Goal: Task Accomplishment & Management: Manage account settings

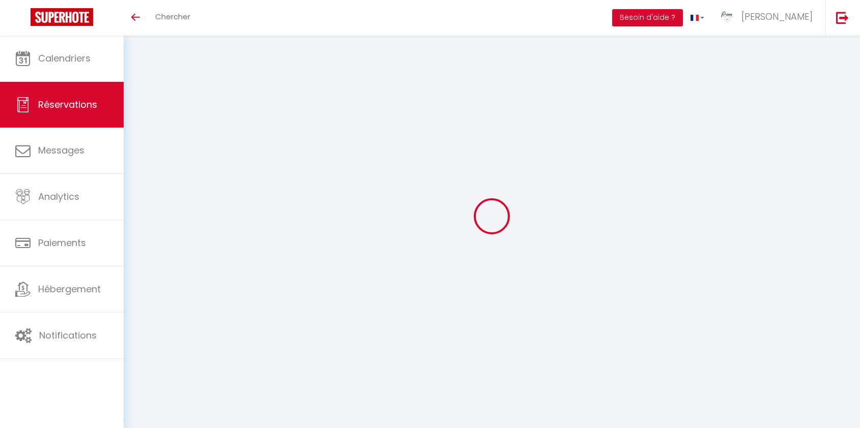
type input "Societe"
type input "2p2r"
type input "spr.232081@guest.booking.com"
type input "+33785633514"
type input "."
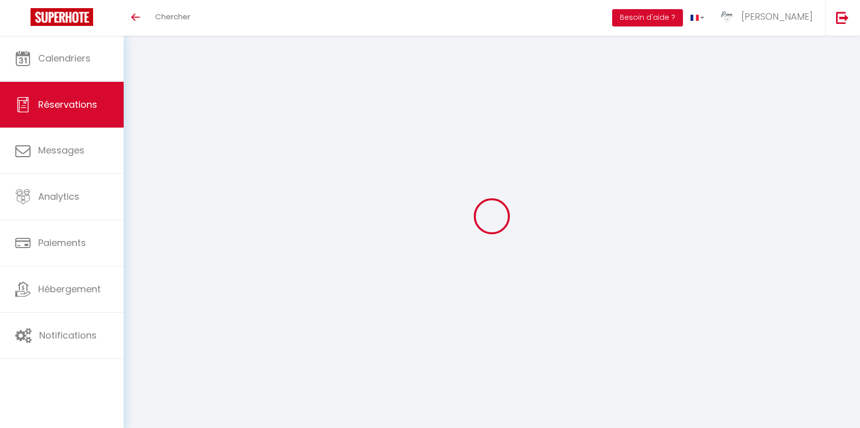
select select "FR"
type input "5"
type input "38.04"
type input "3.61"
select select "19760"
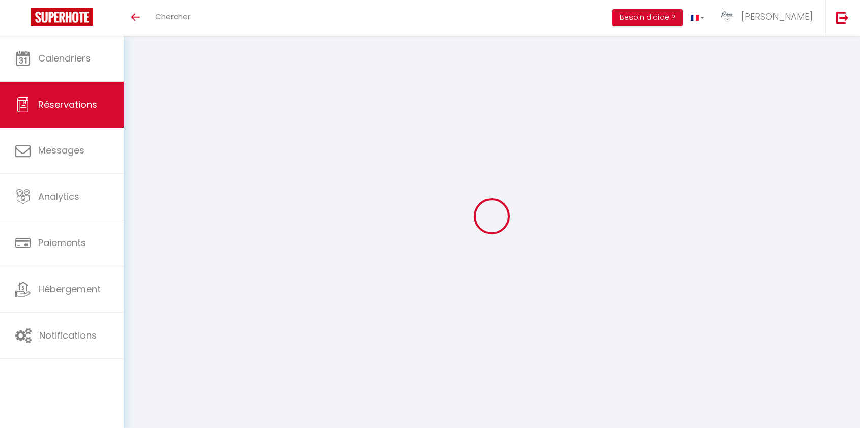
select select "1"
select select
type input "2"
select select "12"
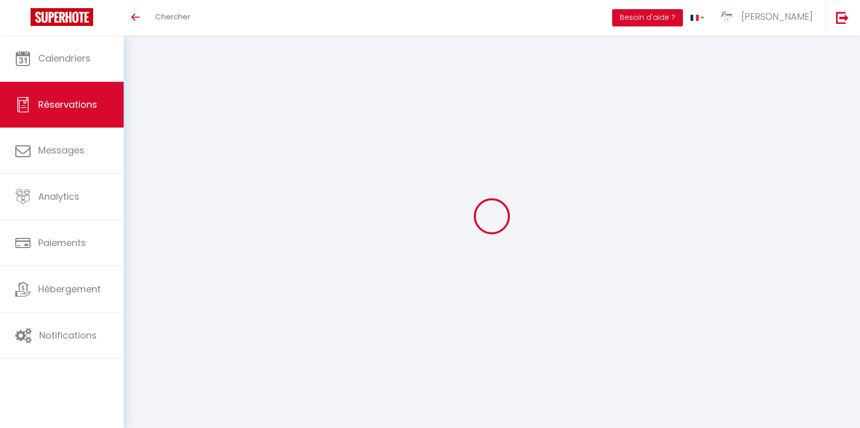
select select "15"
type input "228.6"
checkbox input "false"
type input "0"
select select "2"
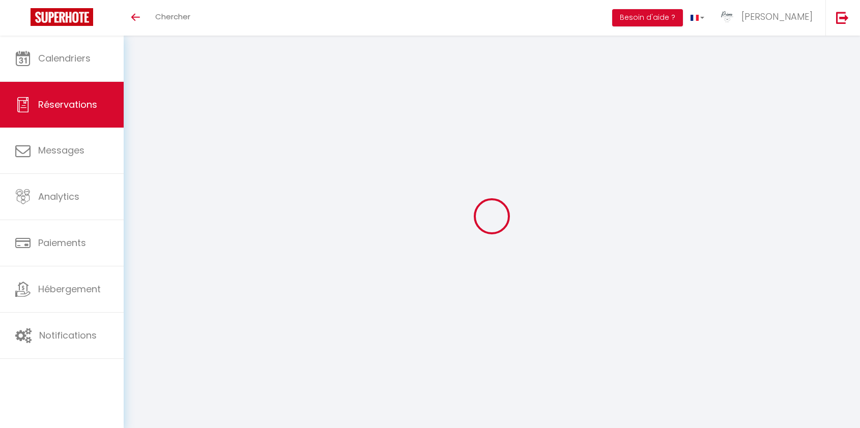
type input "0"
select select
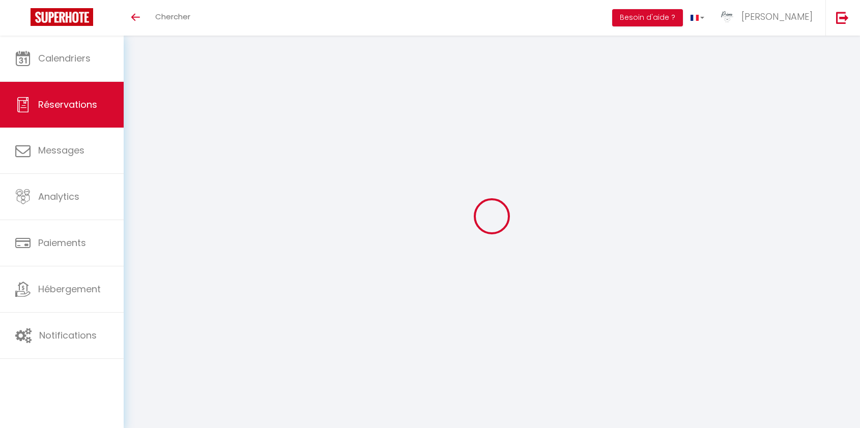
checkbox input "false"
select select
checkbox input "false"
select select
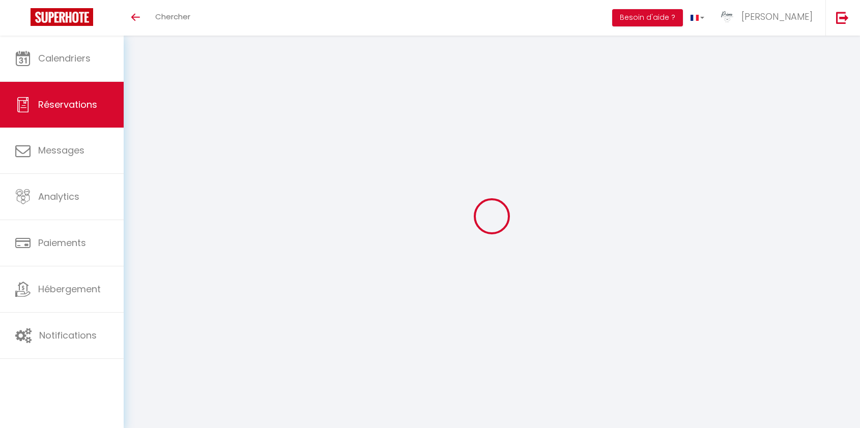
select select
checkbox input "false"
type voyageur0 "** THIS RESERVATION HAS BEEN PRE-PAID ** BOOKING NOTE : Payment charge is EUR 3…"
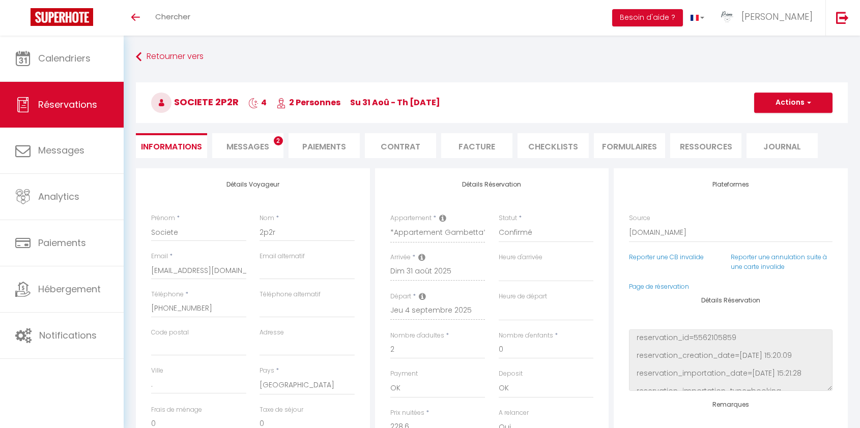
type input "20"
type input "4.57"
select select
checkbox input "false"
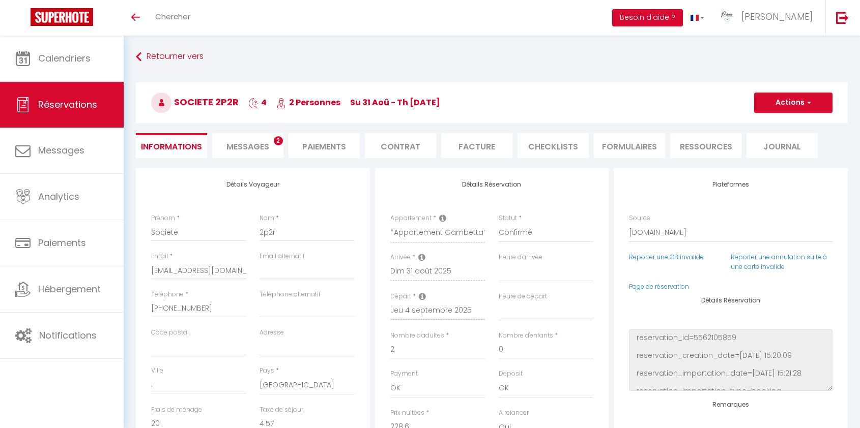
select select
checkbox input "false"
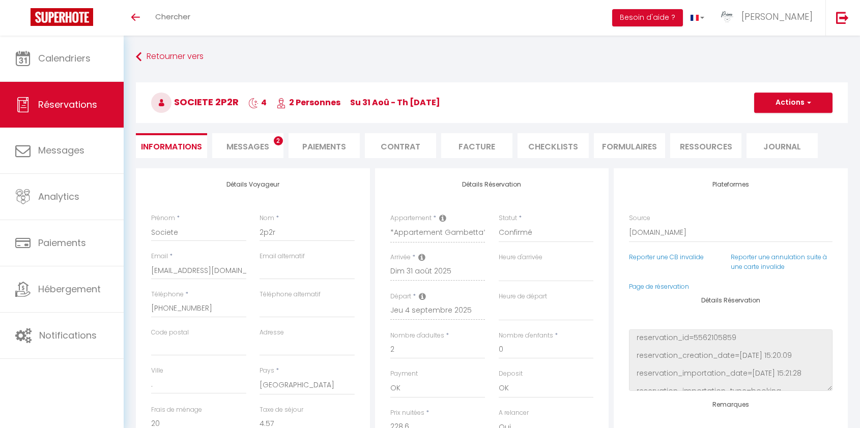
click at [256, 140] on li "Messages 2" at bounding box center [247, 145] width 71 height 25
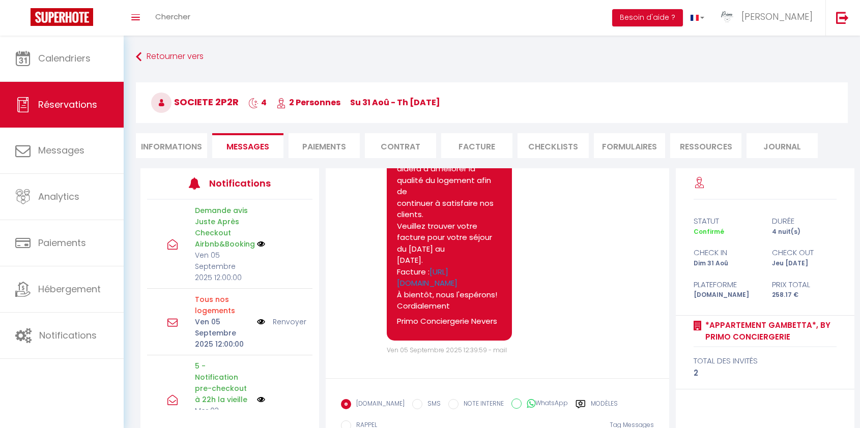
scroll to position [4434, 0]
click at [483, 147] on li "Facture" at bounding box center [476, 145] width 71 height 25
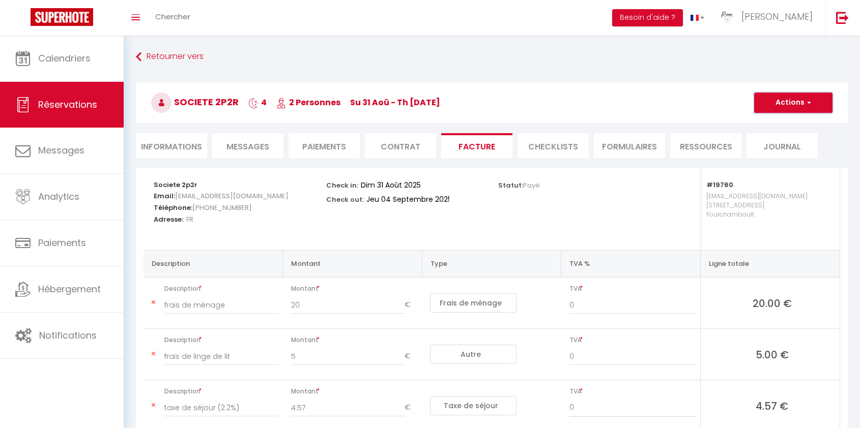
click at [794, 104] on button "Actions" at bounding box center [793, 103] width 78 height 20
click at [798, 133] on link "Aperçu et éditer" at bounding box center [785, 138] width 85 height 13
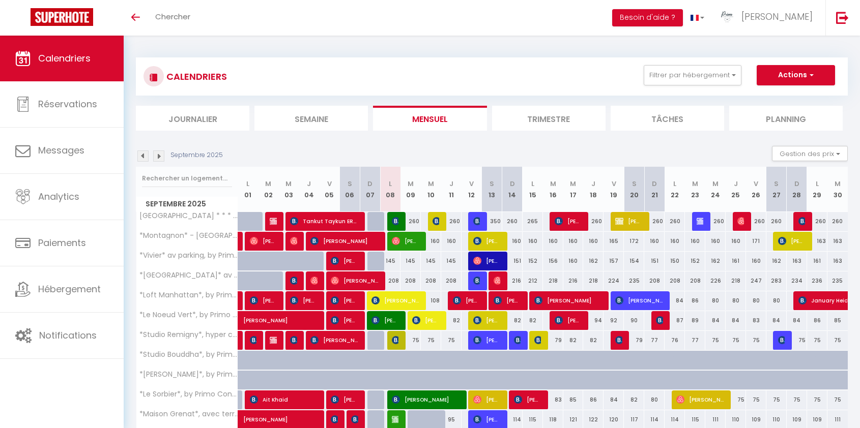
click at [763, 119] on li "Planning" at bounding box center [785, 118] width 113 height 25
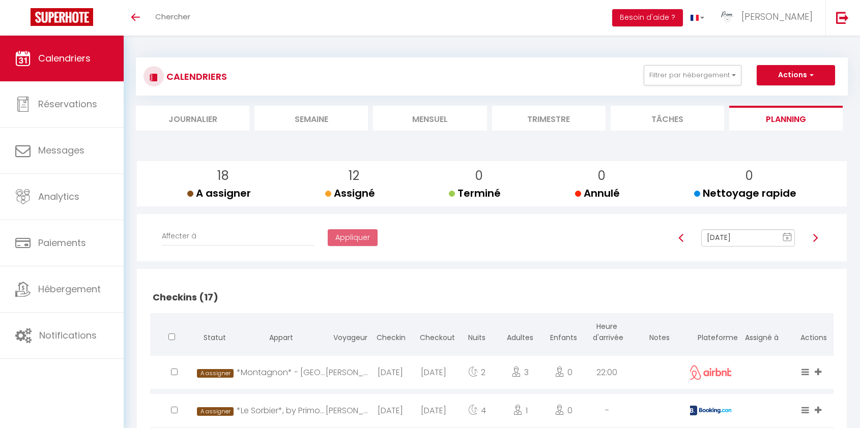
click at [225, 114] on li "Journalier" at bounding box center [192, 118] width 113 height 25
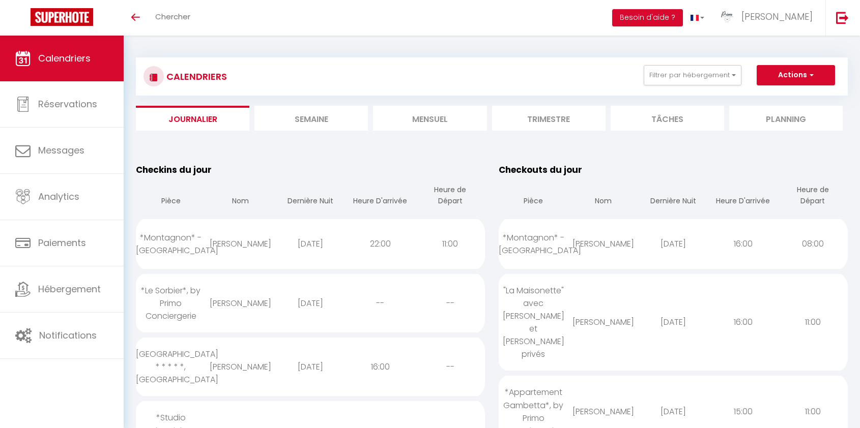
click at [326, 118] on li "Semaine" at bounding box center [310, 118] width 113 height 25
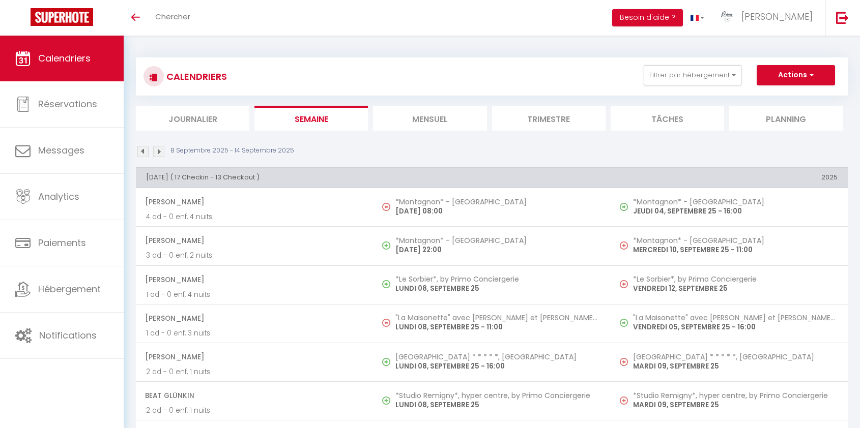
click at [457, 121] on li "Mensuel" at bounding box center [429, 118] width 113 height 25
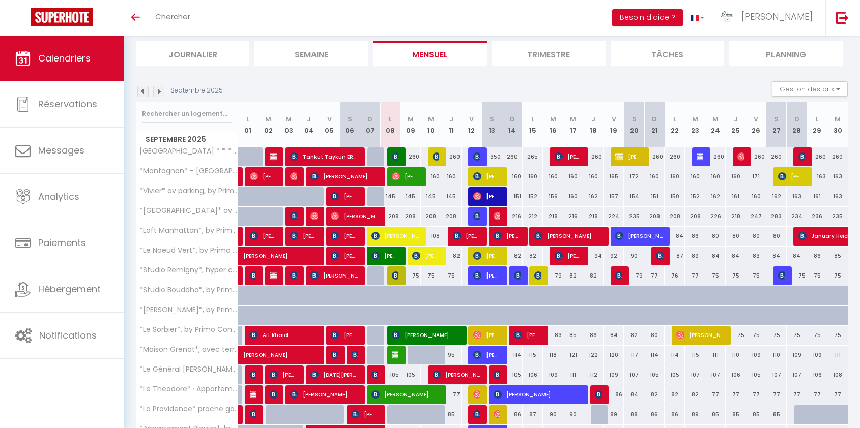
scroll to position [67, 0]
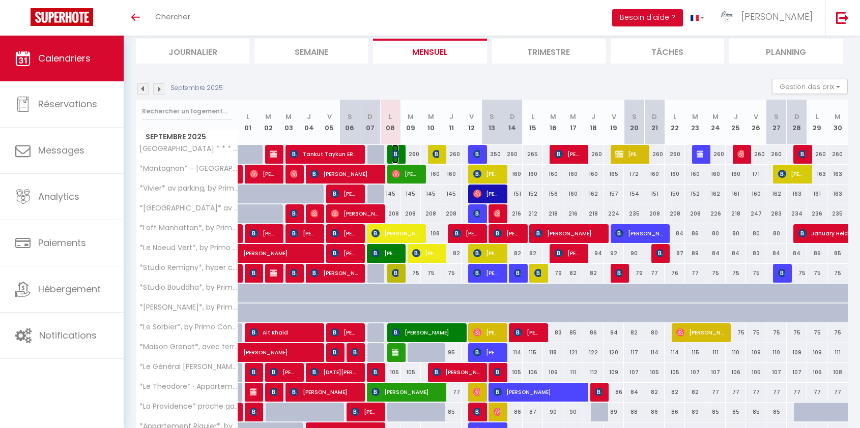
click at [397, 156] on img at bounding box center [396, 154] width 8 height 8
select select "OK"
select select "1"
select select "0"
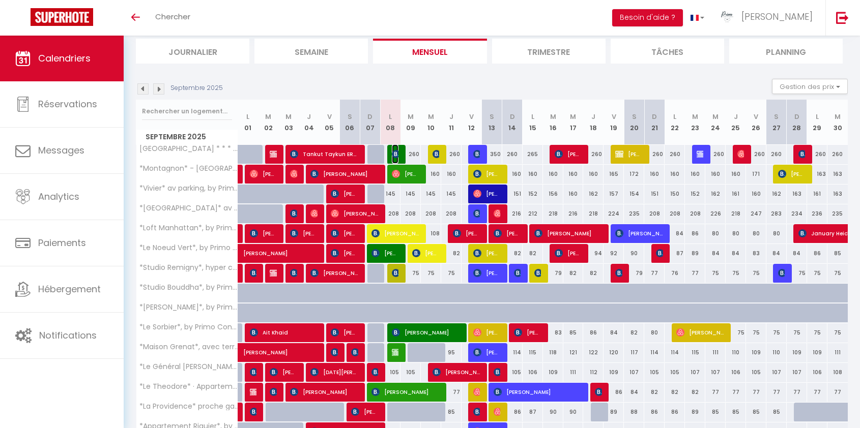
select select "1"
select select
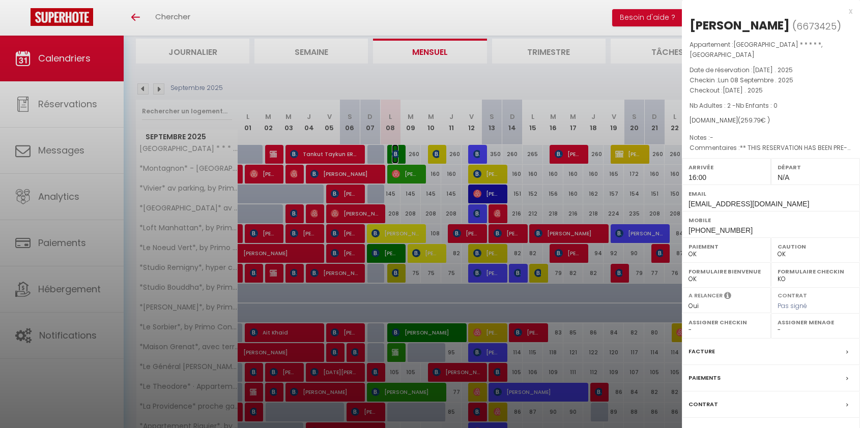
select select "30880"
click at [395, 199] on div at bounding box center [430, 214] width 860 height 428
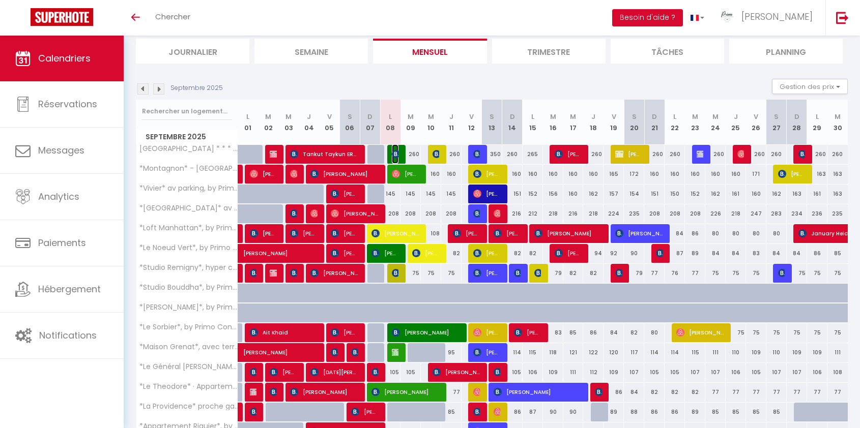
click at [397, 154] on img at bounding box center [396, 154] width 8 height 8
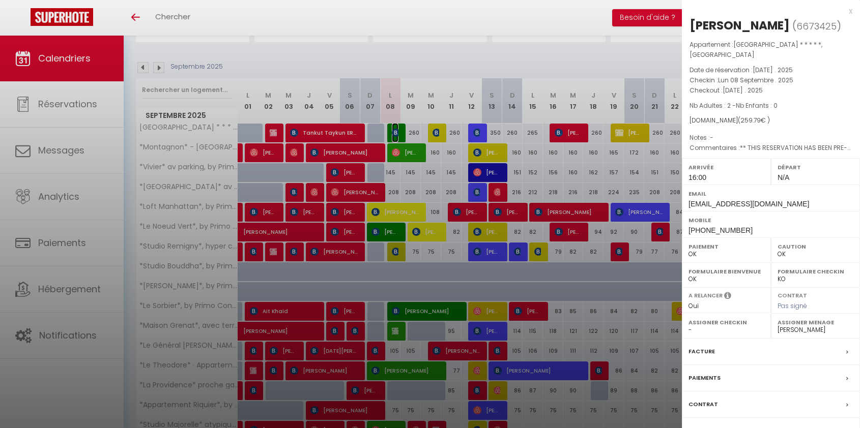
scroll to position [92, 0]
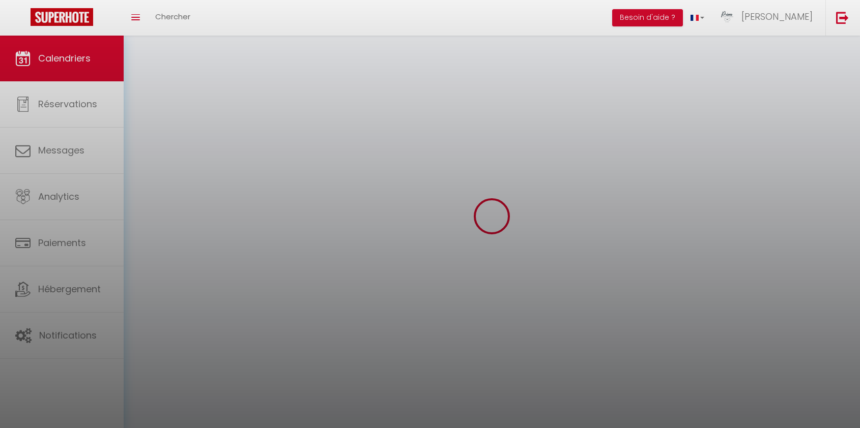
select select "0"
select select "30880"
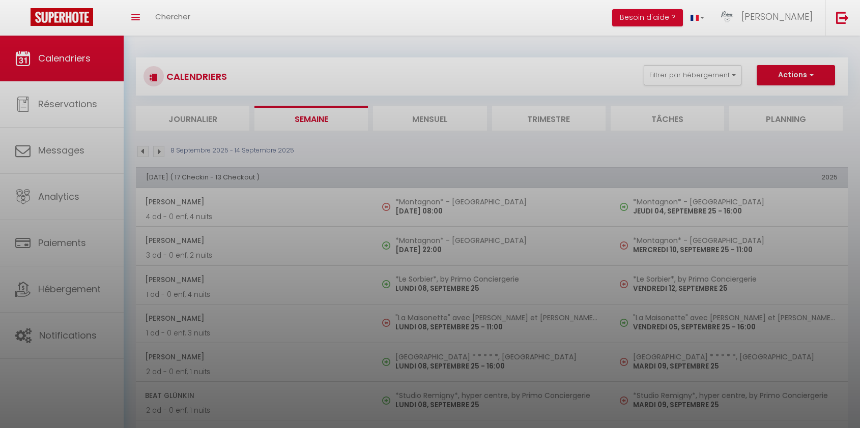
click at [390, 105] on div at bounding box center [430, 214] width 860 height 428
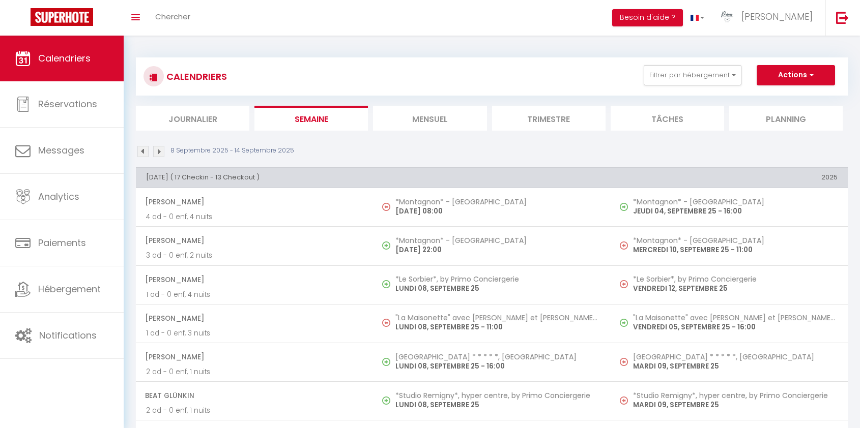
click at [432, 115] on li "Mensuel" at bounding box center [429, 118] width 113 height 25
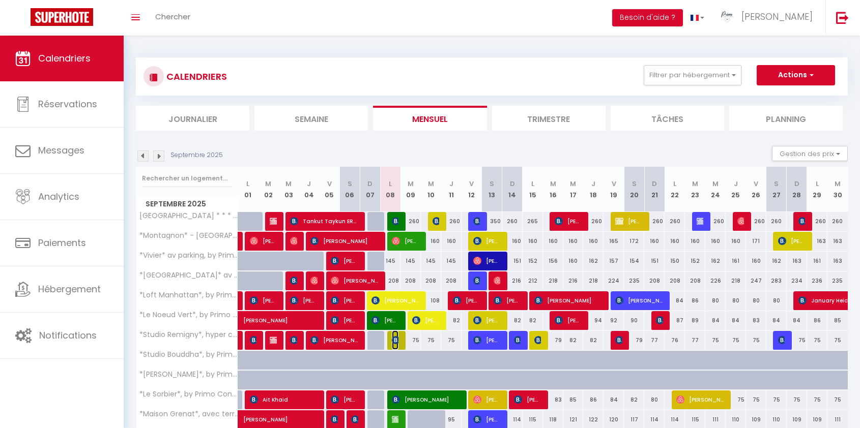
click at [395, 343] on img at bounding box center [396, 340] width 8 height 8
select select "KO"
select select
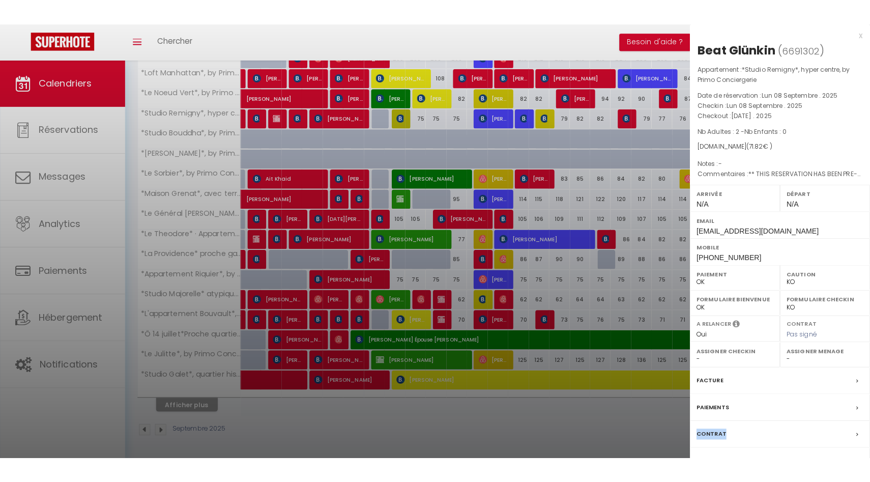
scroll to position [132, 0]
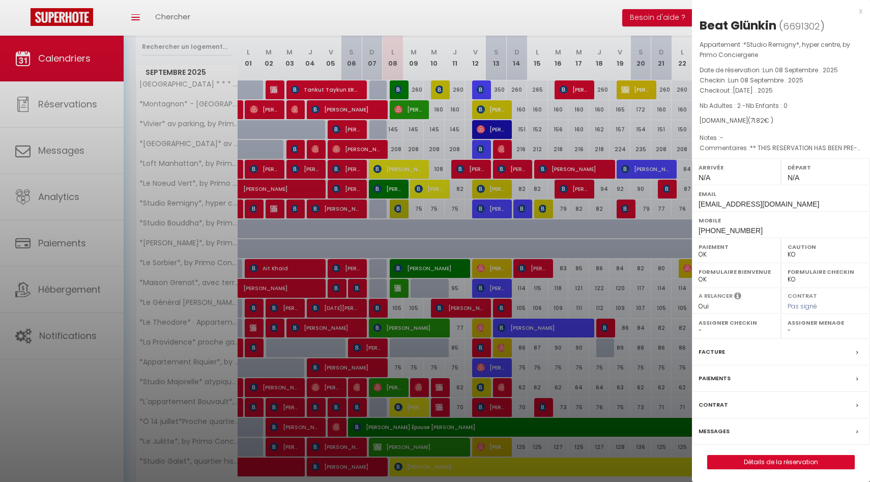
click at [607, 277] on div at bounding box center [435, 241] width 870 height 482
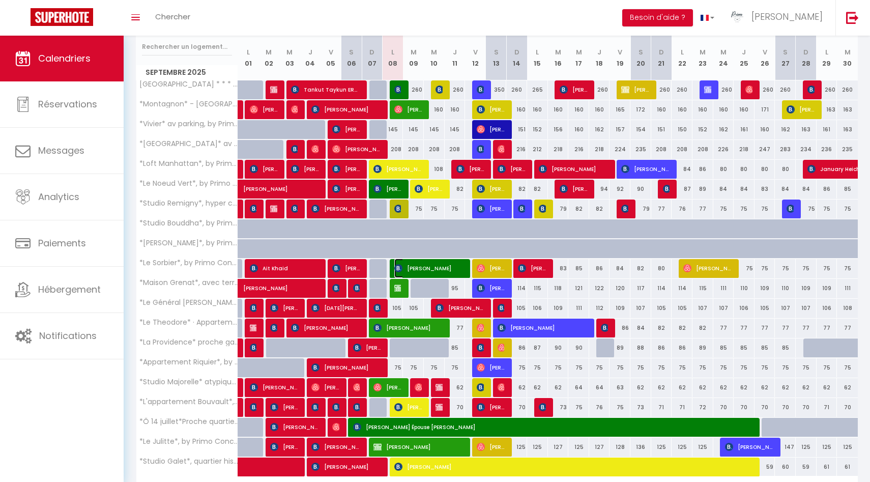
click at [405, 274] on span "[PERSON_NAME]" at bounding box center [429, 267] width 70 height 19
select select "OK"
select select "40039"
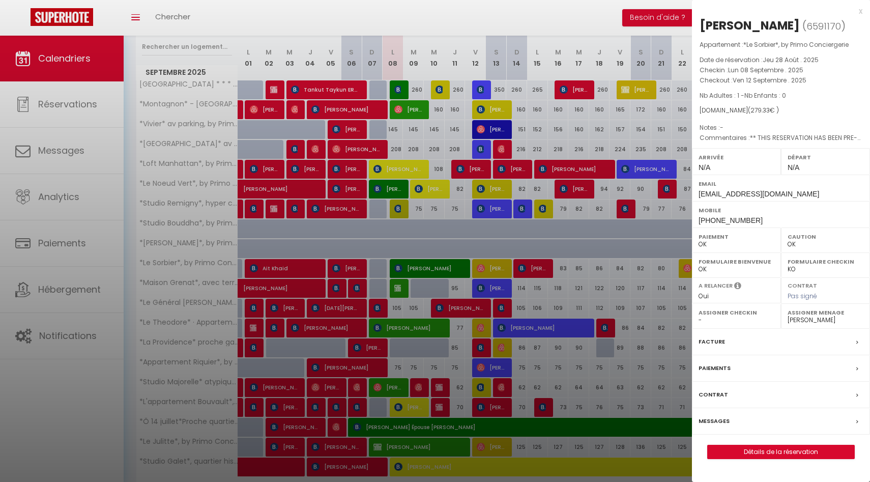
click at [397, 290] on div at bounding box center [435, 241] width 870 height 482
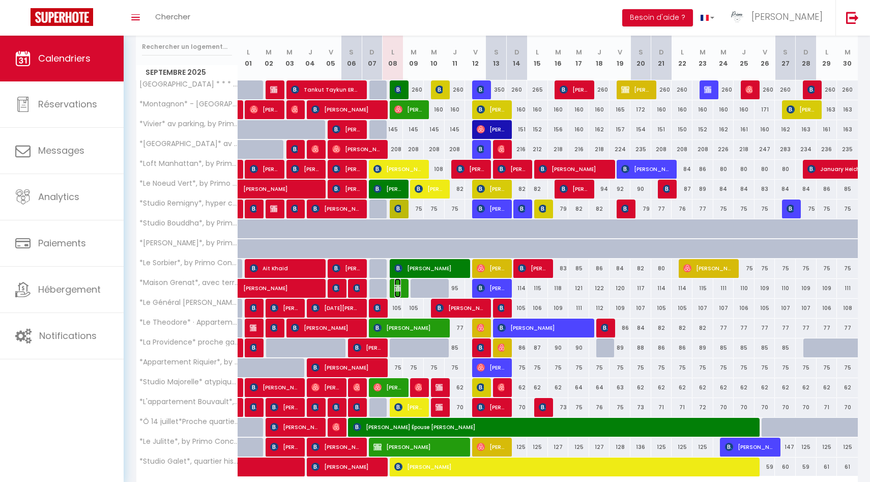
click at [398, 287] on img at bounding box center [398, 288] width 8 height 8
select select
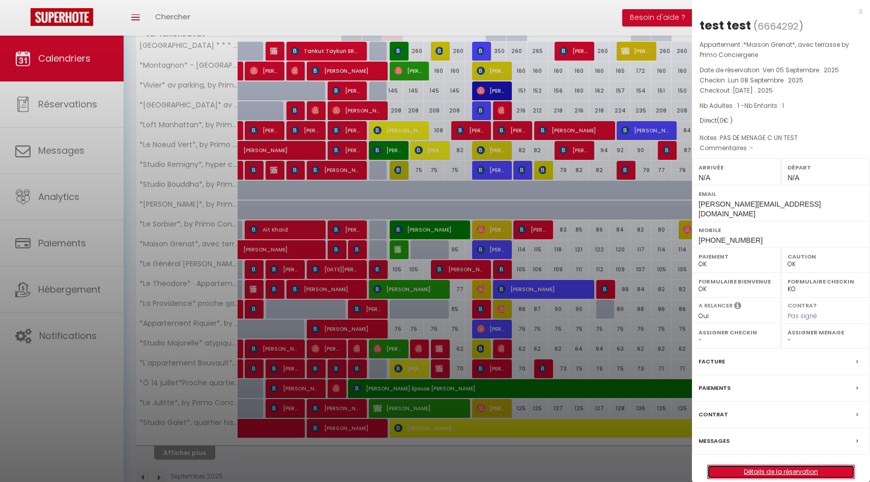
scroll to position [180, 0]
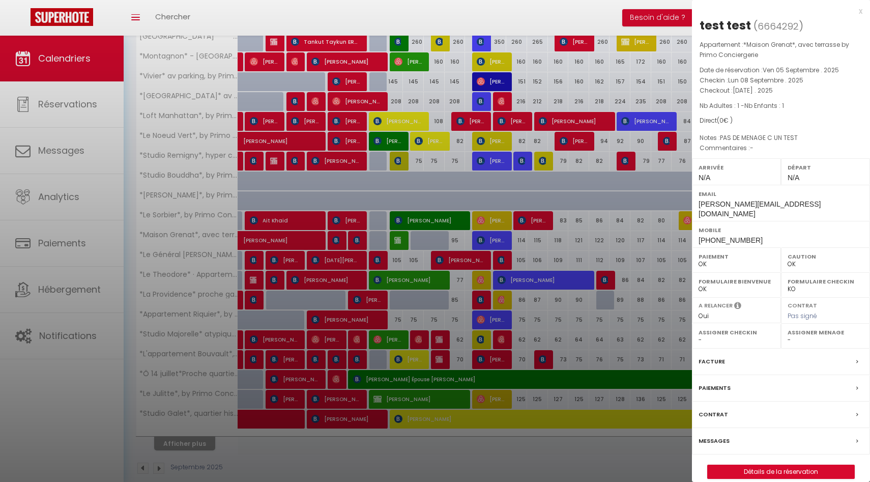
click at [435, 320] on div at bounding box center [435, 241] width 870 height 482
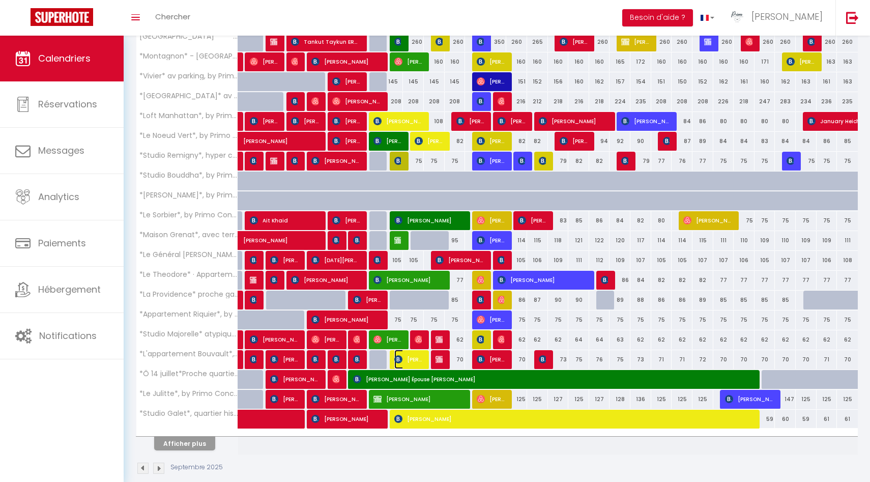
click at [408, 359] on span "Dorian Vacheron" at bounding box center [408, 358] width 28 height 19
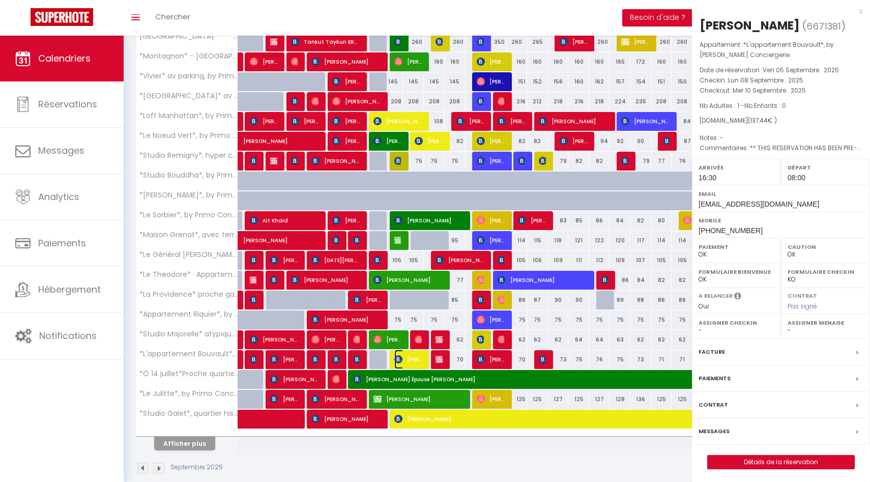
select select "KO"
select select "1"
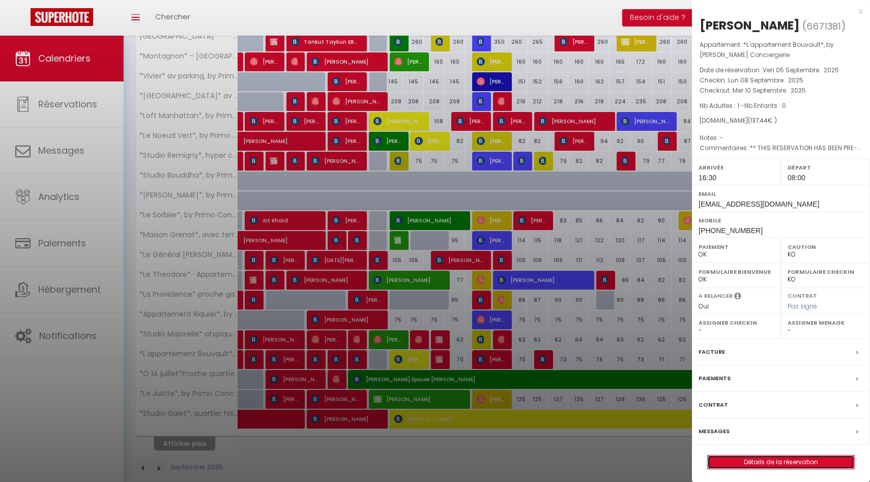
click at [755, 428] on link "Détails de la réservation" at bounding box center [781, 461] width 147 height 13
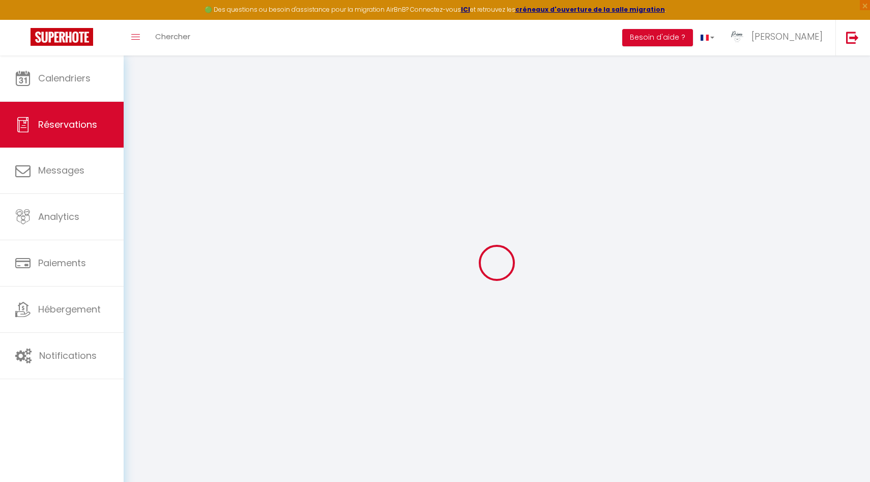
select select
checkbox input "false"
select select
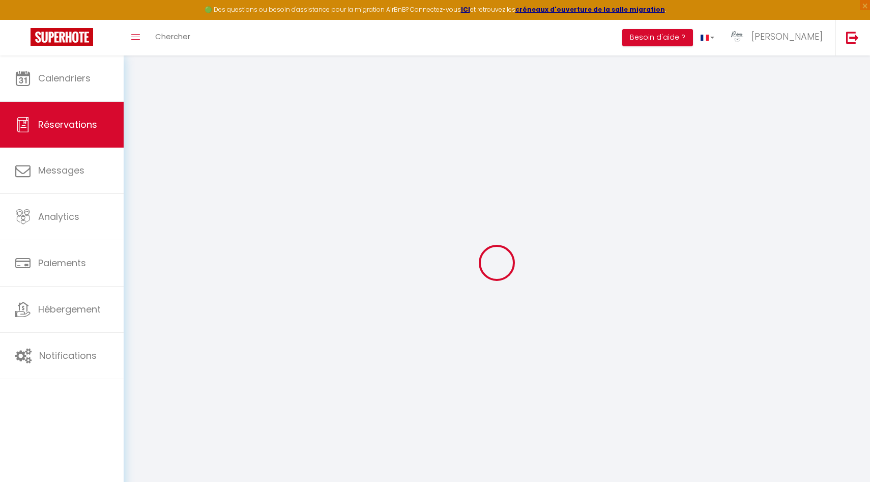
checkbox input "false"
type voyageur0 "** THIS RESERVATION HAS BEEN PRE-PAID ** Reservation has a cancellation grace p…"
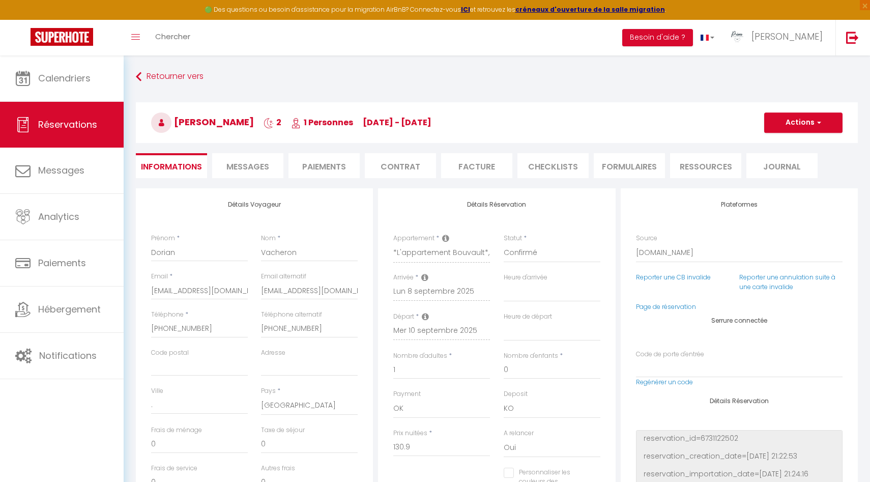
type input "6.54"
select select
checkbox input "false"
select select "16:30"
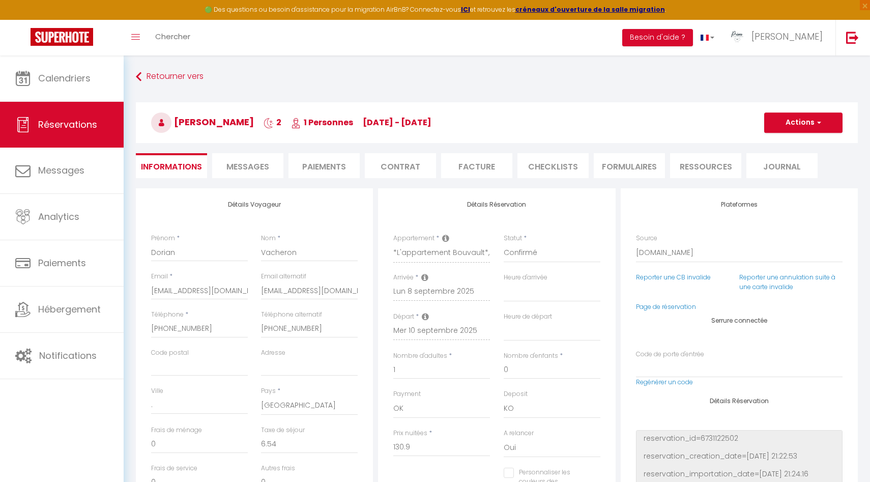
select select "08:00"
click at [261, 169] on span "Messages" at bounding box center [247, 167] width 43 height 12
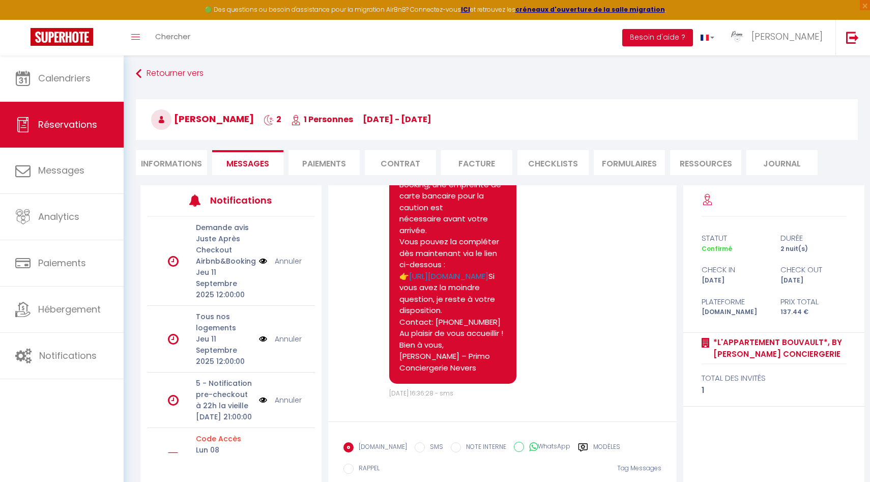
scroll to position [60, 0]
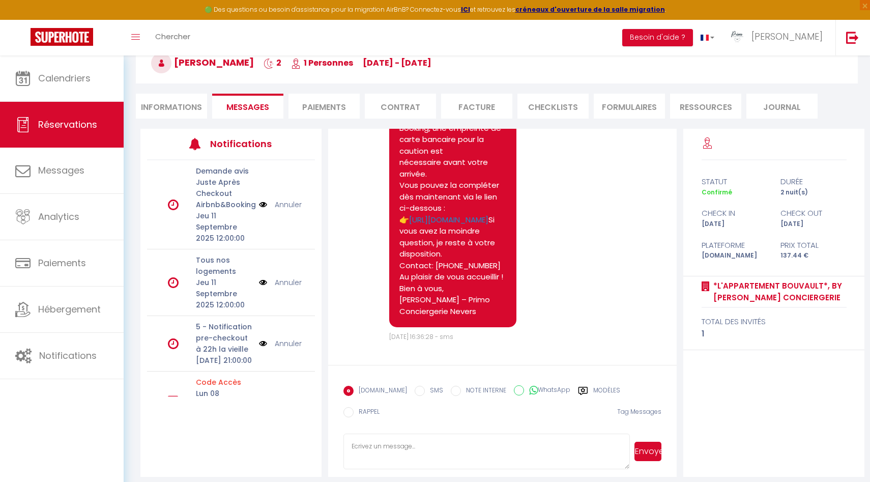
click at [393, 428] on textarea at bounding box center [486, 451] width 286 height 36
type textarea "N"
type textarea "Bonjour, Le deposit de votre caution n'a pas abouti. pour echec d'authentificat…"
click at [652, 428] on button "Envoyer" at bounding box center [647, 451] width 27 height 19
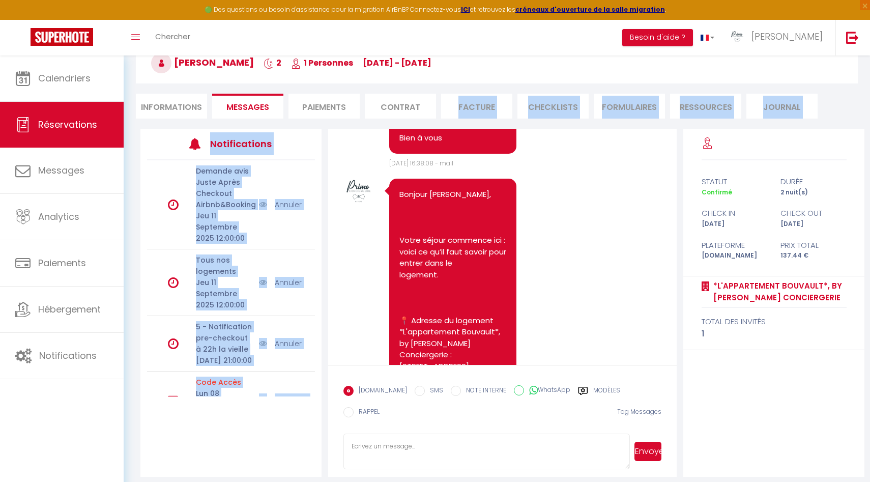
scroll to position [2363, 0]
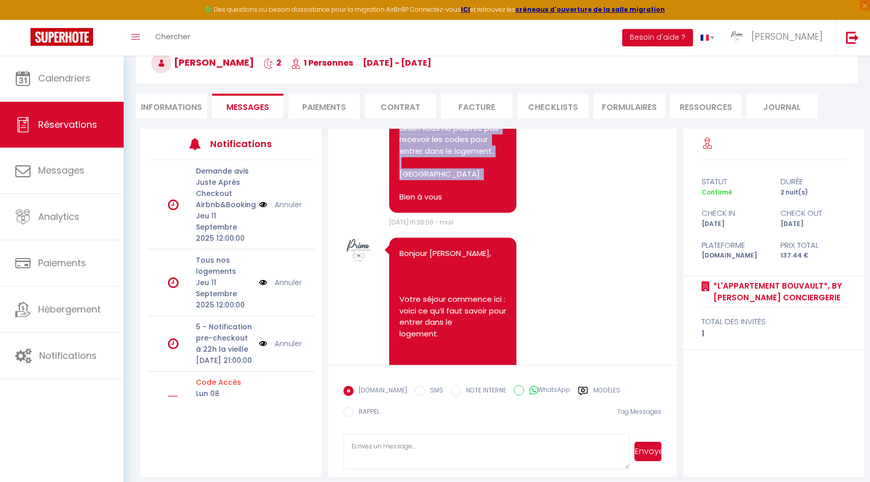
drag, startPoint x: 450, startPoint y: 311, endPoint x: 391, endPoint y: 196, distance: 129.7
click at [391, 196] on div "Bonjour, Le deposit de votre caution n'a pas abouti. pour echec d'authentificat…" at bounding box center [452, 94] width 127 height 238
copy pre "Bonjour, Le deposit de votre caution n'a pas abouti. pour echec d'authentificat…"
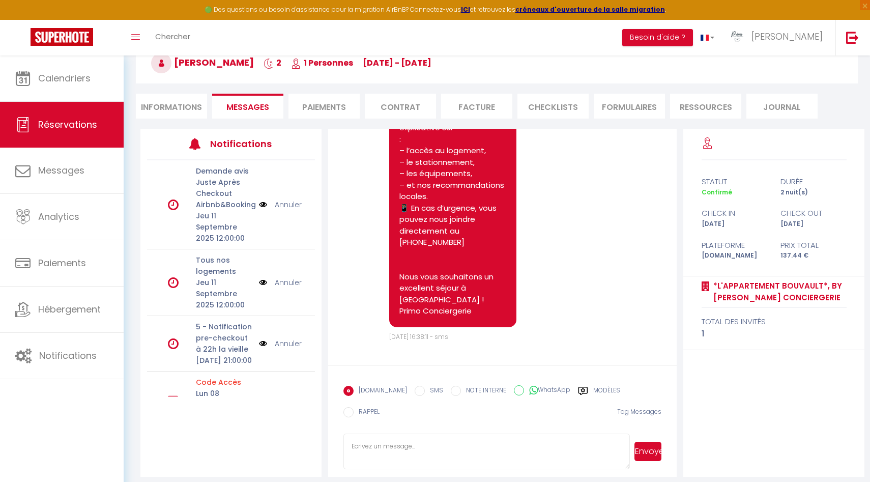
scroll to position [3541, 0]
click at [379, 428] on textarea at bounding box center [486, 451] width 286 height 36
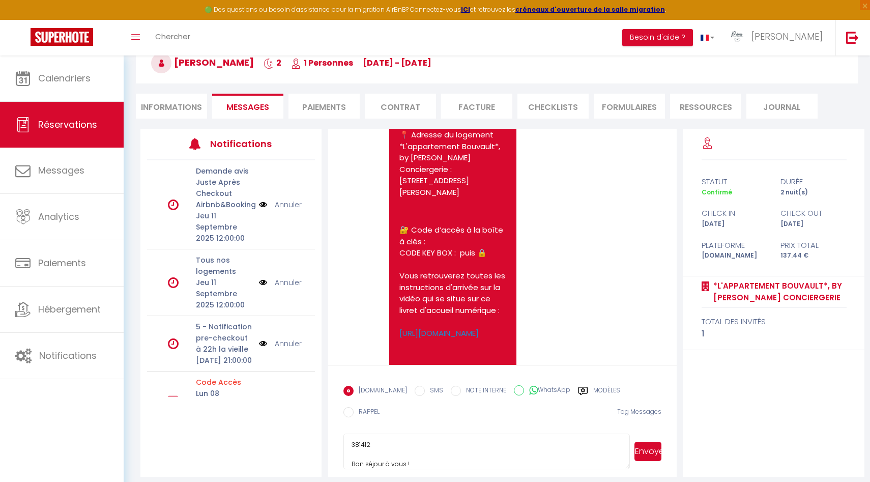
type textarea "Super je vois que c'est bon. je vous envoie le code d'accès d'urgence car l'aut…"
click at [649, 428] on button "Envoyer" at bounding box center [647, 451] width 27 height 19
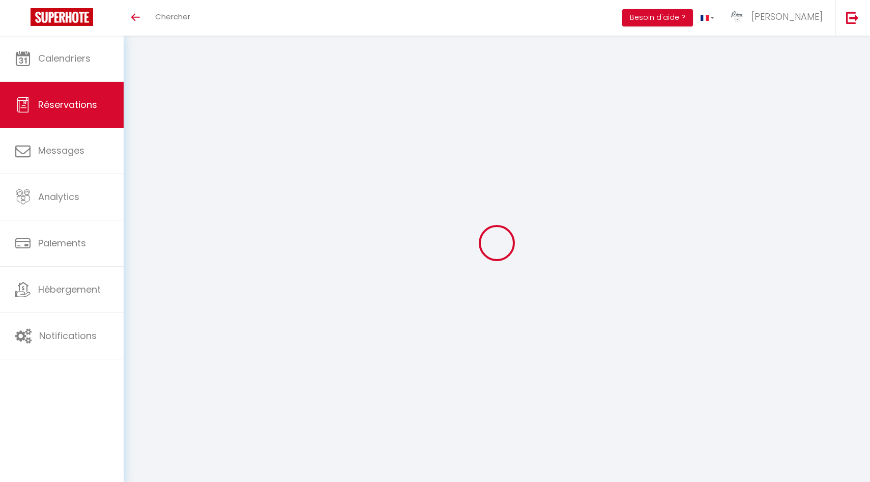
select select
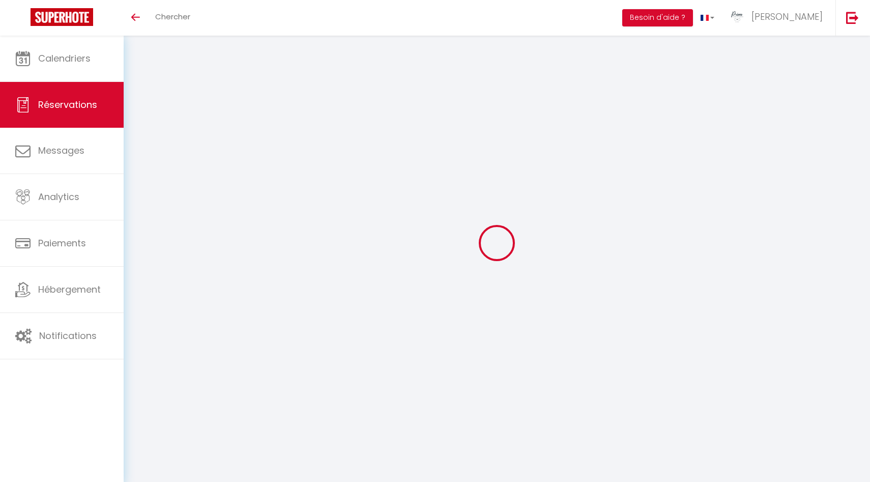
type input "Beat"
type input "Glünkin"
type input "[EMAIL_ADDRESS][DOMAIN_NAME]"
type input "[PHONE_NUMBER]"
type input "."
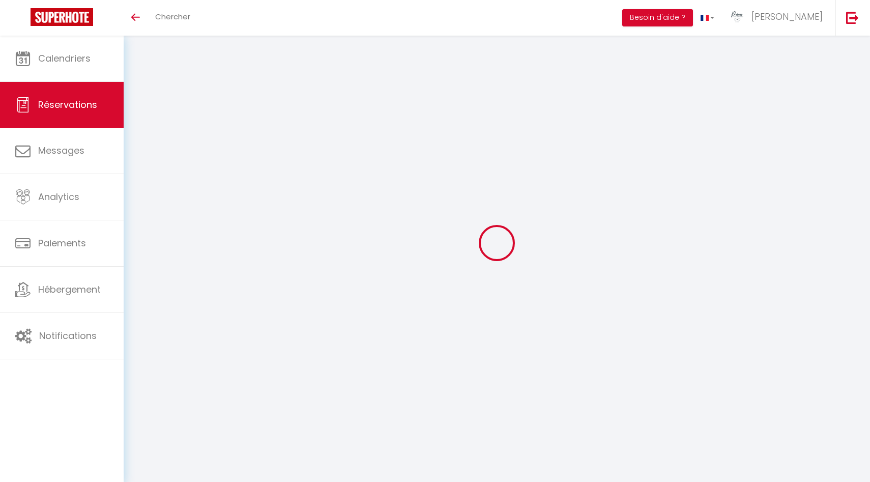
select select "CH"
type input "11.97"
type input "1.01"
select select "16952"
select select "1"
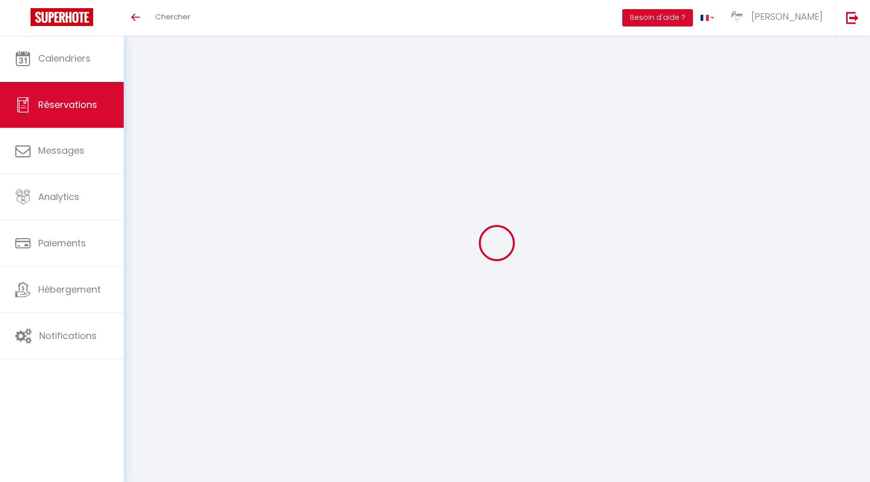
select select
type input "2"
select select "12"
select select
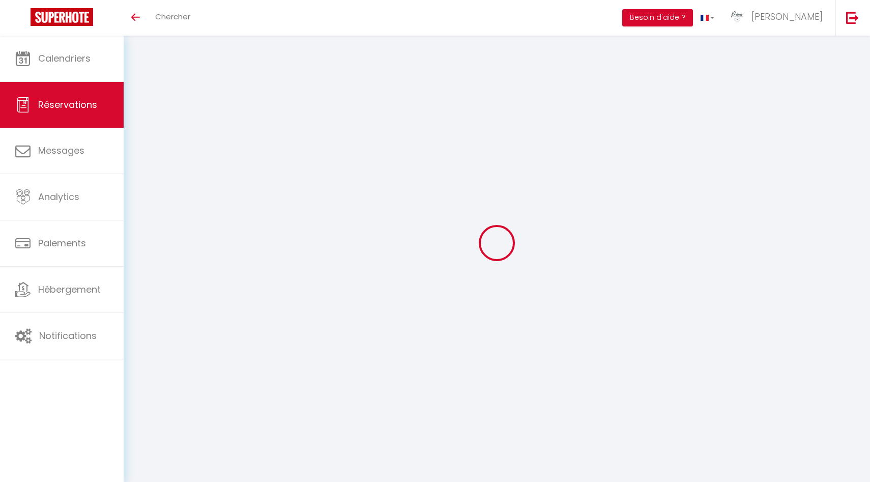
type input "70.41"
checkbox input "false"
type input "0"
select select "2"
type input "0"
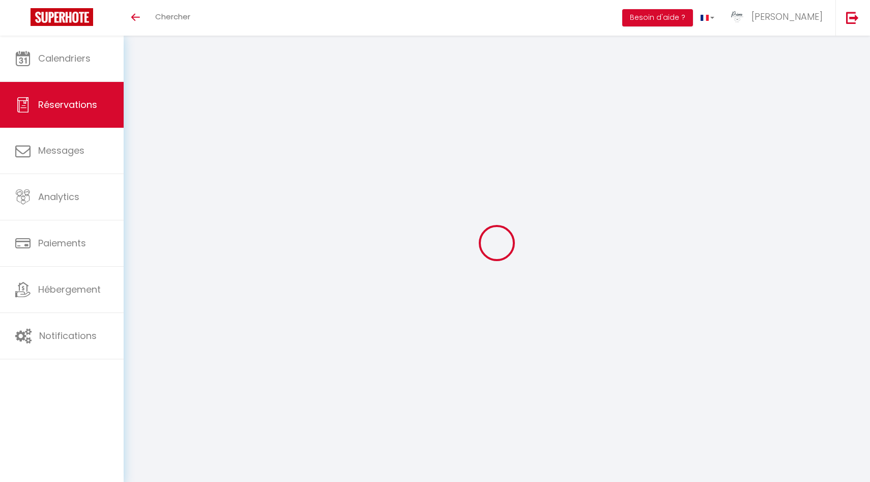
type input "0"
select select
select select "14"
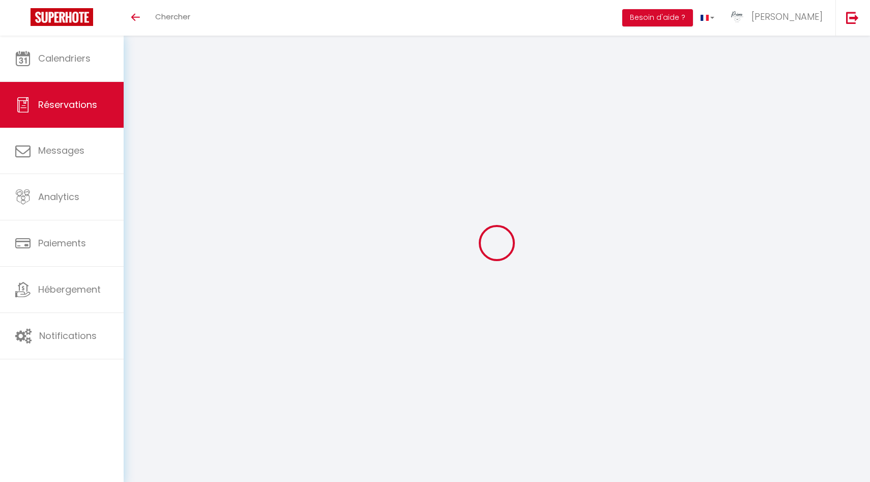
checkbox input "false"
select select
checkbox input "false"
select select
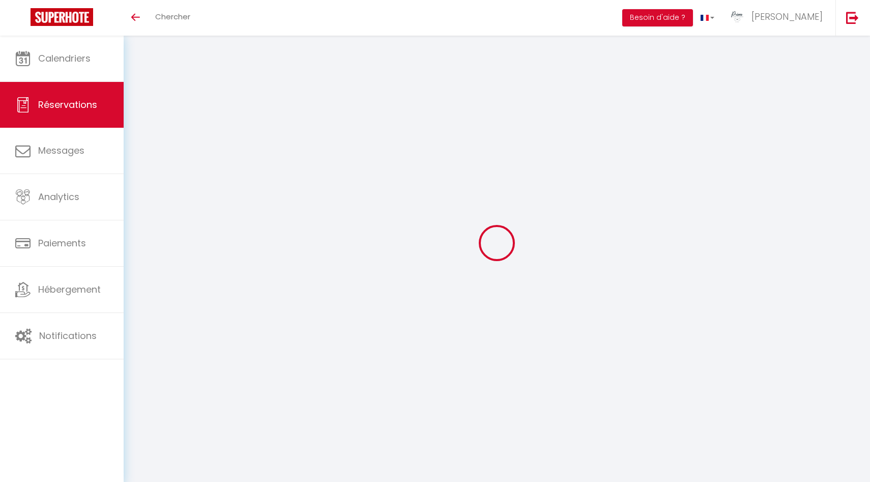
select select
checkbox input "false"
select select
checkbox input "false"
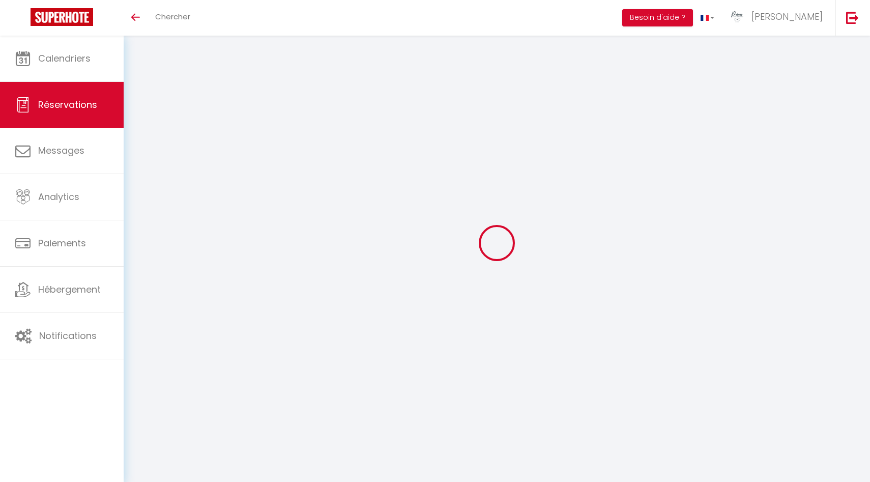
type voyageur0 "** THIS RESERVATION HAS BEEN PRE-PAID ** BOOKING NOTE : Payment charge is EUR 1…"
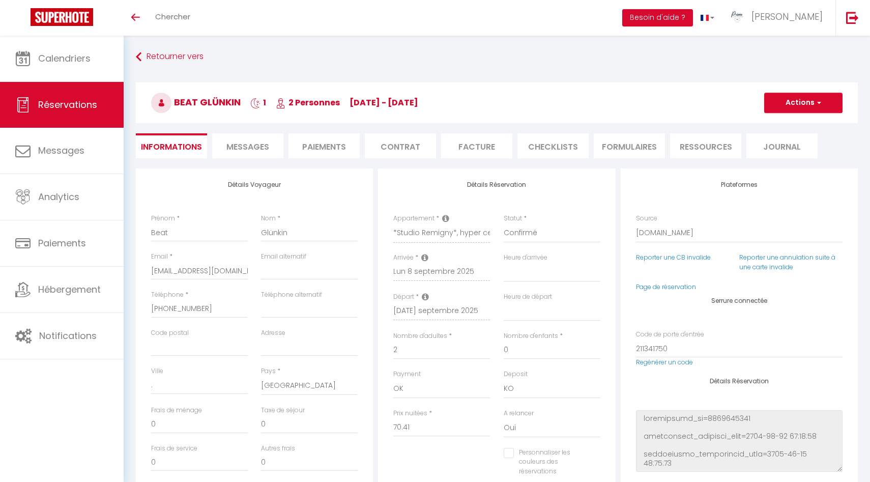
type input "1.41"
select select
checkbox input "false"
select select
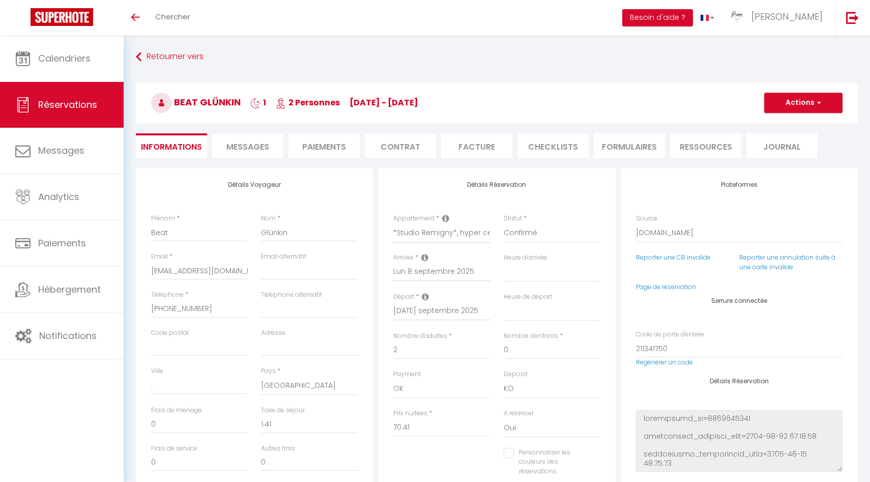
select select
click at [261, 154] on li "Messages" at bounding box center [247, 145] width 71 height 25
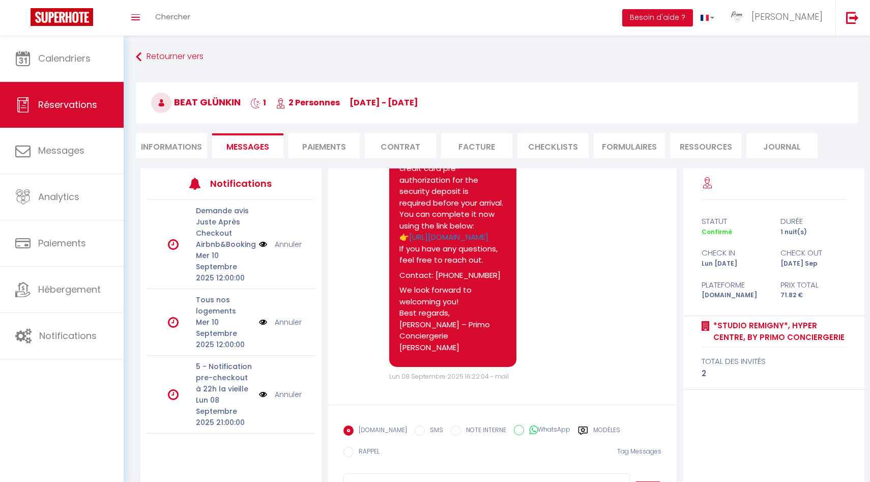
scroll to position [40, 0]
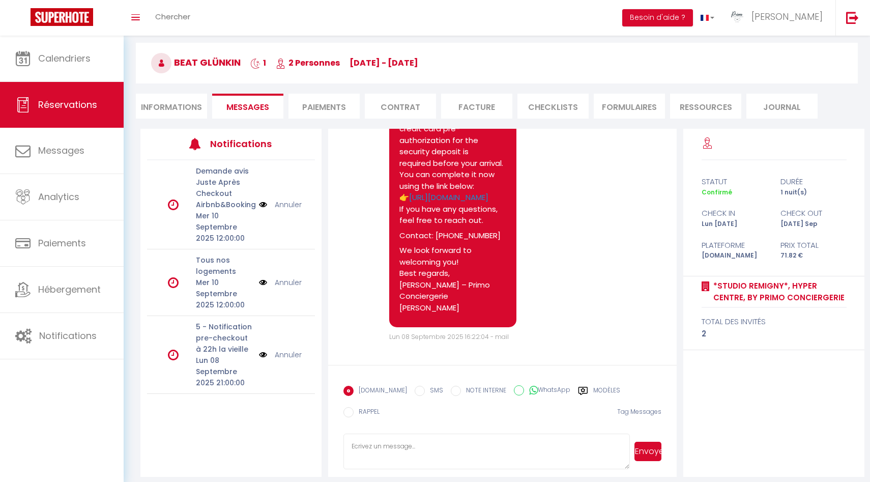
click at [382, 442] on textarea at bounding box center [486, 451] width 286 height 36
click at [401, 445] on textarea at bounding box center [486, 451] width 286 height 36
paste textarea "Bonjour, Le deposit de votre caution n'a pas abouti. pour echec d'authentificat…"
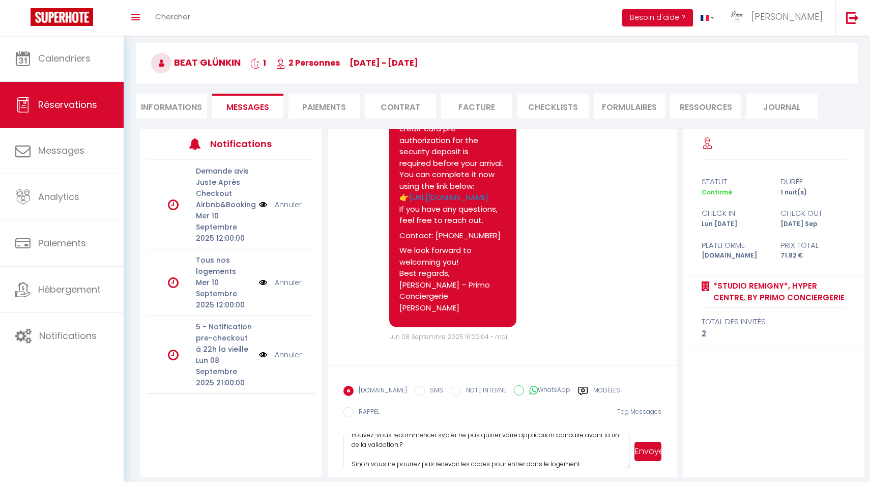
scroll to position [105, 0]
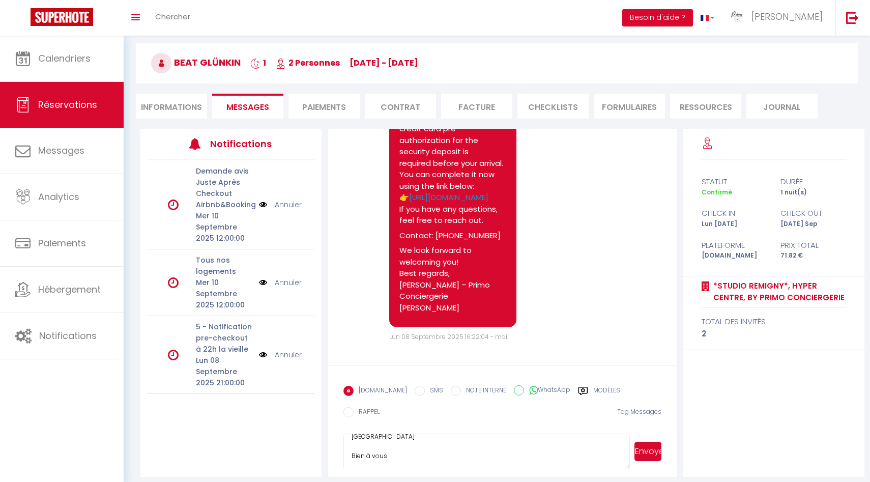
drag, startPoint x: 350, startPoint y: 450, endPoint x: 476, endPoint y: 481, distance: 129.4
click at [476, 481] on div "Retourner vers Beat Glünkin 1 2 Personnes Mo 08 Sep - Tu 09 Sep Actions Enregis…" at bounding box center [497, 242] width 746 height 493
type textarea "Bonjour, Vous n'avez toujours pas déposer la caution, vous ne pourrez pas accéd…"
click at [648, 444] on button "Envoyer" at bounding box center [647, 451] width 27 height 19
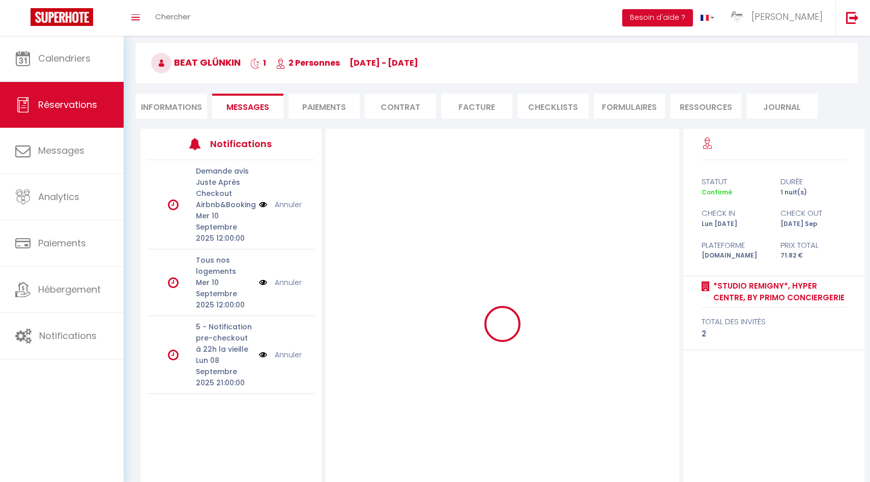
scroll to position [0, 0]
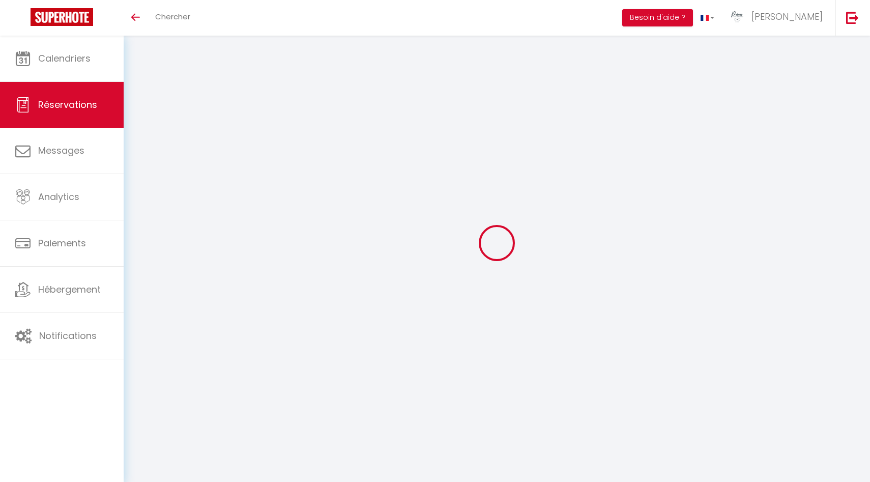
select select
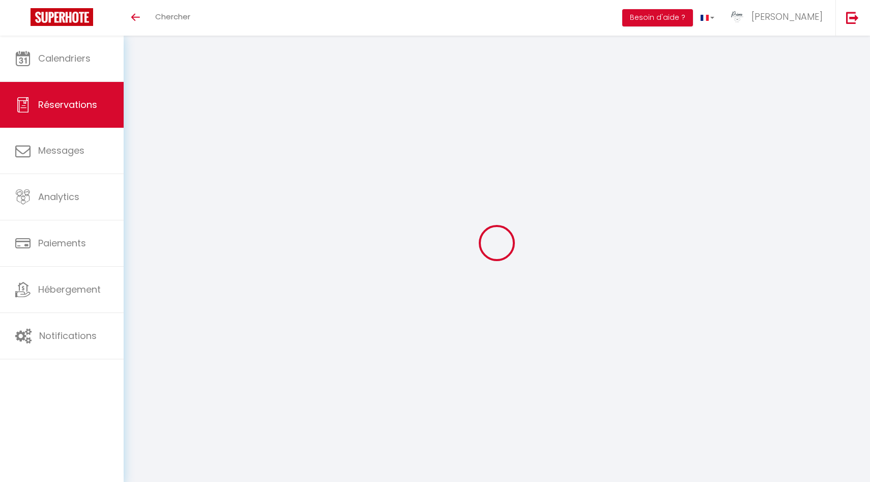
type input "Beat"
type input "Glünkin"
type input "[EMAIL_ADDRESS][DOMAIN_NAME]"
type input "[PHONE_NUMBER]"
type input "."
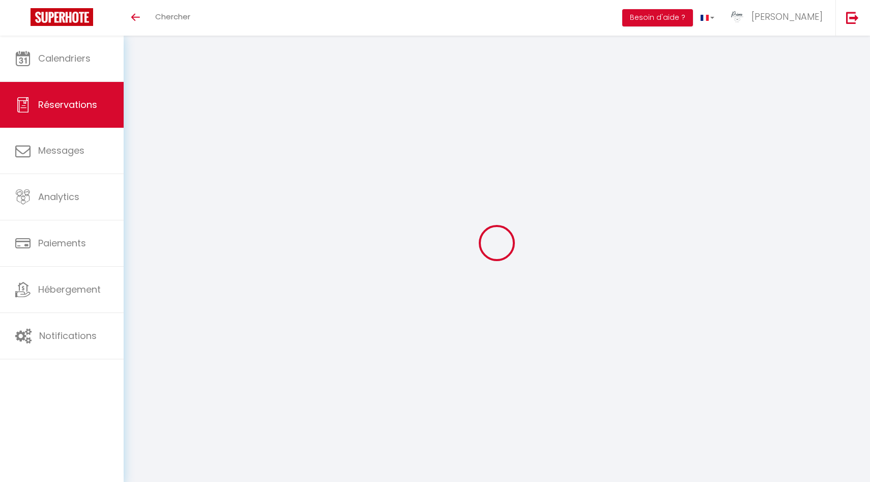
select select "CH"
type input "11.97"
type input "1.01"
select select "16952"
select select "1"
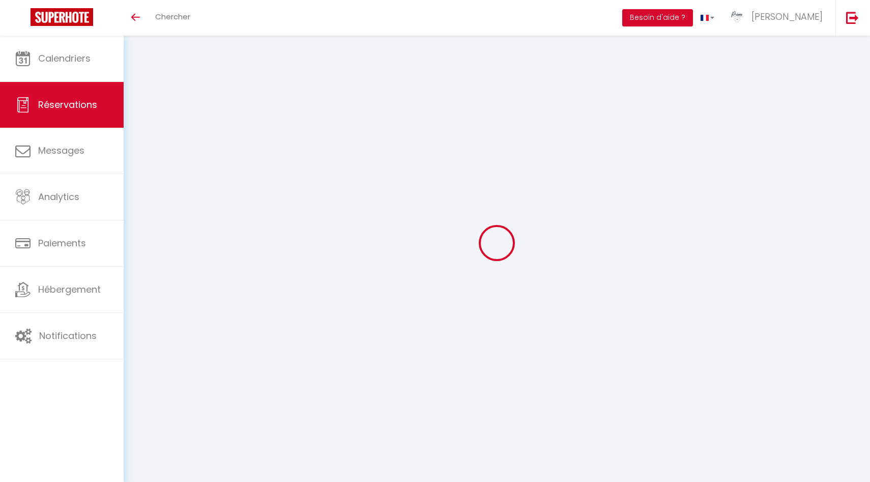
select select
type input "2"
select select "12"
select select
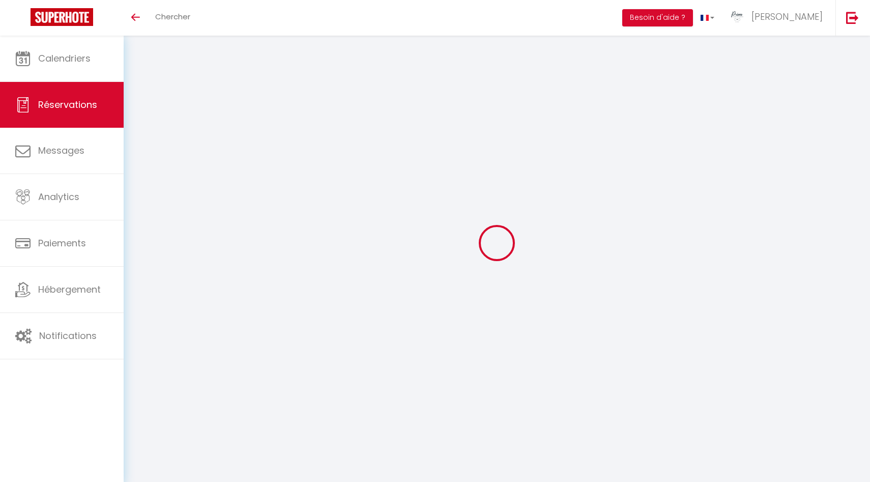
type input "70.41"
checkbox input "false"
type input "0"
select select "2"
type input "0"
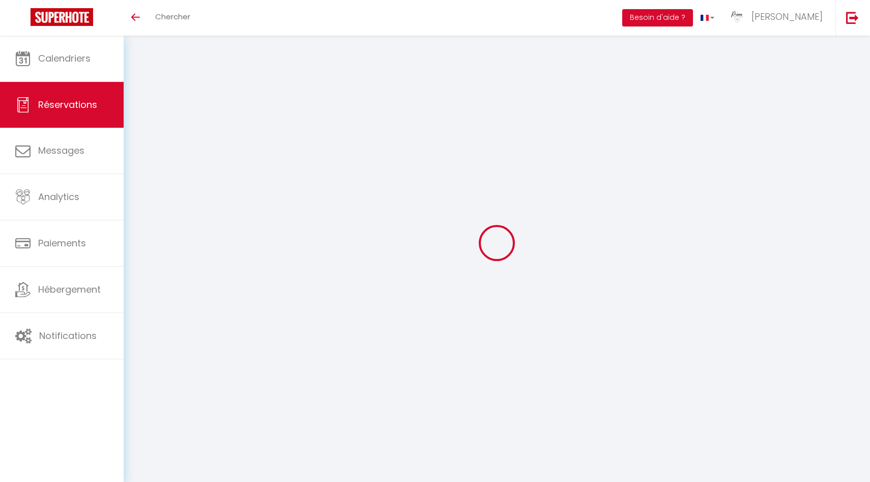
type input "0"
select select
select select "14"
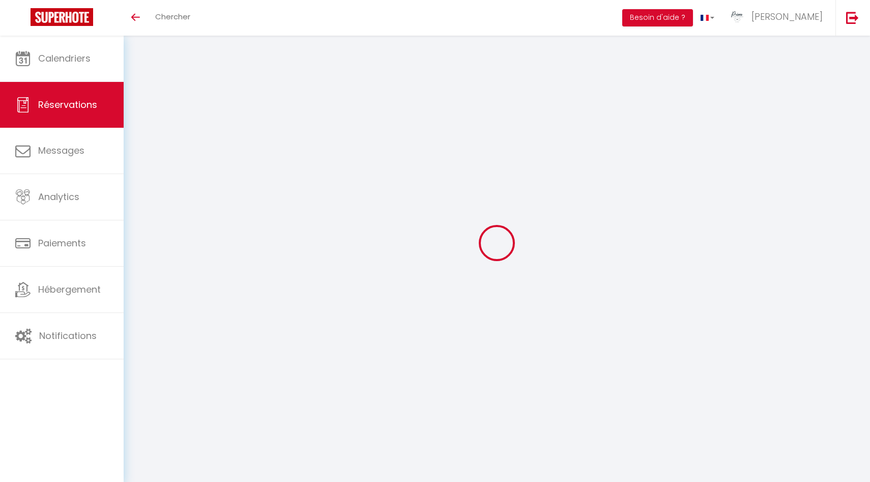
checkbox input "false"
select select
checkbox input "false"
select select
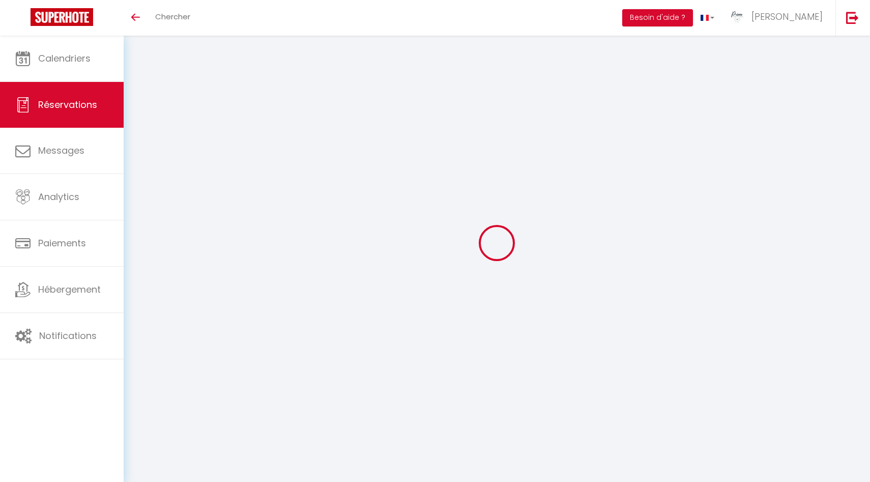
select select
checkbox input "false"
type voyageur0 "** THIS RESERVATION HAS BEEN PRE-PAID ** BOOKING NOTE : Payment charge is EUR 1…"
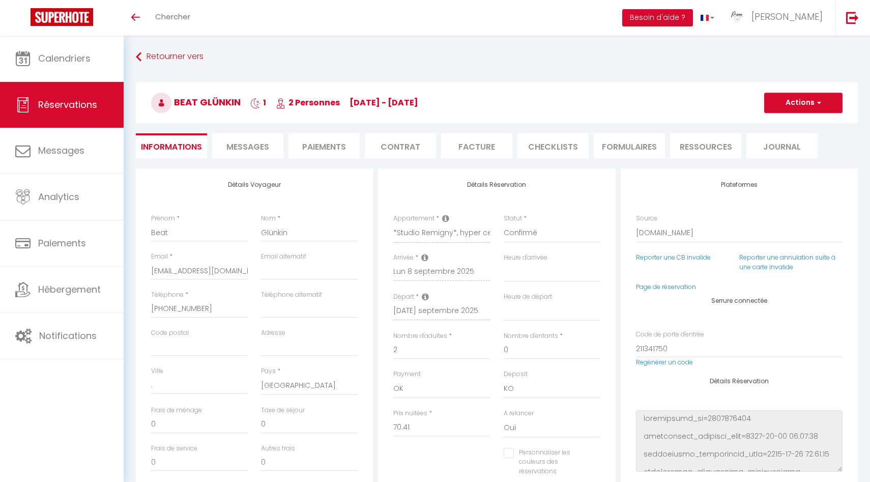
type input "1.41"
select select
checkbox input "false"
select select
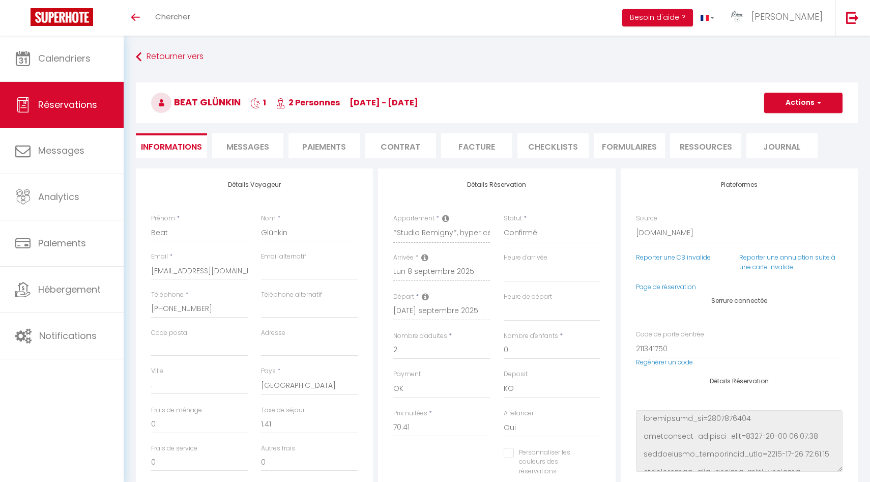
select select
click at [261, 141] on span "Messages" at bounding box center [247, 147] width 43 height 12
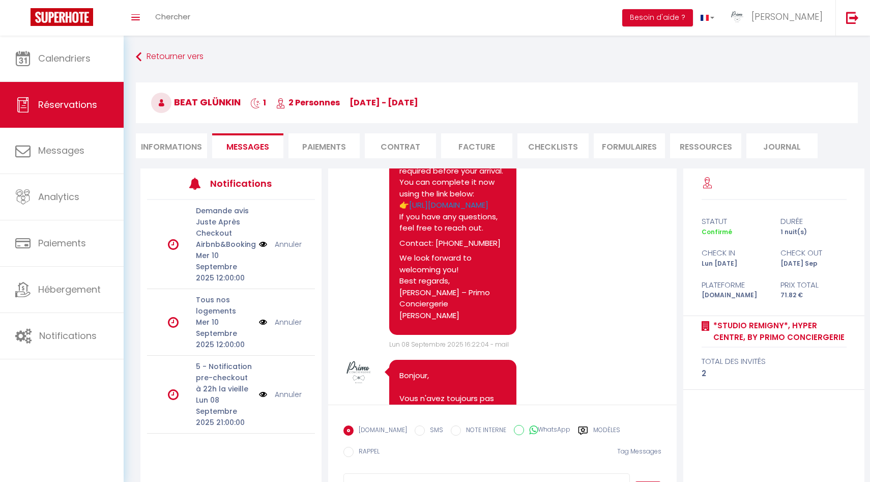
scroll to position [1175, 0]
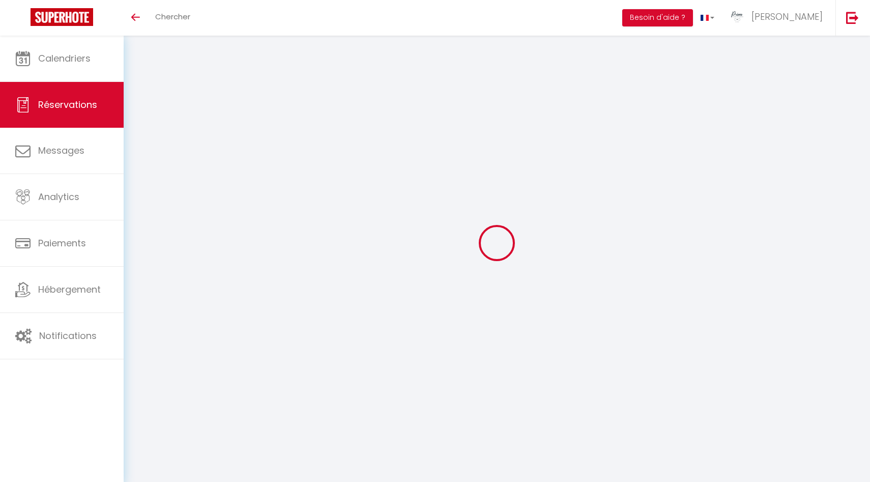
select select
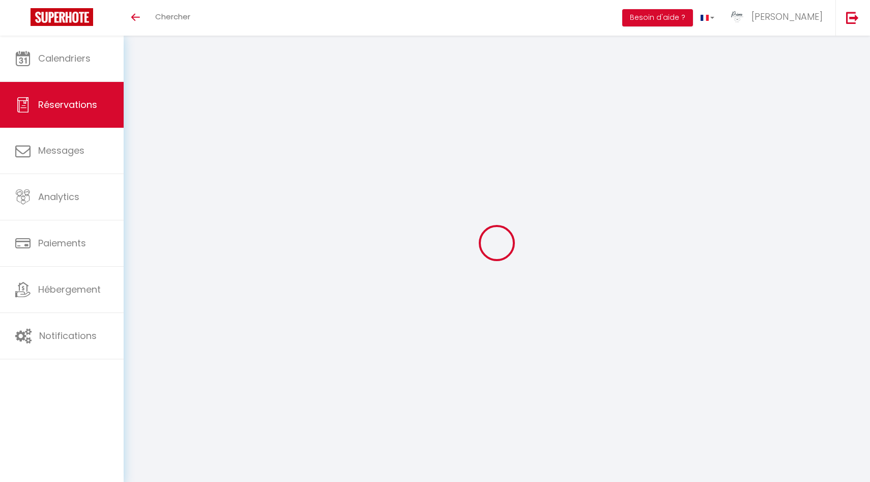
select select
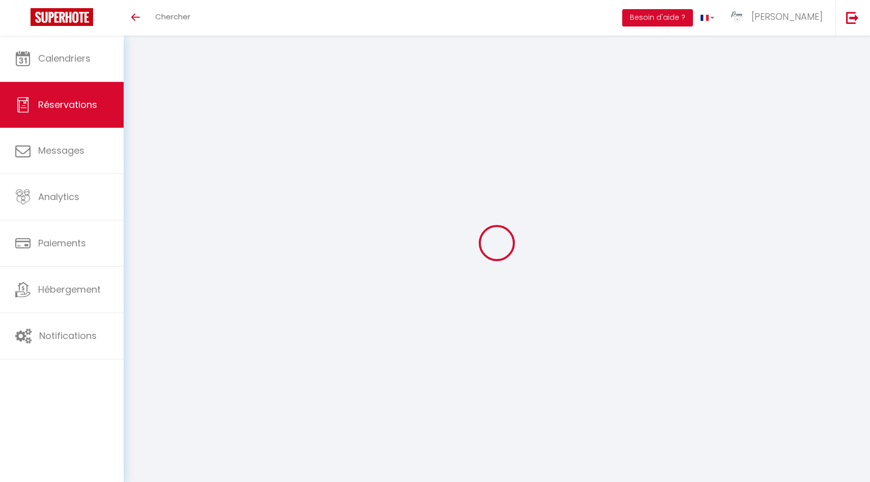
checkbox input "false"
select select
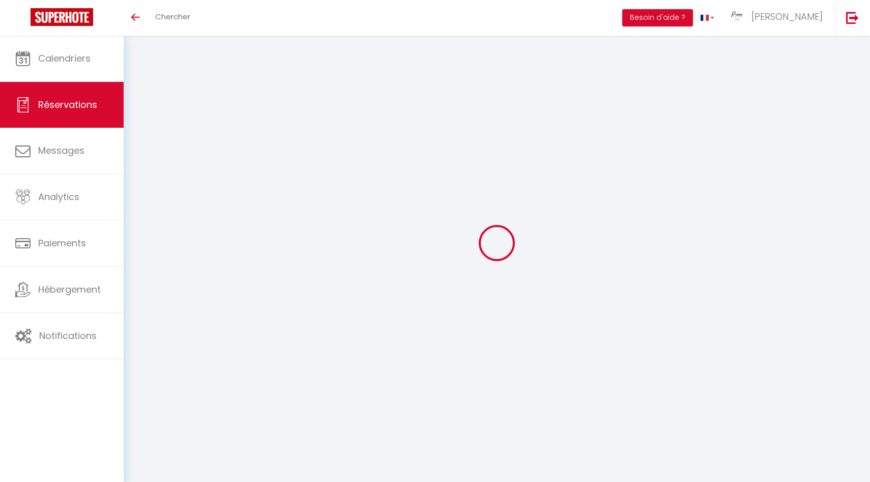
select select
checkbox input "false"
select select
type input "MAHDI"
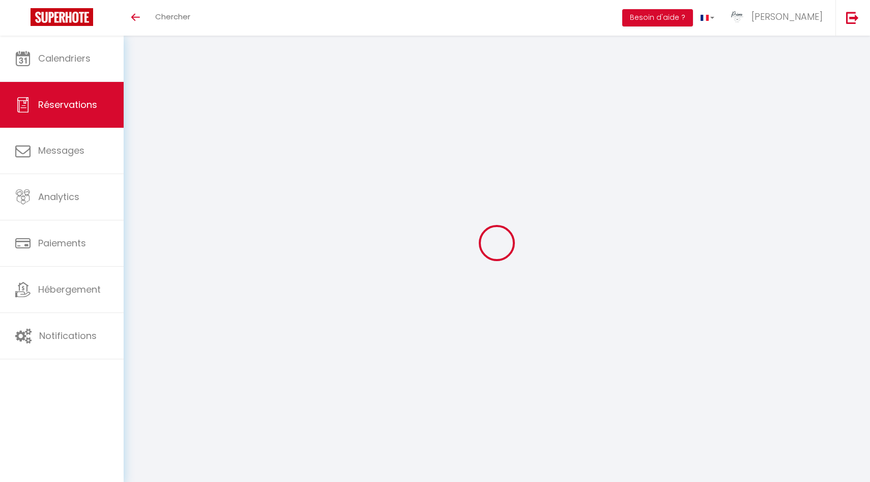
type input "BENHAMED"
type input "mbenha.174958@guest.booking.com"
type input "+33603800830"
select select "FR"
type input "46.55"
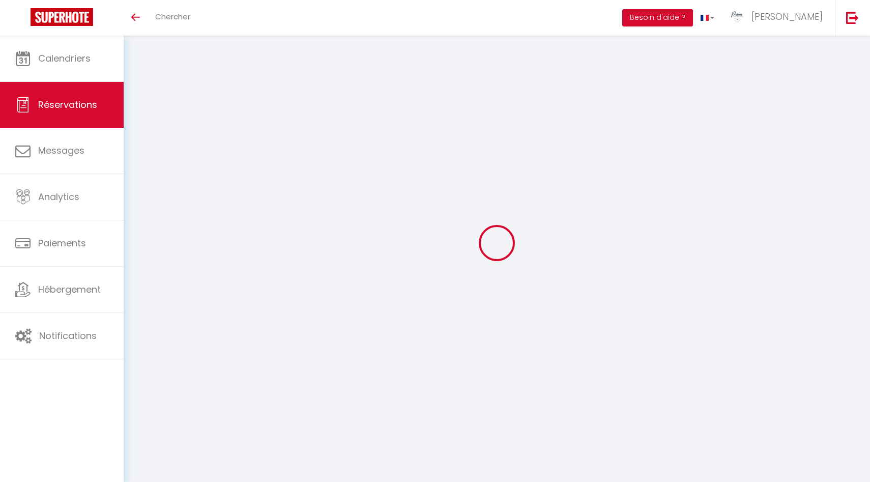
type input "3.91"
select select "13701"
select select "1"
select select
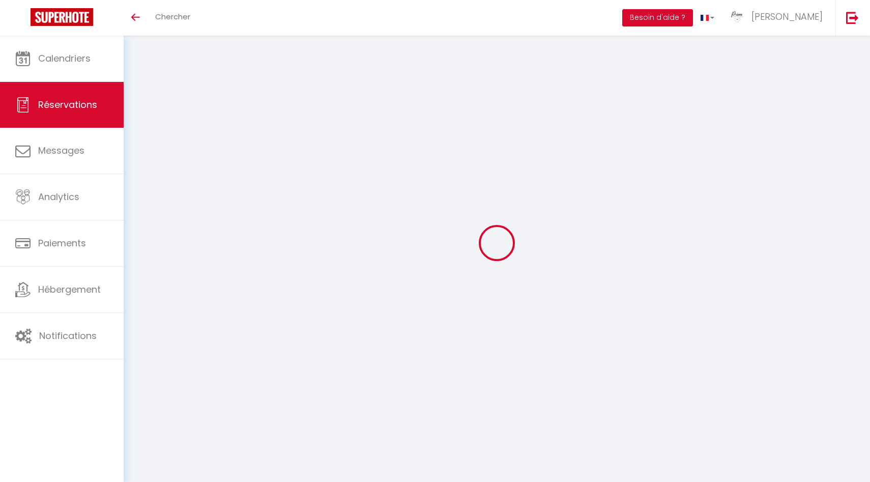
type input "1"
select select "12"
select select "15"
type input "273.85"
checkbox input "false"
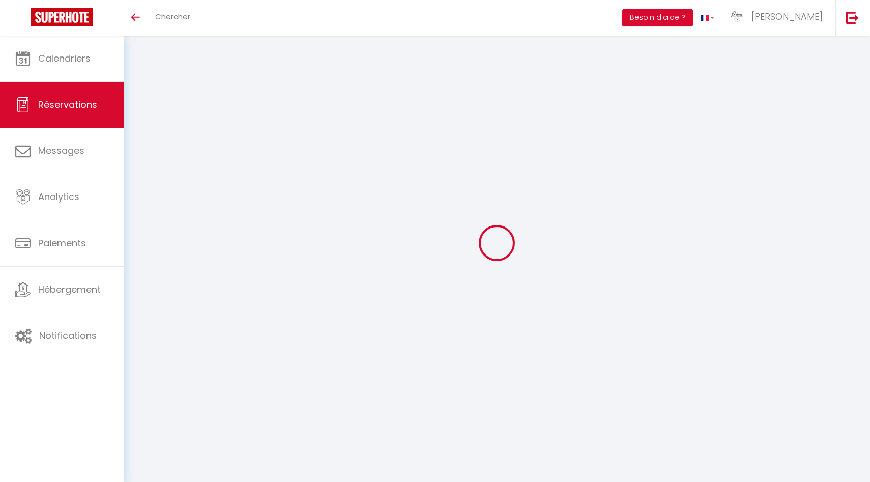
type input "0"
select select "2"
type input "0"
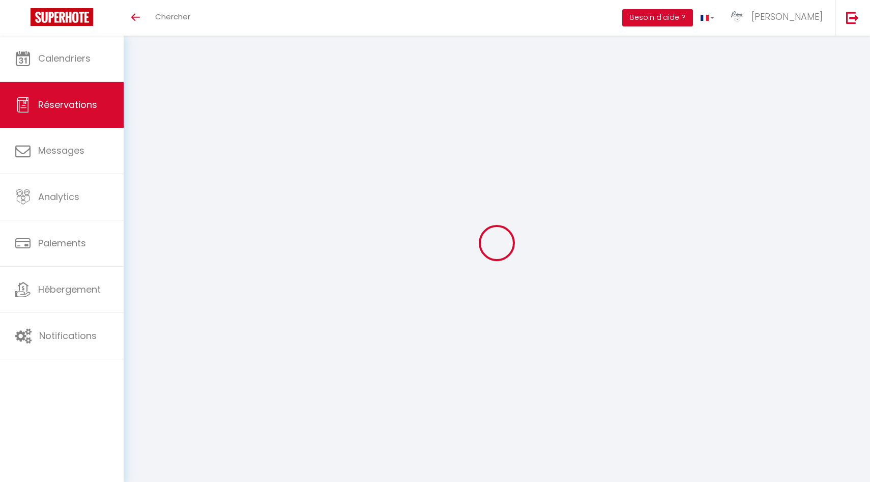
select select
checkbox input "false"
select select
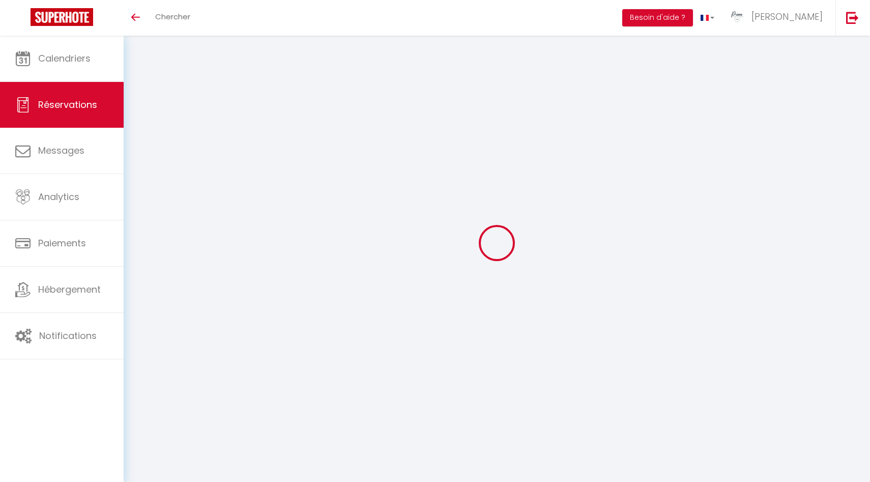
checkbox input "false"
select select
checkbox input "false"
type voyageur0 "** THIS RESERVATION HAS BEEN PRE-PAID ** Reservation has a cancellation grace p…"
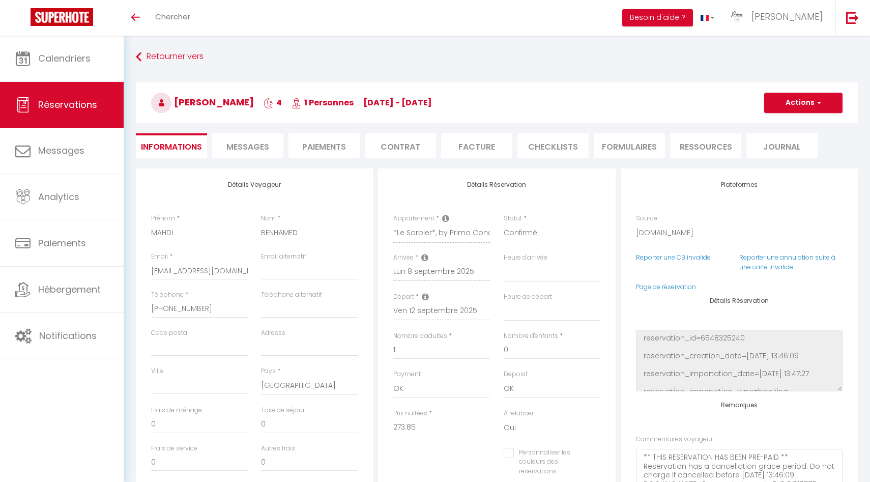
type input "5.48"
select select
checkbox input "false"
select select
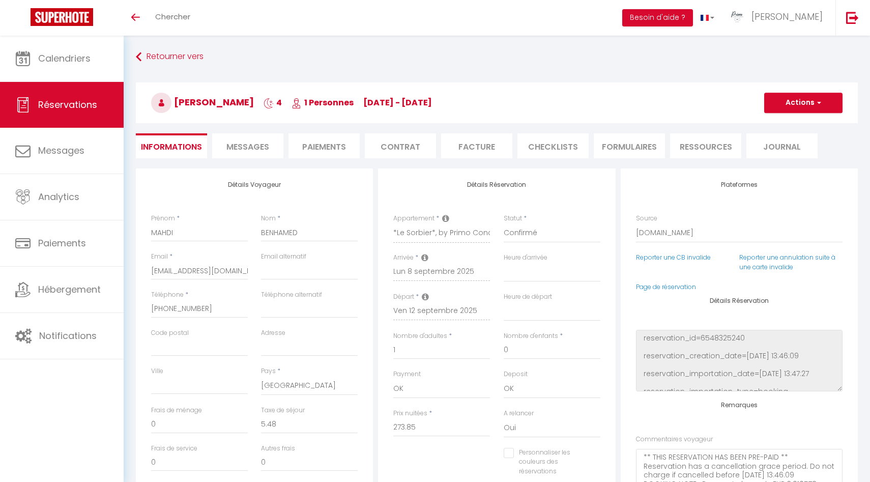
select select
click at [261, 145] on span "Messages" at bounding box center [247, 147] width 43 height 12
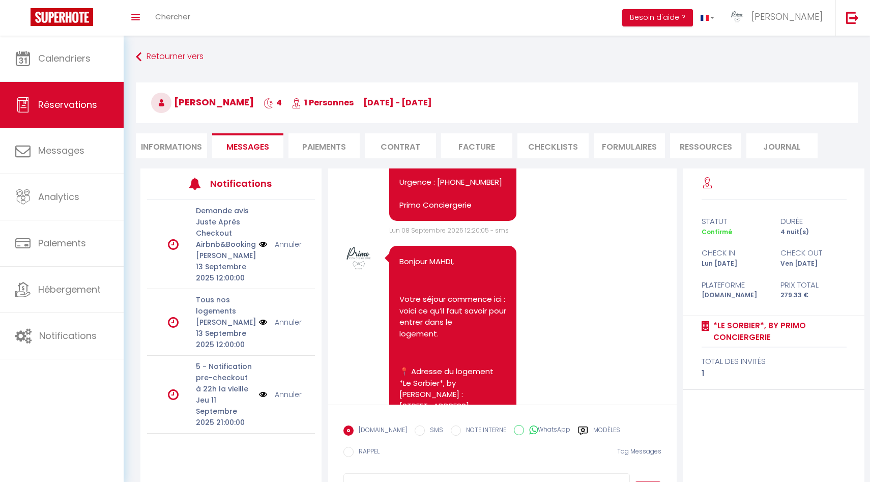
scroll to position [2425, 0]
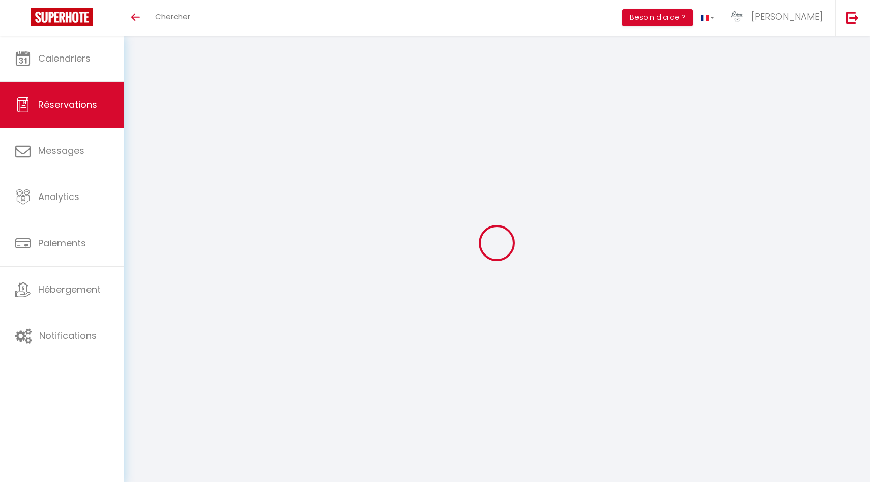
select select
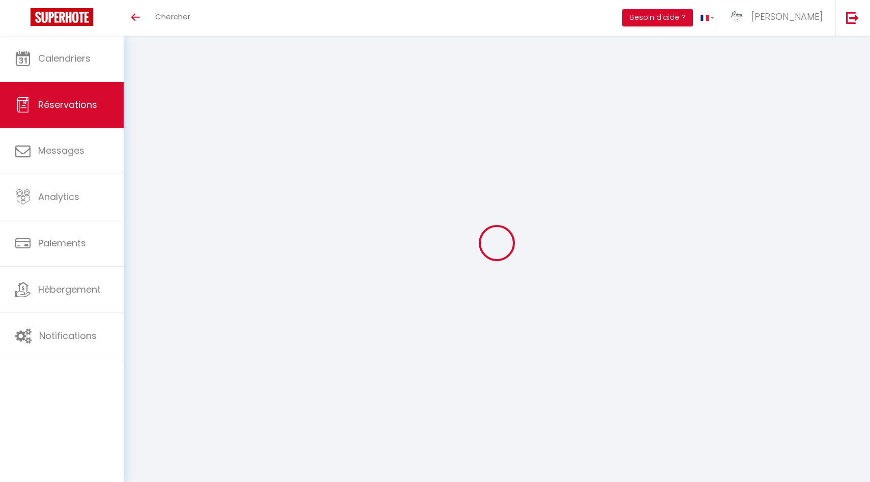
type input "test"
type input "[PERSON_NAME][EMAIL_ADDRESS][PERSON_NAME][DOMAIN_NAME]"
type input "[PHONE_NUMBER]"
select select "FR"
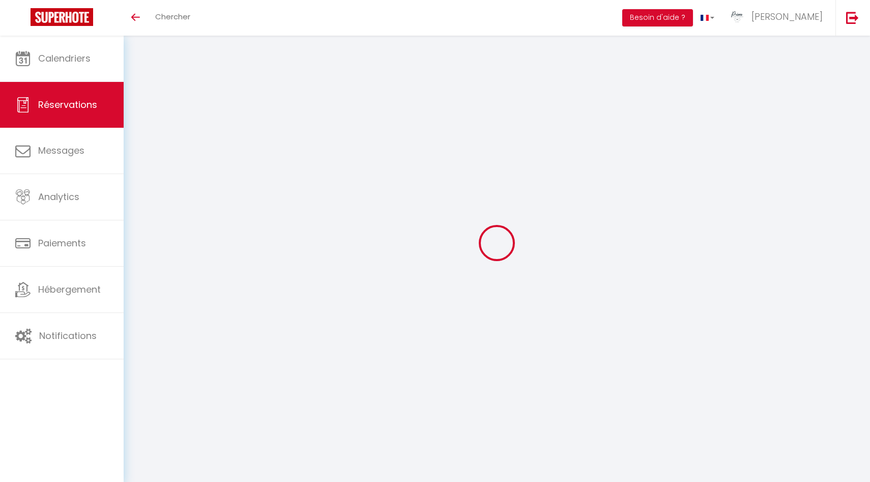
select select "69302"
select select "1"
type input "Lun 08 Septembre 2025"
select select
type input "[DATE] Septembre 2025"
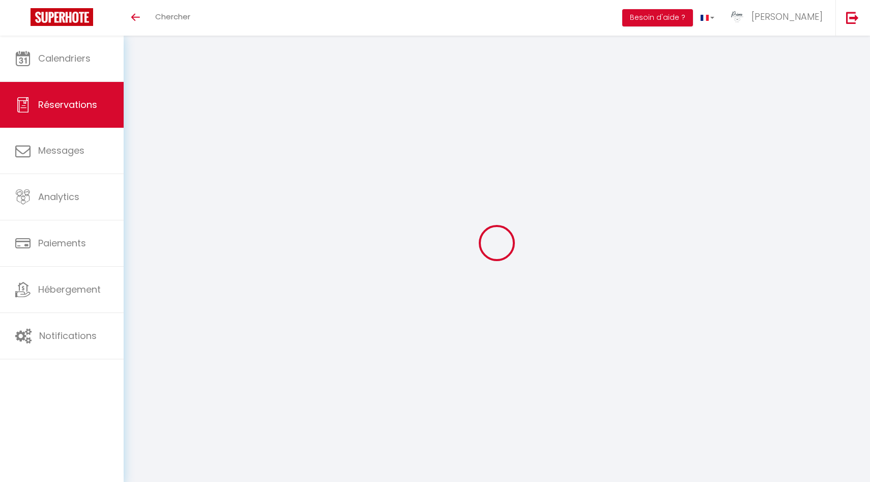
select select
type input "1"
select select "12"
select select
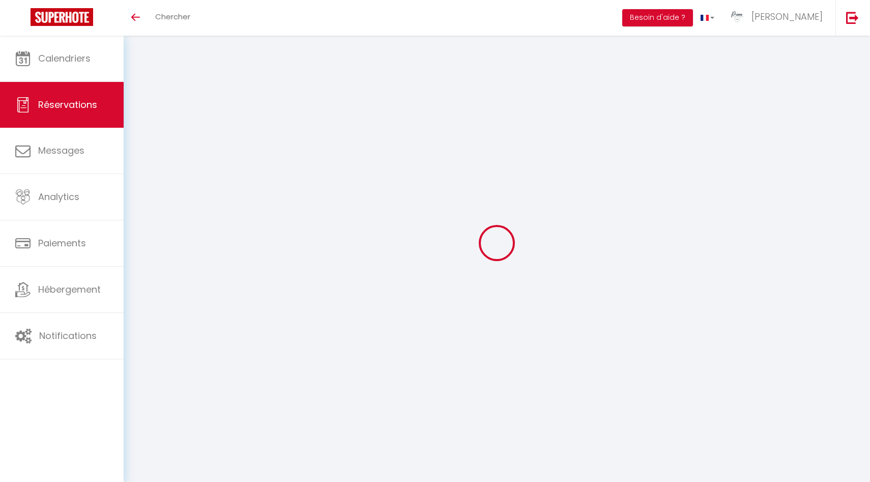
checkbox input "false"
type input "0"
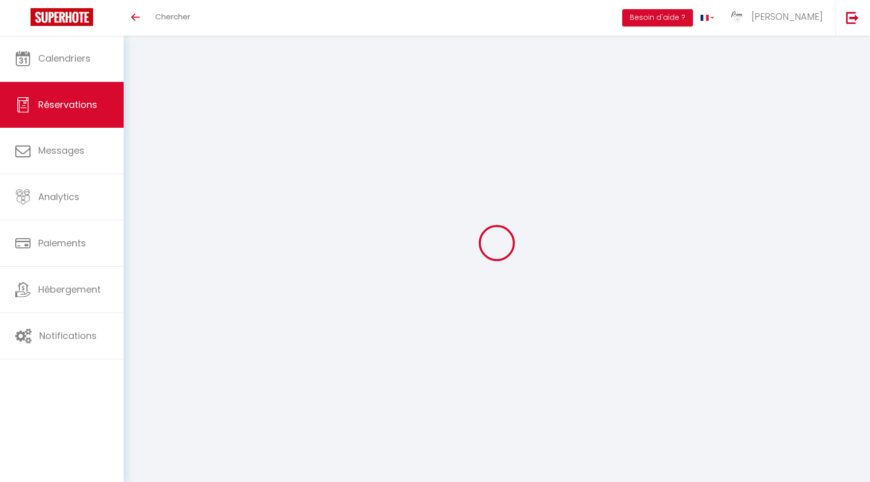
select select
select select "15"
checkbox input "false"
select select
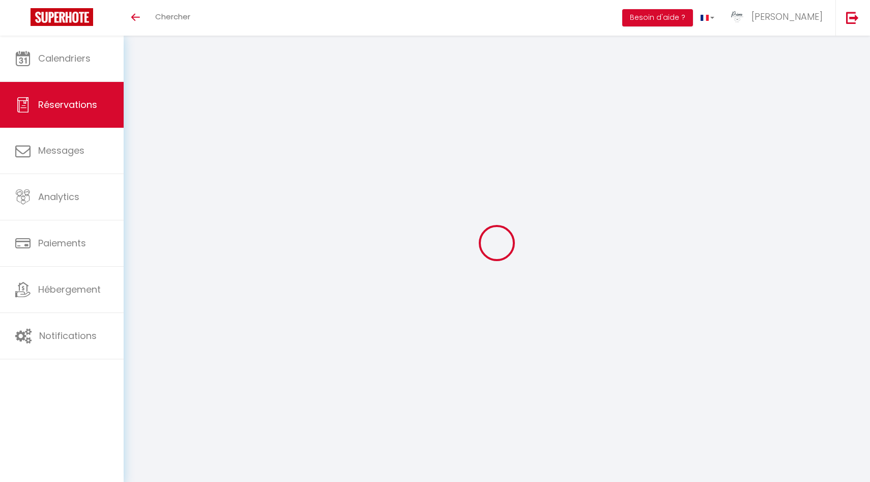
select select
checkbox input "false"
select select
checkbox input "false"
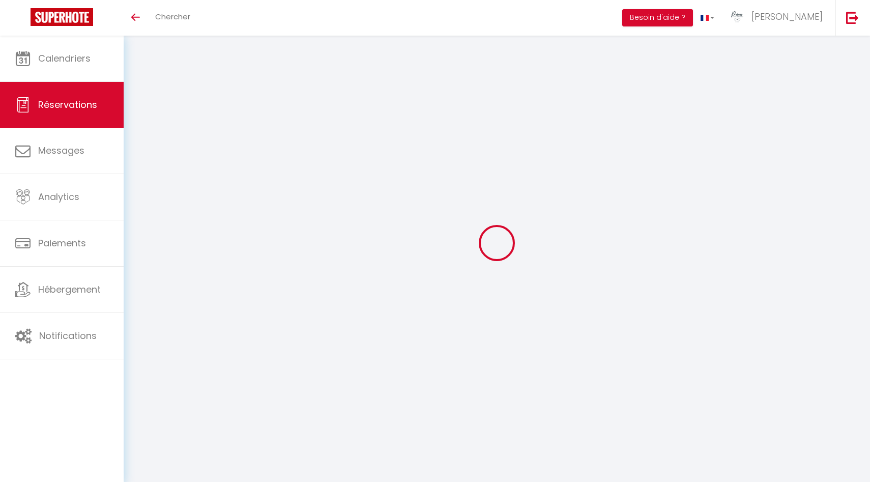
select select
checkbox input "false"
type textarea "PAS DE MENAGE C UN TEST"
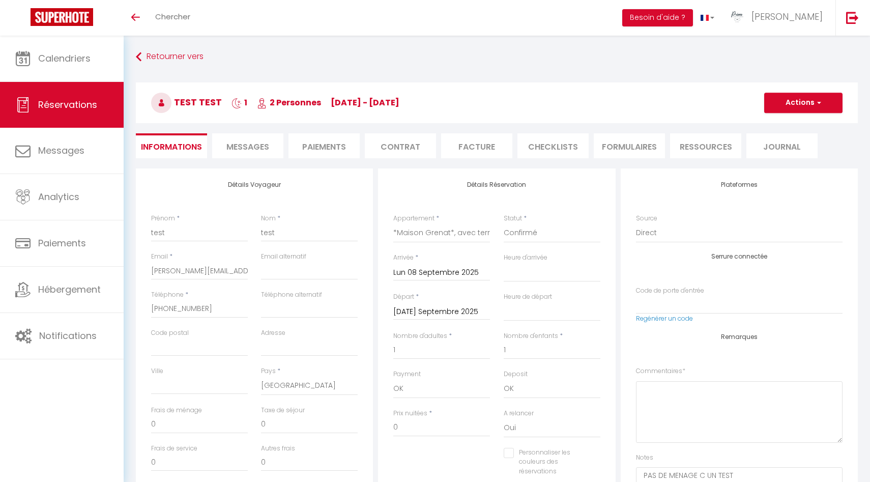
select select
checkbox input "false"
select select
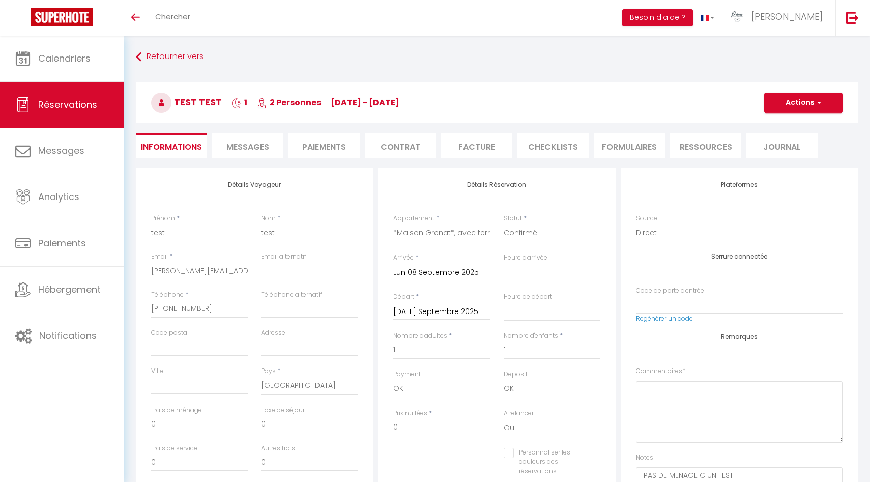
click at [252, 145] on span "Messages" at bounding box center [247, 147] width 43 height 12
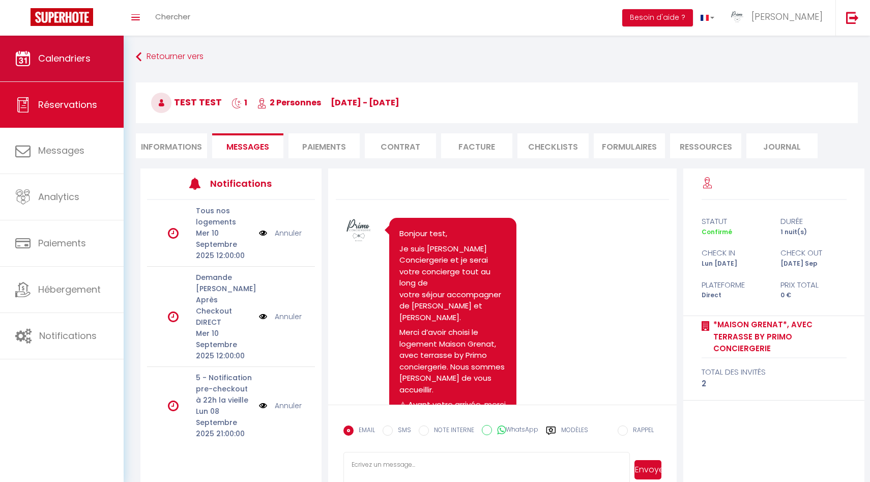
click at [75, 65] on link "Calendriers" at bounding box center [62, 59] width 124 height 46
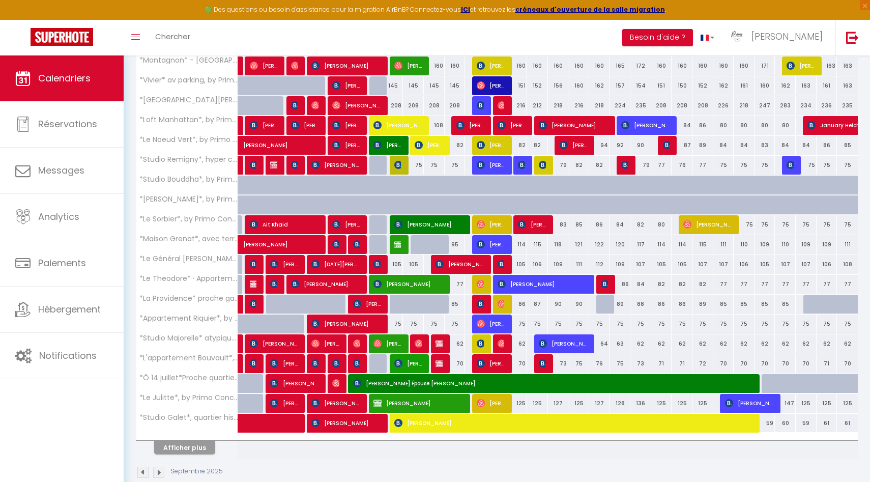
scroll to position [214, 0]
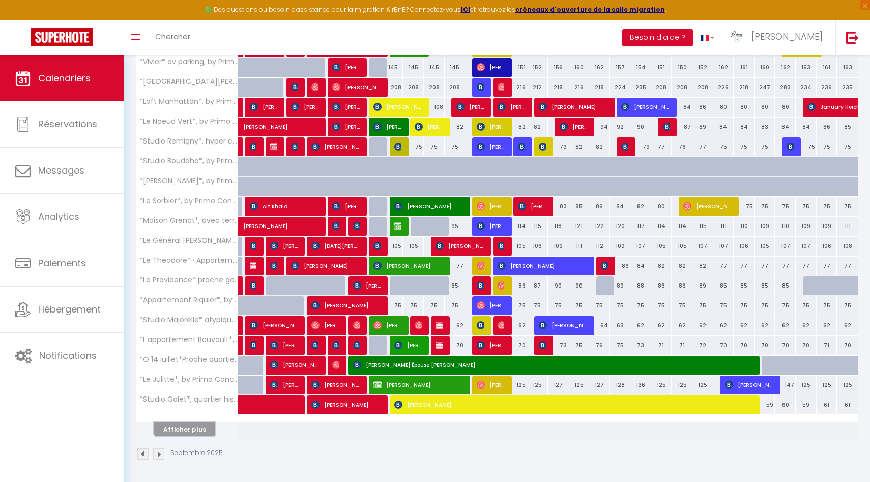
click at [196, 423] on button "Afficher plus" at bounding box center [184, 429] width 61 height 14
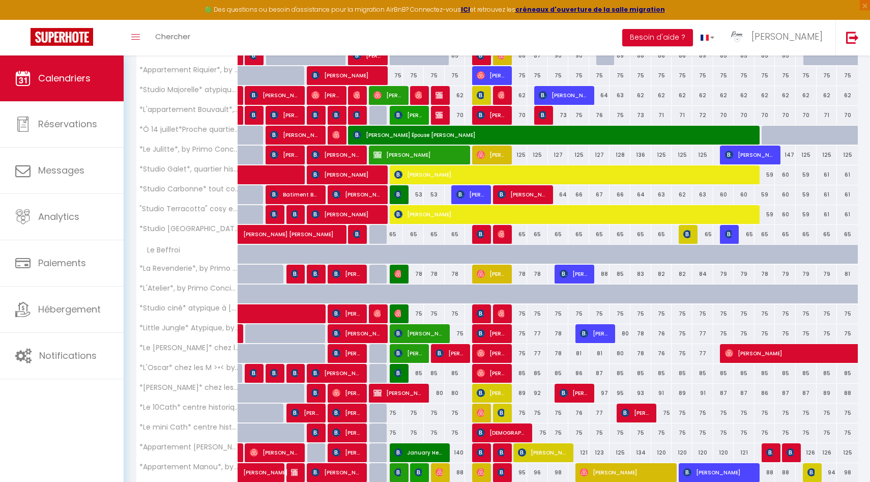
scroll to position [445, 0]
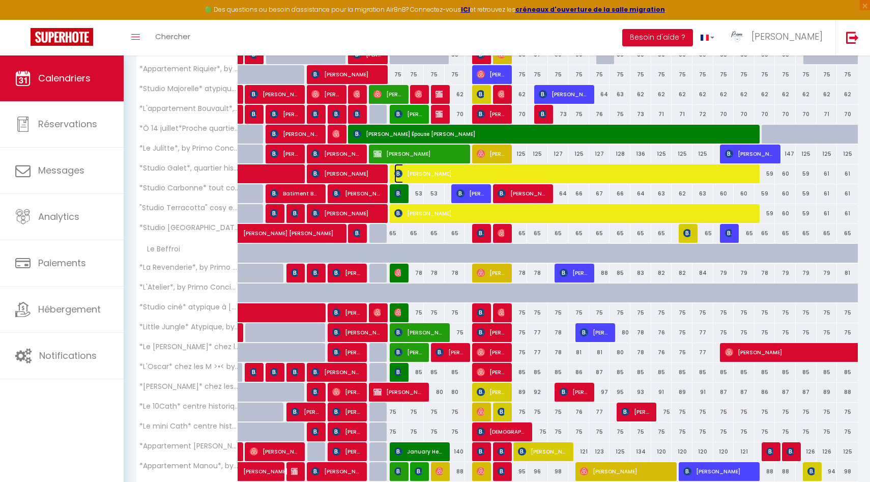
click at [406, 171] on span "[PERSON_NAME]" at bounding box center [575, 173] width 362 height 19
select select "OK"
select select "KO"
select select "0"
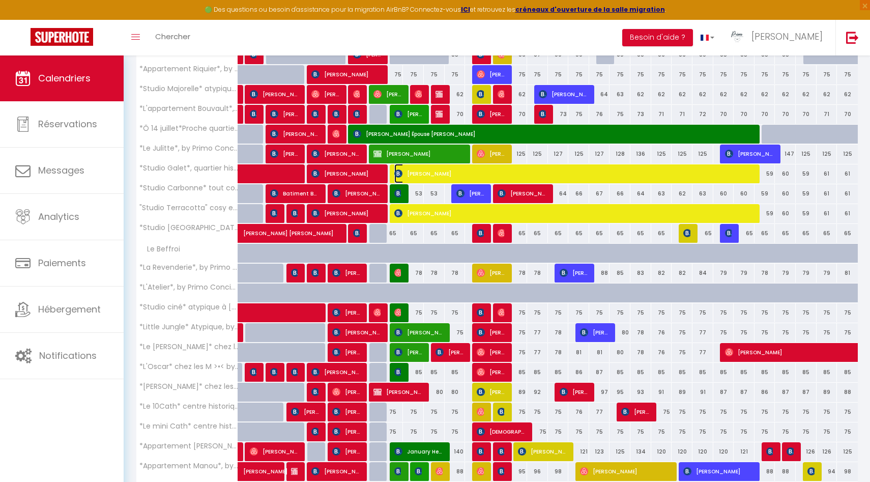
select select "1"
select select
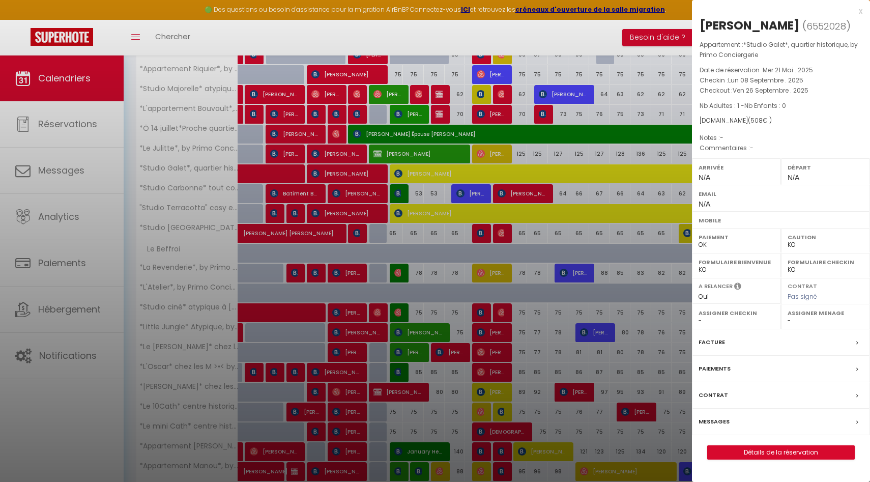
click at [399, 192] on div at bounding box center [435, 241] width 870 height 482
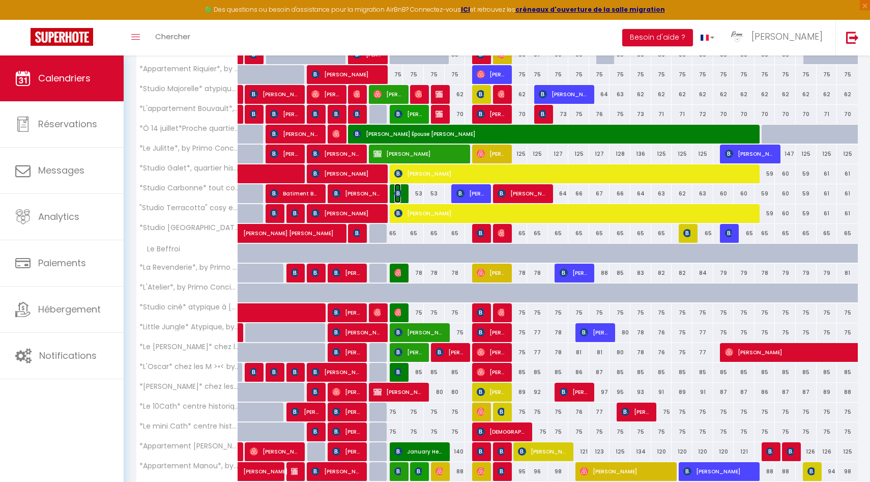
click at [396, 194] on img at bounding box center [398, 193] width 8 height 8
select select "OK"
select select "49559"
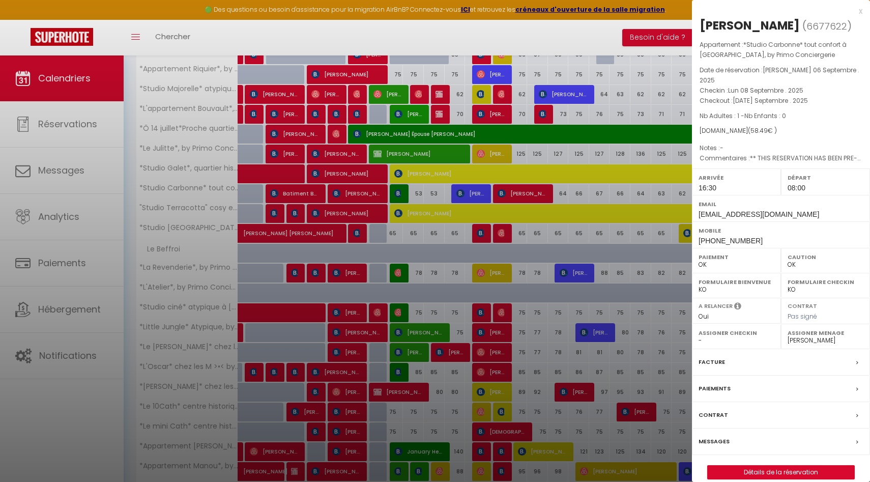
click at [401, 216] on div at bounding box center [435, 241] width 870 height 482
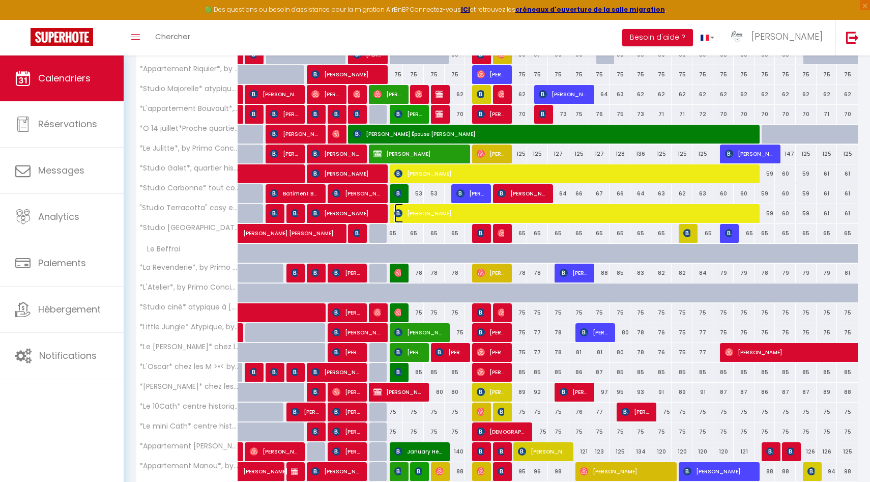
click at [400, 215] on img at bounding box center [398, 213] width 8 height 8
select select "KO"
select select "0"
select select
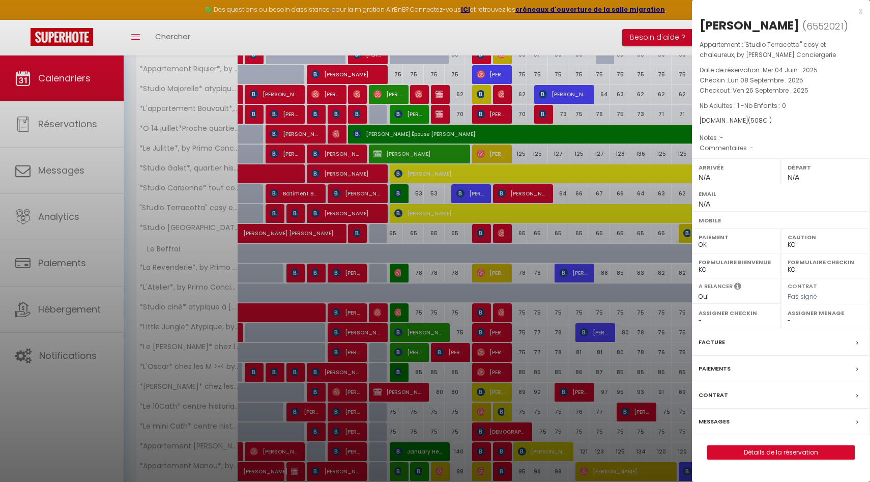
click at [397, 273] on div at bounding box center [435, 241] width 870 height 482
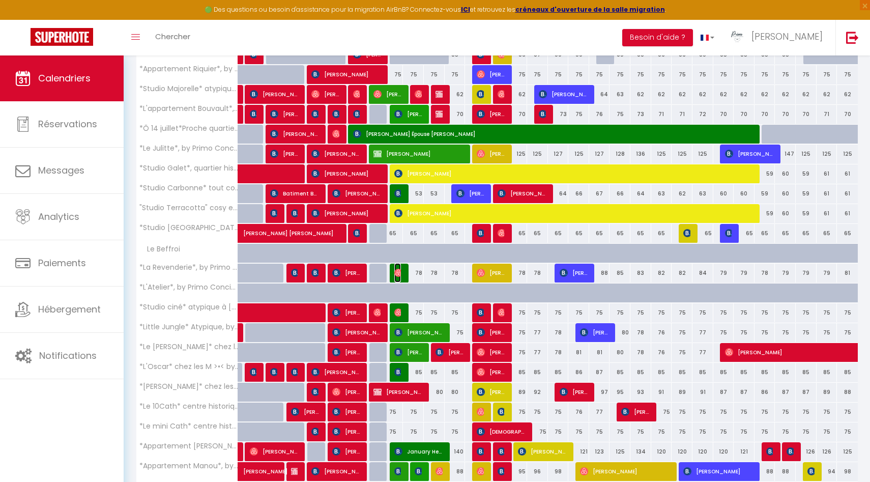
click at [400, 271] on img at bounding box center [398, 273] width 8 height 8
select select "OK"
select select "49559"
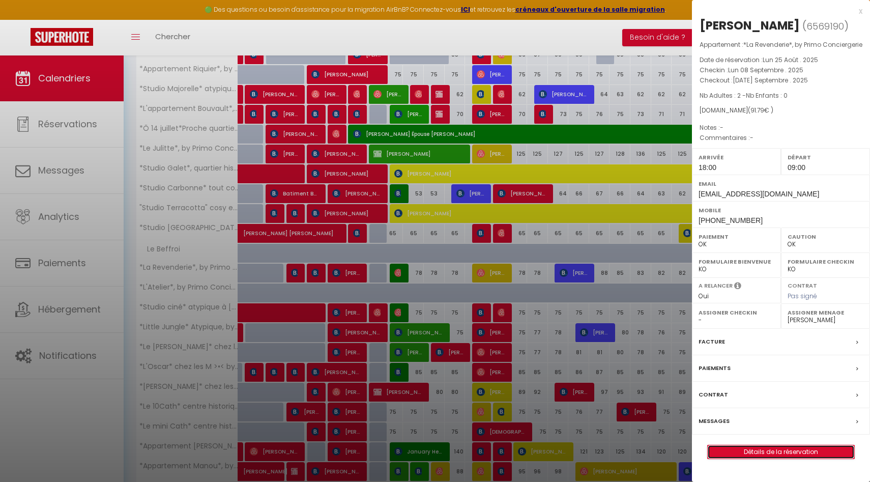
click at [709, 458] on link "Détails de la réservation" at bounding box center [781, 451] width 147 height 13
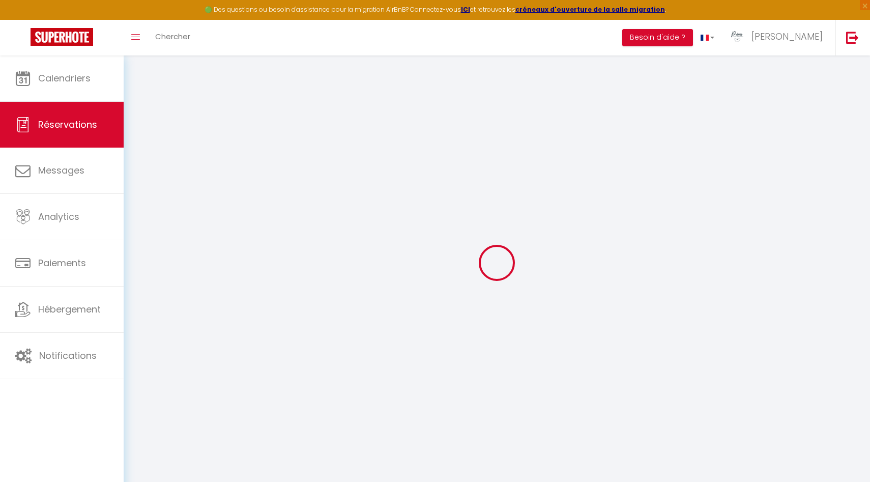
type input "Jean-Christophe"
type input "Laroche"
type input "t0pbztlgjweojllxo3njwm13l3yw@reply.superhote.com"
type input "+33670047095"
select select
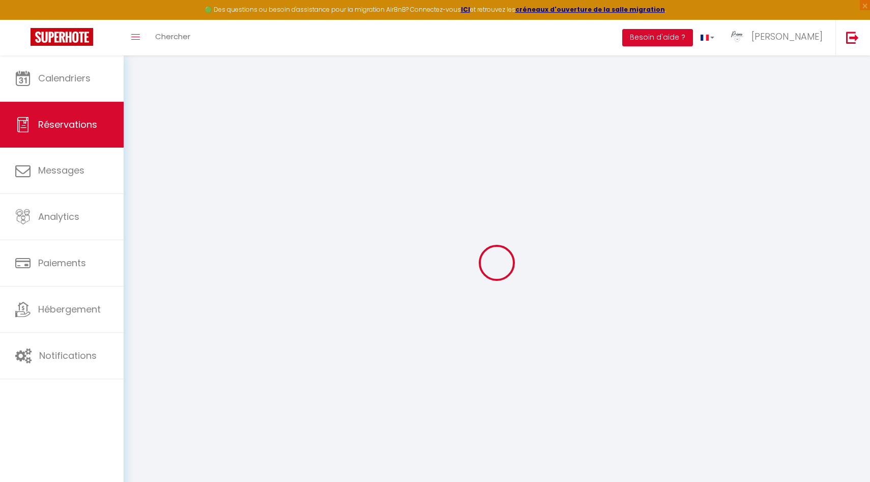
type input "15.66"
select select "19759"
select select "1"
select select
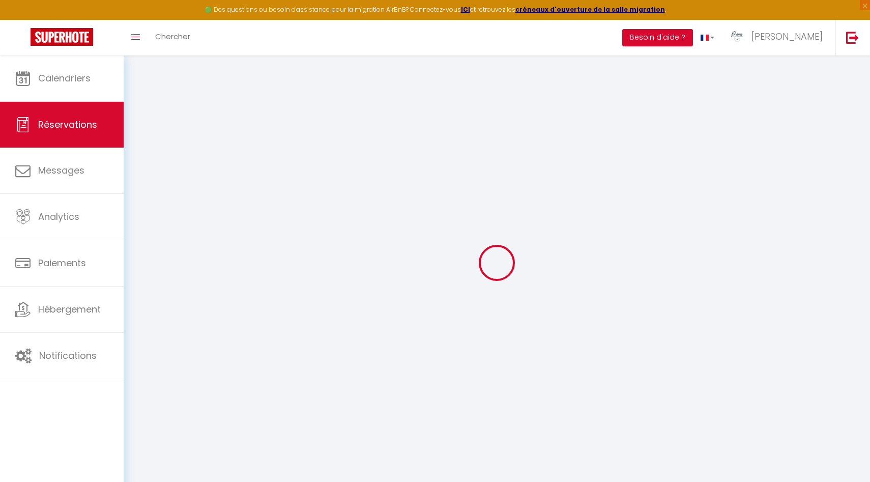
type input "2"
select select "12"
select select
type input "87"
checkbox input "false"
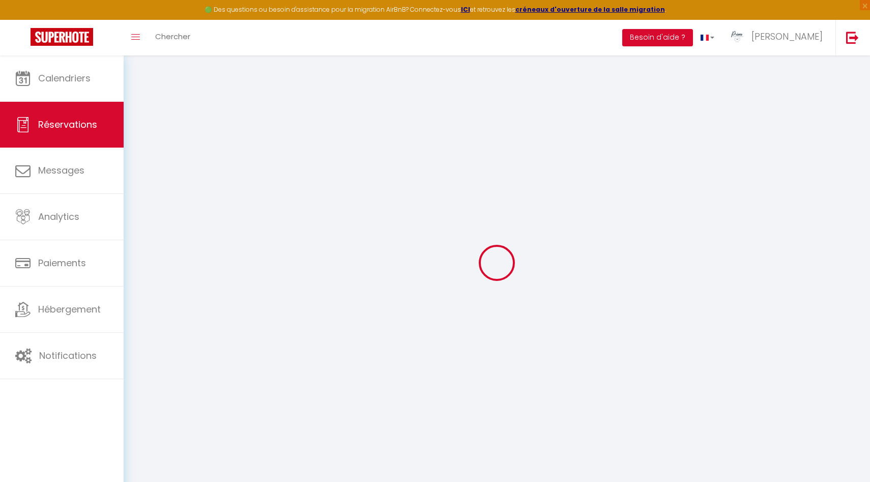
type input "0"
select select "1"
type input "0"
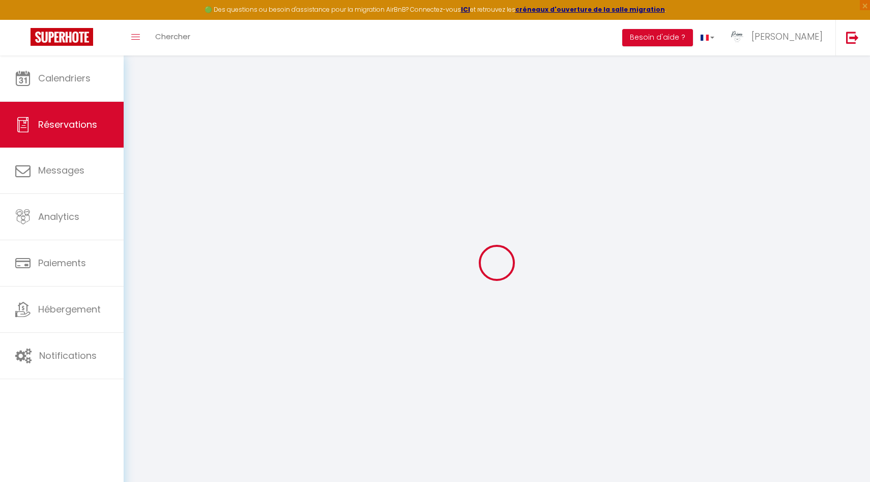
select select
select select "15"
checkbox input "false"
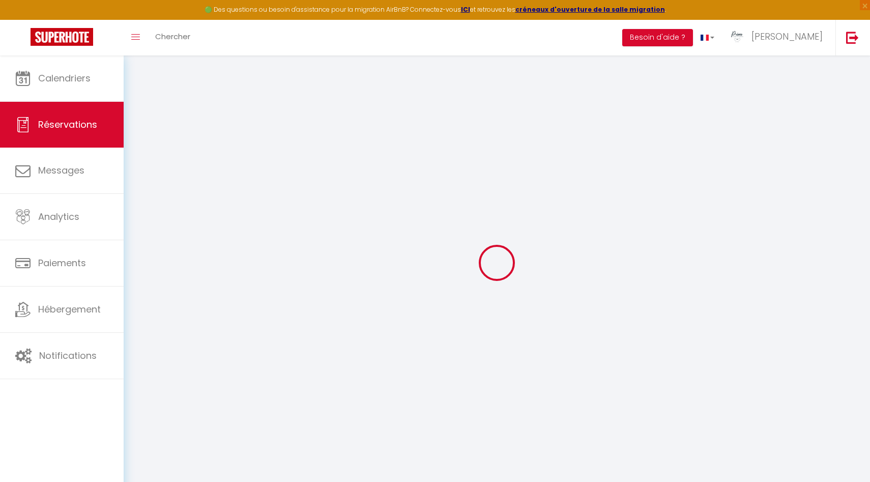
select select
checkbox input "false"
select select
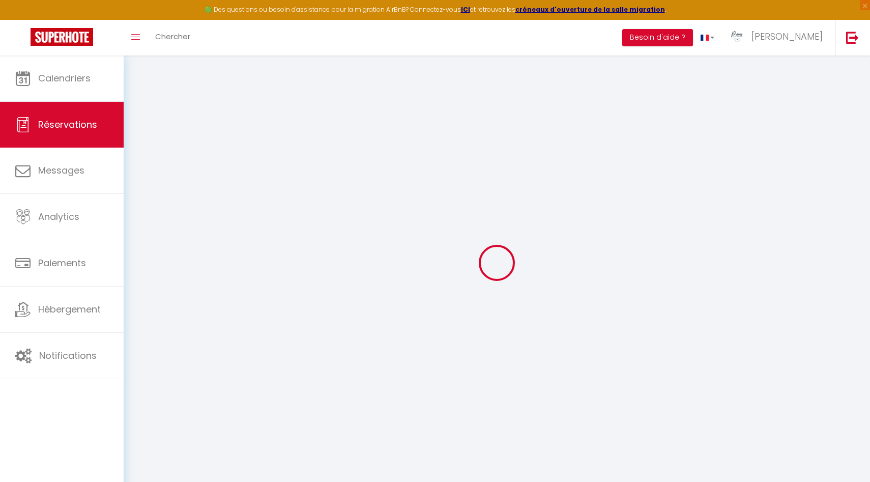
select select
checkbox input "false"
select select
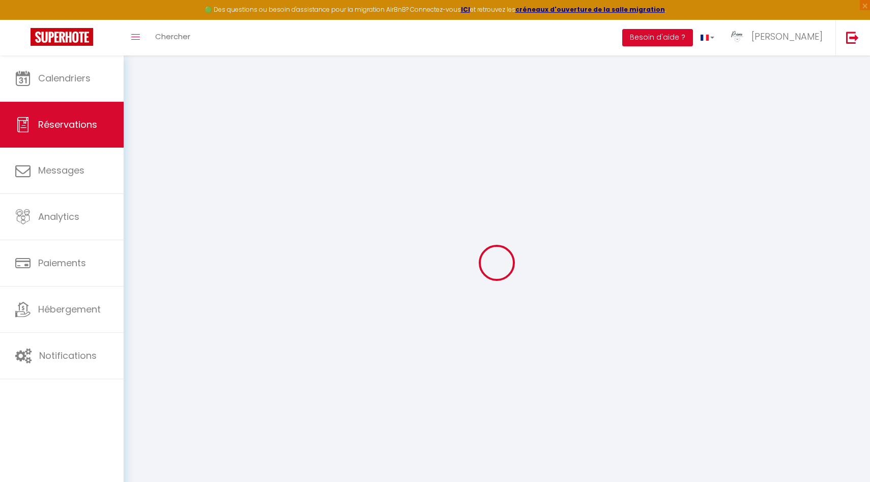
select select
checkbox input "false"
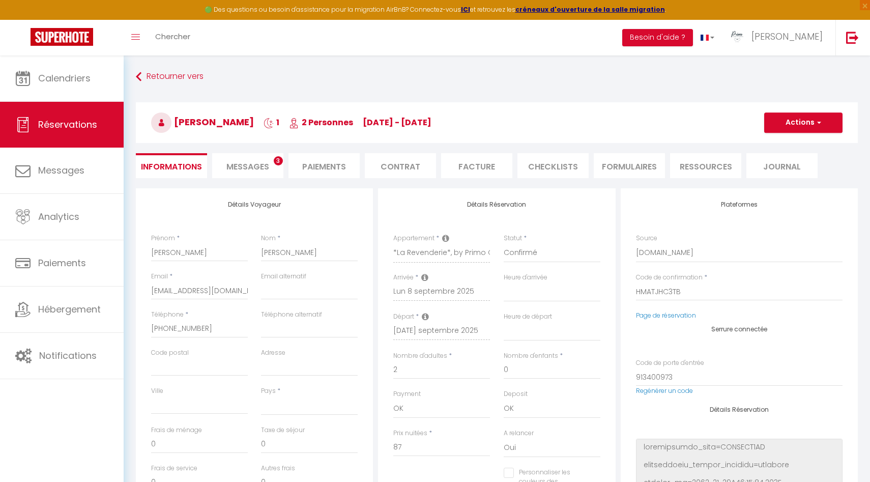
select select
type input "4.79"
select select
checkbox input "false"
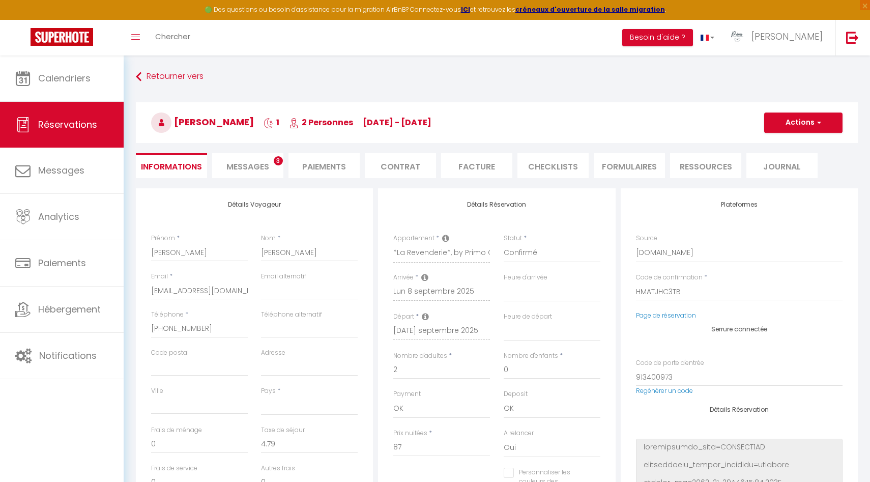
select select
checkbox input "false"
select select "18:00"
select select "09:00"
click at [273, 160] on li "Messages 3" at bounding box center [247, 165] width 71 height 25
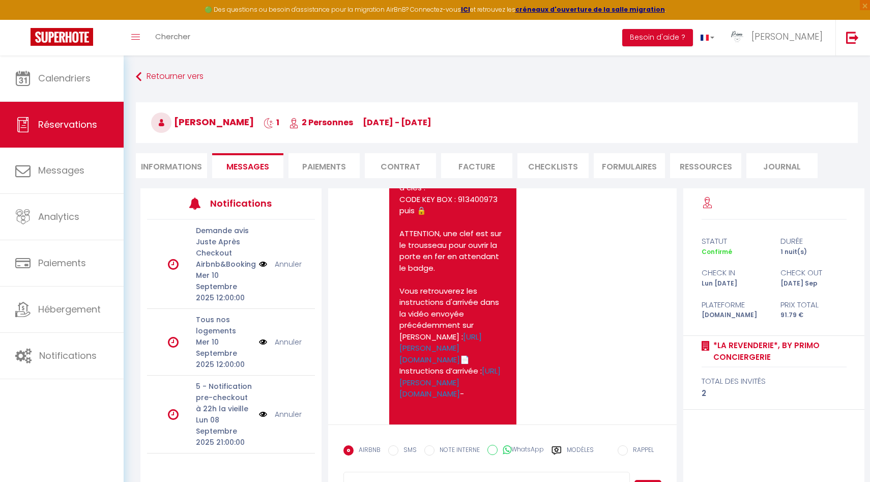
scroll to position [2166, 0]
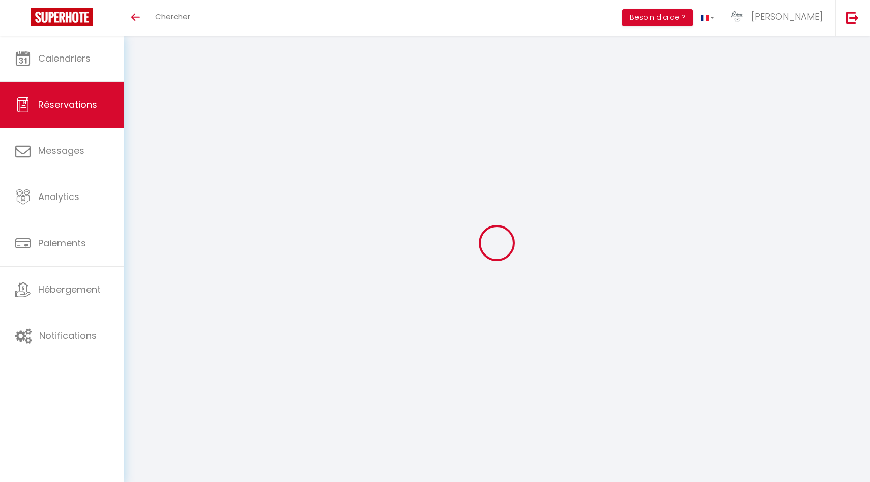
select select
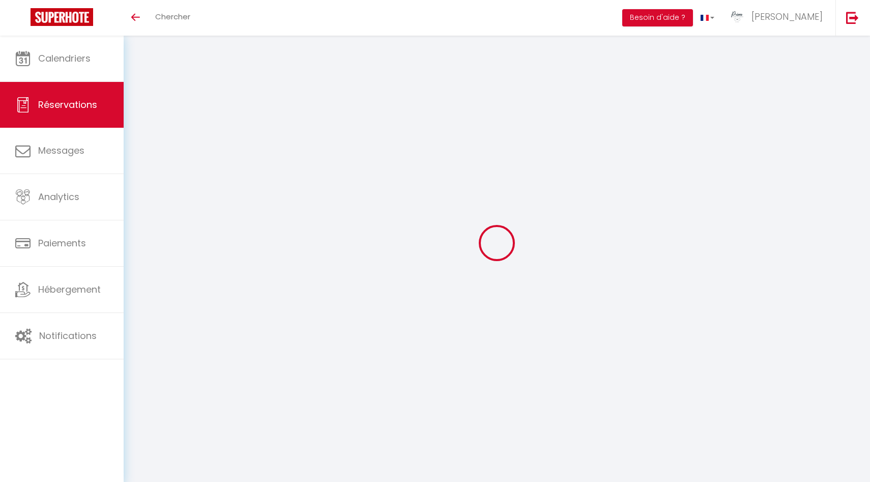
type input "Fatima"
type input "AZOUGAGH"
select select
select select "75736"
select select "1"
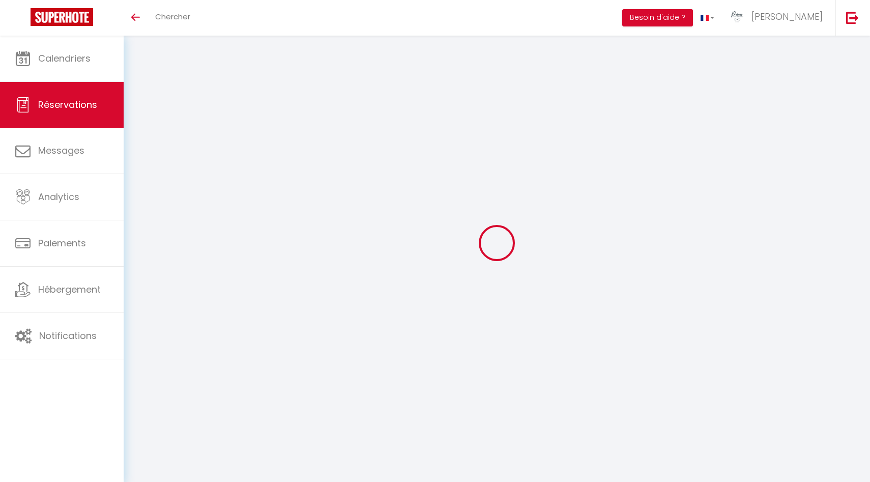
select select
type input "1"
select select "10"
select select
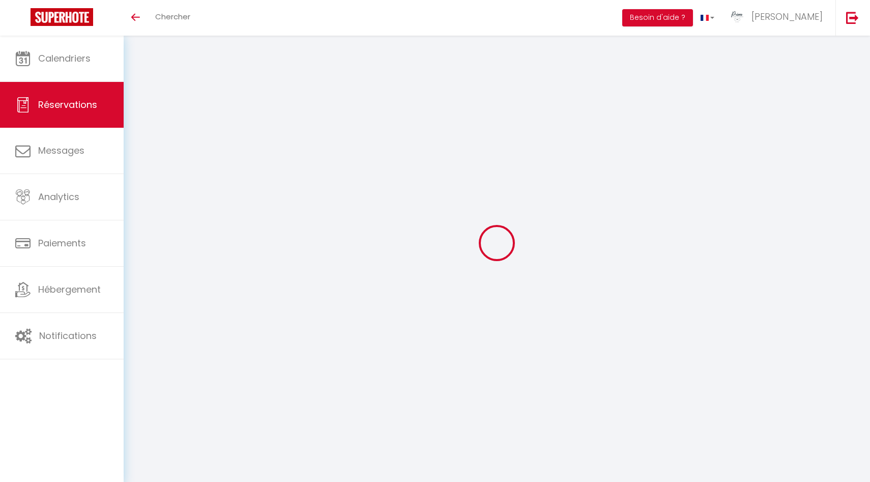
type input "468"
checkbox input "false"
type input "40"
select select "2"
type input "0"
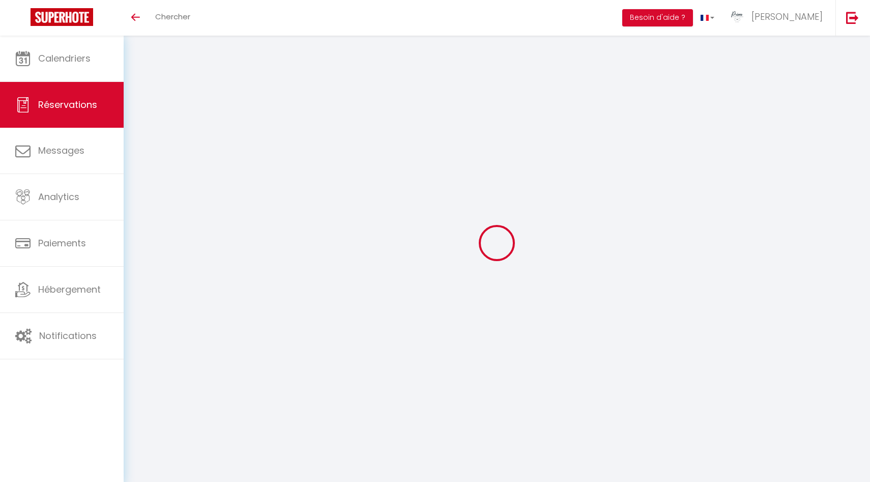
type input "0"
select select
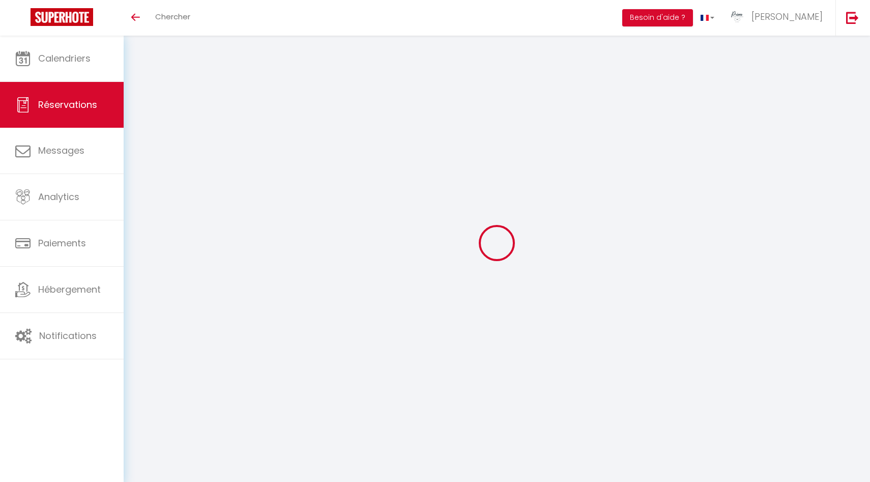
select select "12"
select select "14"
checkbox input "false"
select select
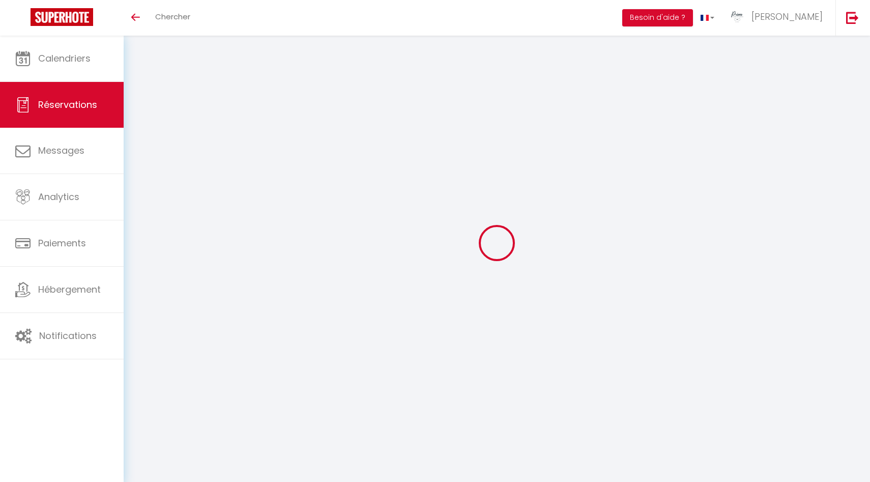
select select
checkbox input "false"
select select
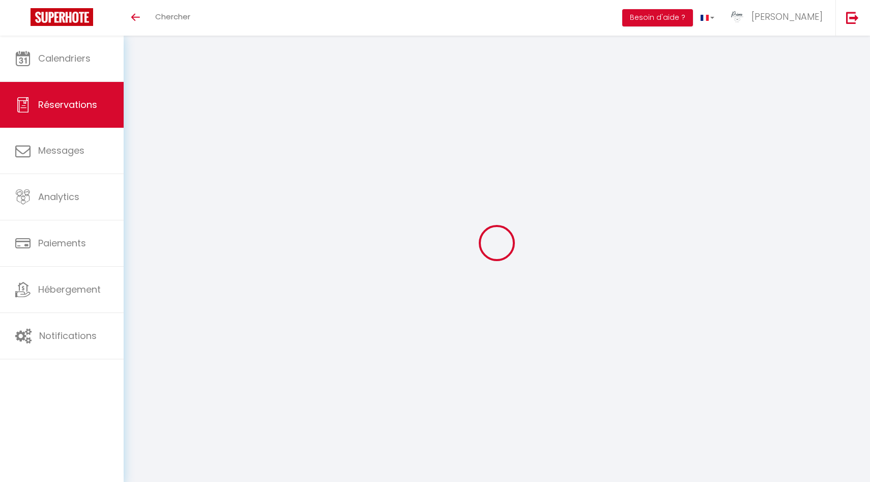
checkbox input "false"
select select
checkbox input "false"
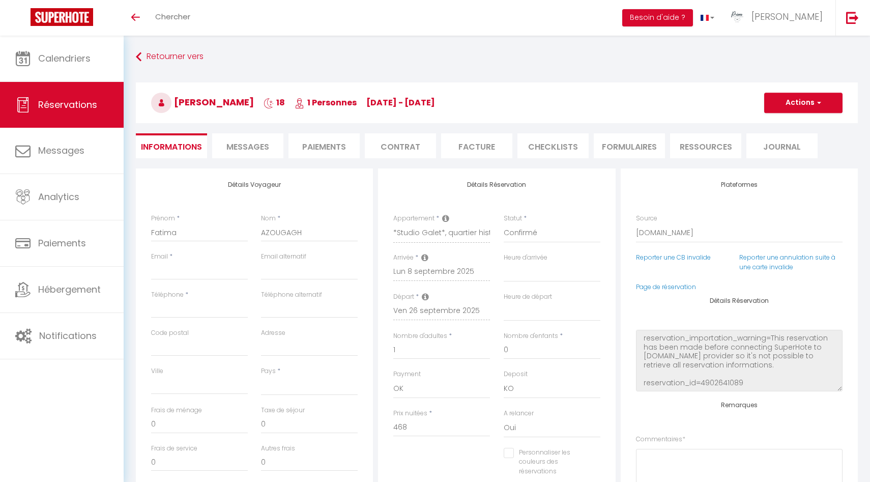
select select
type input "40"
select select
checkbox input "false"
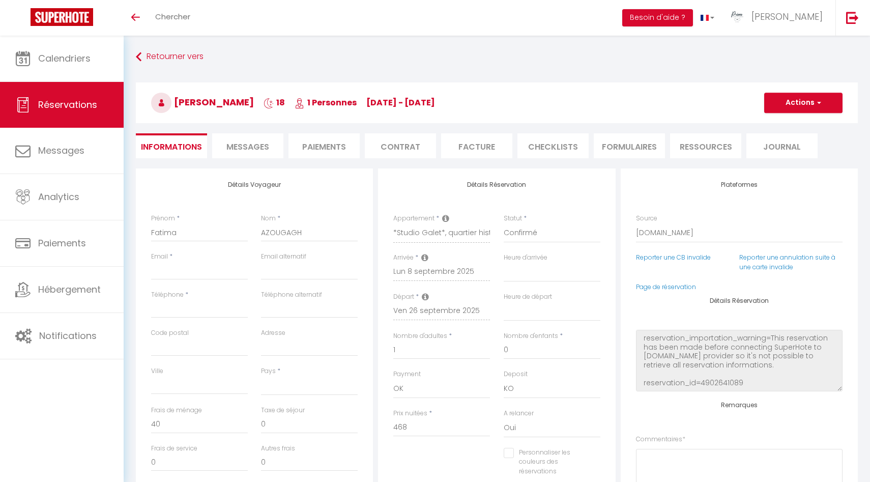
select select
checkbox input "false"
select select
click at [261, 138] on li "Messages" at bounding box center [247, 145] width 71 height 25
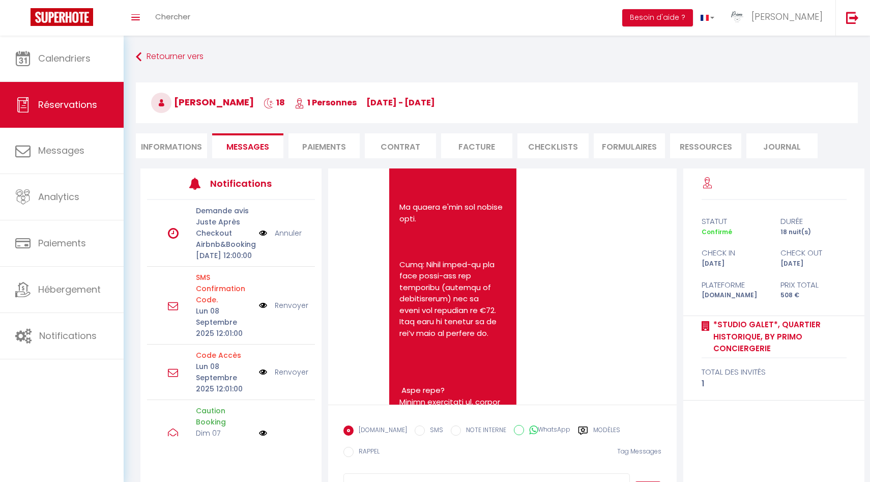
scroll to position [695, 0]
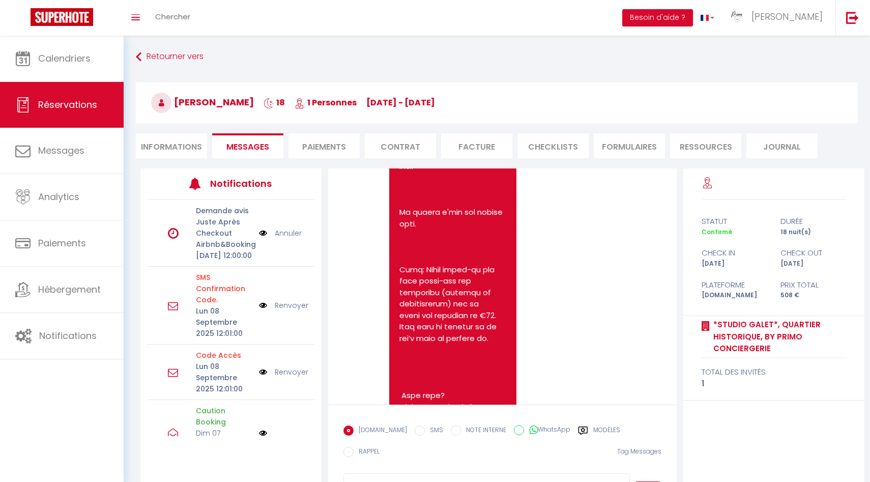
click at [593, 435] on label "Modèles" at bounding box center [606, 431] width 27 height 13
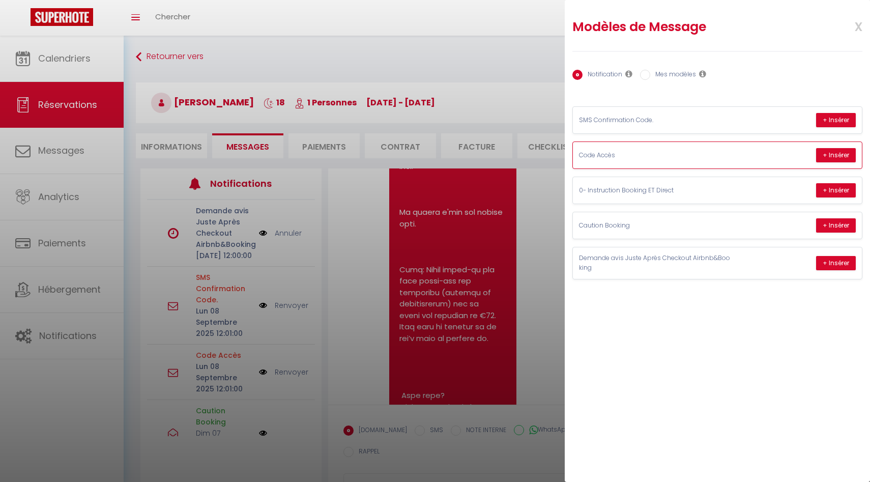
click at [682, 152] on p "Code Accès" at bounding box center [655, 156] width 153 height 10
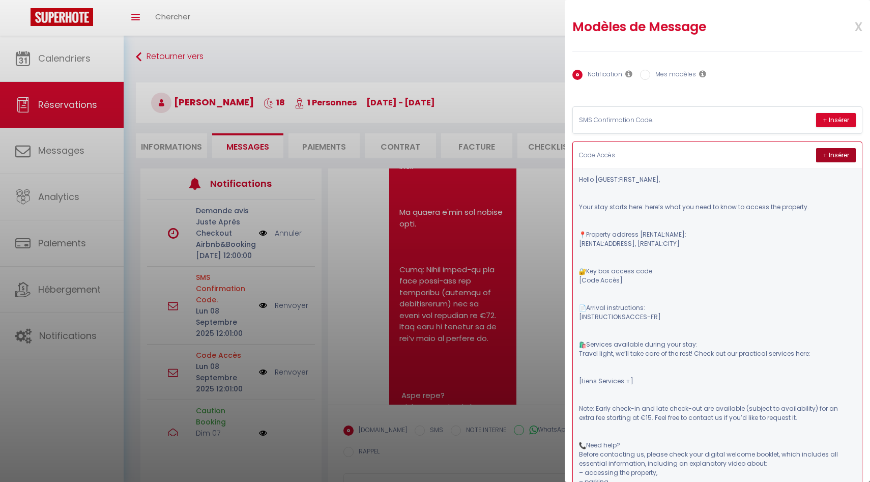
click at [833, 156] on button "+ Insérer" at bounding box center [836, 155] width 40 height 14
type textarea "Lorem Ipsumd, Sita cons adipis elit: sedd’e temp inc utla et dolo ma aliqua eni…"
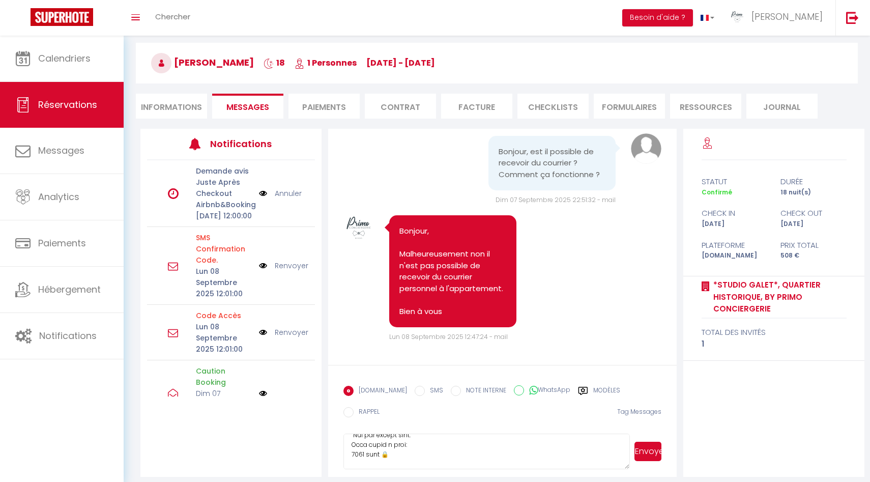
scroll to position [134, 0]
click at [655, 443] on button "Envoyer" at bounding box center [647, 451] width 27 height 19
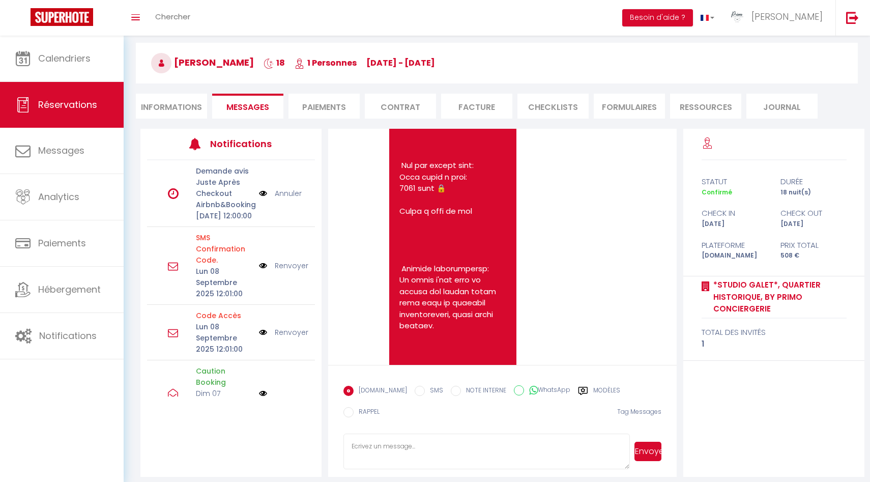
scroll to position [2352, 0]
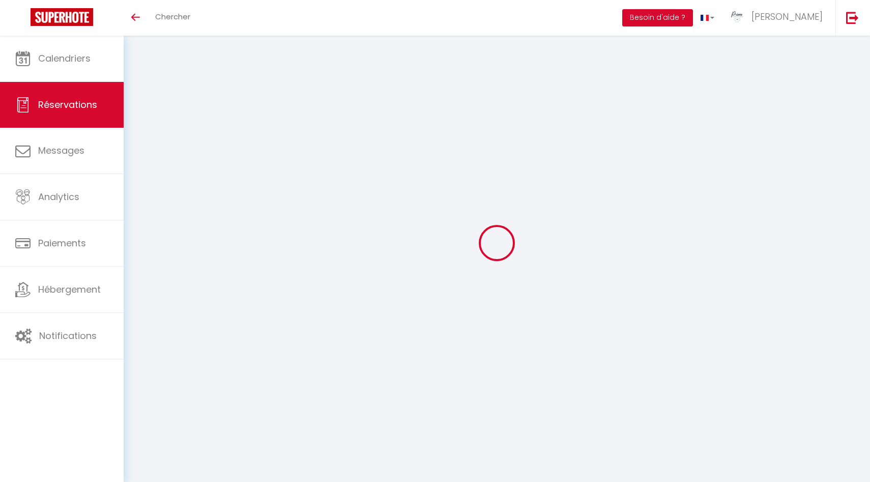
select select
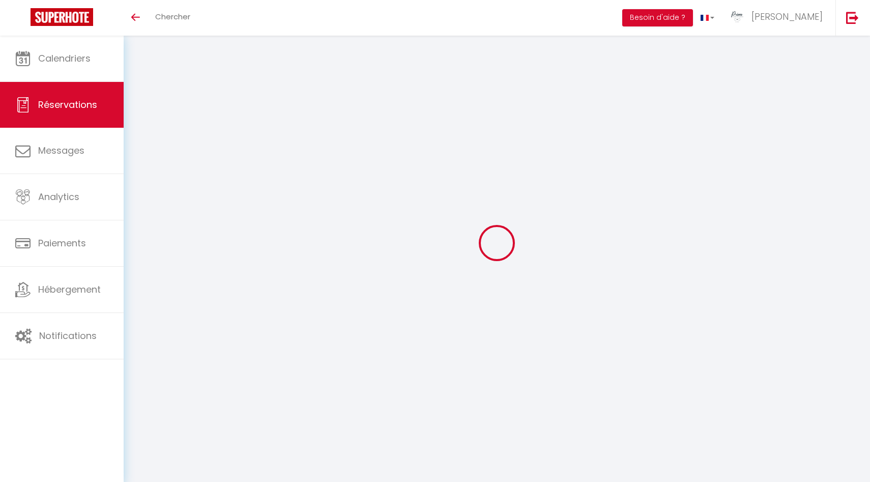
type input "[PERSON_NAME]"
type input "Tringham"
type input "[EMAIL_ADDRESS][DOMAIN_NAME]"
type input "[PHONE_NUMBER]"
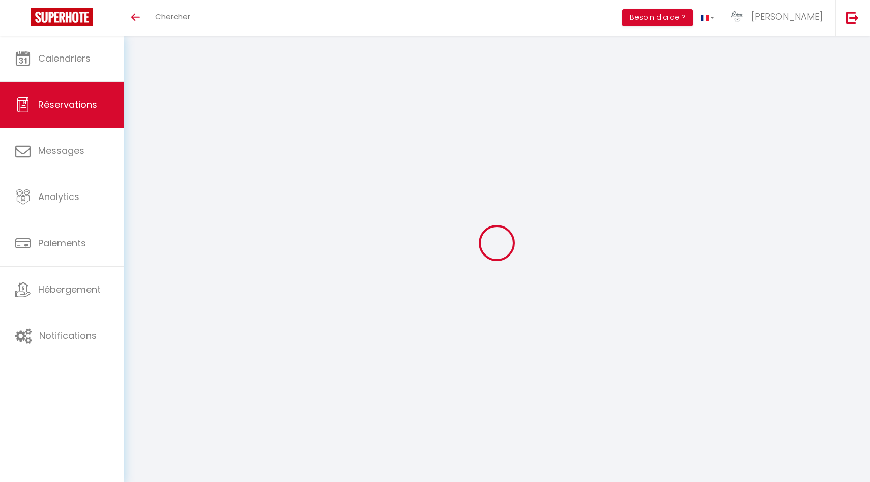
type input "[PHONE_NUMBER]"
type input "."
select select "GB"
type input "8.32"
type input "0.82"
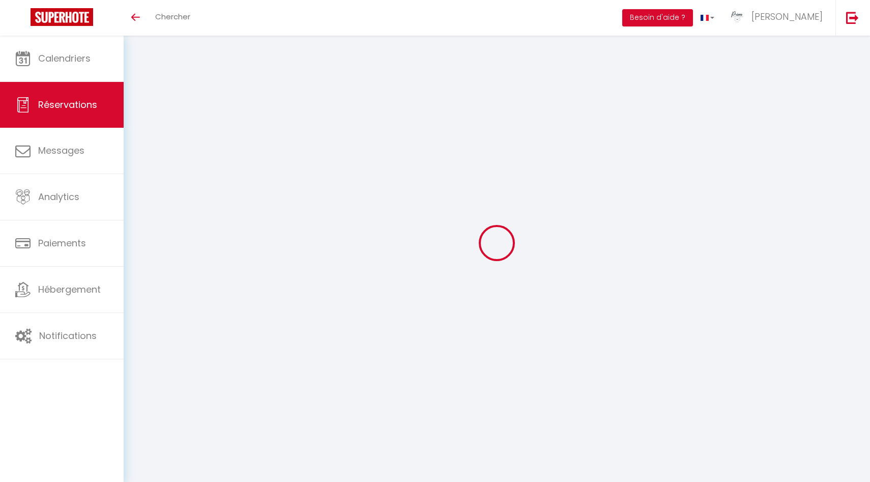
select select "75735"
select select "1"
select select
type input "1"
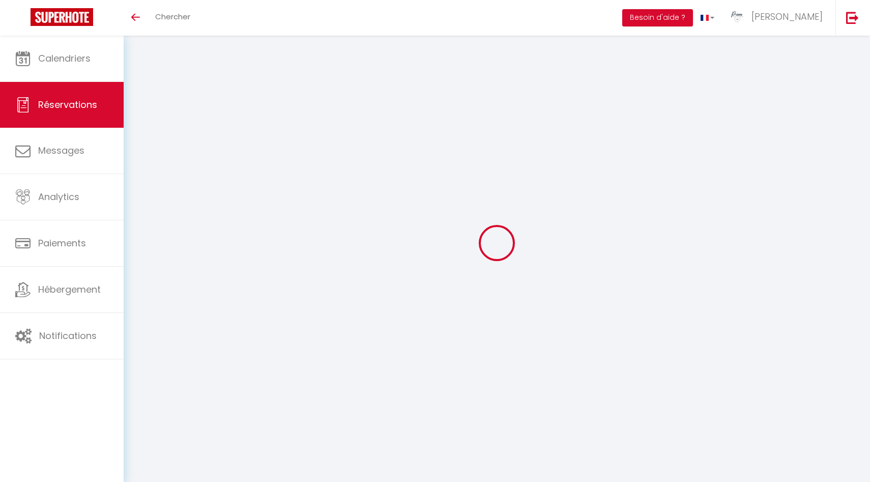
select select "12"
select select "15"
type input "55.44"
checkbox input "false"
type input "0"
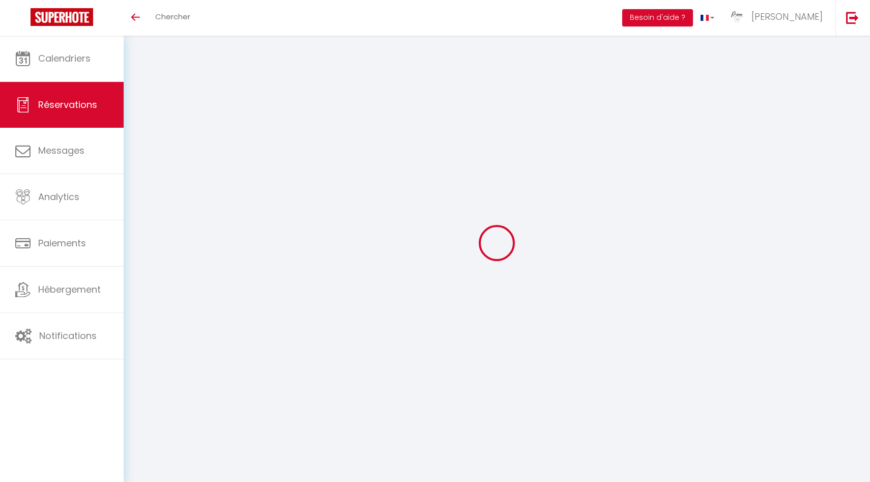
select select "2"
type input "0"
select select
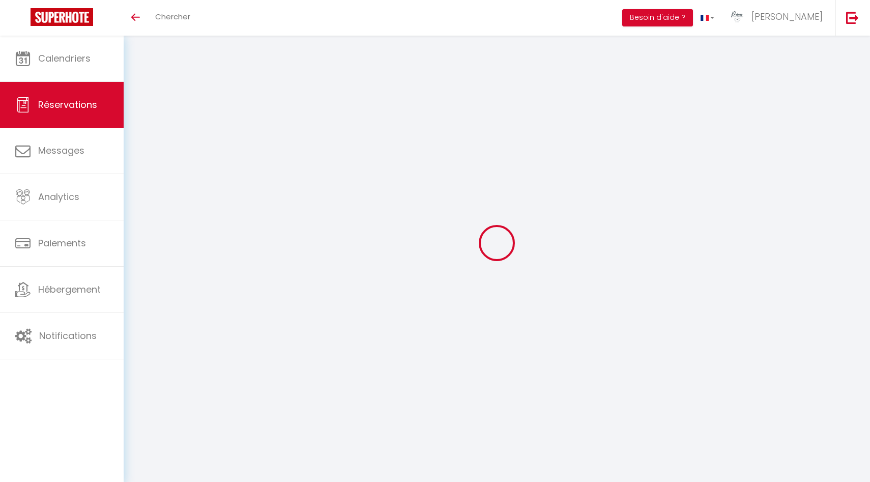
select select
checkbox input "false"
select select
checkbox input "false"
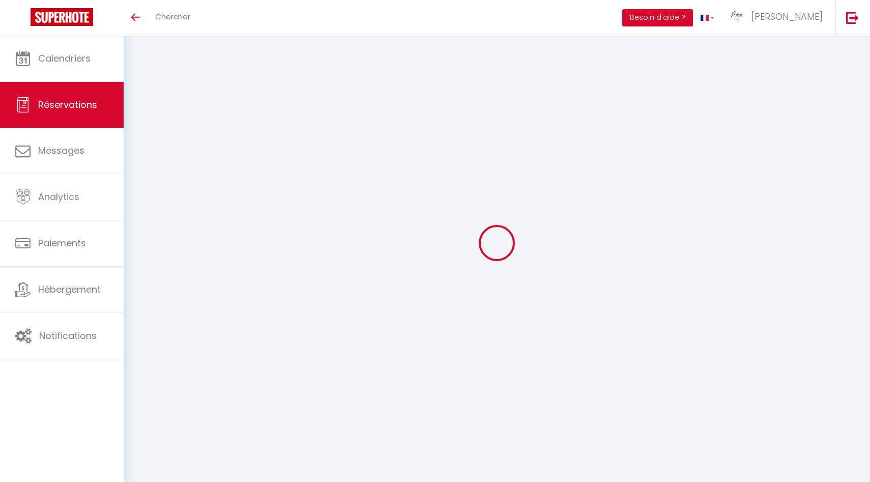
select select
checkbox input "false"
type textarea "** THIS RESERVATION HAS BEEN PRE-PAID ** BOOKING NOTE : Payment charge is EUR 0…"
select select
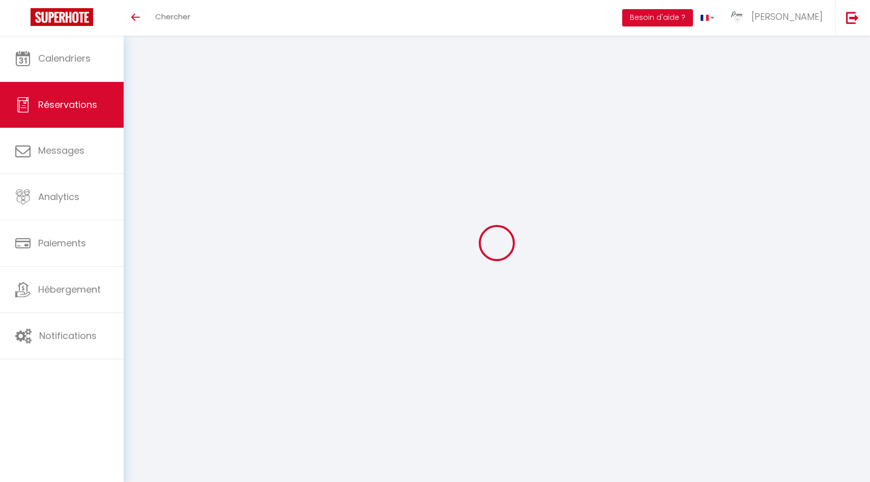
select select
checkbox input "false"
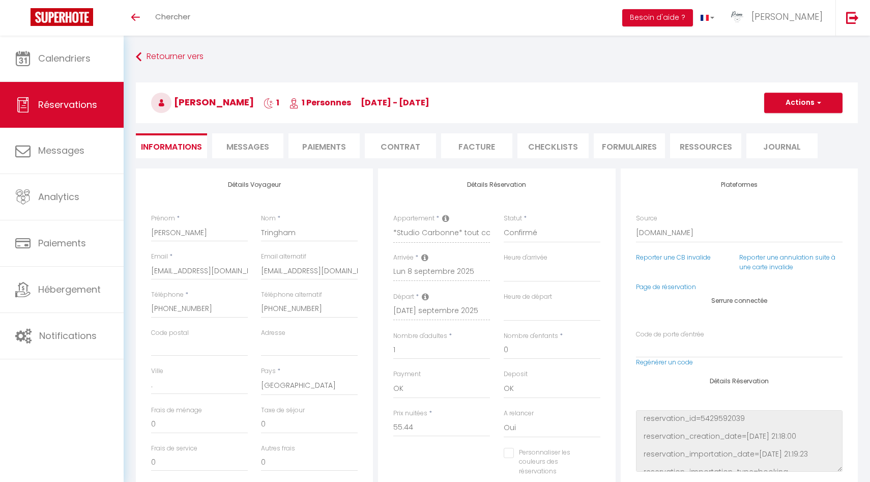
type input "3.05"
select select
checkbox input "false"
select select "16:30"
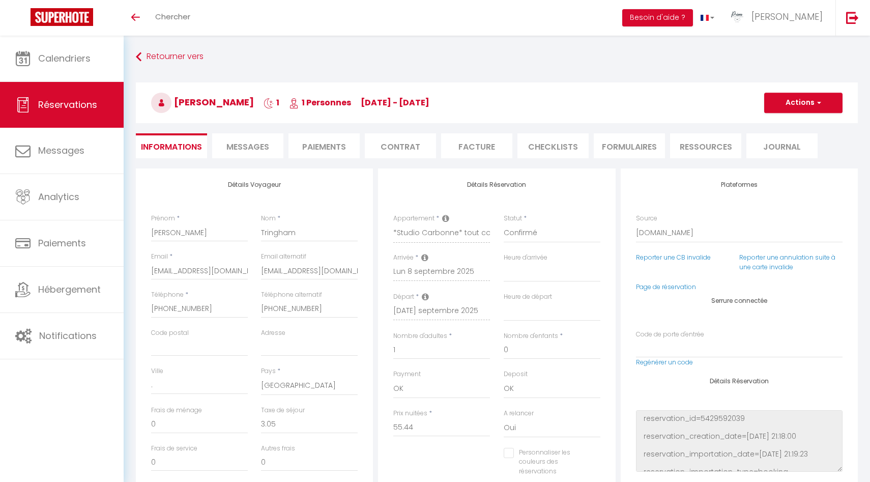
select select "08:00"
click at [269, 143] on span "Messages" at bounding box center [247, 147] width 43 height 12
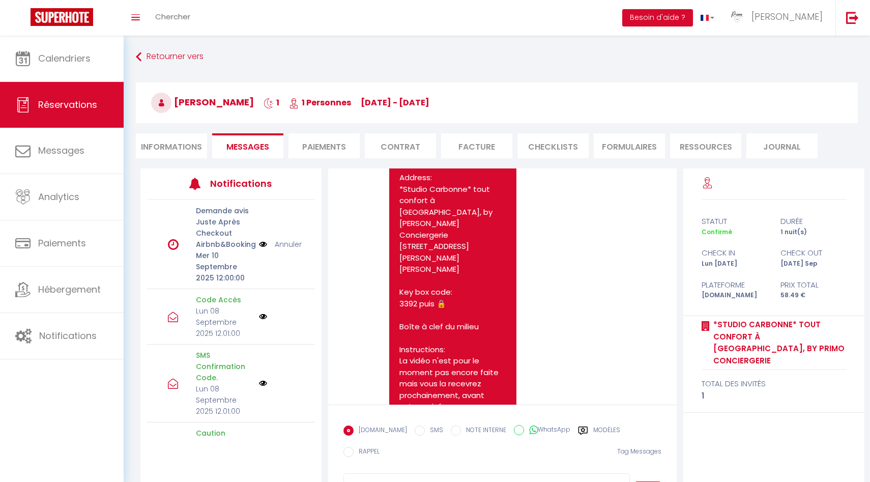
scroll to position [1365, 0]
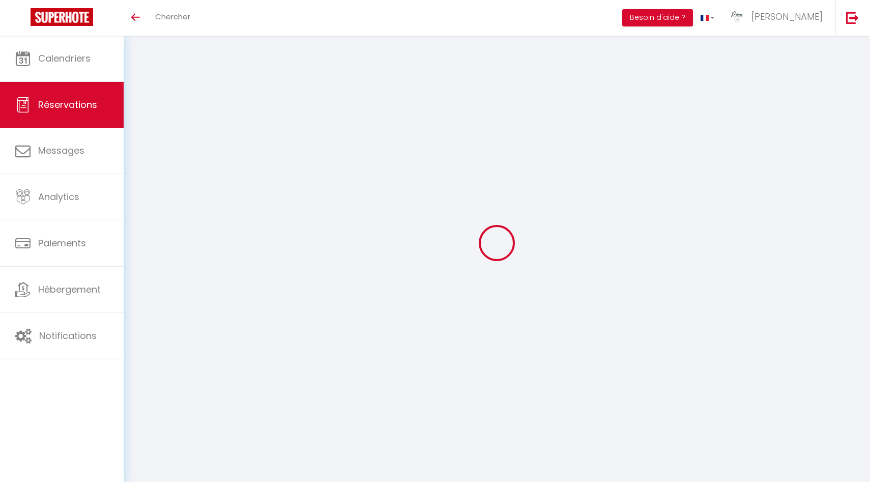
select select
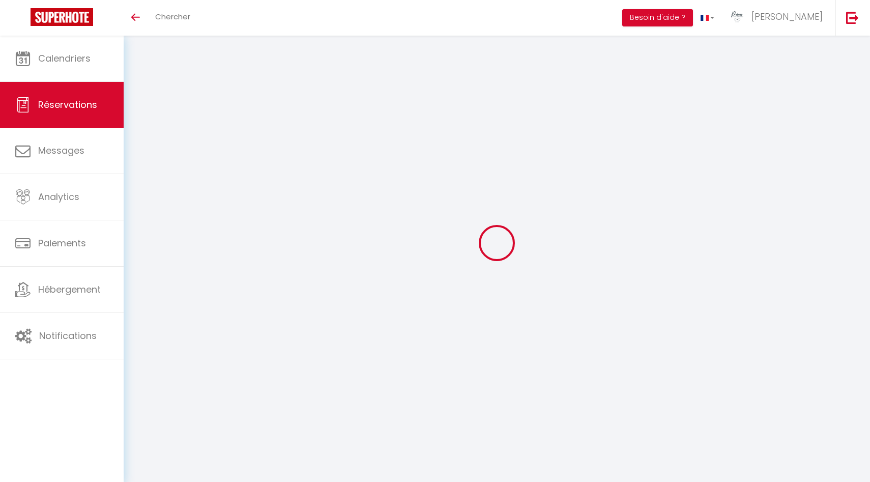
type input "Sarah"
type input "Titem"
select select
select select "75734"
select select "1"
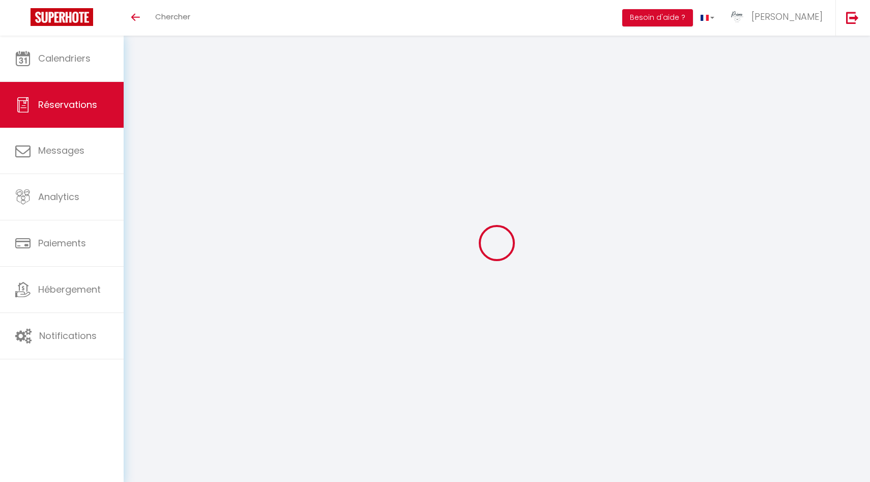
select select
type input "1"
select select "10"
select select
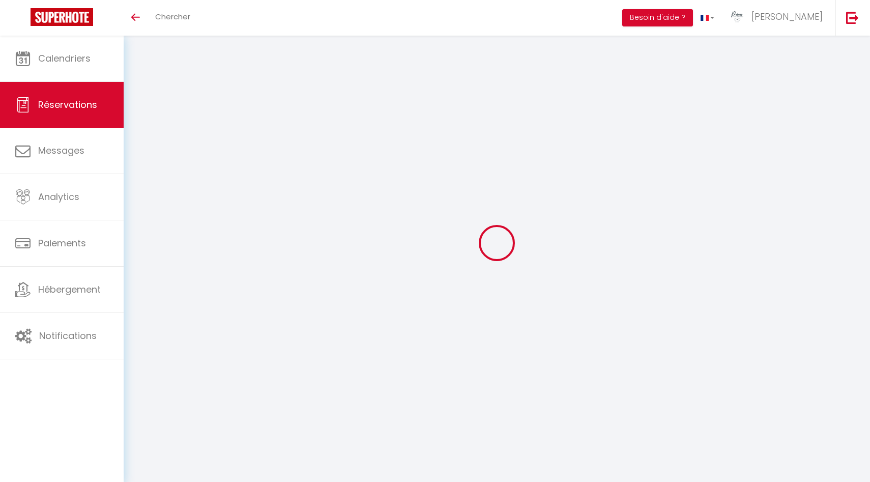
type input "468"
checkbox input "false"
type input "40"
select select "2"
type input "0"
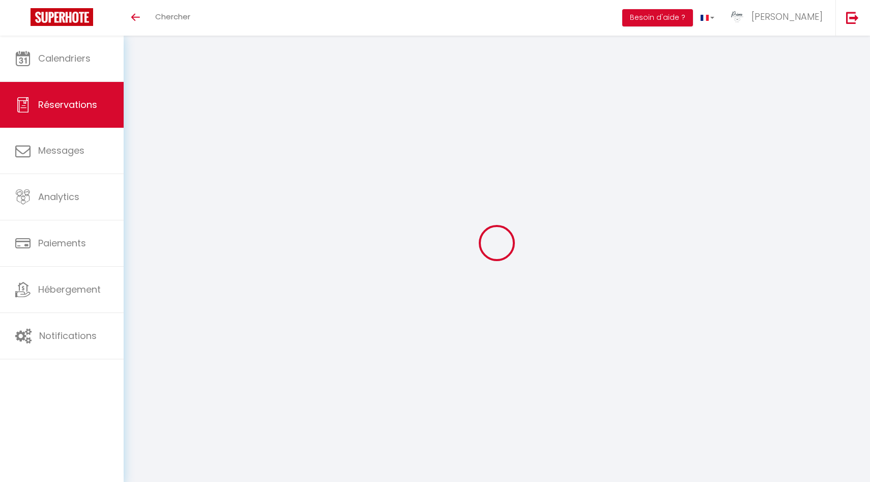
type input "0"
select select
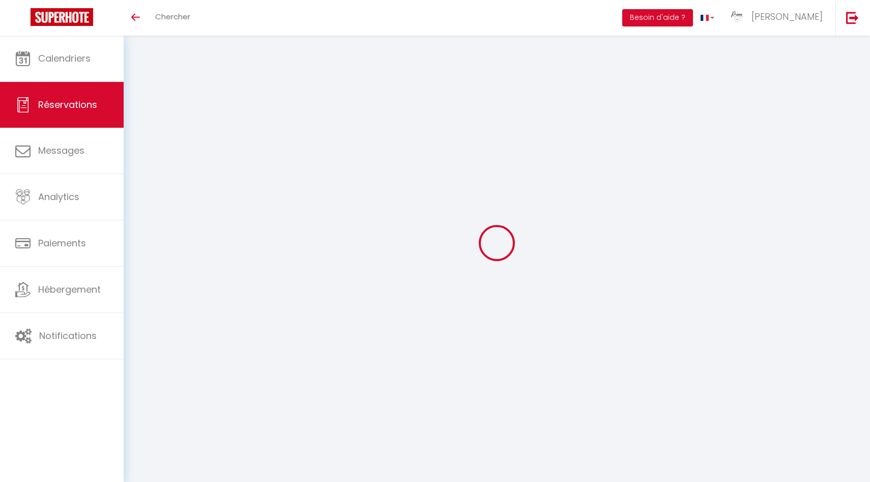
select select "12"
select select "14"
checkbox input "false"
select select
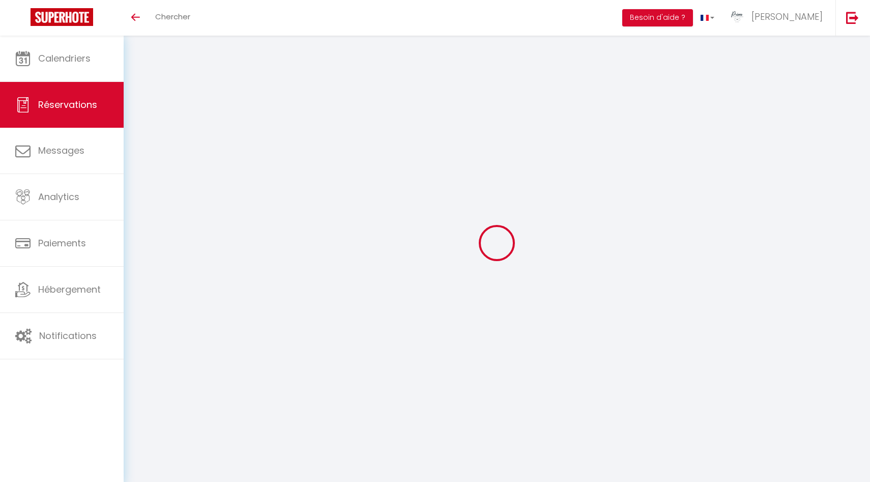
select select
checkbox input "false"
select select
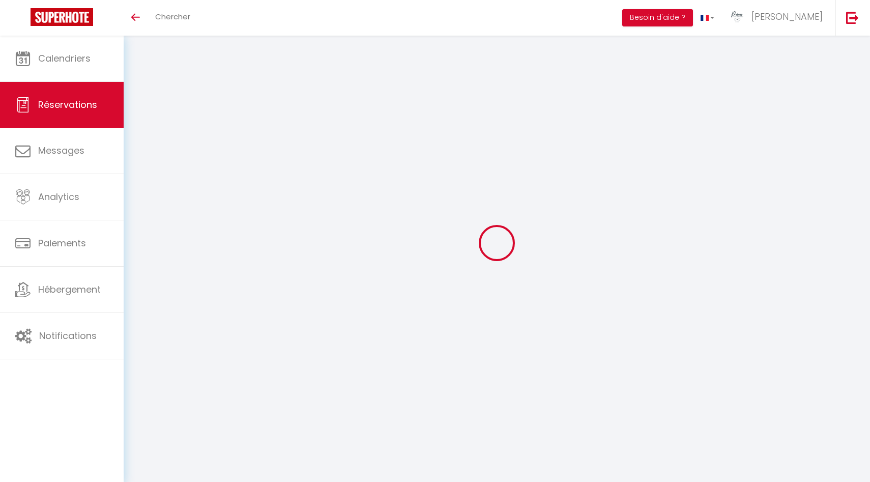
checkbox input "false"
select select
checkbox input "false"
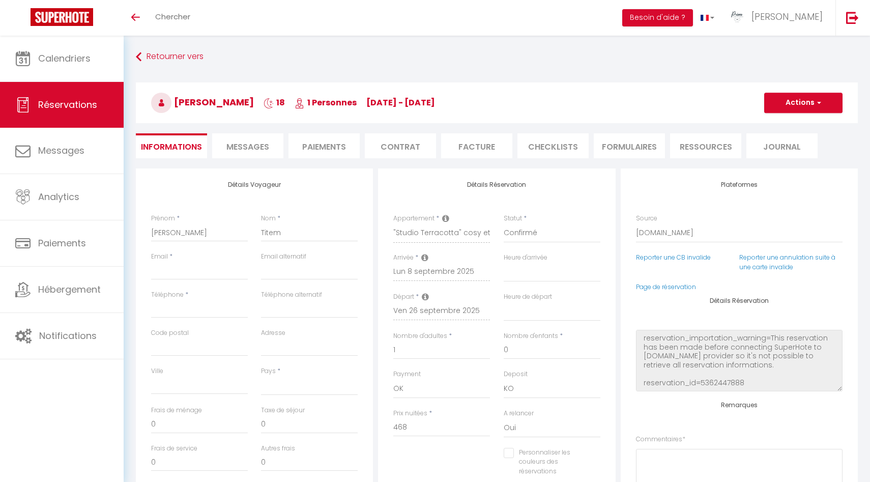
select select
type input "40"
select select
checkbox input "false"
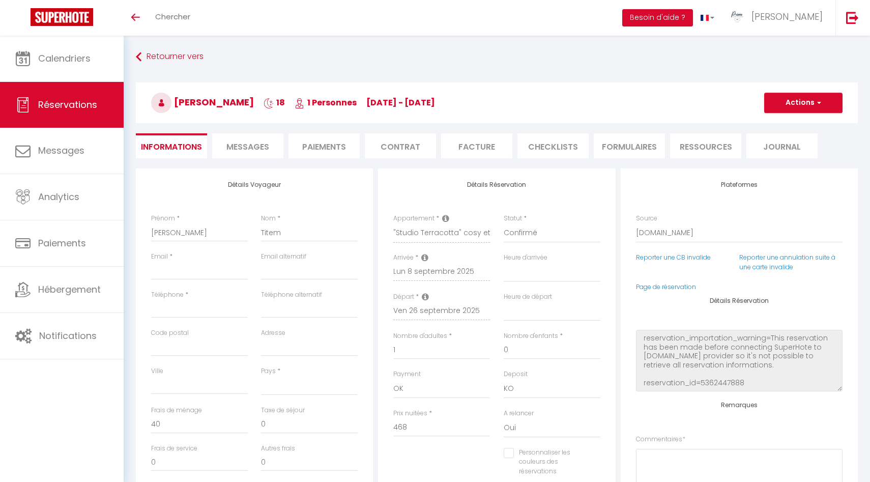
select select
checkbox input "false"
select select
click at [246, 153] on li "Messages" at bounding box center [247, 145] width 71 height 25
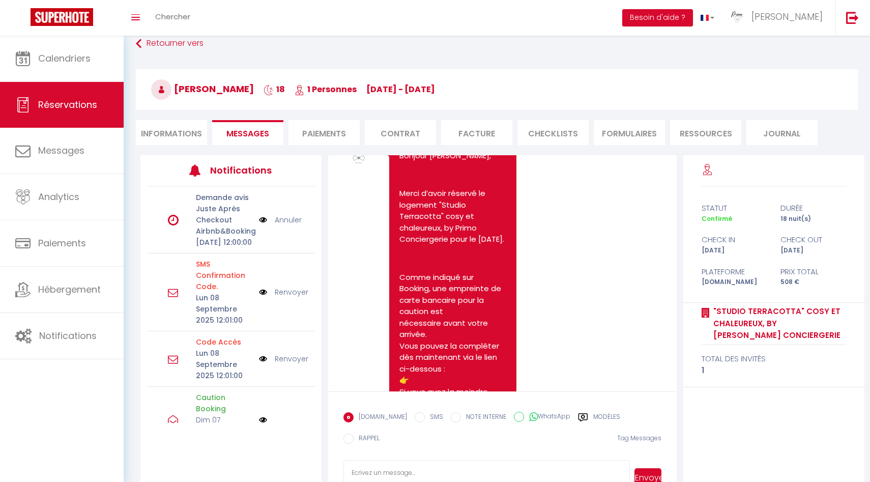
scroll to position [1492, 0]
click at [163, 131] on li "Informations" at bounding box center [171, 132] width 71 height 25
select select
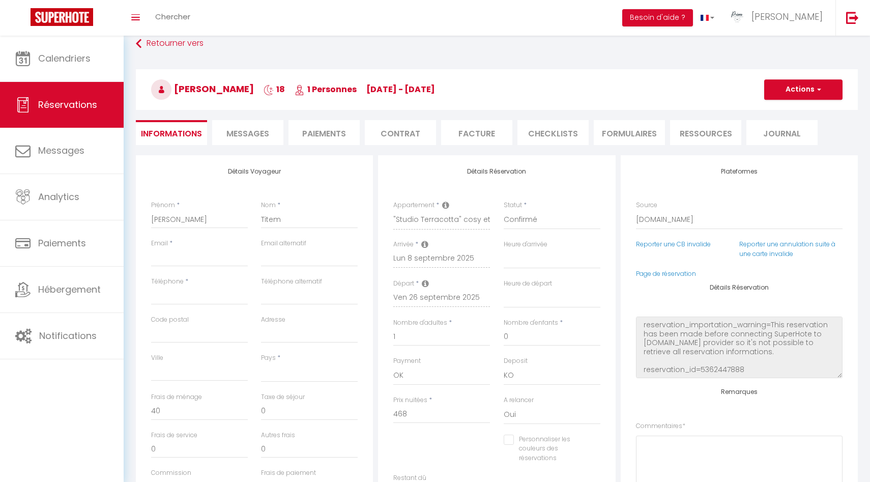
click at [243, 134] on span "Messages" at bounding box center [247, 134] width 43 height 12
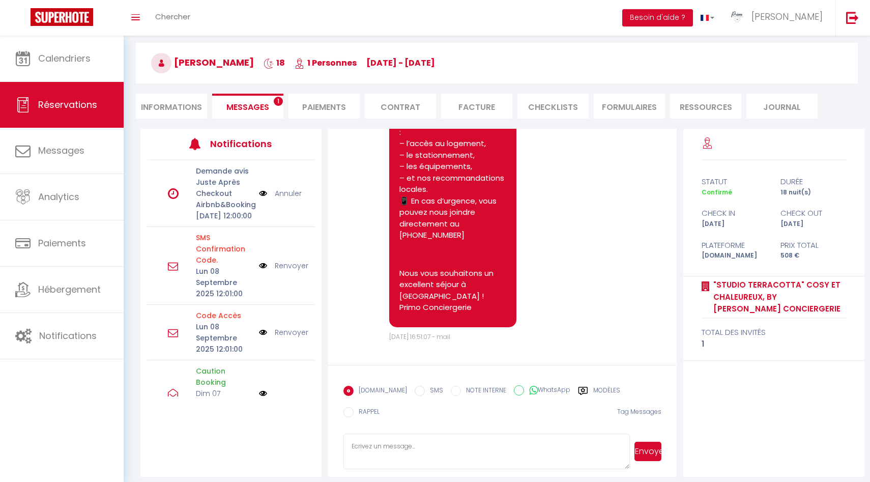
scroll to position [3308, 0]
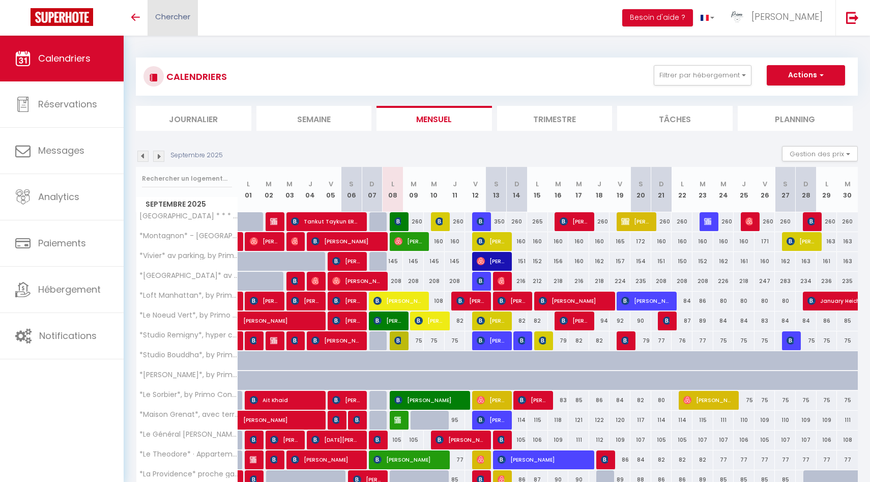
click at [173, 19] on span "Chercher" at bounding box center [172, 16] width 35 height 11
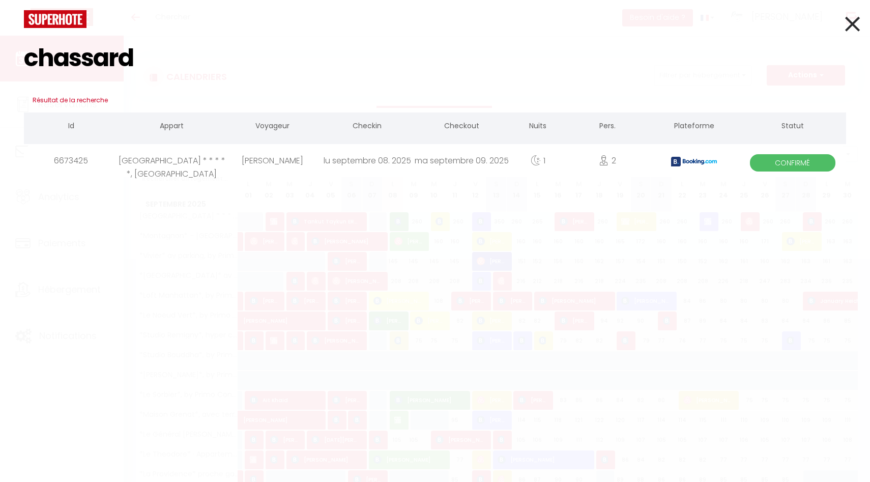
type input "chassard"
click at [198, 159] on div "[GEOGRAPHIC_DATA] * * * * *, [GEOGRAPHIC_DATA]" at bounding box center [172, 160] width 107 height 33
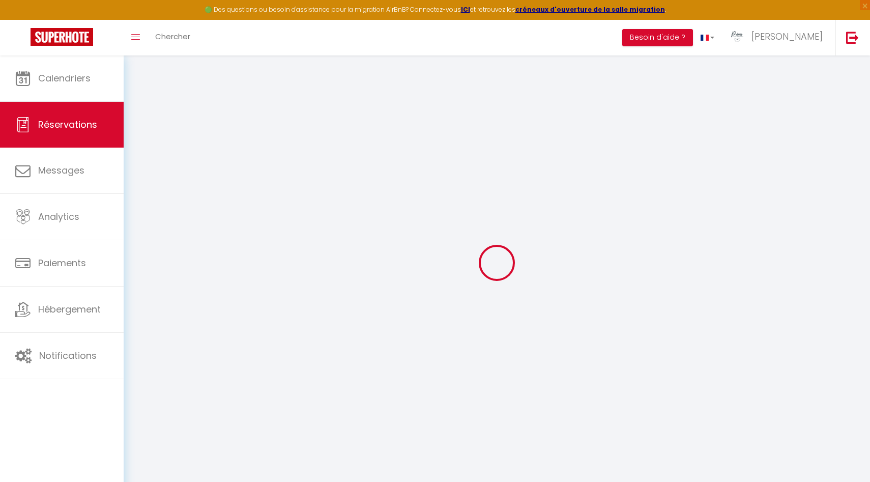
type input "[PERSON_NAME]"
type input "Chassard"
type input "[EMAIL_ADDRESS][DOMAIN_NAME]"
type input "[PHONE_NUMBER]"
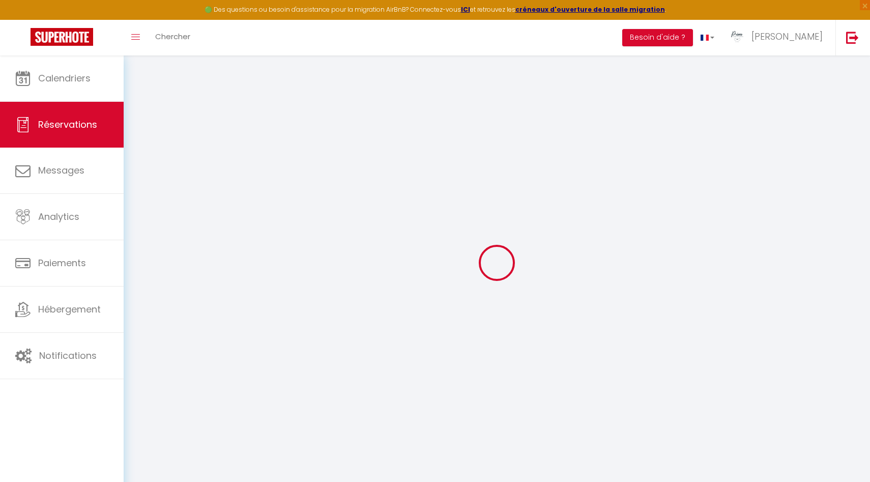
type input "[PHONE_NUMBER]"
type input "."
select select "FR"
type input "56.03"
type input "3.64"
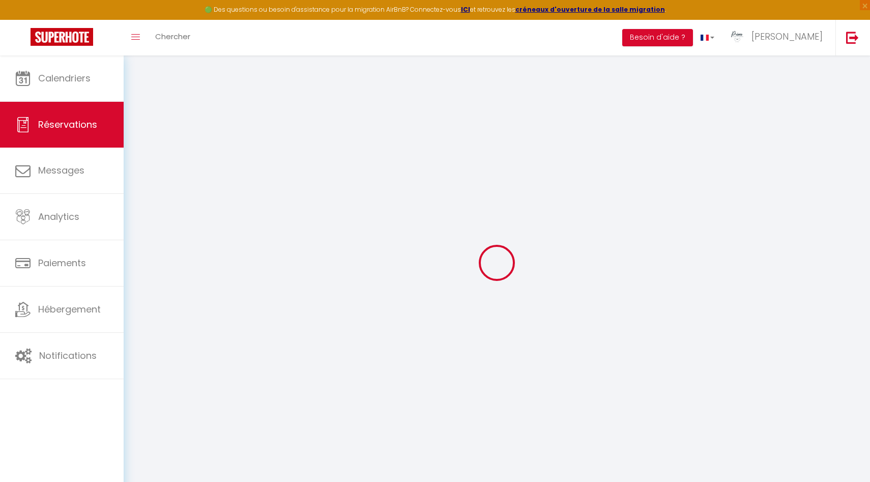
select select "16008"
select select "1"
select select
type input "2"
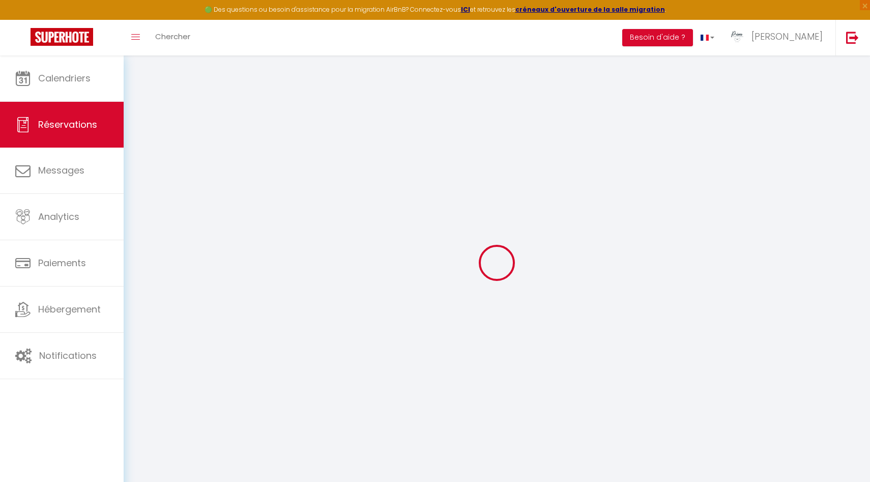
select select "12"
select select "15"
type input "254.7"
checkbox input "false"
type input "0"
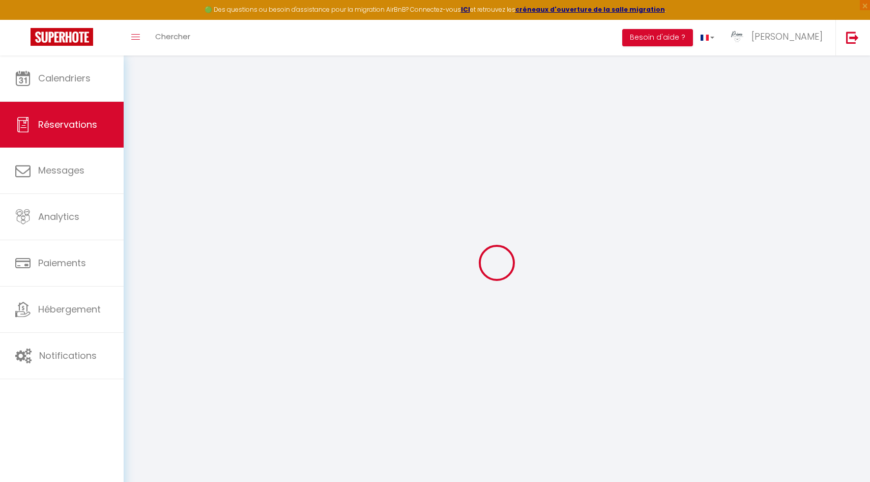
select select "2"
type input "0"
select select
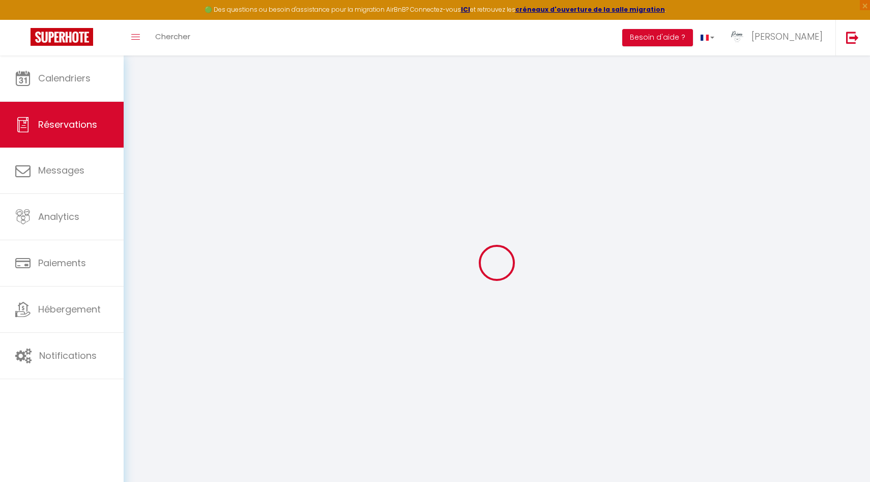
select select
checkbox input "false"
select select
checkbox input "false"
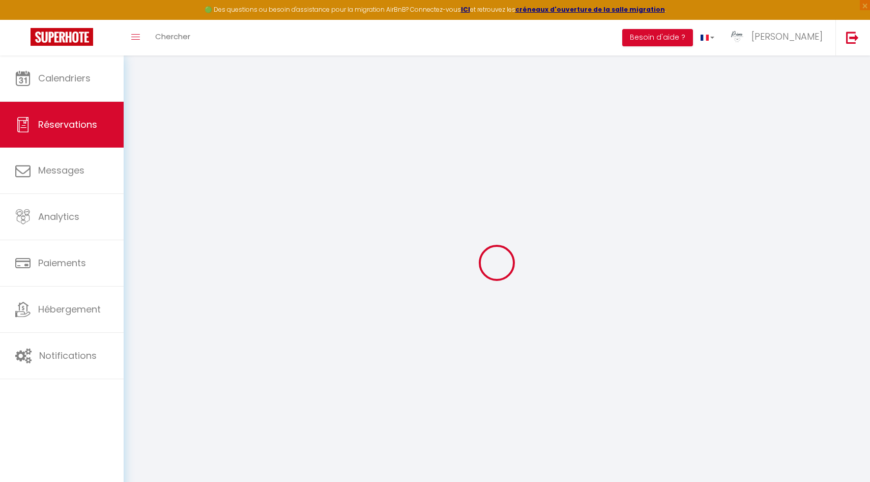
select select
checkbox input "false"
type voyageur1 "** THIS RESERVATION HAS BEEN PRE-PAID ** BOOKING NOTE : Payment charge is EUR 3…"
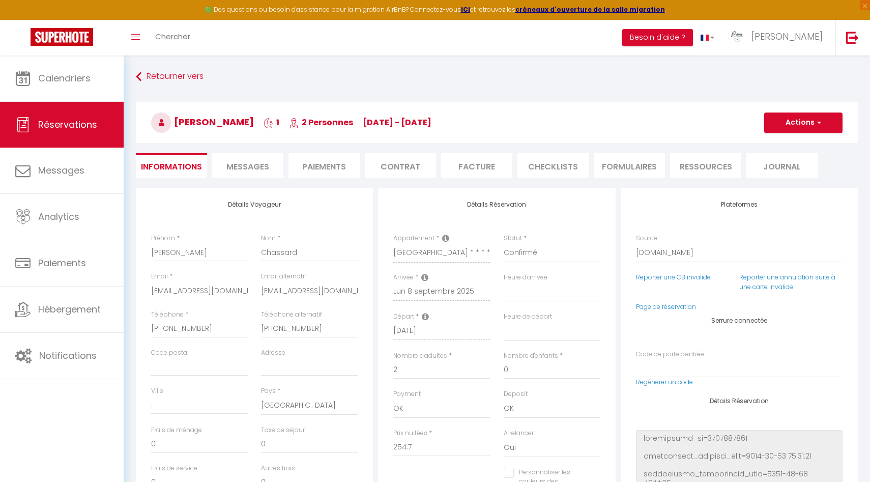
type input "5.09"
select select
checkbox input "false"
select select "16:00"
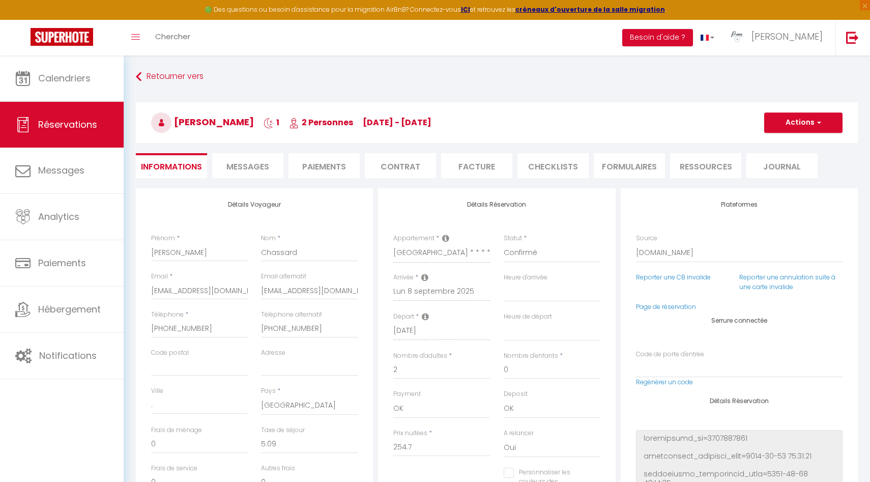
select select
click at [268, 165] on span "Messages" at bounding box center [247, 167] width 43 height 12
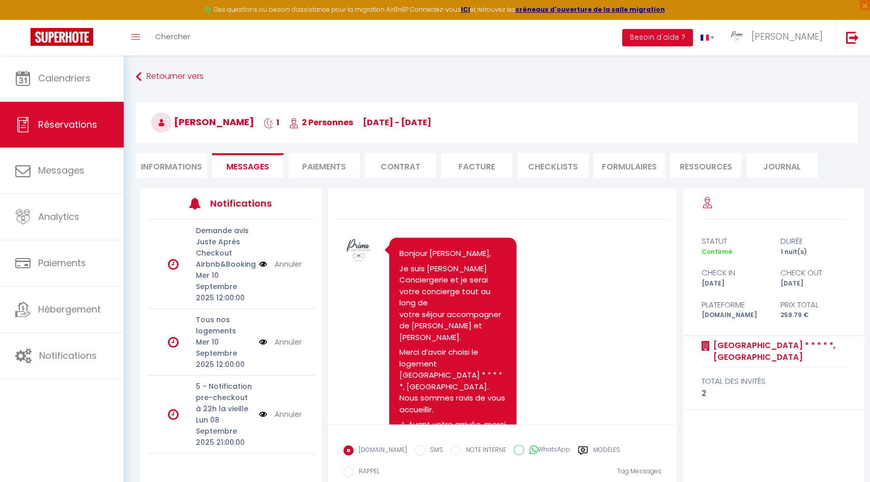
scroll to position [60, 0]
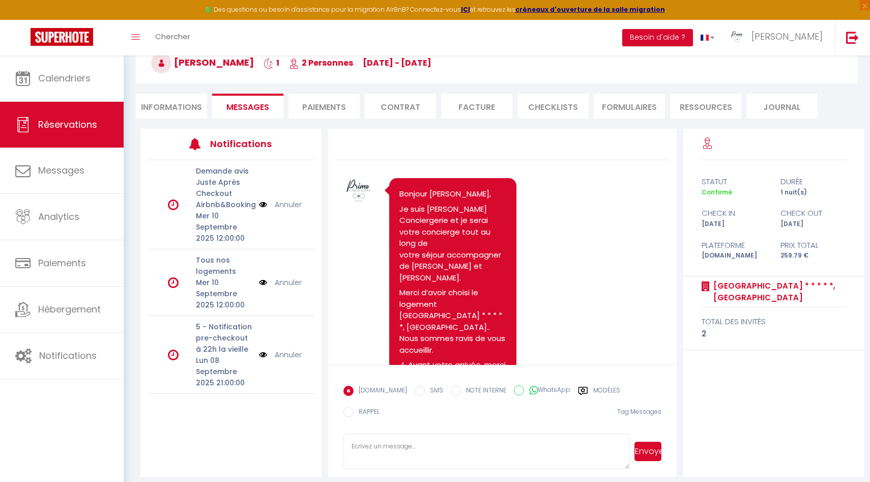
click at [384, 435] on textarea at bounding box center [486, 451] width 286 height 36
type textarea "Bonjour, Votre commande est bien enregistrée pour vos 2 French maison [DATE] ma…"
click at [659, 443] on button "Envoyer" at bounding box center [647, 451] width 27 height 19
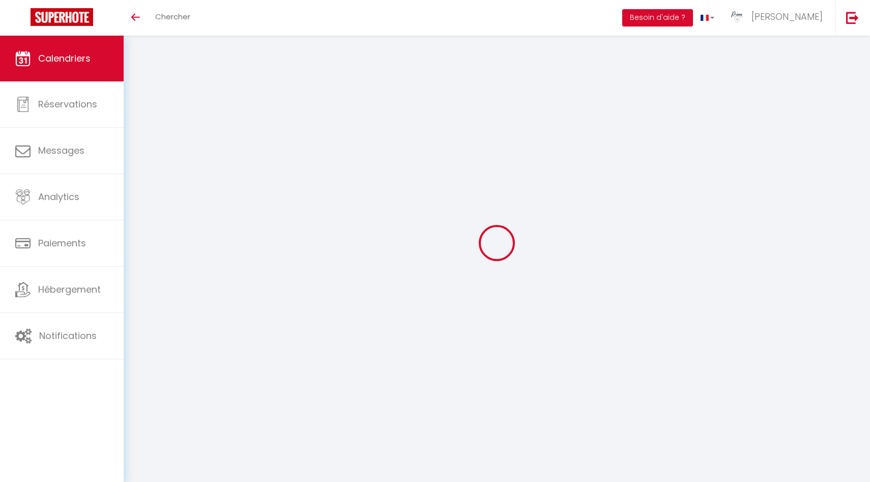
select select
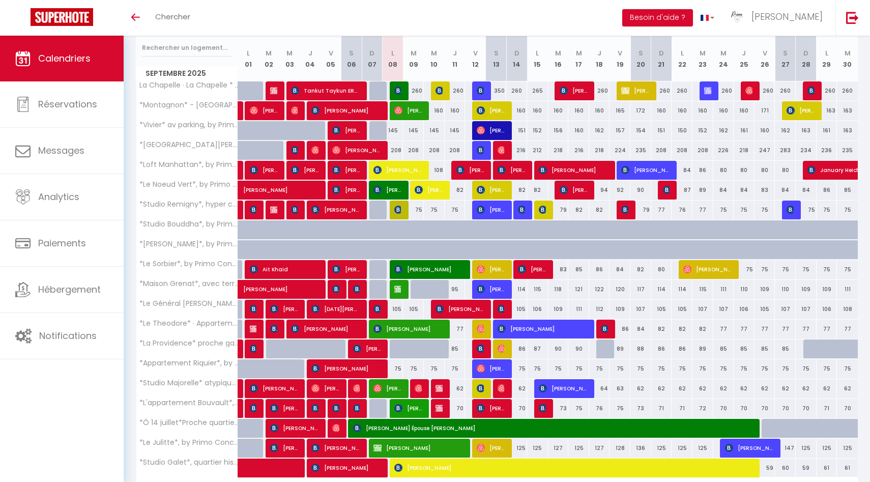
scroll to position [194, 0]
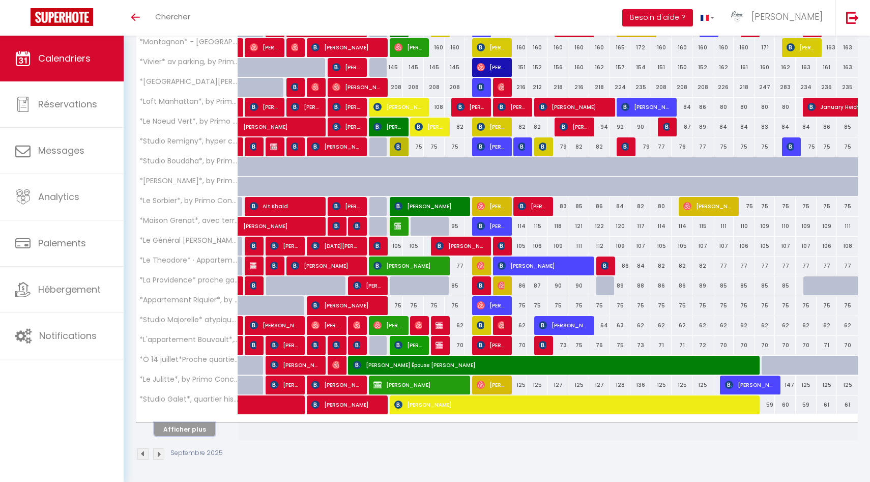
click at [198, 426] on button "Afficher plus" at bounding box center [184, 429] width 61 height 14
select select
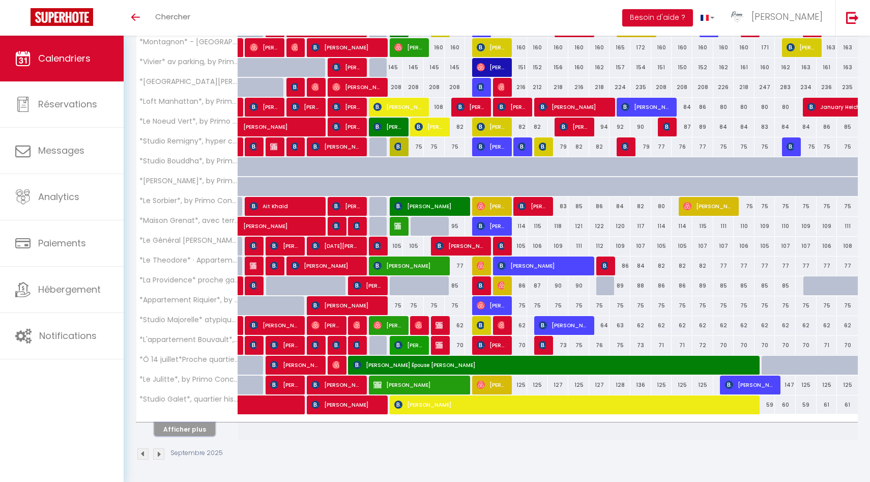
select select
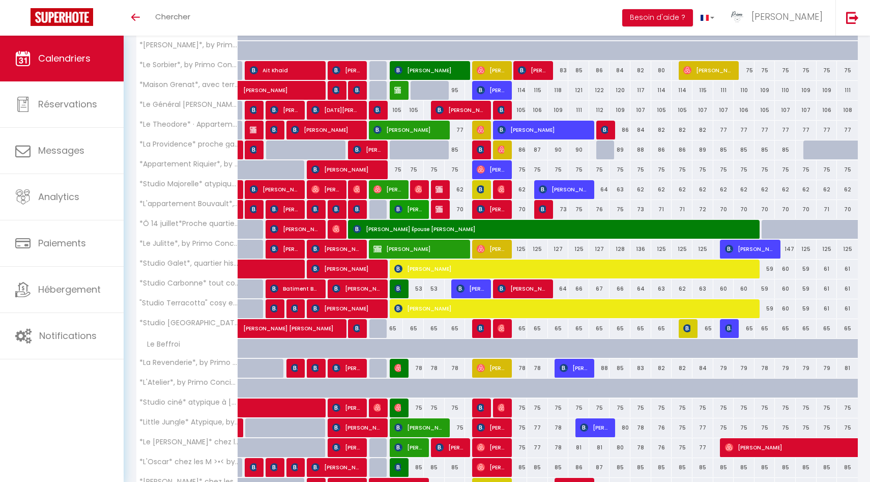
scroll to position [459, 0]
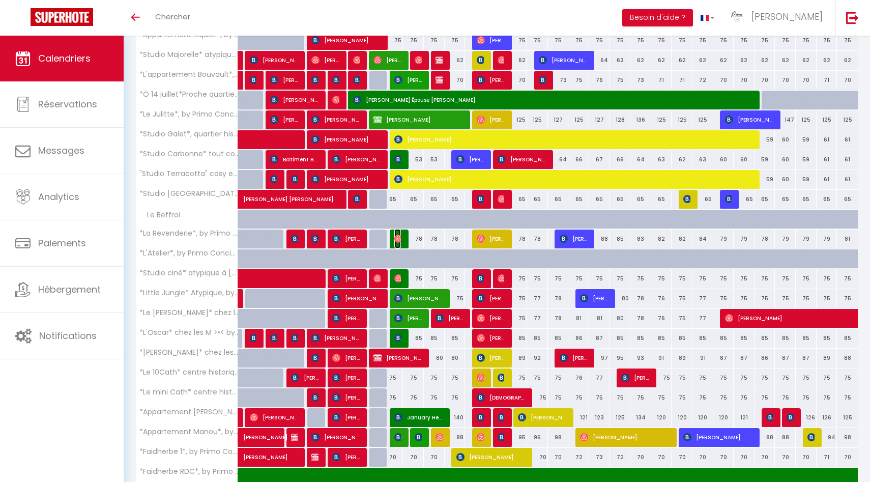
click at [397, 237] on img at bounding box center [398, 239] width 8 height 8
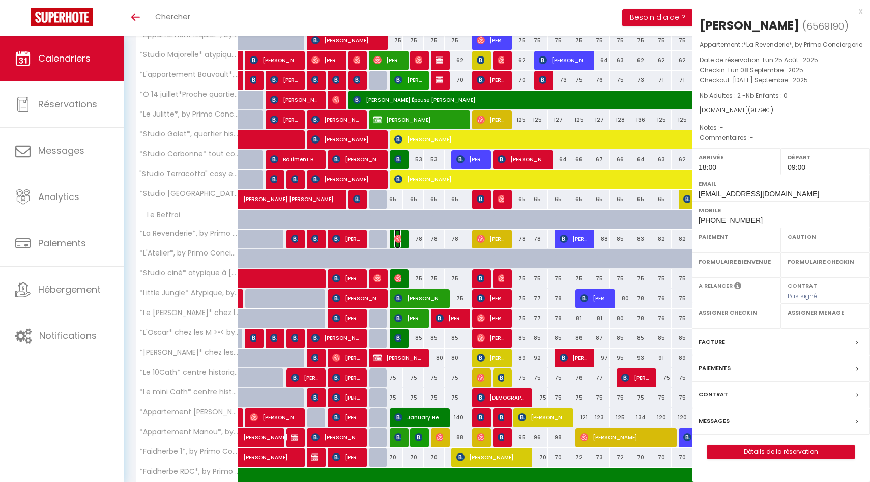
select select "OK"
select select "0"
select select "1"
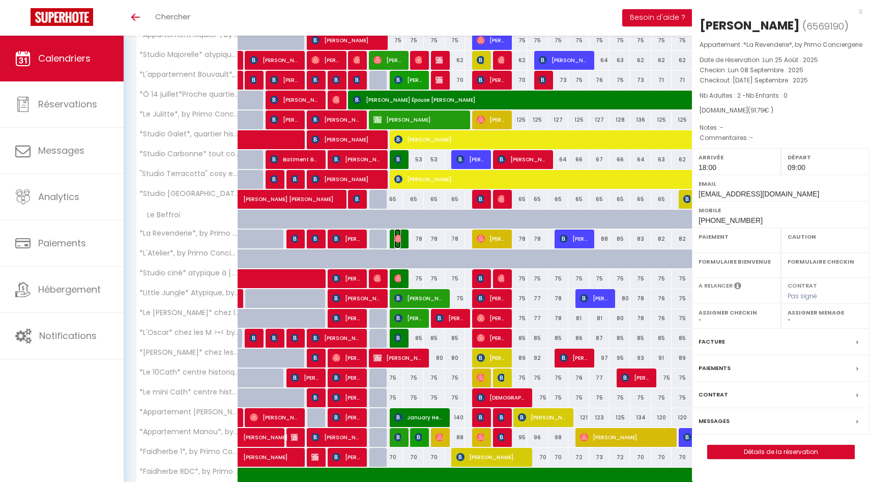
select select
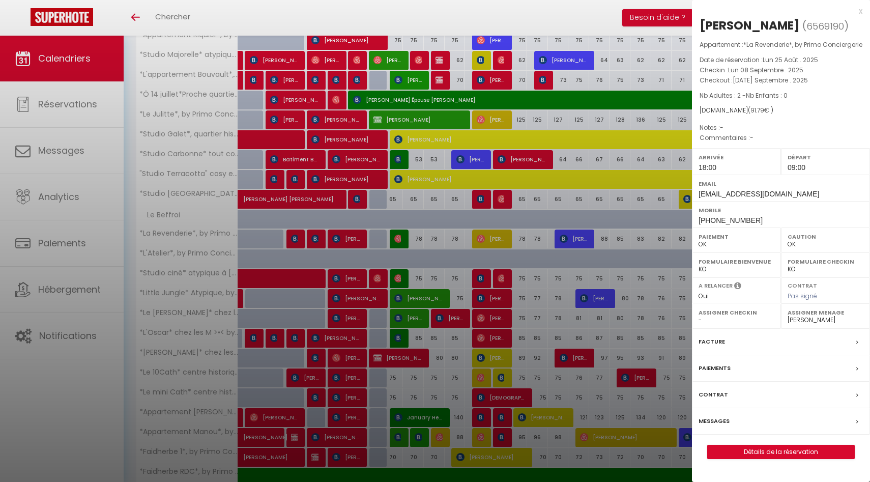
click at [432, 265] on div at bounding box center [435, 241] width 870 height 482
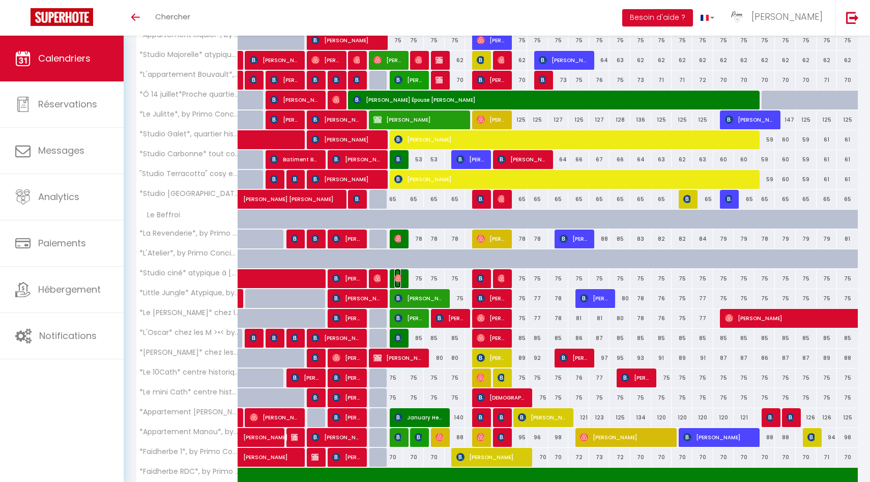
click at [398, 281] on img at bounding box center [398, 278] width 8 height 8
select select "50844"
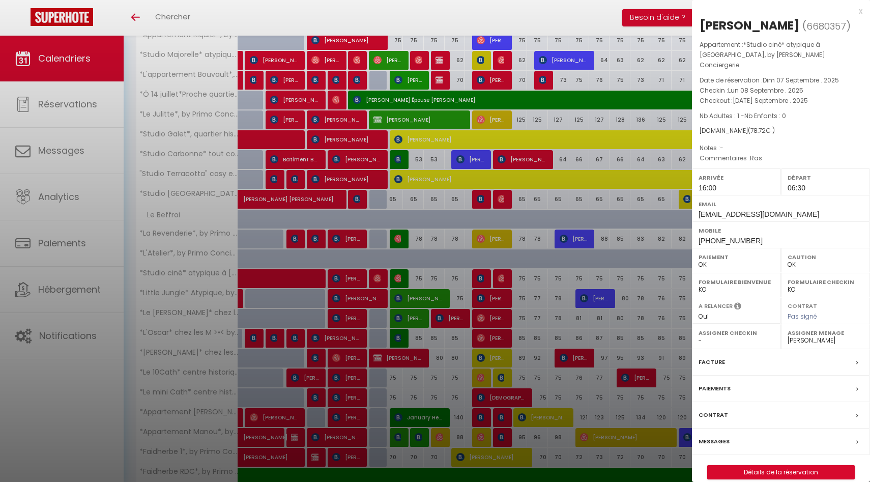
click at [428, 283] on div at bounding box center [435, 241] width 870 height 482
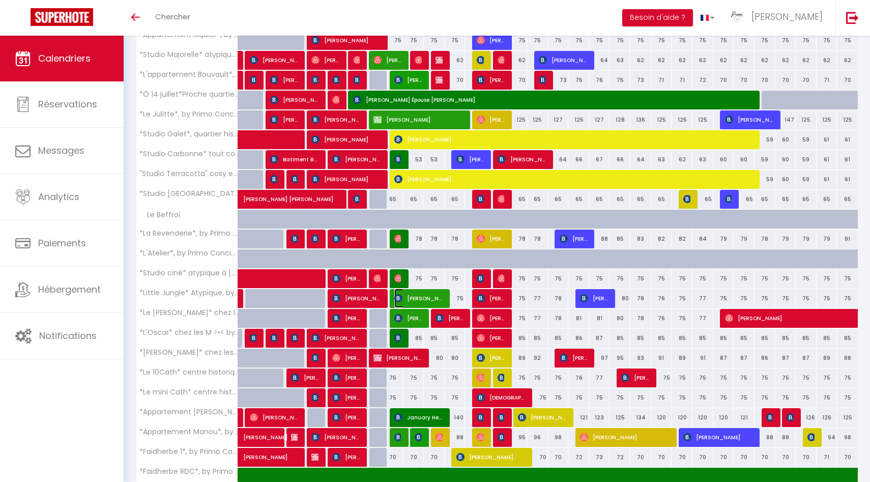
click at [400, 299] on img at bounding box center [398, 298] width 8 height 8
select select "0"
select select "49559"
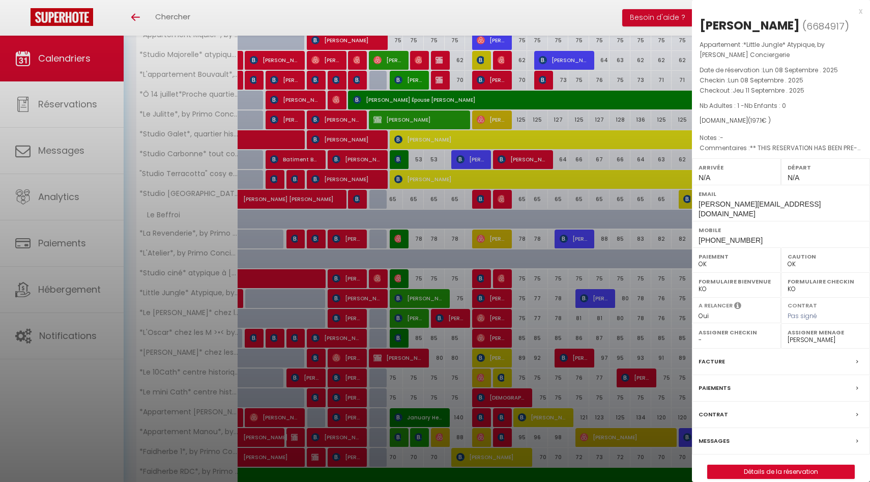
click at [399, 320] on div at bounding box center [435, 241] width 870 height 482
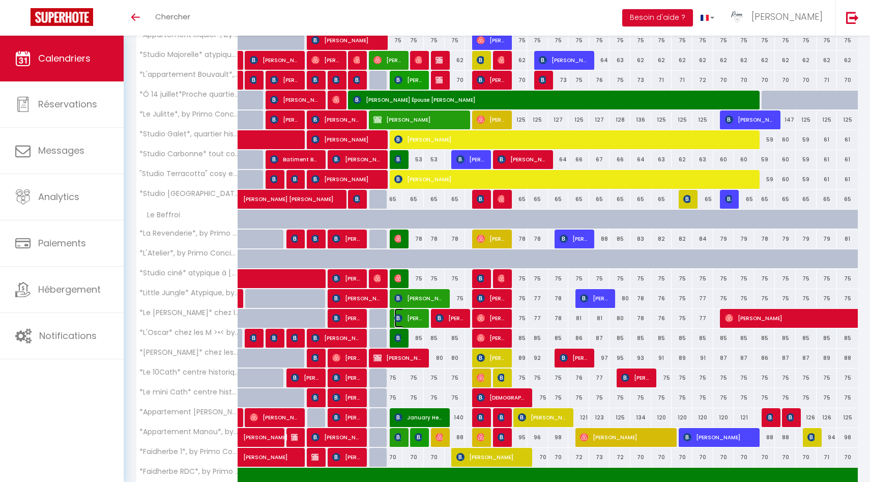
click at [399, 317] on img at bounding box center [398, 318] width 8 height 8
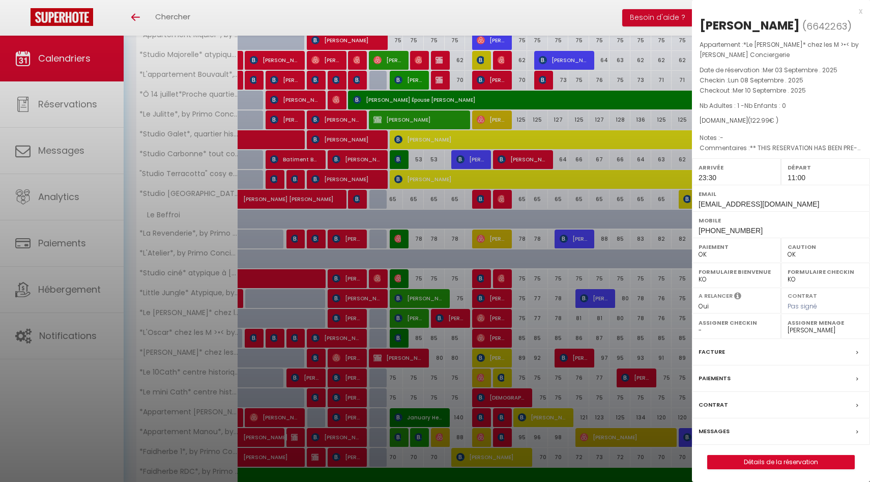
click at [396, 337] on div at bounding box center [435, 241] width 870 height 482
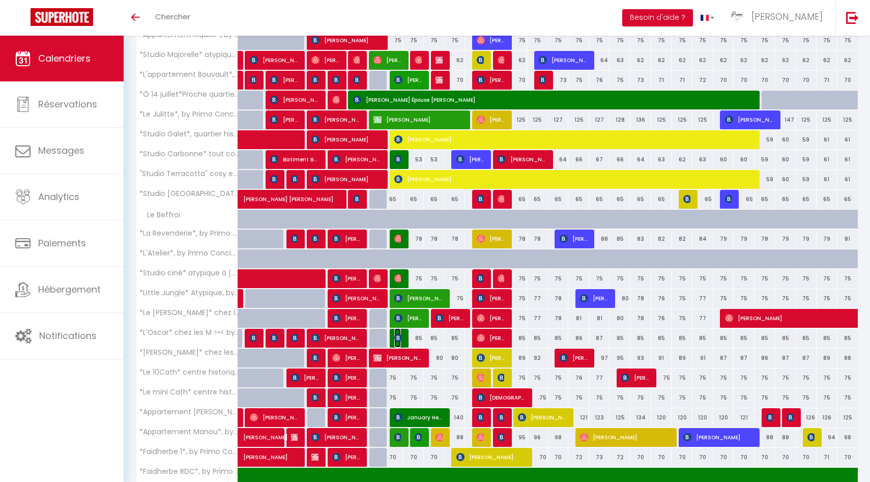
click at [397, 337] on img at bounding box center [398, 338] width 8 height 8
select select "0"
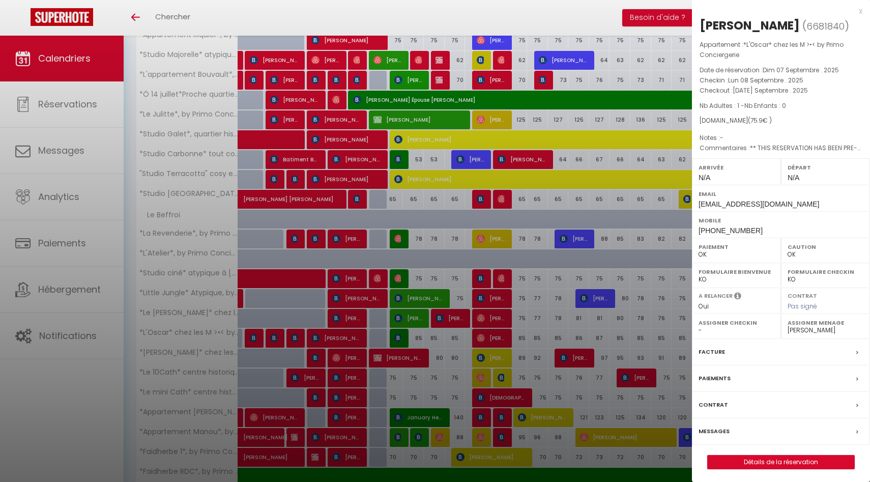
click at [406, 370] on div at bounding box center [435, 241] width 870 height 482
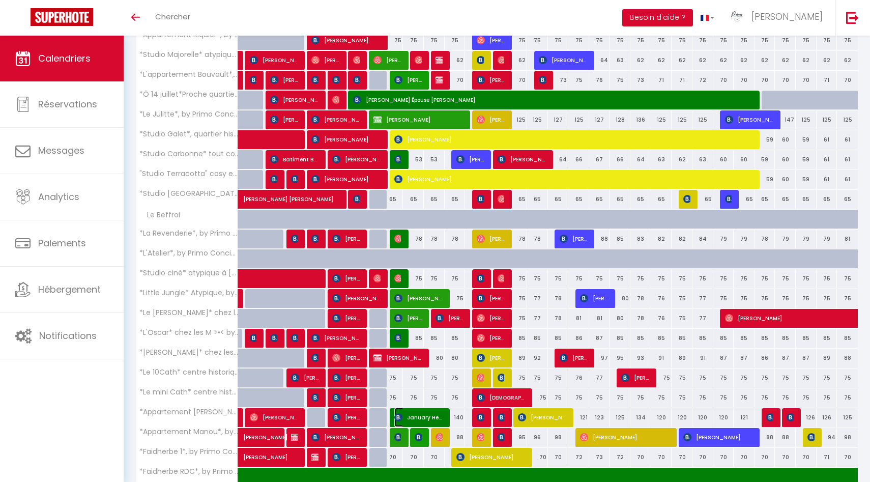
click at [397, 415] on img at bounding box center [398, 417] width 8 height 8
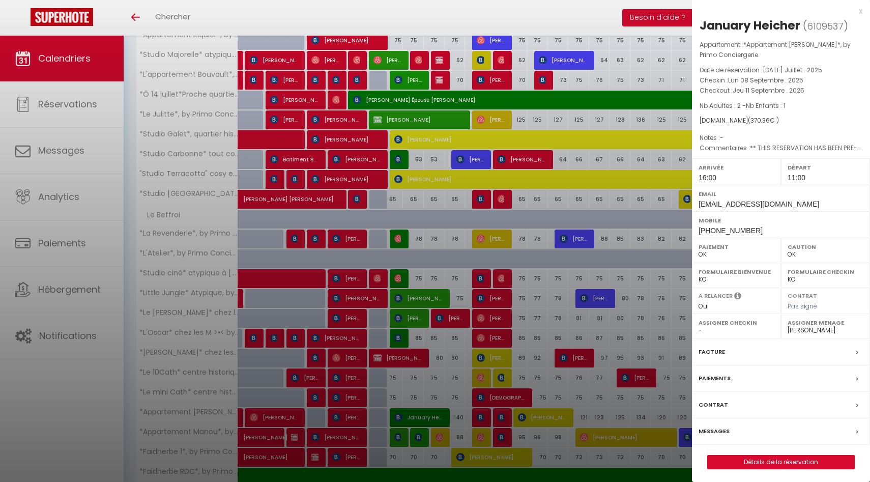
drag, startPoint x: 407, startPoint y: 374, endPoint x: 407, endPoint y: 391, distance: 16.8
click at [407, 374] on div at bounding box center [435, 241] width 870 height 482
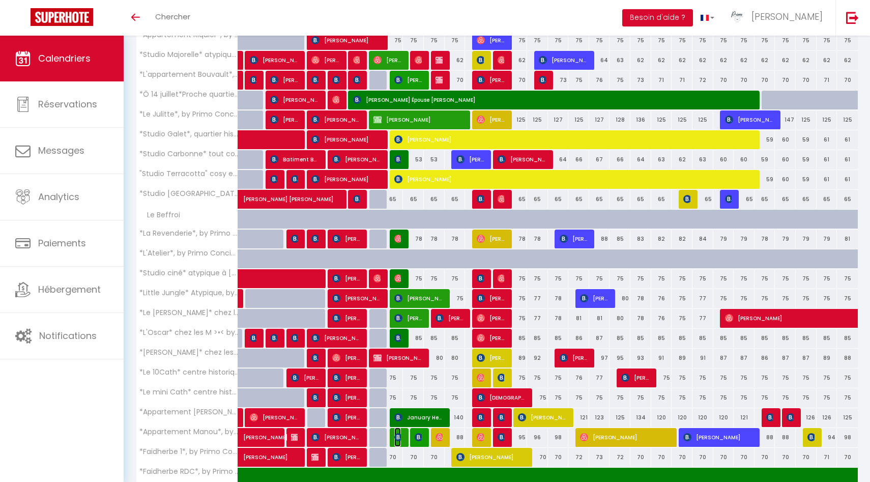
click at [397, 436] on img at bounding box center [398, 437] width 8 height 8
select select "42997"
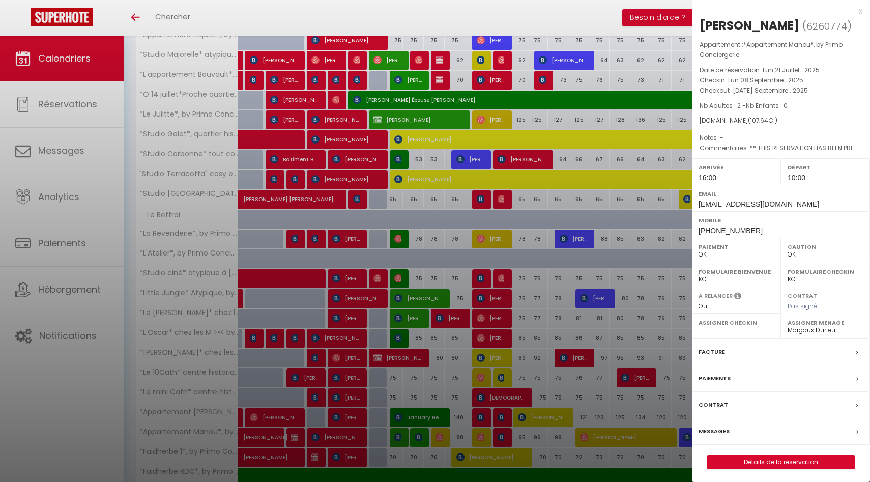
click at [409, 397] on div at bounding box center [435, 241] width 870 height 482
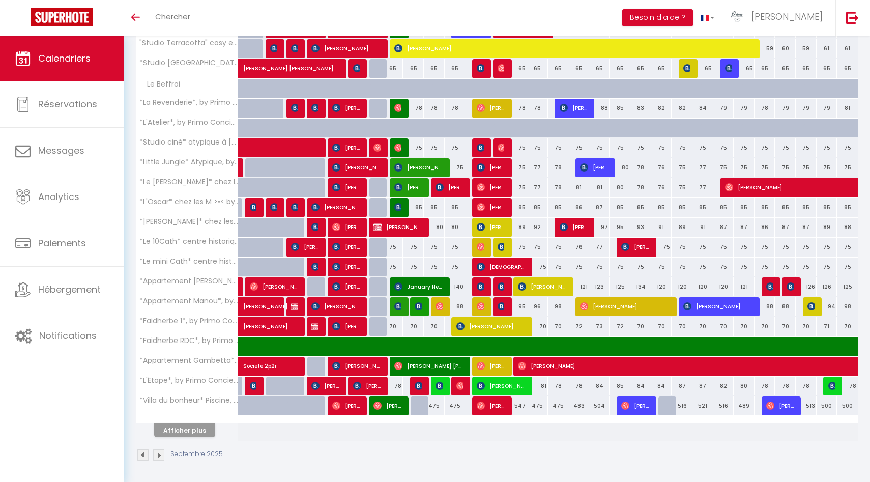
scroll to position [591, 0]
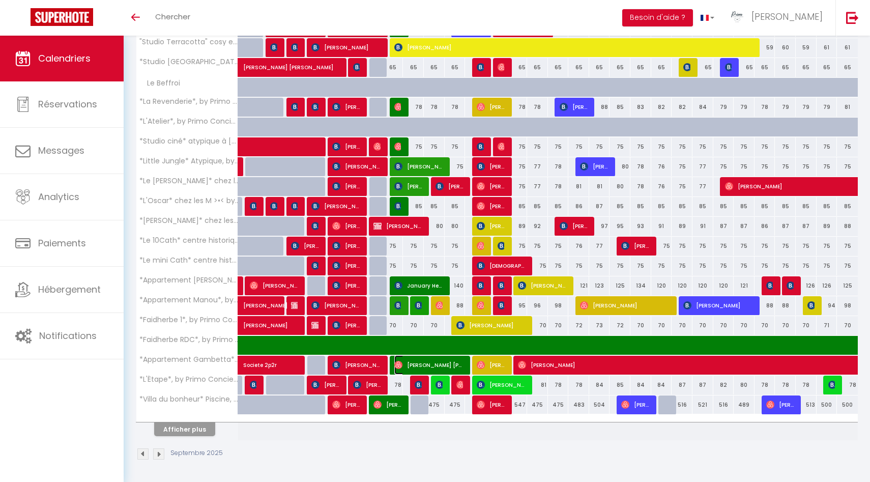
click at [402, 363] on img at bounding box center [398, 365] width 8 height 8
select select "0"
select select "45264"
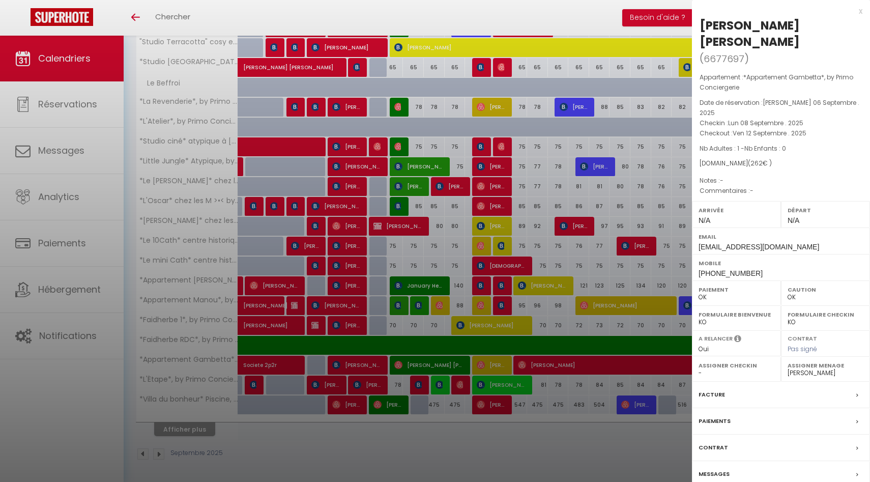
click at [401, 383] on div at bounding box center [435, 241] width 870 height 482
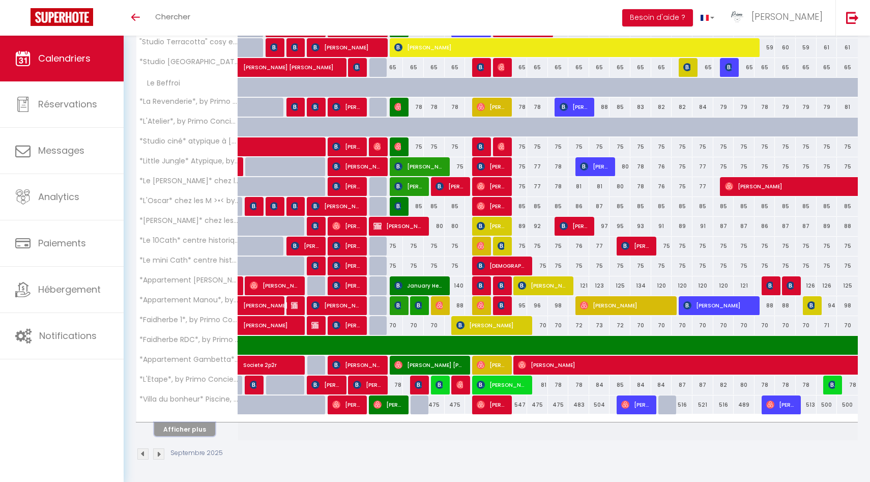
click at [194, 428] on button "Afficher plus" at bounding box center [184, 429] width 61 height 14
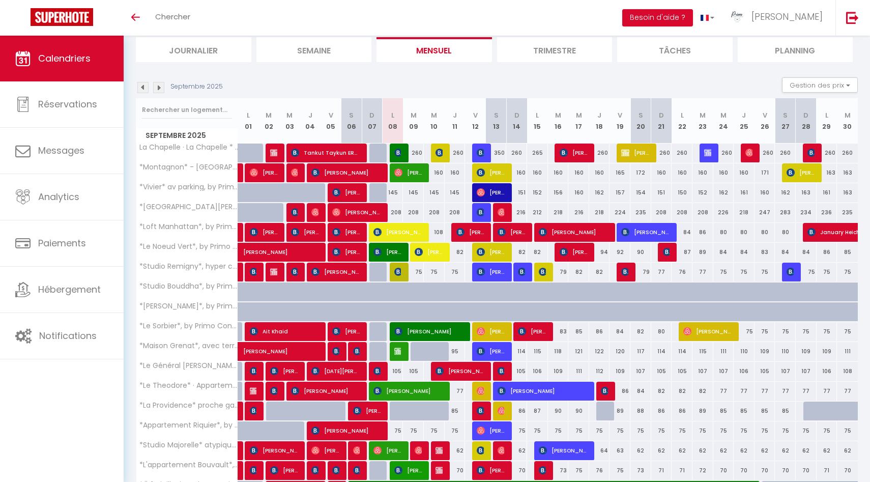
scroll to position [0, 0]
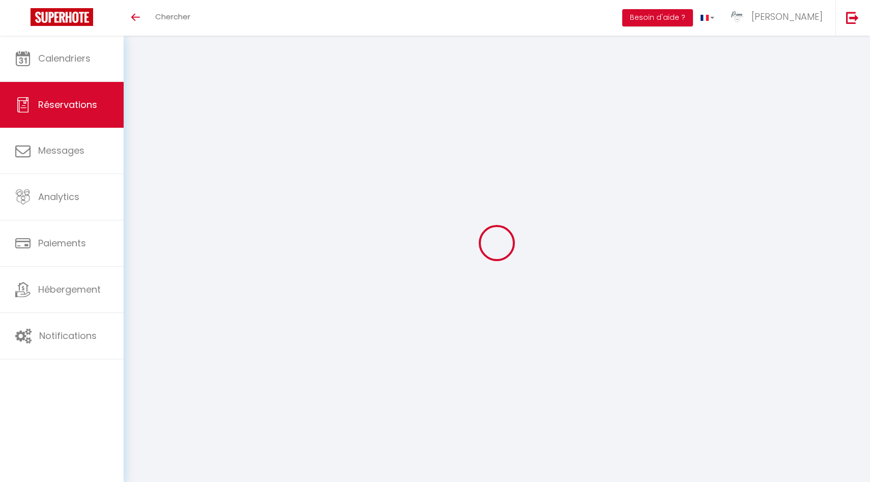
select select
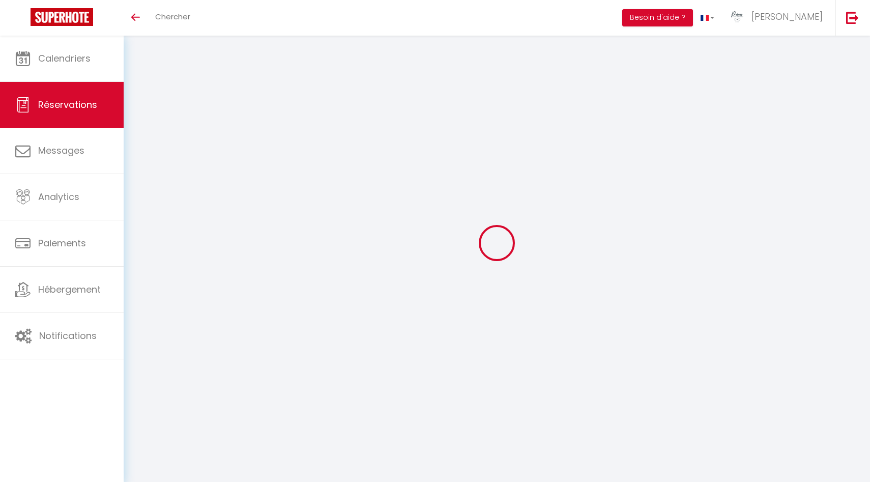
select select
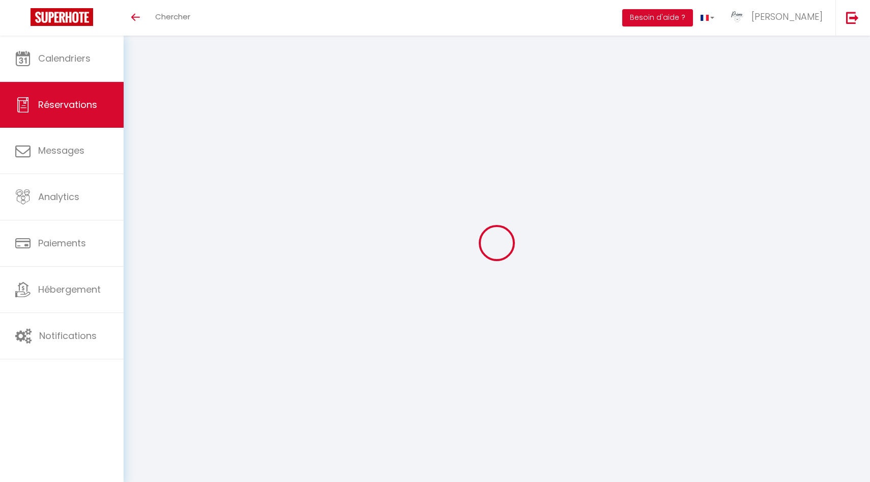
checkbox input "false"
select select
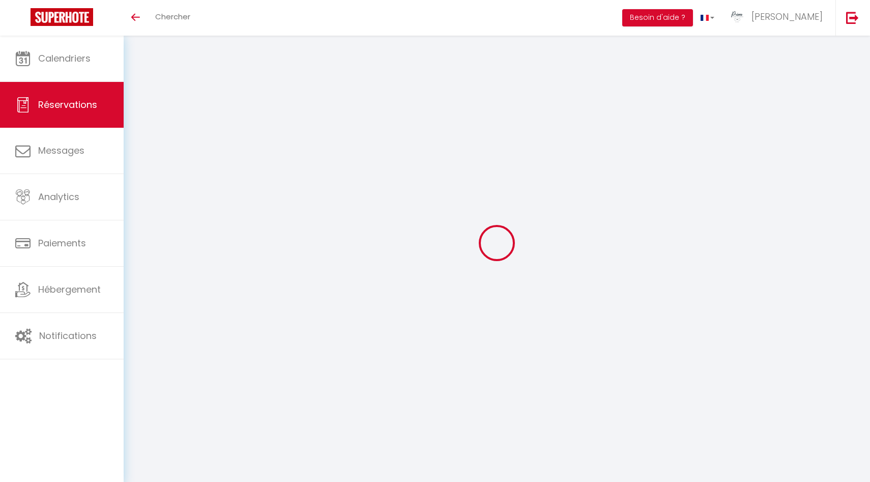
select select
checkbox input "false"
select select
type input "[PERSON_NAME]"
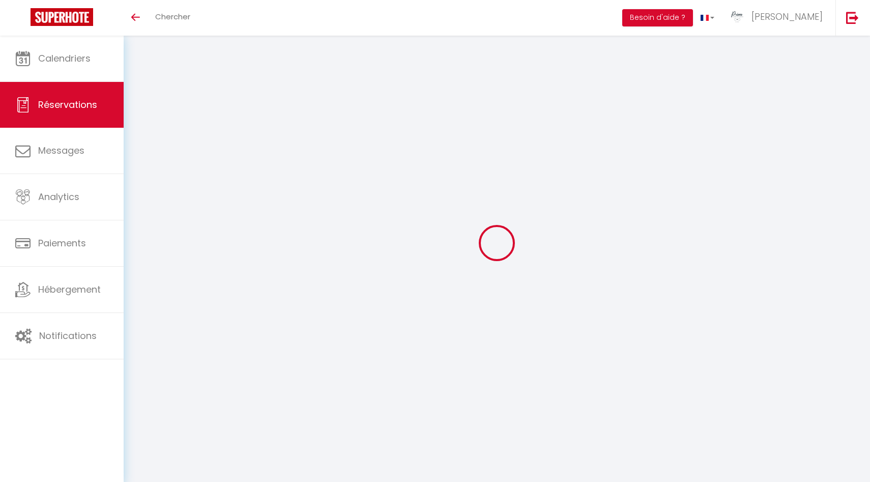
type input "[PERSON_NAME]"
type input "[EMAIL_ADDRESS][DOMAIN_NAME]"
type input "[PHONE_NUMBER]"
select select
type input "15.66"
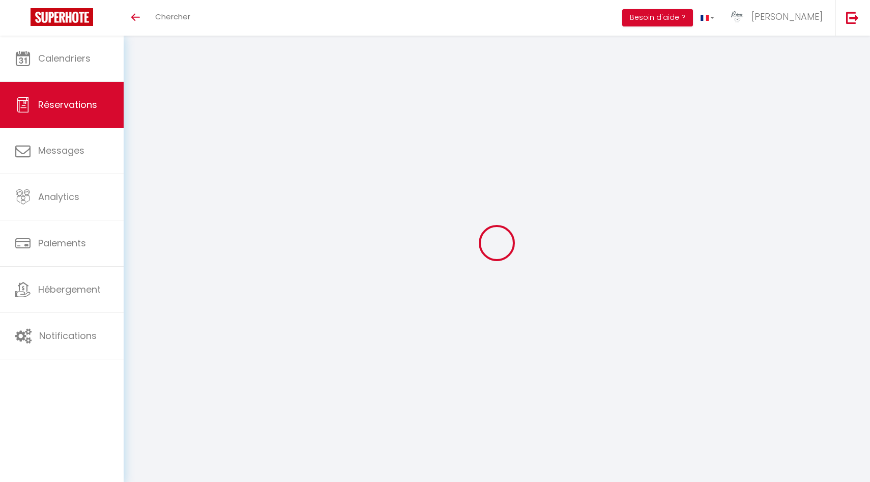
select select "19759"
select select "1"
select select
type input "2"
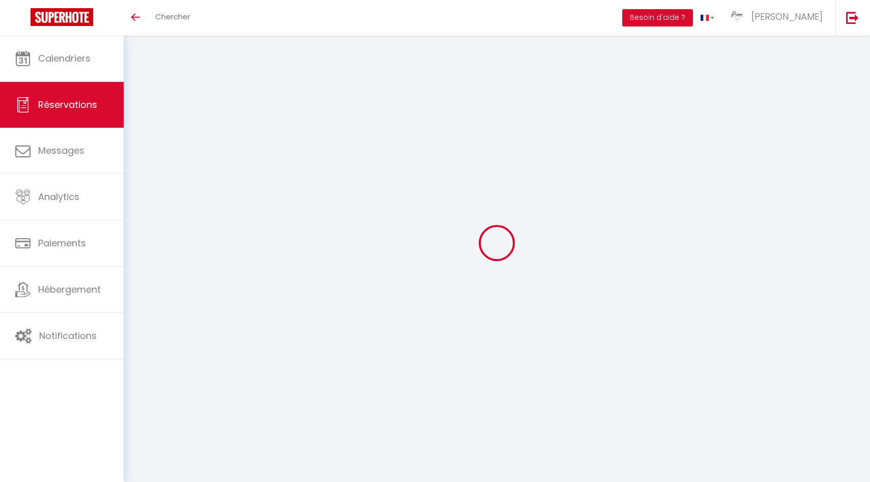
select select "12"
select select
type input "87"
checkbox input "false"
type input "0"
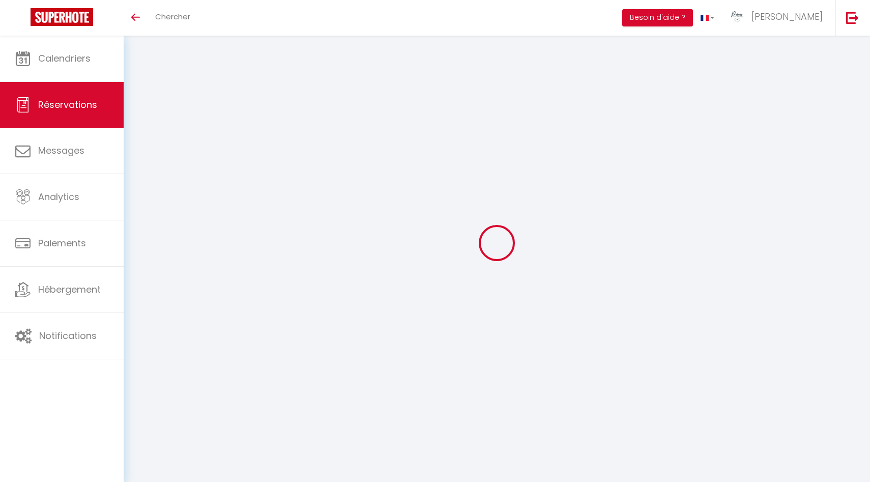
select select "1"
type input "0"
select select
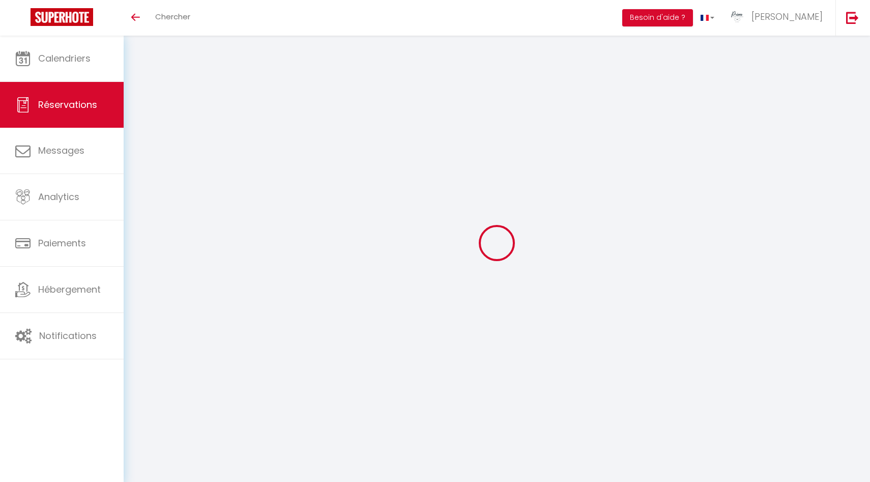
select select
select select "15"
checkbox input "false"
select select
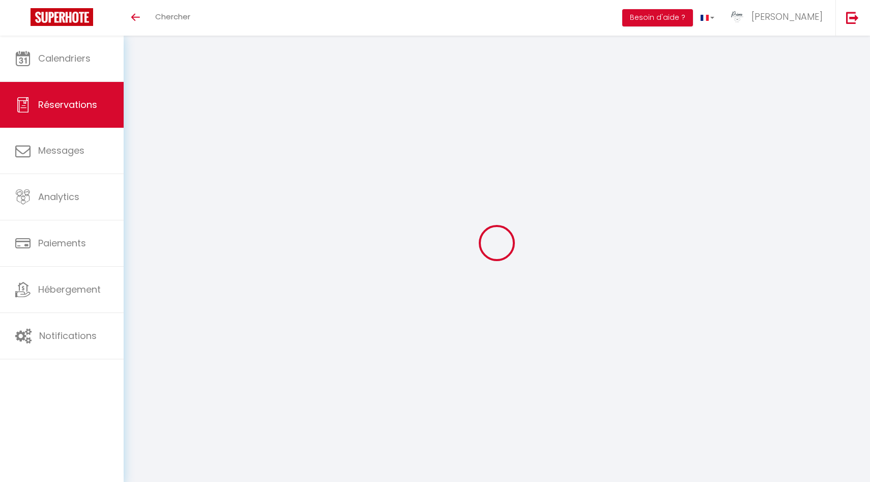
select select
checkbox input "false"
select select
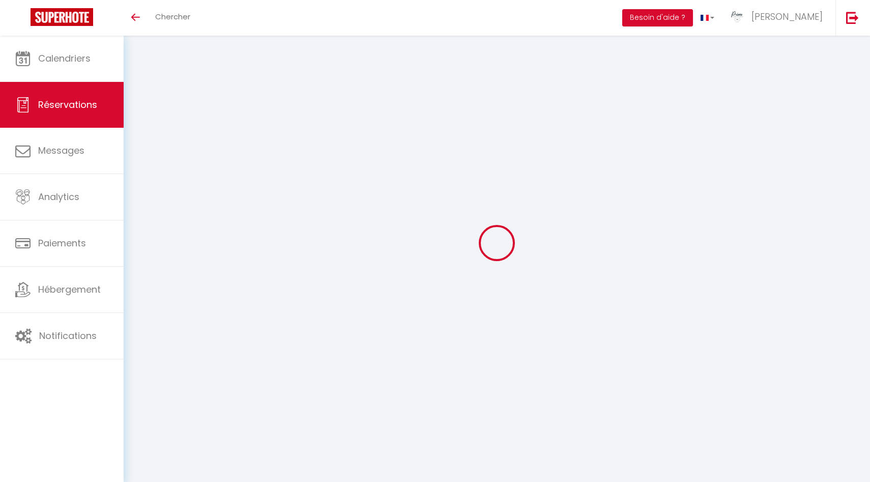
select select
checkbox input "false"
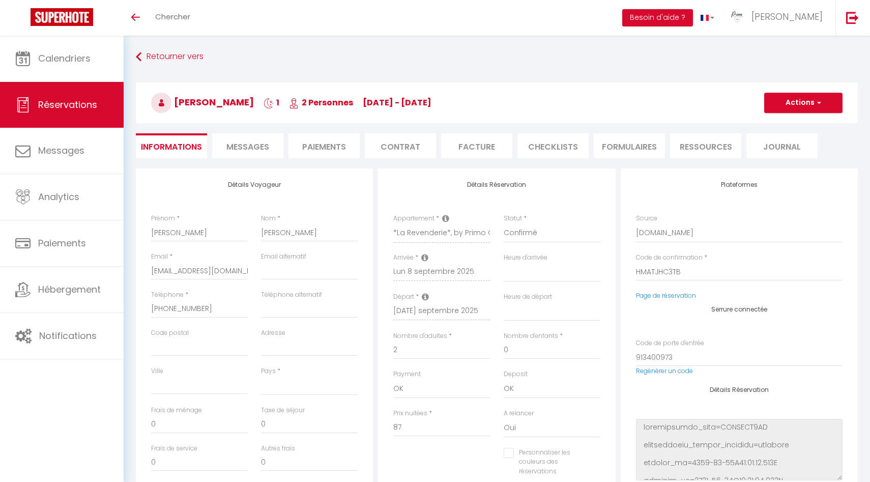
select select
type input "4.79"
select select
checkbox input "false"
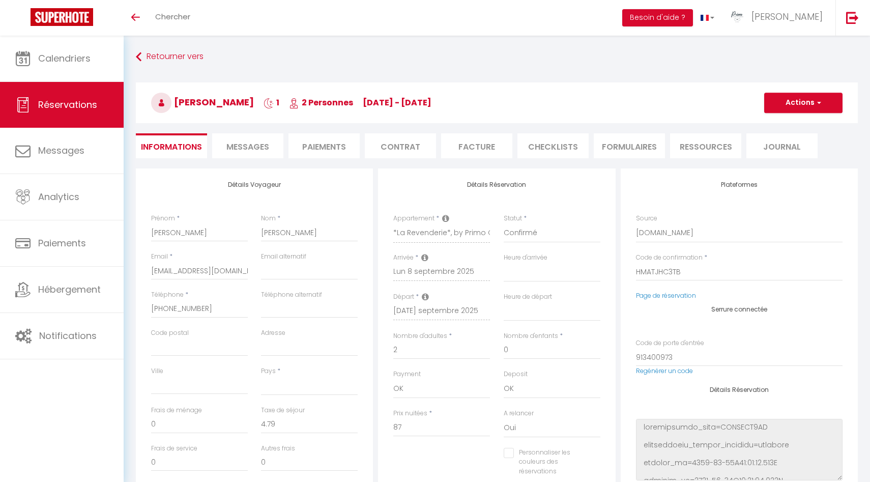
select select
checkbox input "false"
select select "18:00"
select select "09:00"
click at [260, 145] on span "Messages" at bounding box center [247, 147] width 43 height 12
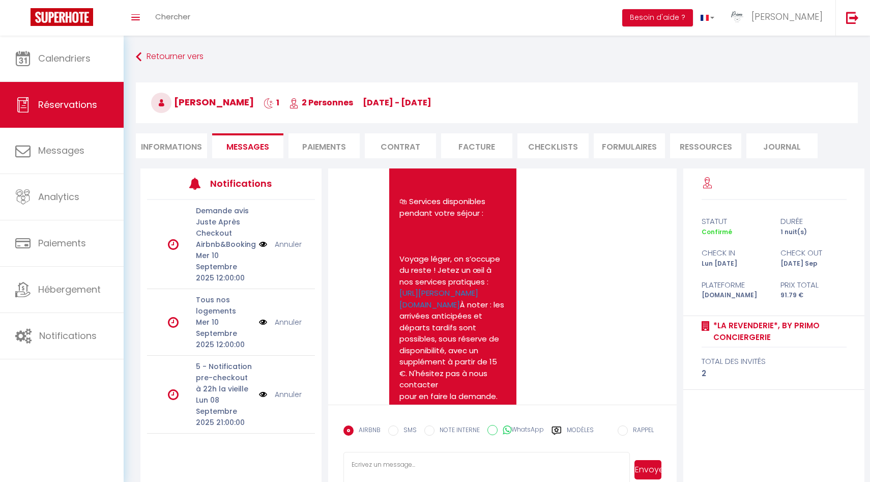
scroll to position [2935, 0]
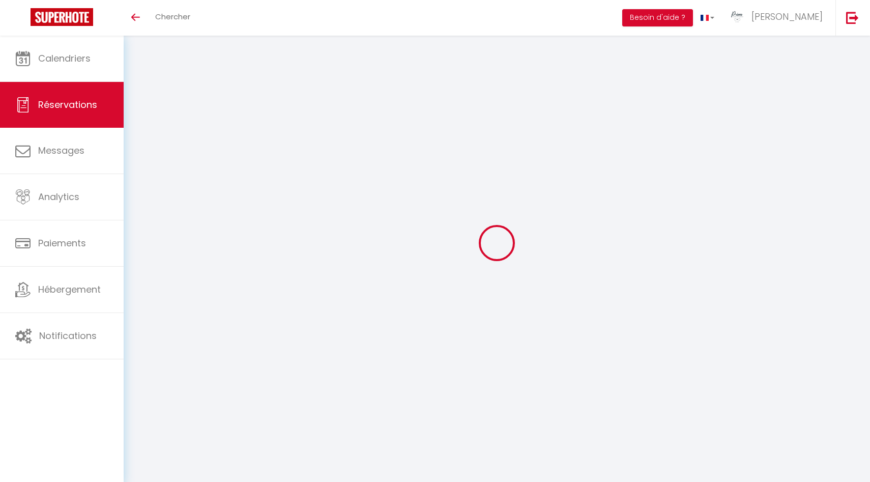
select select
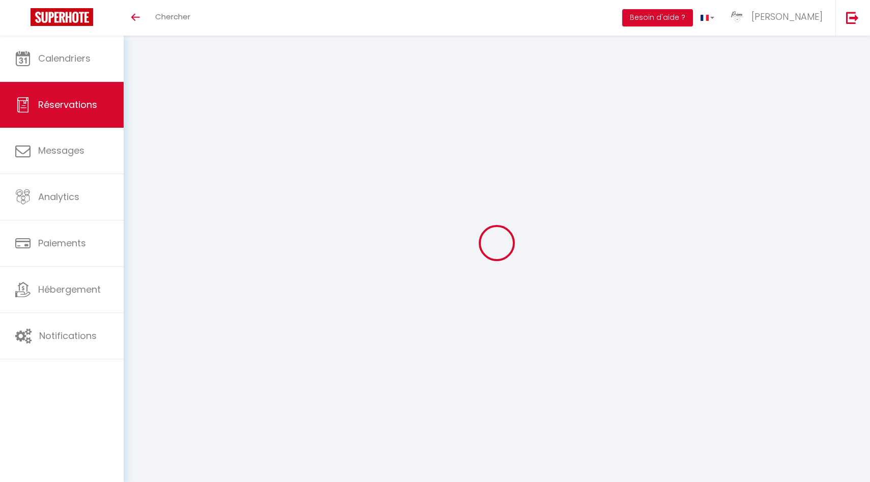
type input "[PERSON_NAME]"
type input "[EMAIL_ADDRESS][DOMAIN_NAME]"
type input "[PERSON_NAME][EMAIL_ADDRESS][DOMAIN_NAME]"
type input "[PHONE_NUMBER]"
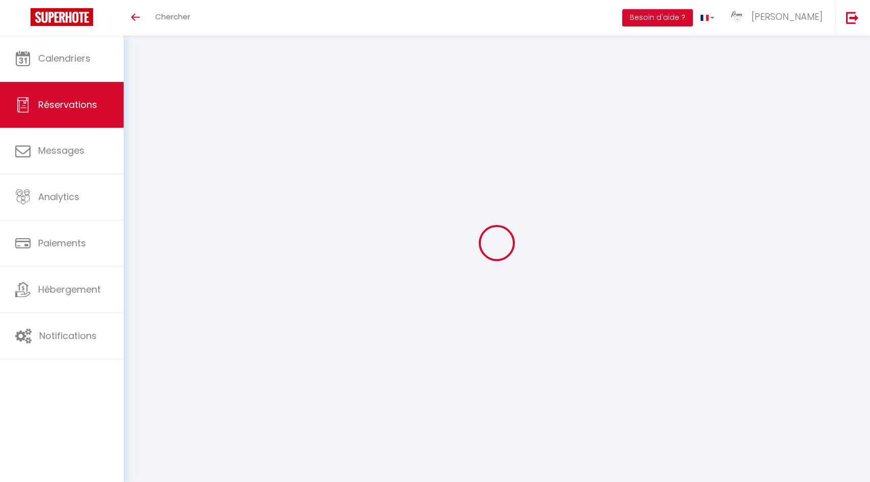
type input "0665922079"
select select
type input "12.16"
select select "36802"
select select "1"
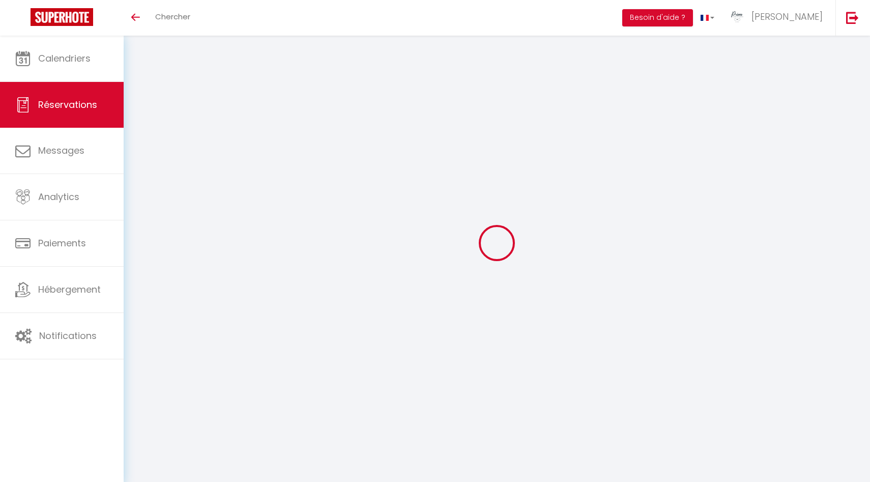
select select
type input "1"
select select "12"
select select
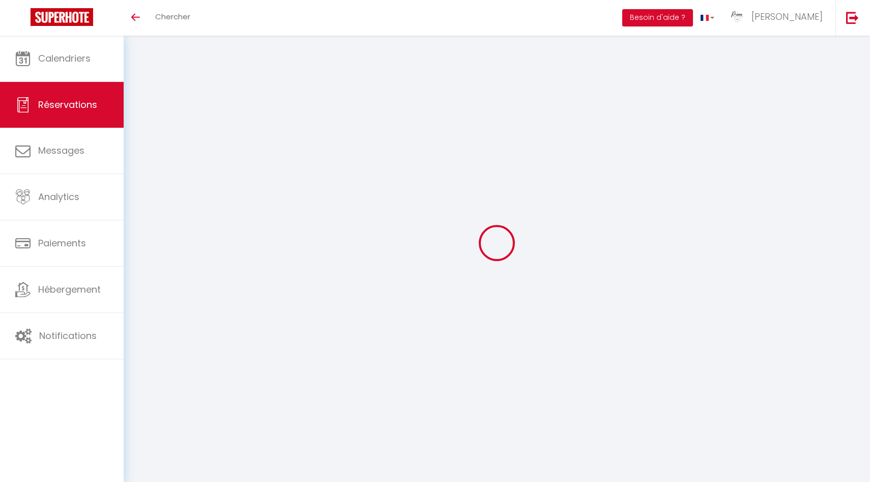
type input "75"
checkbox input "false"
type input "7.5"
select select "1"
type input "0"
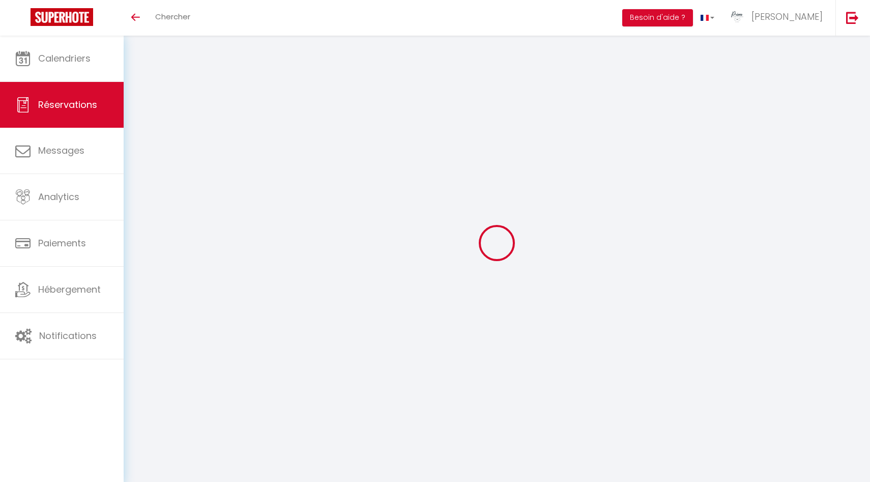
type input "0"
select select
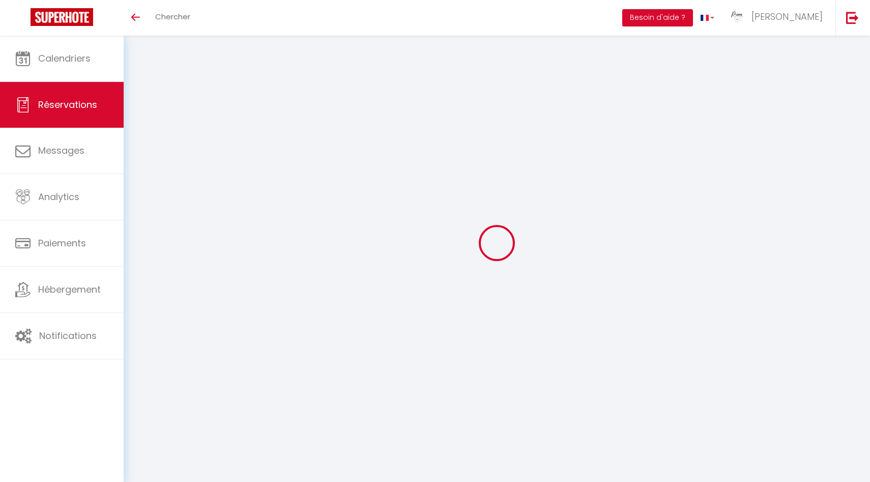
select select "15"
checkbox input "false"
select select
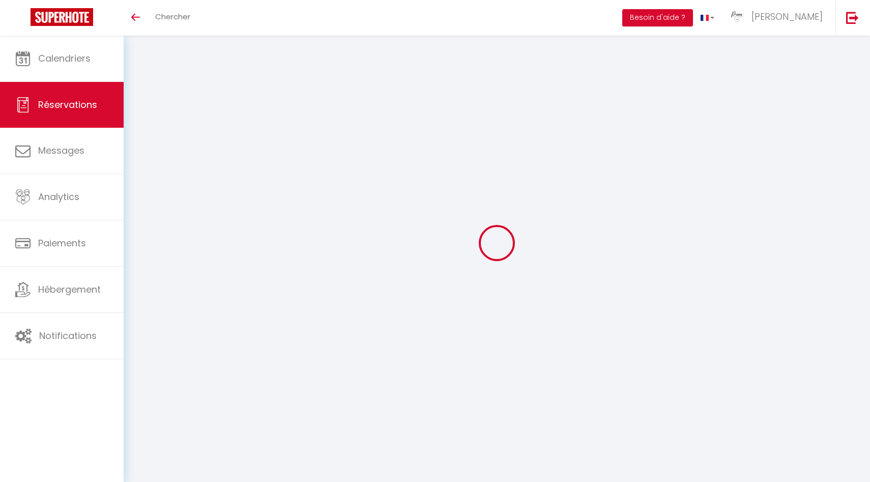
checkbox input "false"
select select
checkbox input "false"
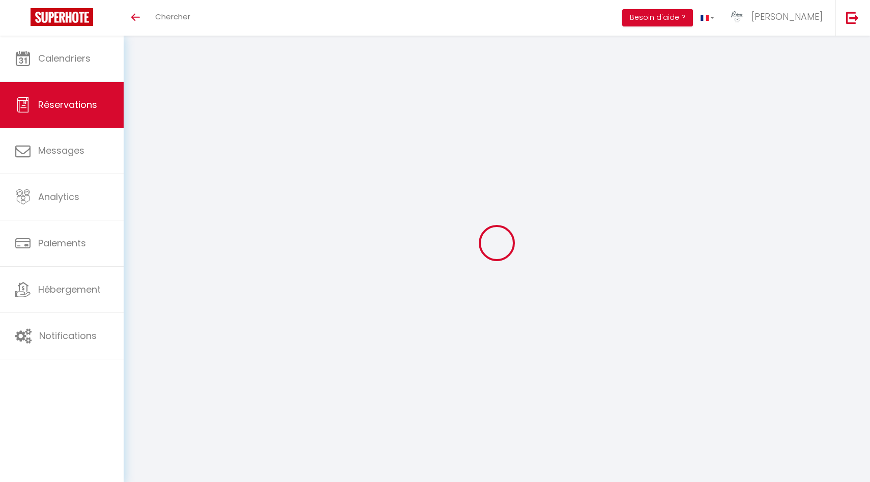
select select
checkbox input "false"
type textarea "Ras"
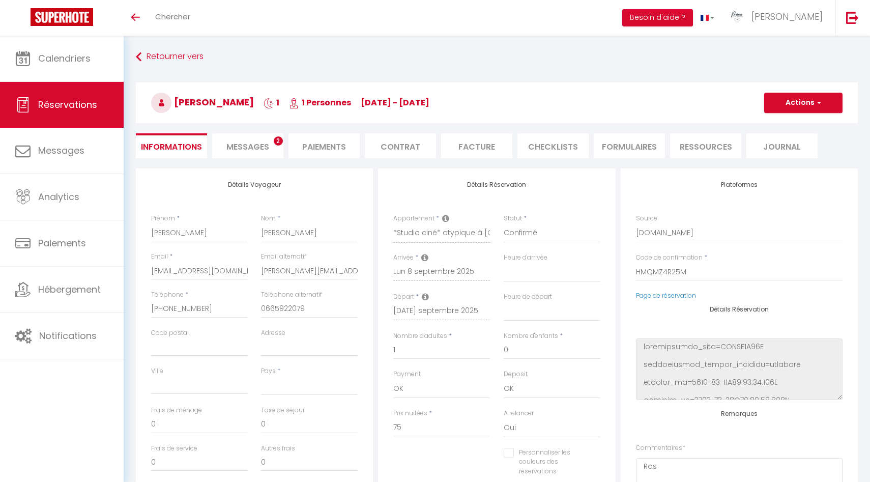
select select
type input "3.72"
select select
checkbox input "false"
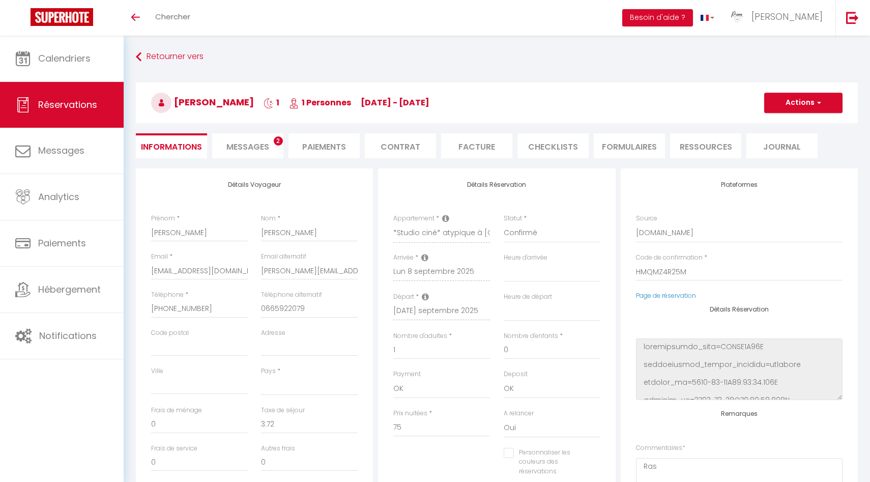
select select
checkbox input "false"
select select "16:00"
select select "06:30"
click at [260, 150] on span "Messages" at bounding box center [247, 147] width 43 height 12
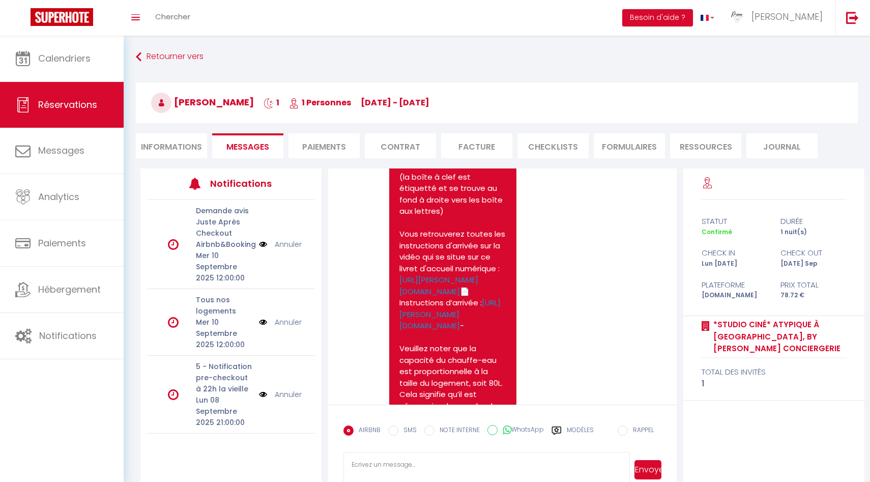
scroll to position [1957, 0]
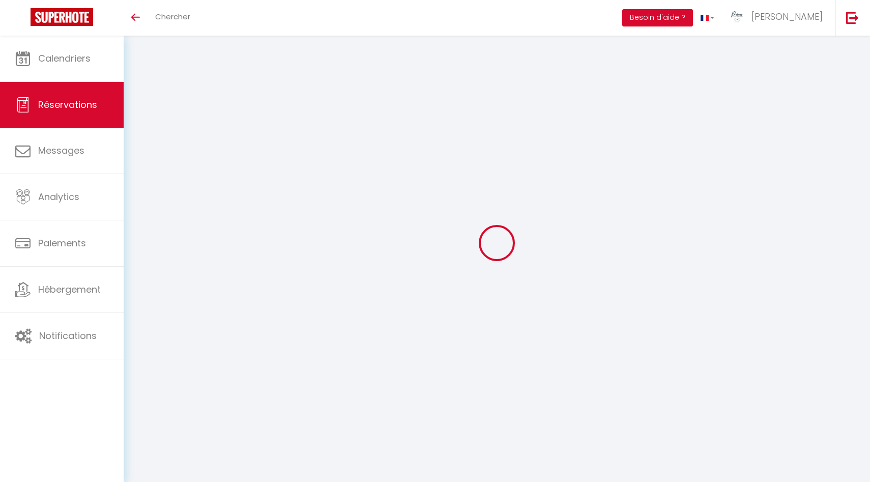
select select
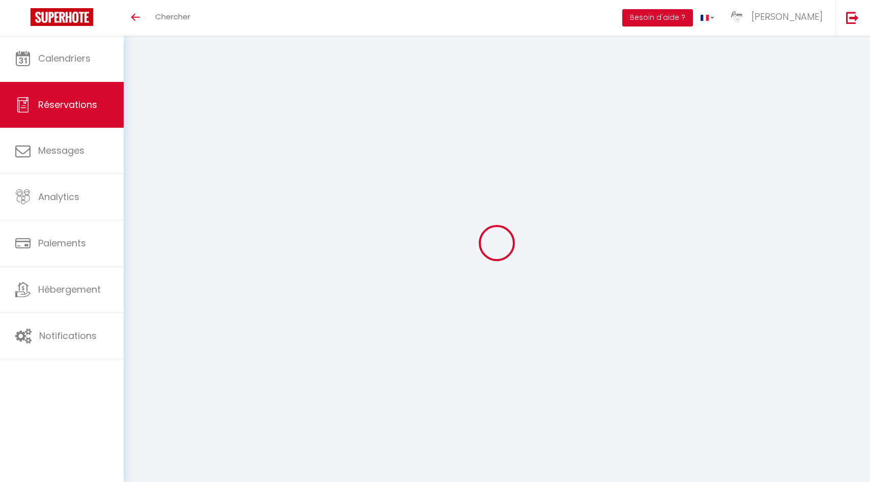
type input "[PERSON_NAME]"
type input "[PERSON_NAME][EMAIL_ADDRESS][DOMAIN_NAME]"
type input "[PHONE_NUMBER]"
type input "."
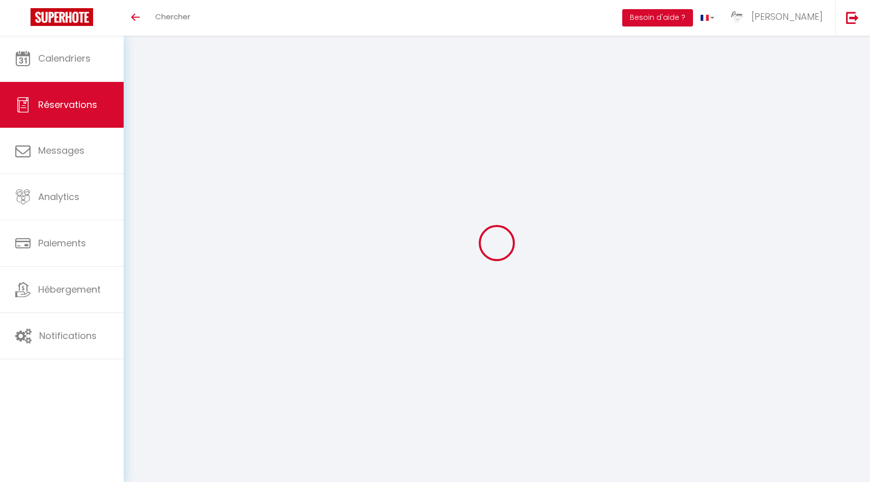
select select "IT"
type input "31.91"
type input "2.76"
select select "36868"
select select "1"
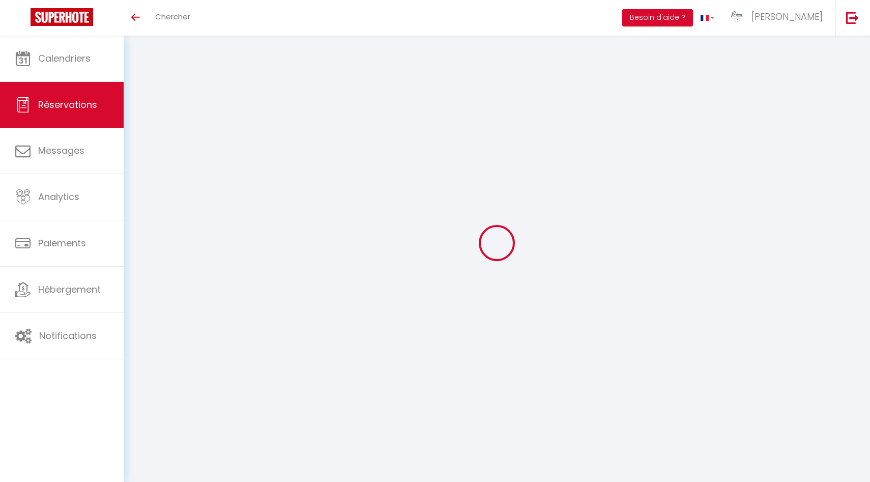
select select
type input "1"
select select "12"
select select "15"
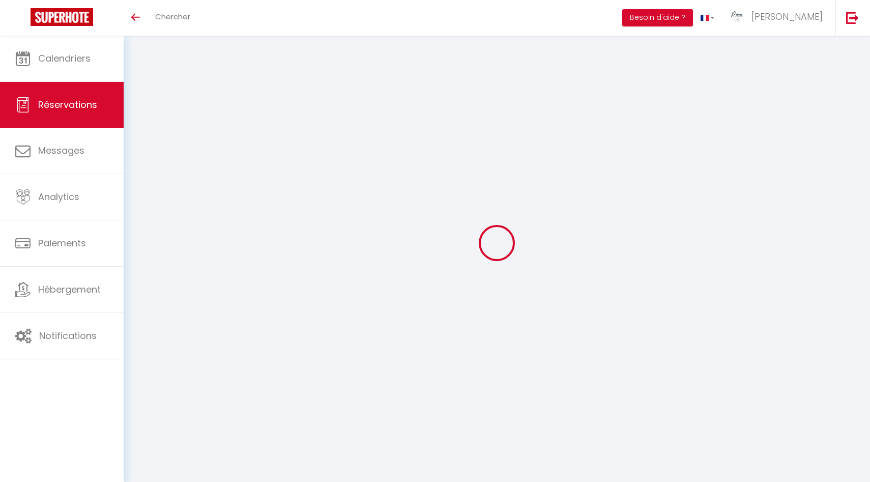
type input "187.71"
checkbox input "false"
type input "0"
select select "2"
type input "0"
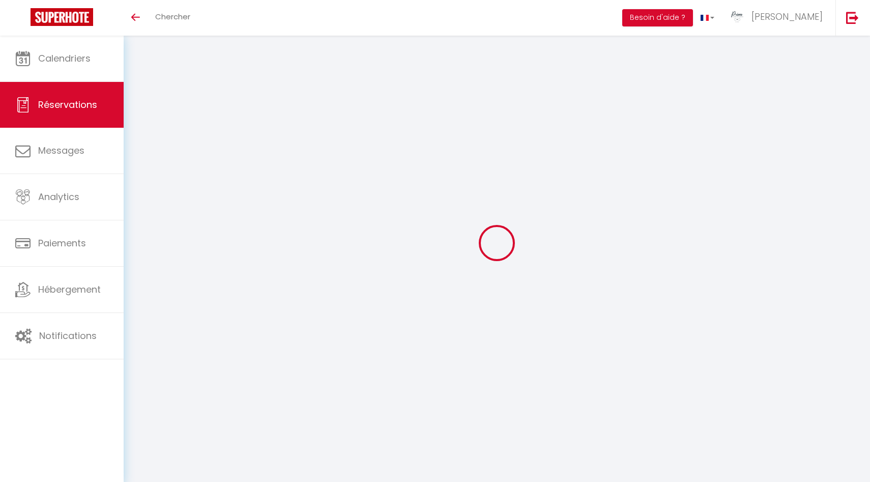
type input "0"
select select
checkbox input "false"
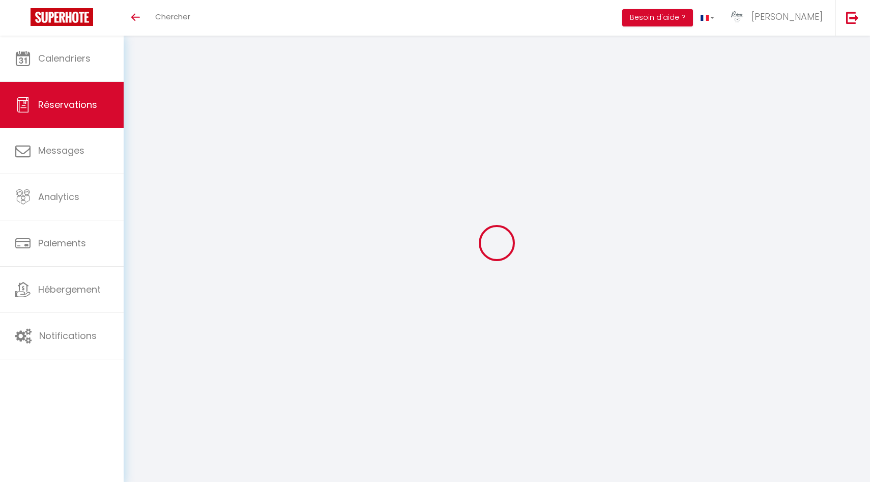
select select
checkbox input "false"
select select
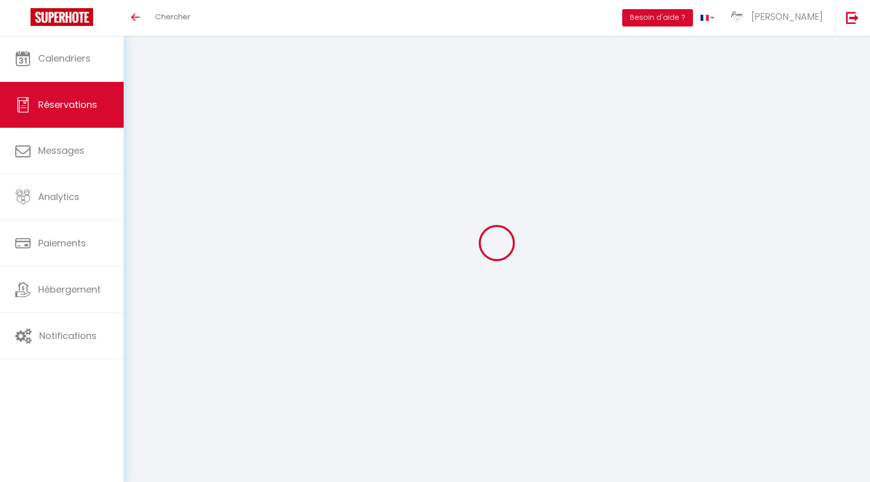
checkbox input "false"
type textarea "** THIS RESERVATION HAS BEEN PRE-PAID ** BOOKING NOTE : Payment charge is EUR 2…"
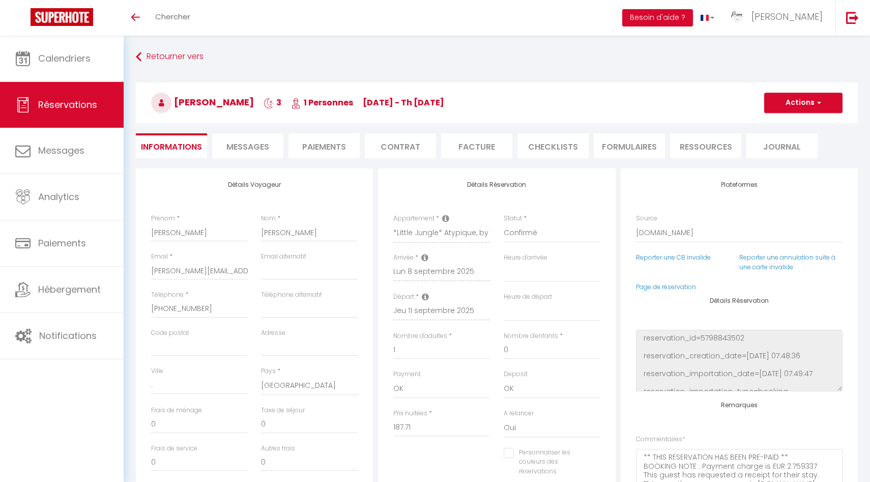
type input "9.39"
select select
checkbox input "false"
select select
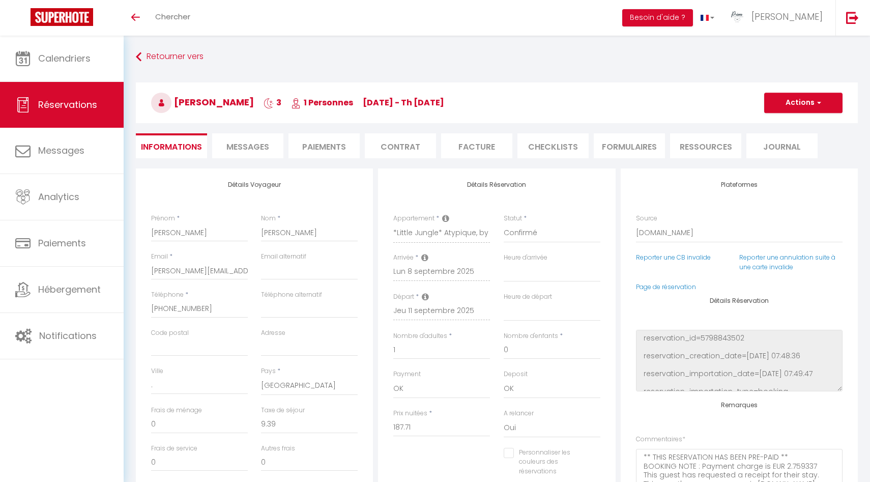
select select
click at [240, 139] on li "Messages" at bounding box center [247, 145] width 71 height 25
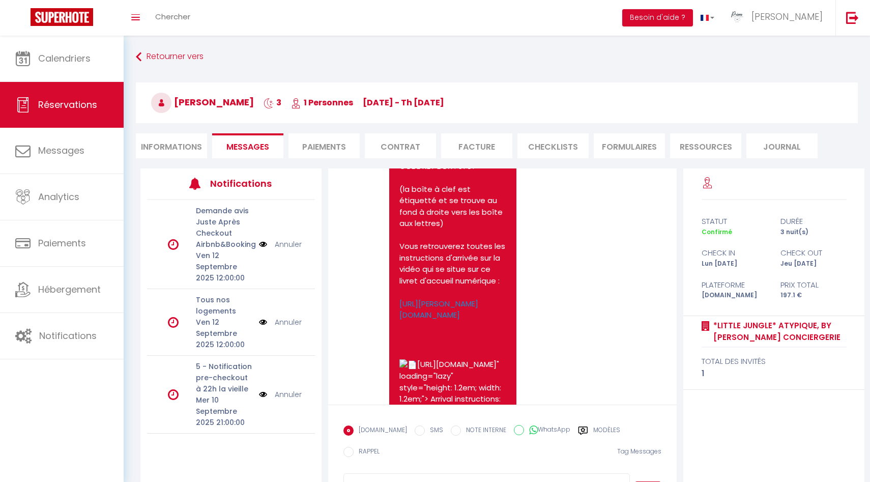
scroll to position [1926, 0]
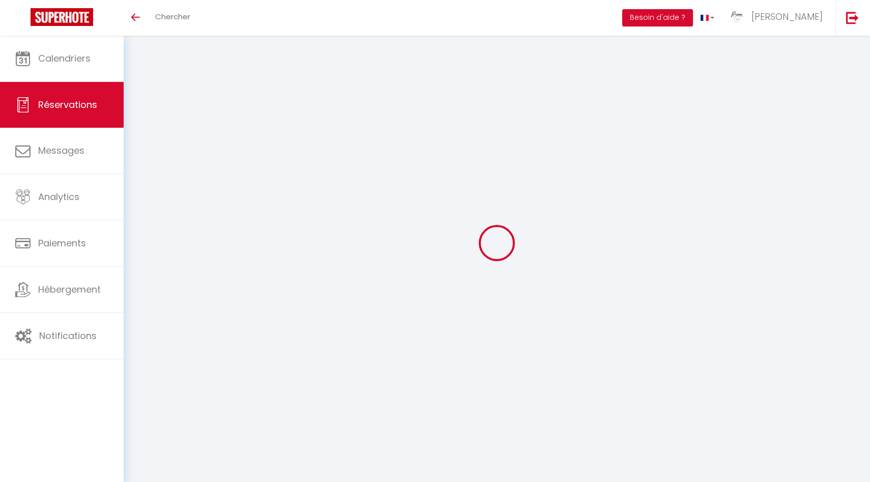
select select
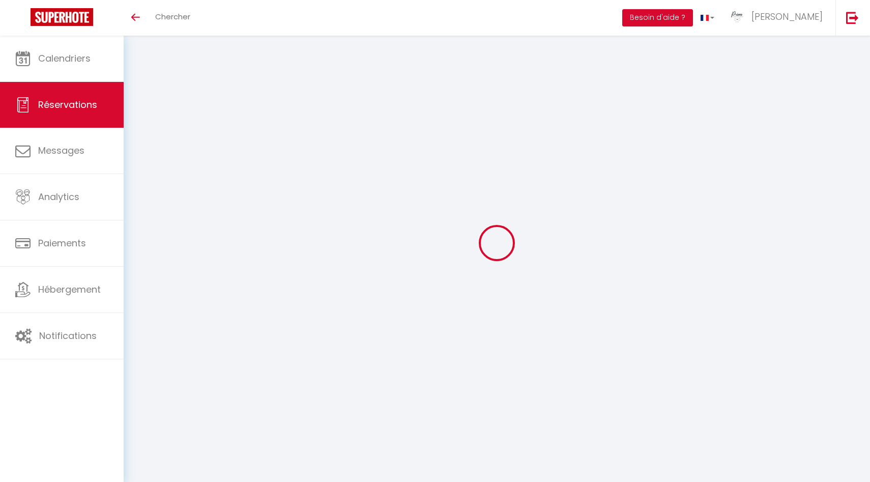
type input "[PERSON_NAME]"
type input "BOYE"
type input "[EMAIL_ADDRESS][DOMAIN_NAME]"
type input "[PHONE_NUMBER]"
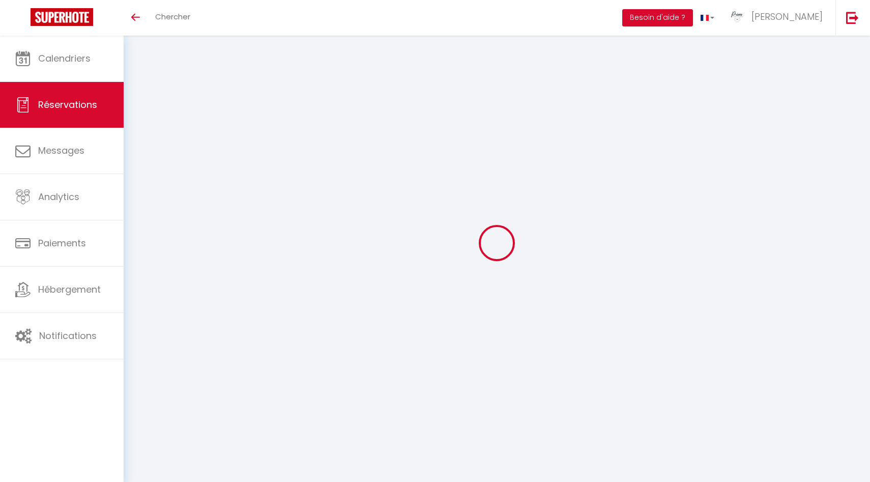
type input "[PHONE_NUMBER]"
select select "FR"
type input "17.57"
type input "1.72"
select select "45554"
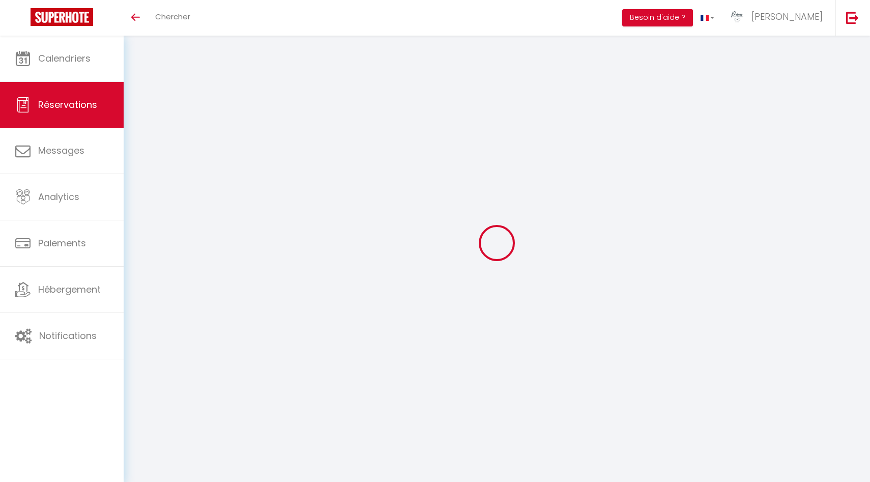
select select "1"
select select
type input "1"
select select "12"
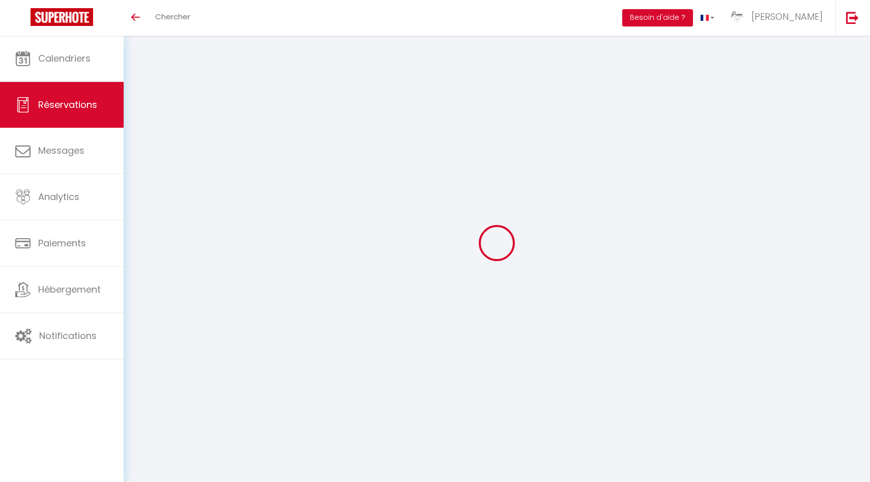
select select "15"
type input "117.13"
checkbox input "false"
type input "0"
select select "2"
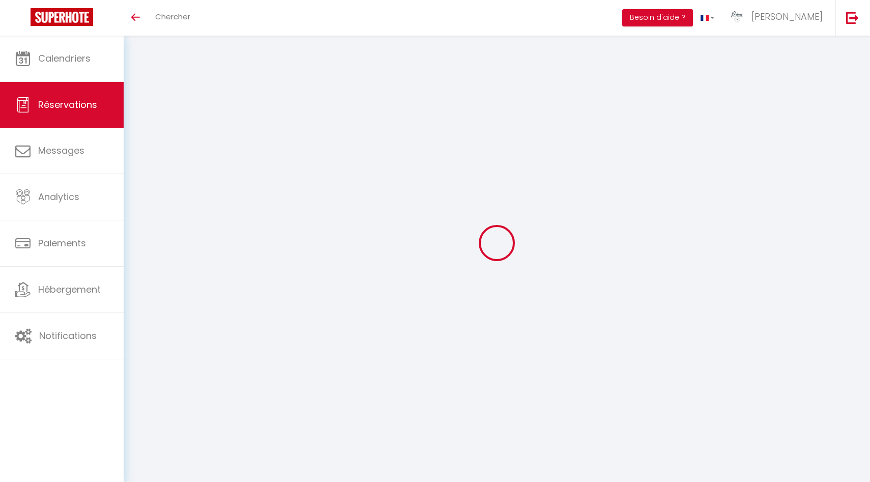
type input "0"
select select
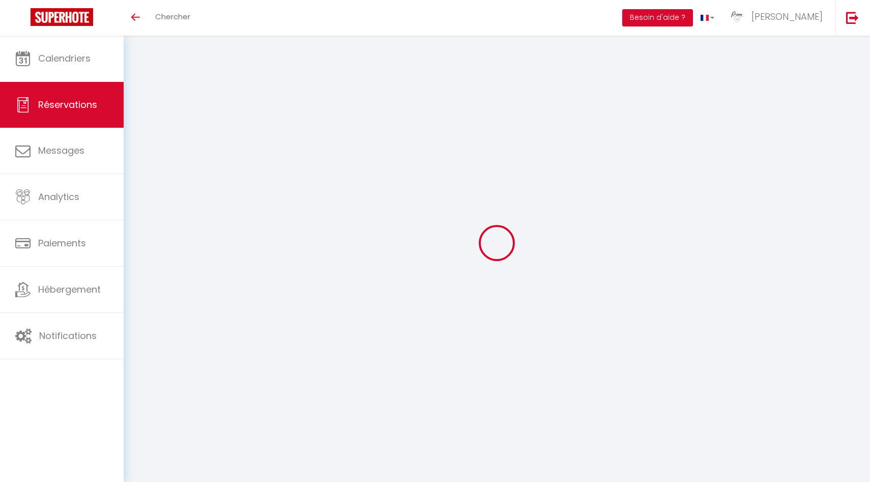
checkbox input "false"
select select
checkbox input "false"
select select
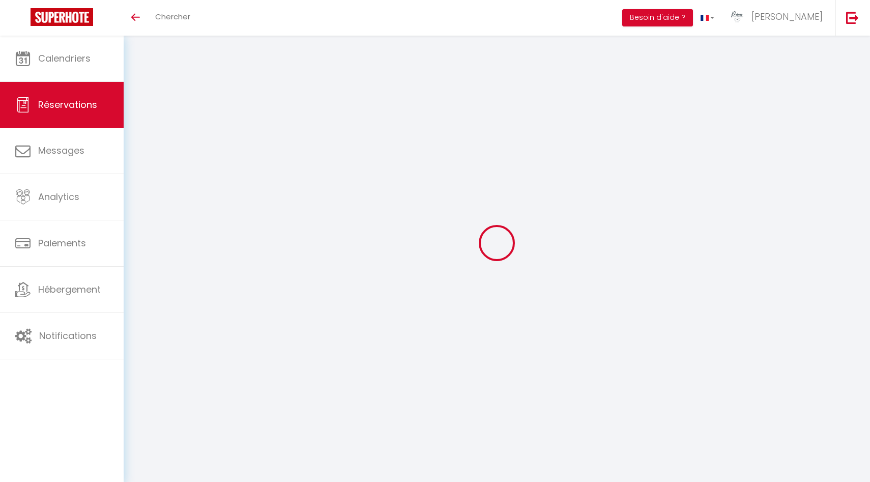
select select
checkbox input "false"
type voyageur1 "** THIS RESERVATION HAS BEEN PRE-PAID ** Reservation has a cancellation grace p…"
select select
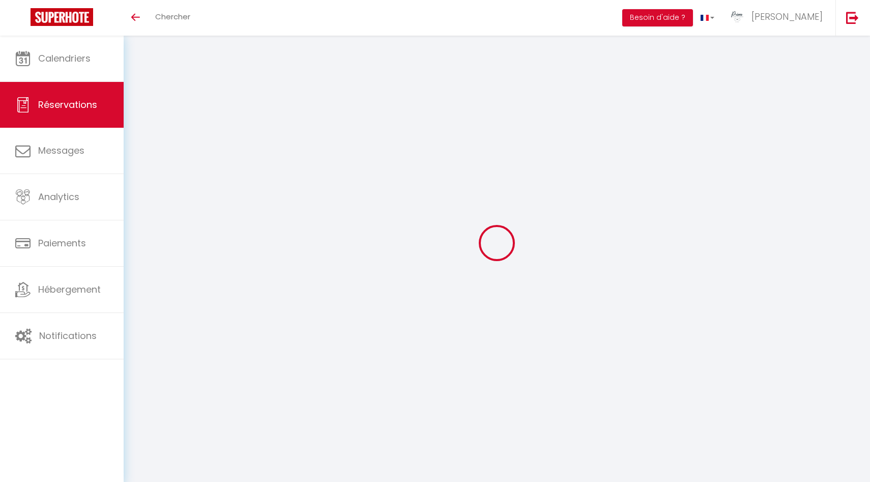
checkbox input "false"
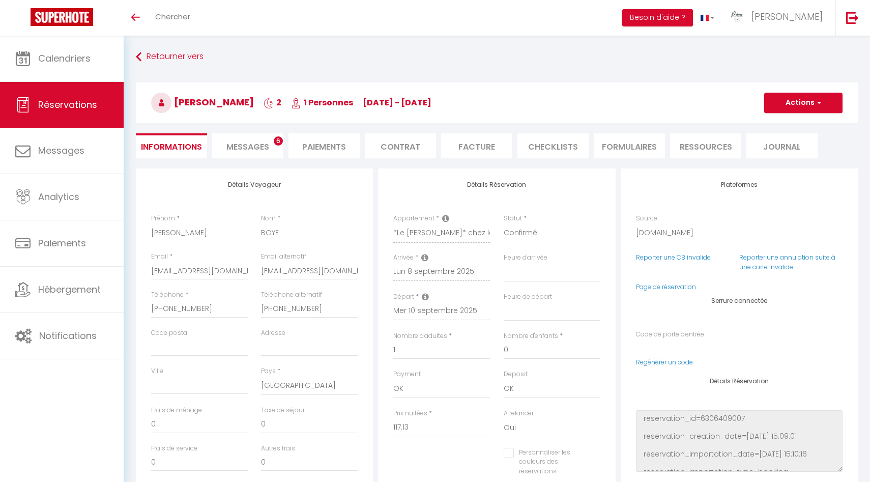
type input "5.86"
select select
checkbox input "false"
select select "23:30"
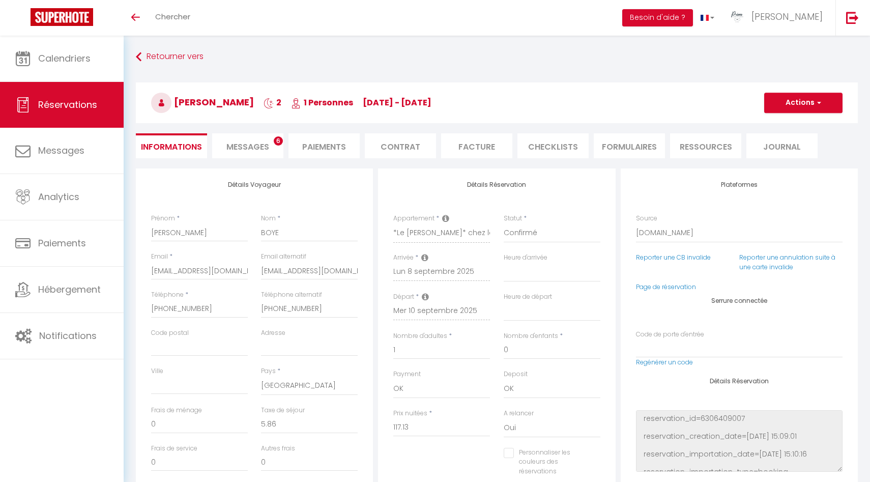
select select "11:00"
click at [272, 150] on li "Messages 6" at bounding box center [247, 145] width 71 height 25
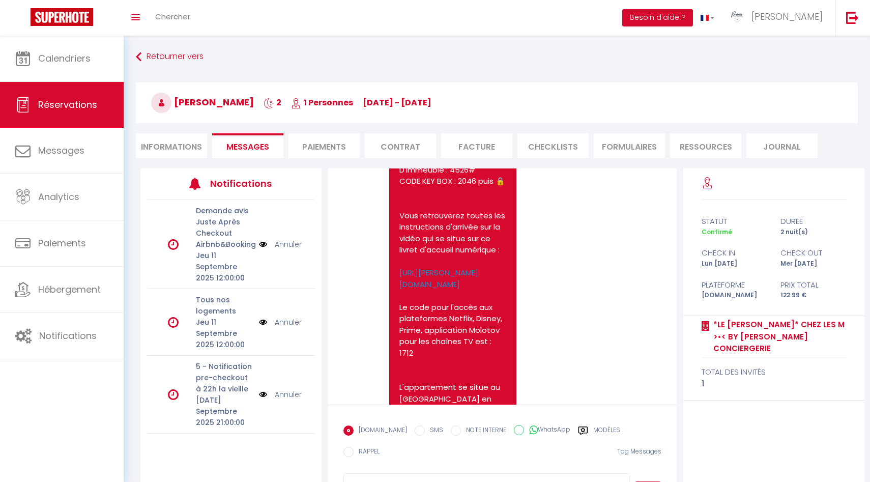
scroll to position [2613, 0]
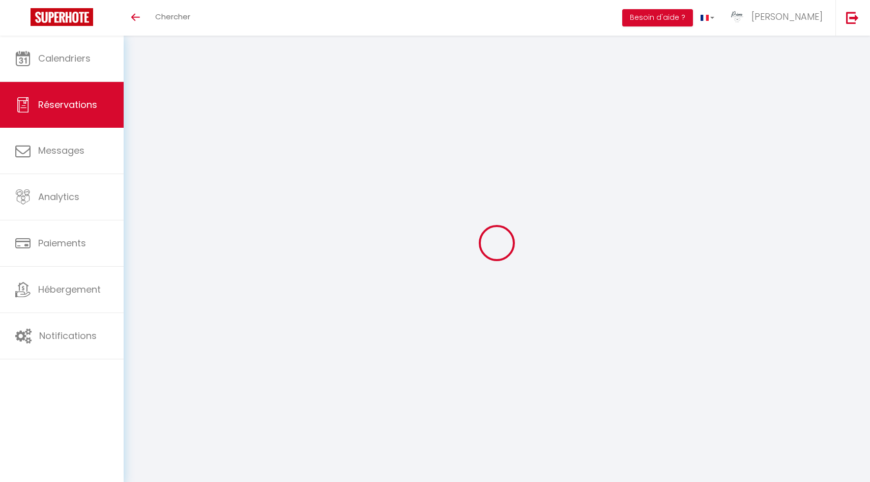
select select
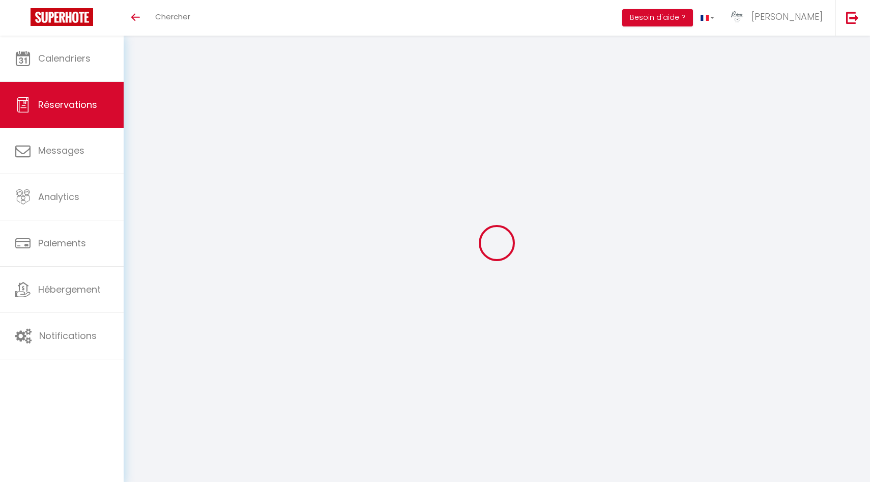
select select
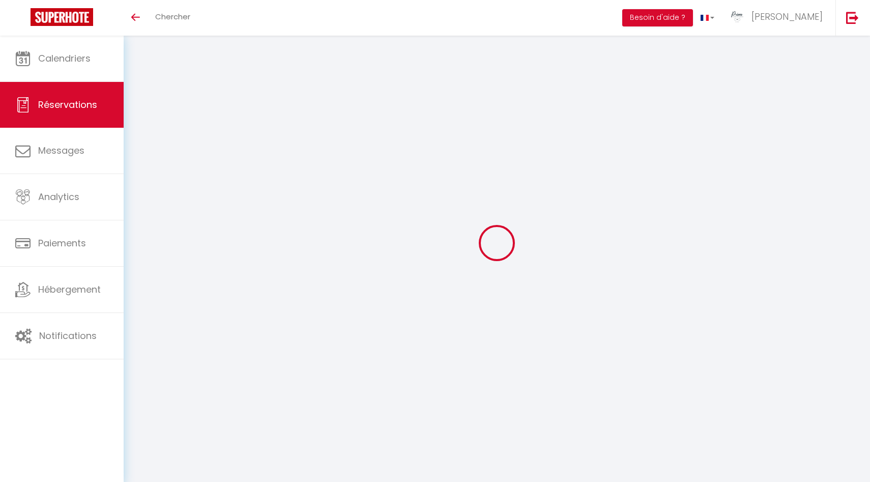
checkbox input "false"
select select
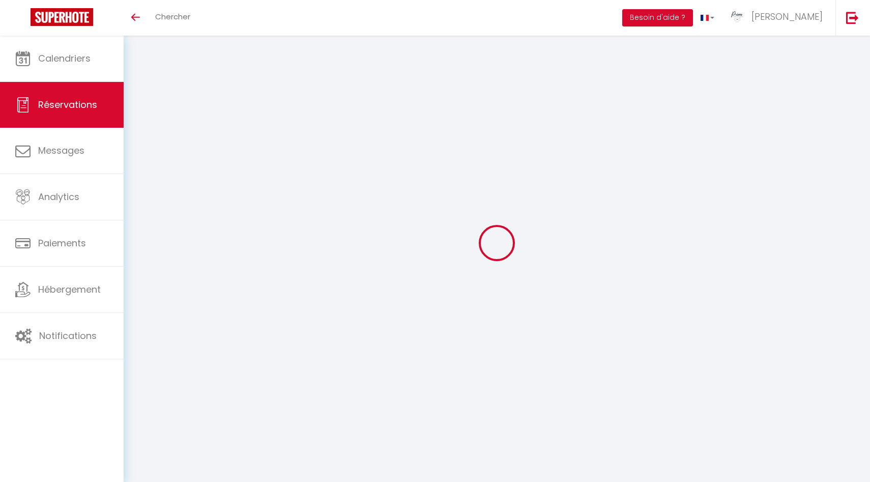
select select
checkbox input "false"
select select
type input "[PERSON_NAME]"
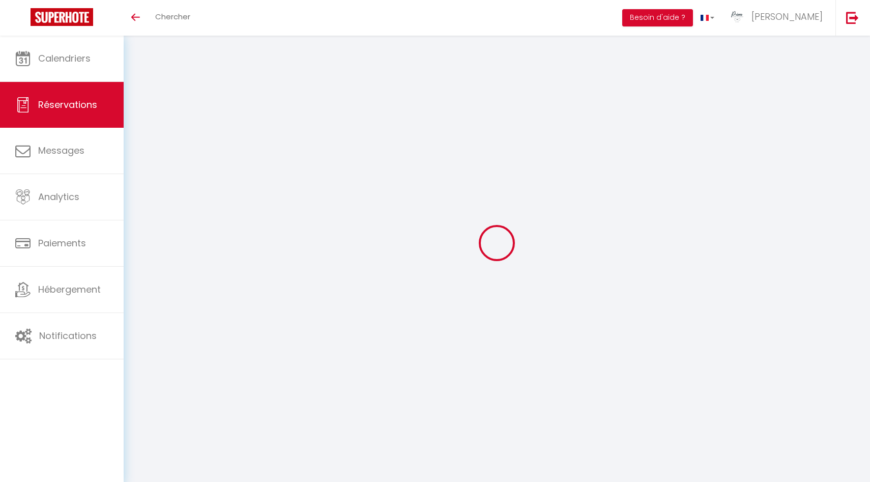
type input "LOGEZ"
type input "[EMAIL_ADDRESS][DOMAIN_NAME]"
type input "[PHONE_NUMBER]"
select select "FR"
type input "12.29"
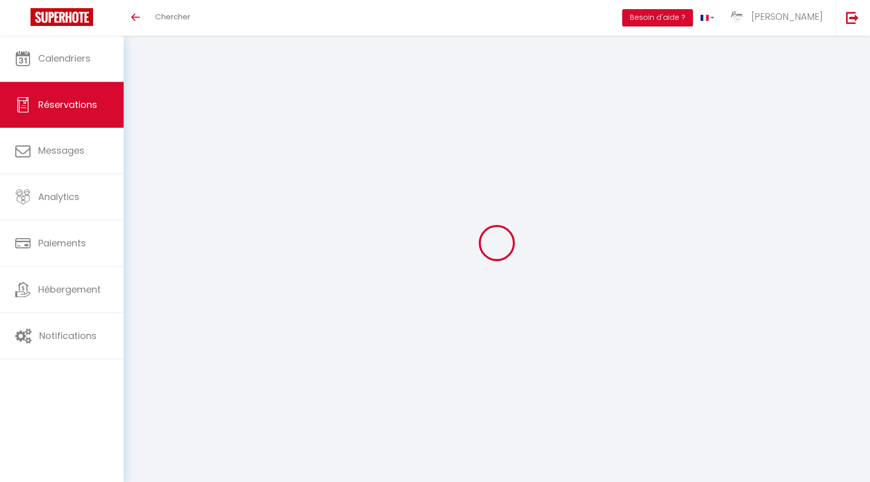
type input "1.06"
select select "42792"
select select "1"
select select
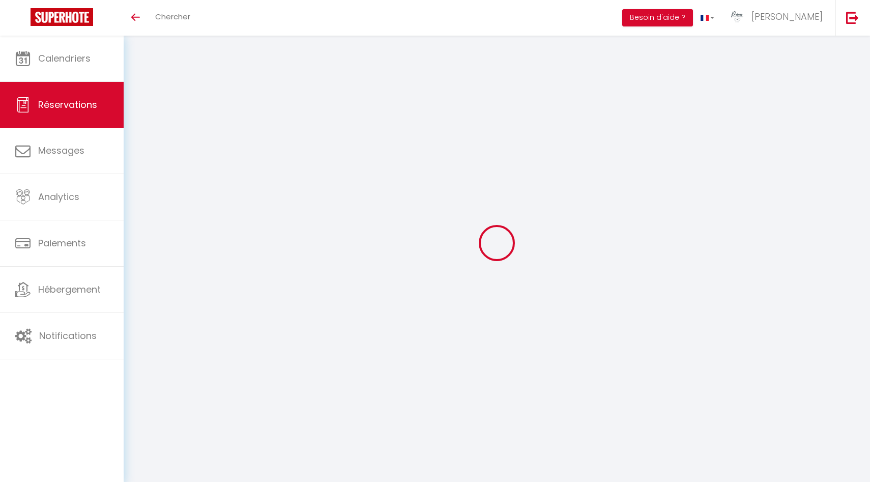
type input "1"
select select "12"
select select "15"
type input "72.29"
checkbox input "false"
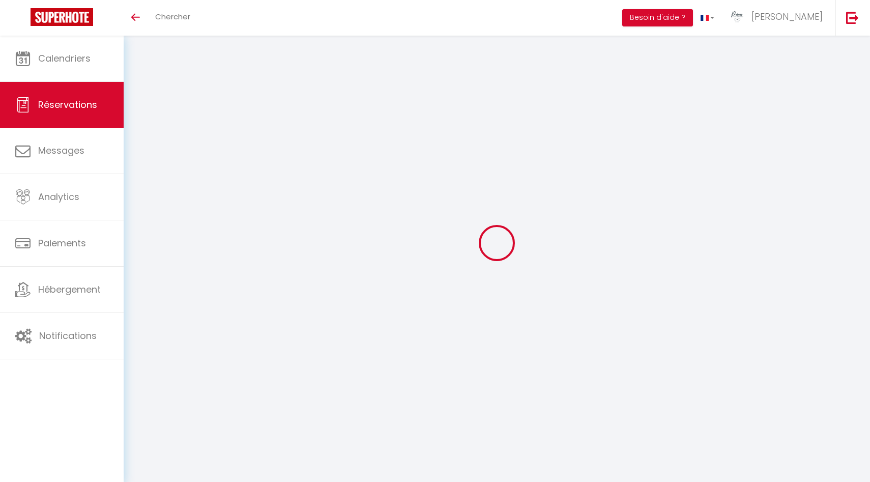
type input "0"
select select "2"
type input "0"
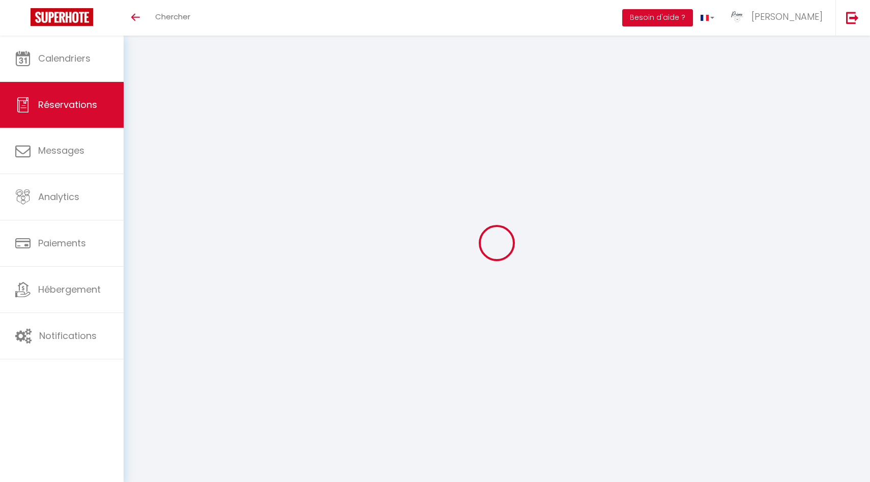
select select
checkbox input "false"
select select
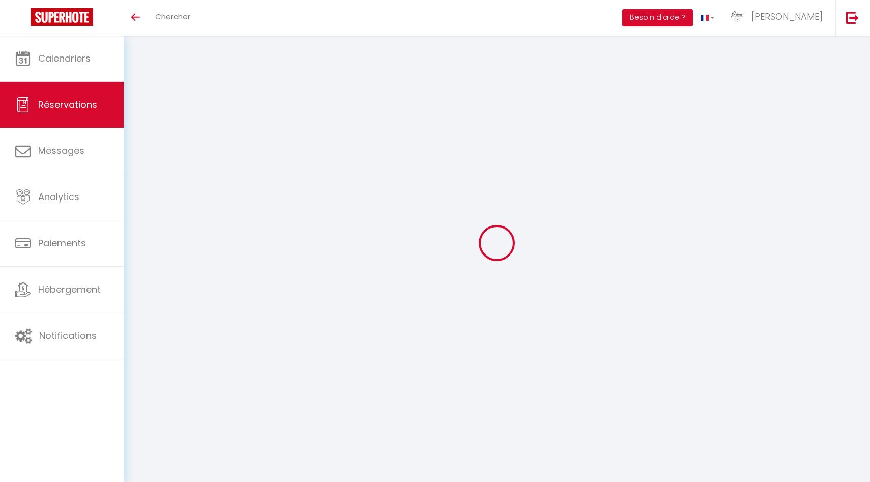
checkbox input "false"
select select
checkbox input "false"
select select
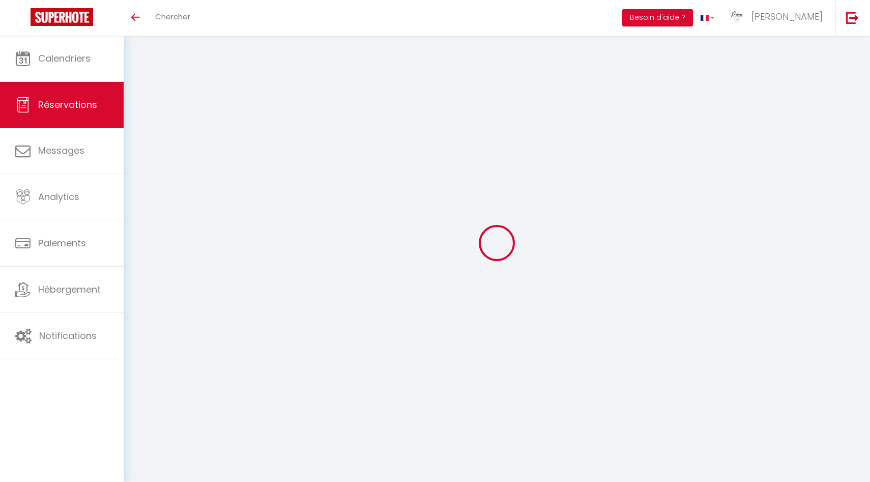
select select
checkbox input "false"
type voyageur0 "** THIS RESERVATION HAS BEEN PRE-PAID ** BOOKING NOTE : Payment charge is EUR 1…"
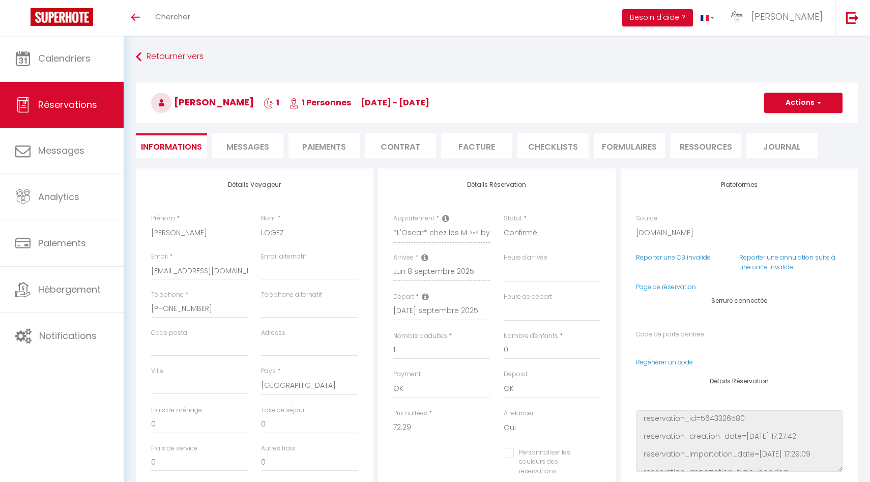
type input "3.61"
select select
checkbox input "false"
select select
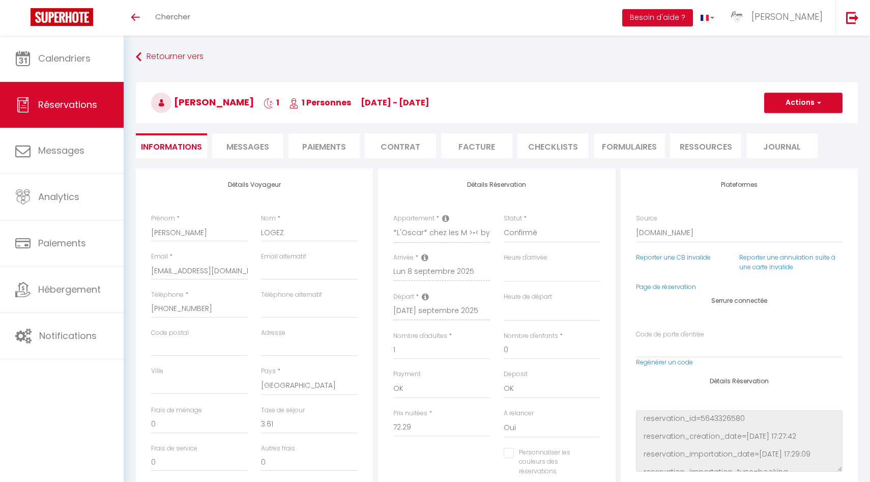
select select
click at [318, 141] on li "Paiements" at bounding box center [323, 145] width 71 height 25
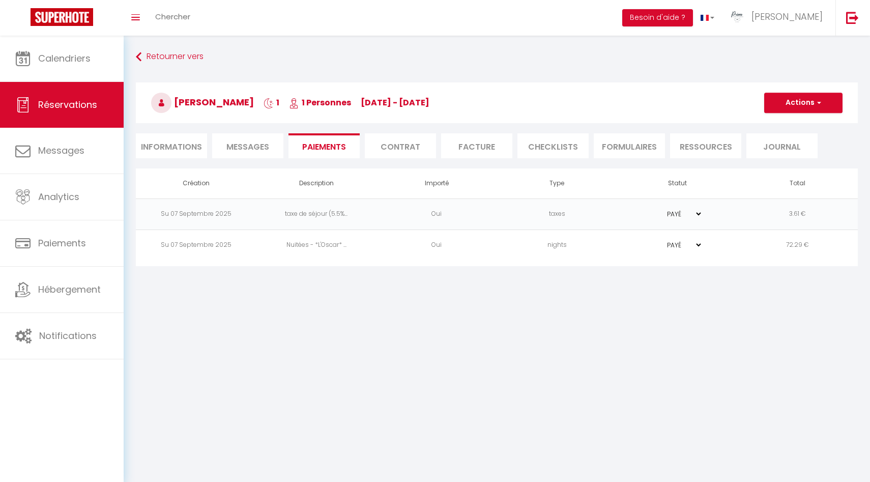
click at [259, 150] on span "Messages" at bounding box center [247, 147] width 43 height 12
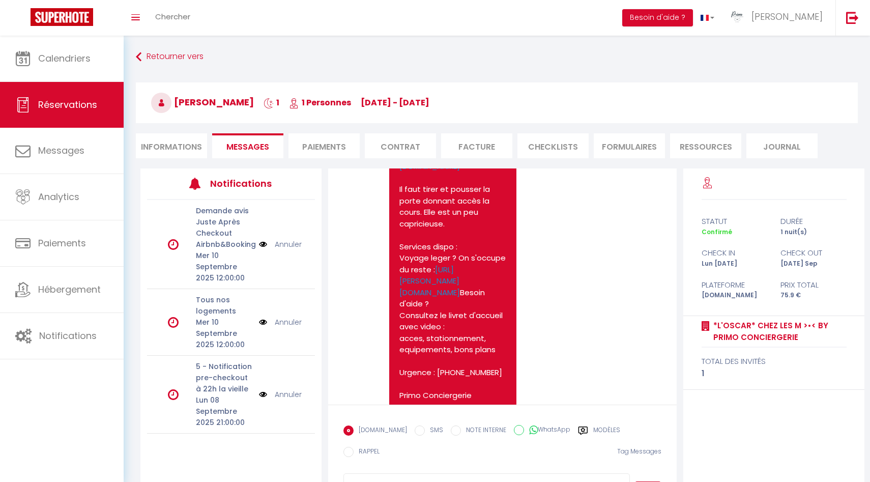
scroll to position [2181, 0]
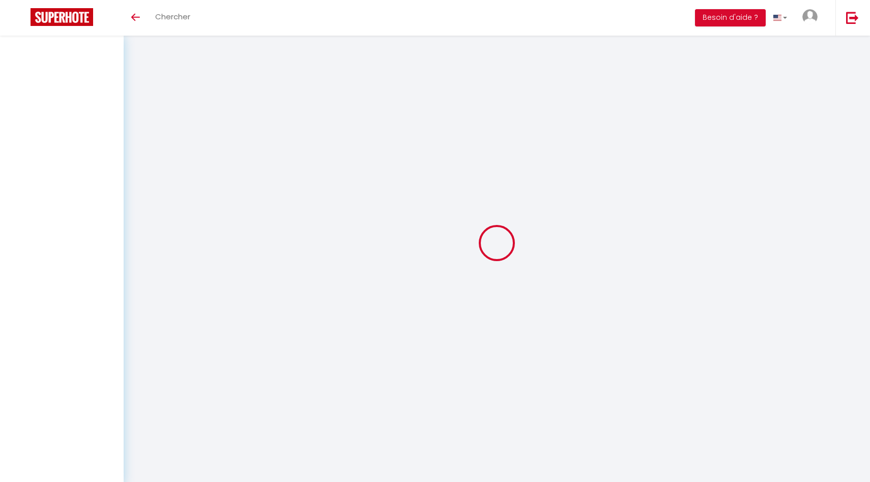
select select
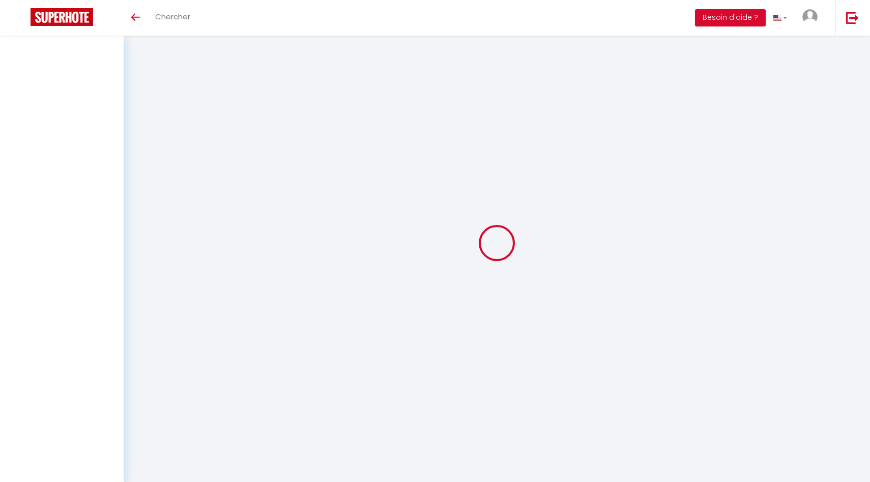
select select
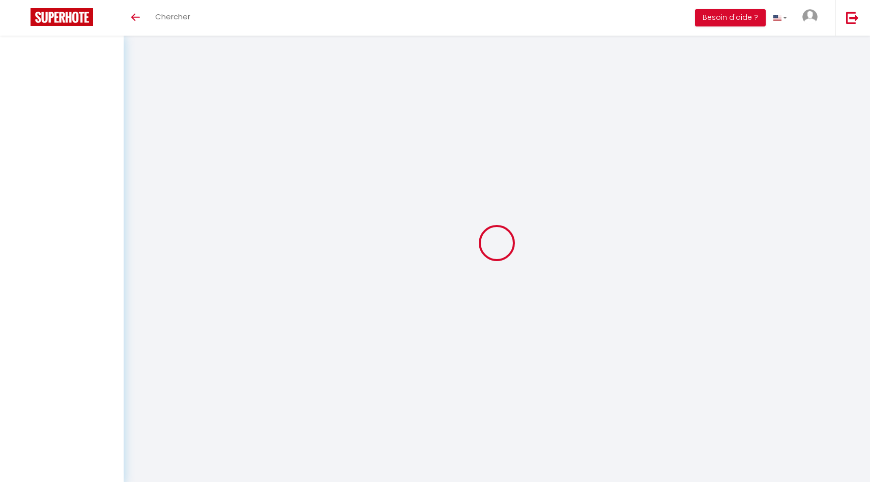
select select
checkbox input "false"
select select
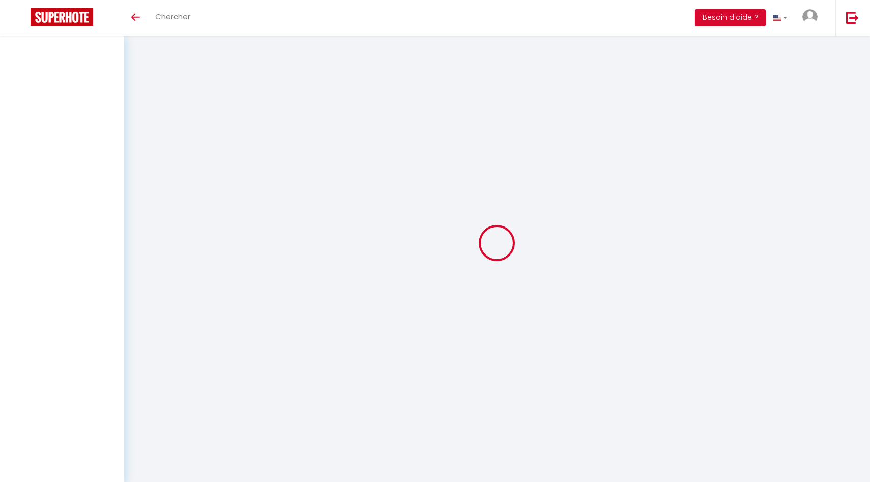
select select
checkbox input "false"
select select
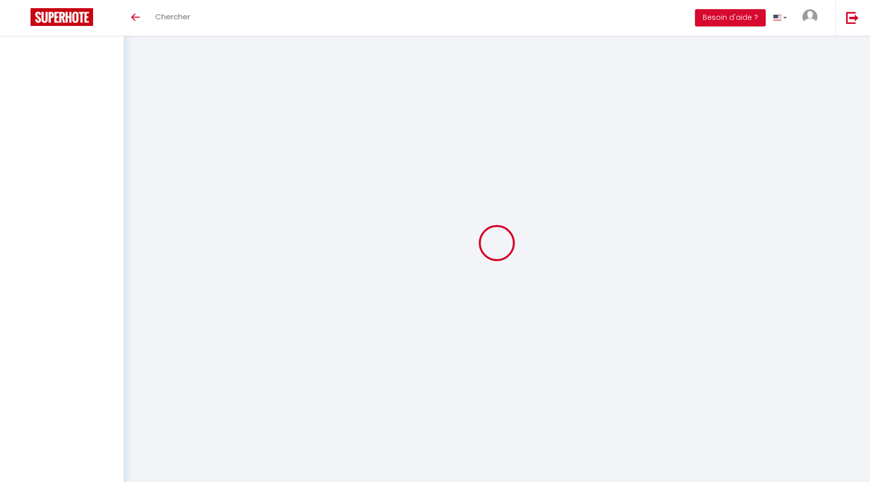
select select
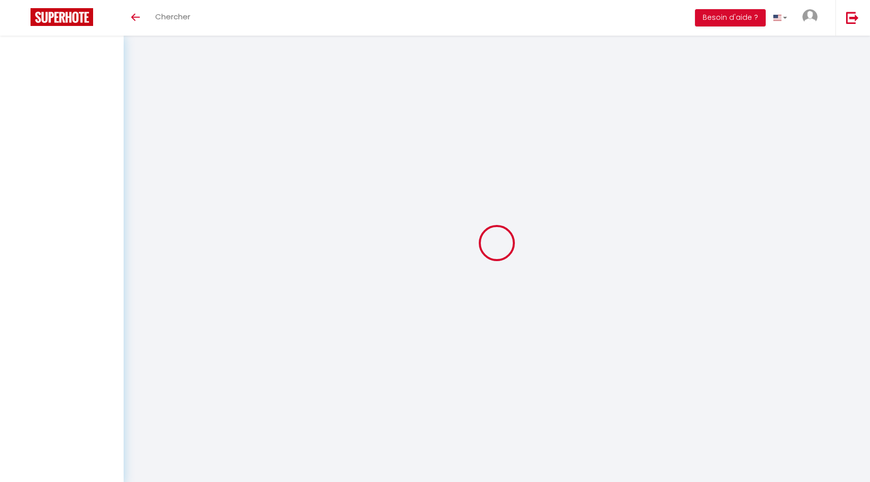
checkbox input "false"
select select
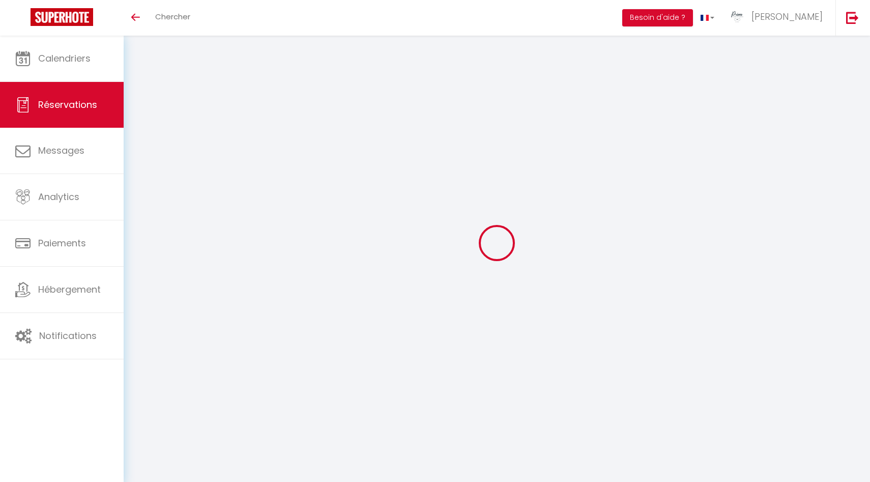
type input "January"
type input "Heicher"
type input "jheich.567502@guest.booking.com"
type input "januarybacon@gmail.com"
type input "+14065815324"
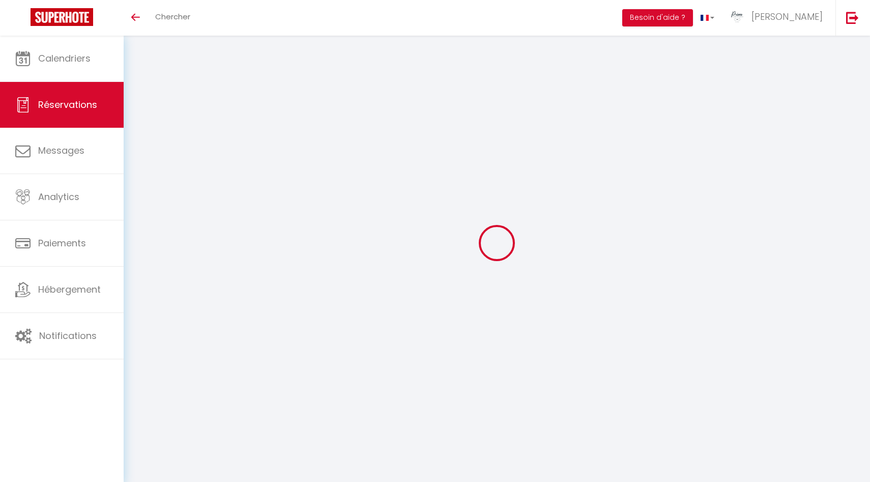
type input "+14065815324"
type input "."
select select "US"
type input "77.6"
type input "5.18"
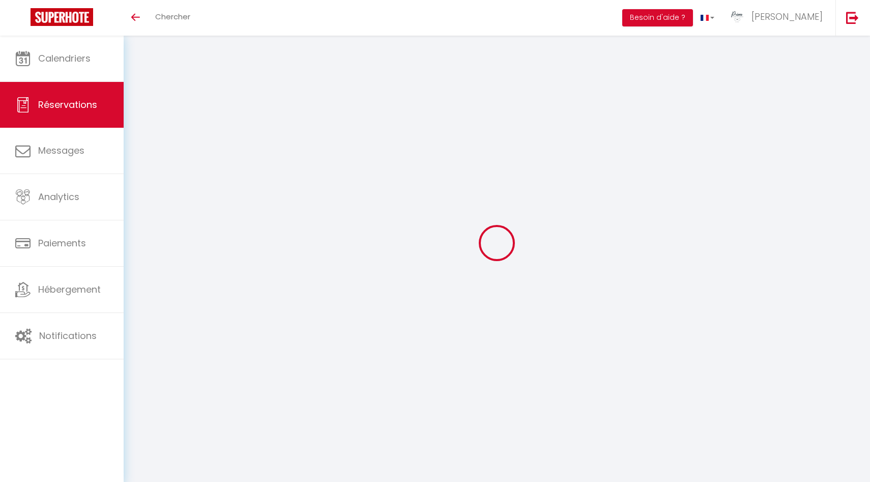
select select "28728"
select select "1"
select select
type input "2"
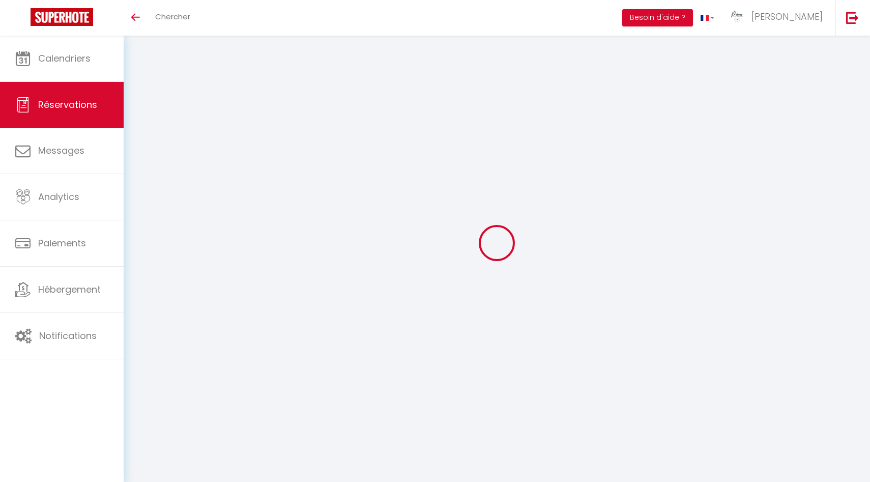
type input "1"
select select "12"
select select
type input "352.72"
checkbox input "false"
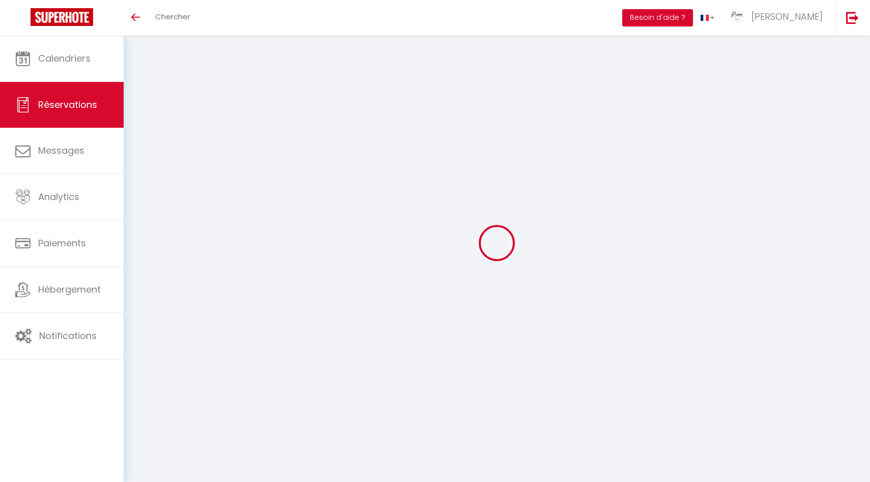
type input "0"
select select "2"
type input "0"
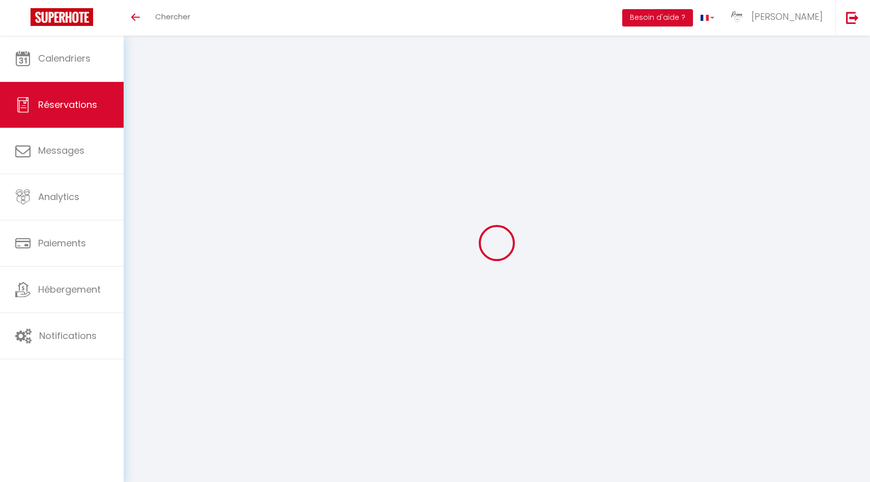
select select
select select "15"
checkbox input "false"
select select
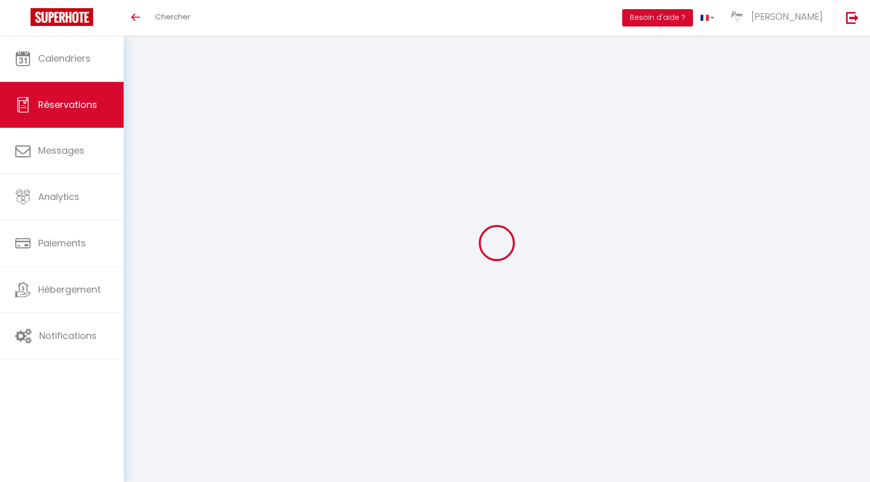
select select
checkbox input "false"
select select
checkbox input "false"
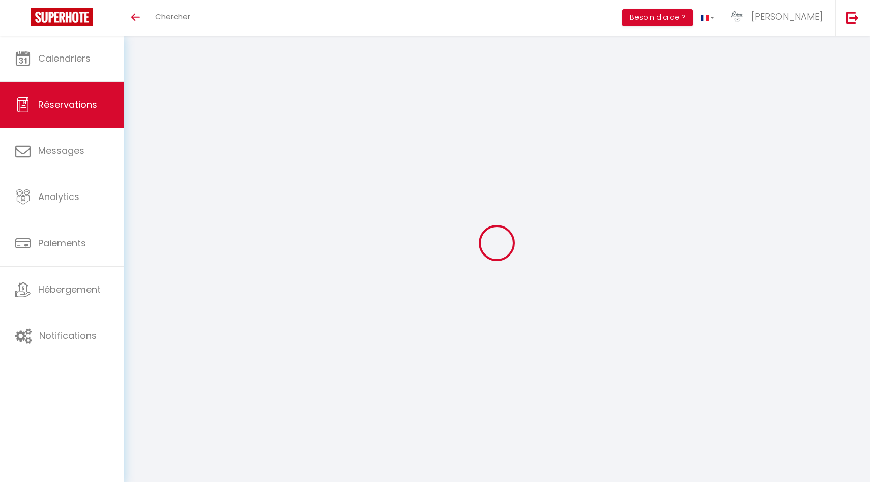
type voyageur0 "** THIS RESERVATION HAS BEEN PRE-PAID ** BOOKING NOTE : Payment charge is EUR 5…"
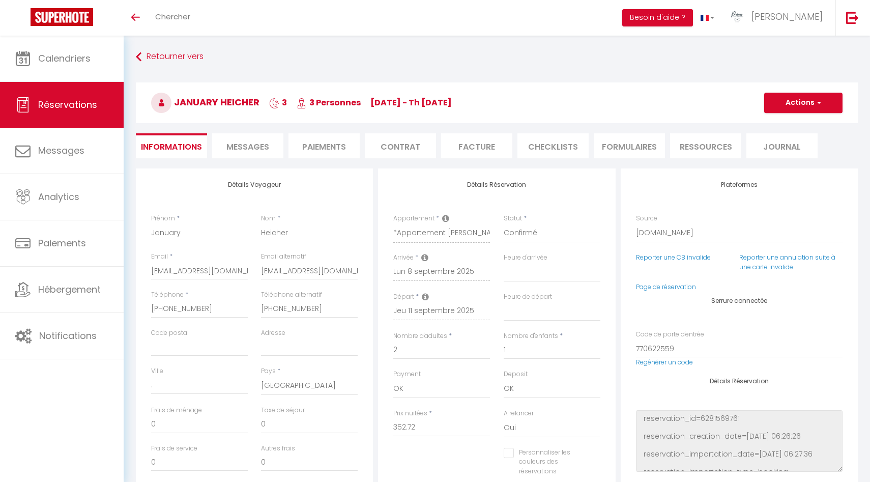
type input "17.64"
select select
checkbox input "false"
select select "16:00"
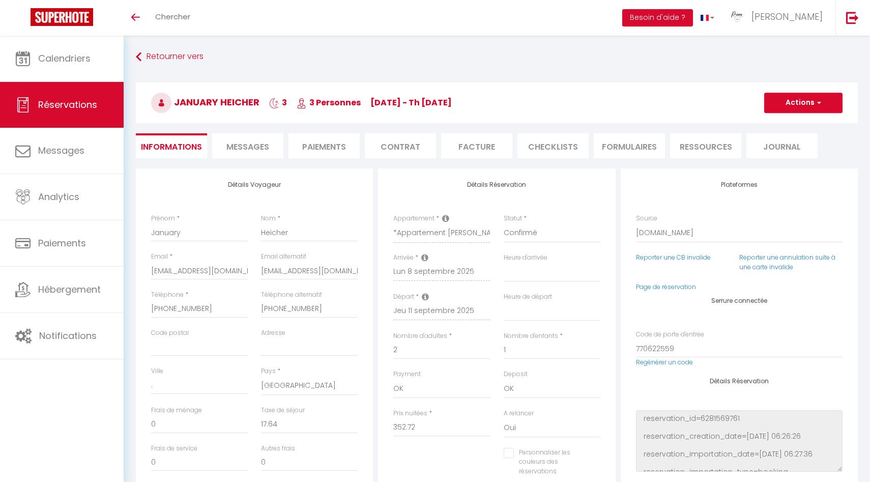
select select "11:00"
click at [329, 137] on li "Paiements" at bounding box center [323, 145] width 71 height 25
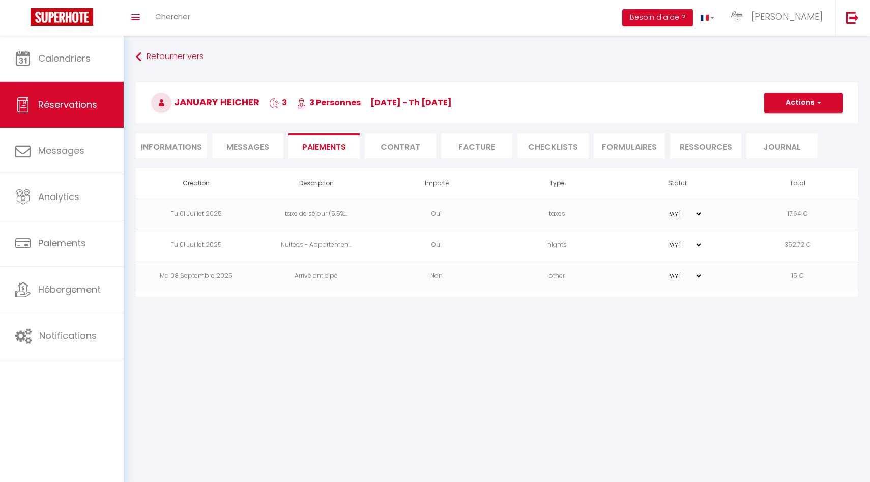
click at [252, 144] on span "Messages" at bounding box center [247, 147] width 43 height 12
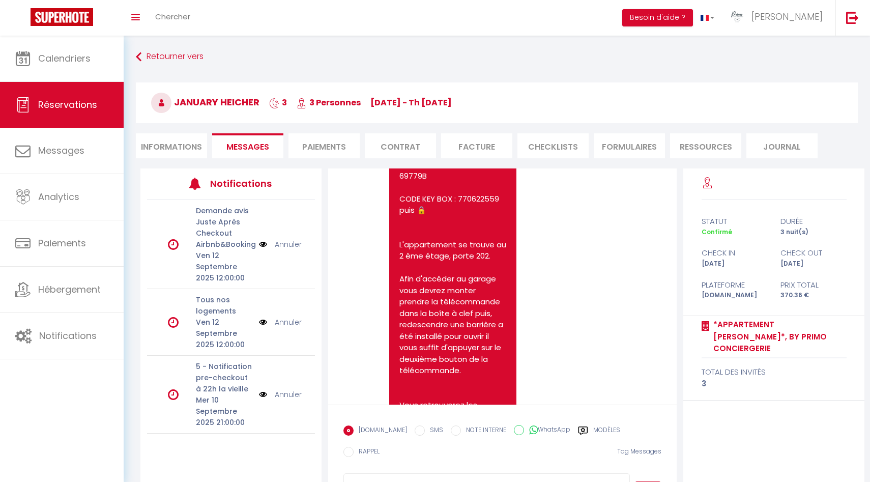
scroll to position [2063, 0]
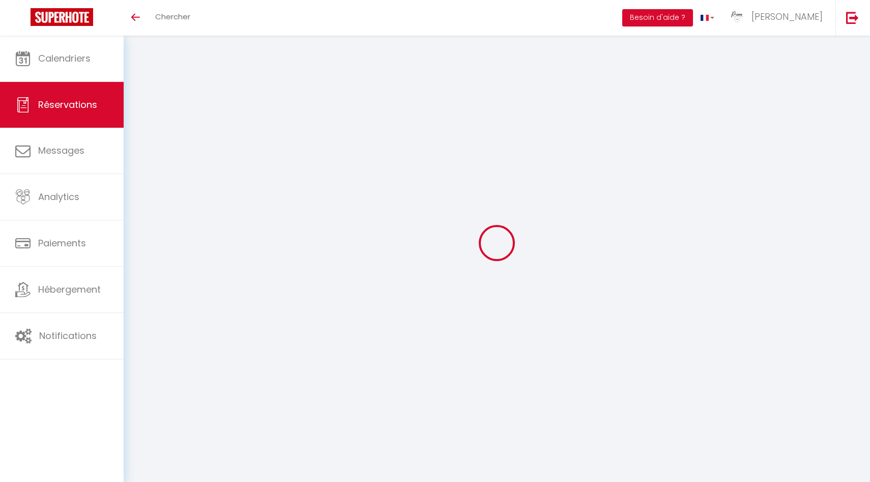
select select
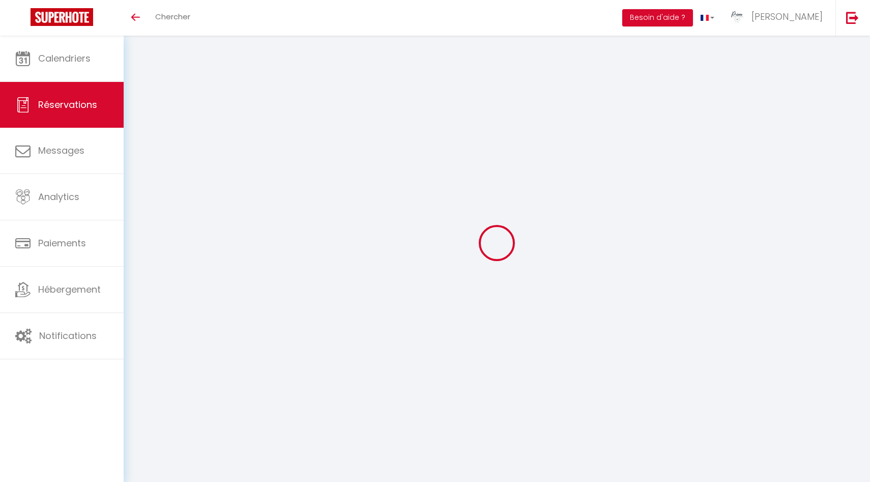
type input "[PERSON_NAME]"
type input "Schirlo"
type input "[EMAIL_ADDRESS][DOMAIN_NAME]"
type input "[PHONE_NUMBER]"
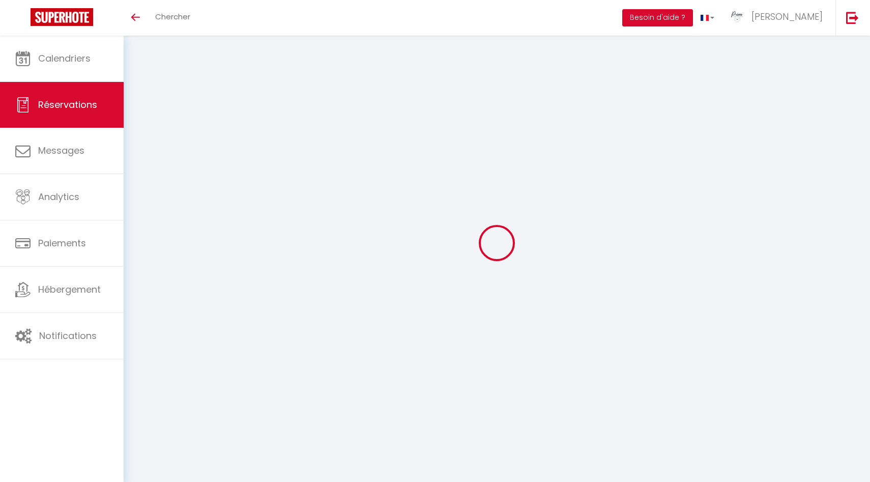
type input "[PHONE_NUMBER]"
type input "."
select select "DE"
type input "17.43"
type input "1.51"
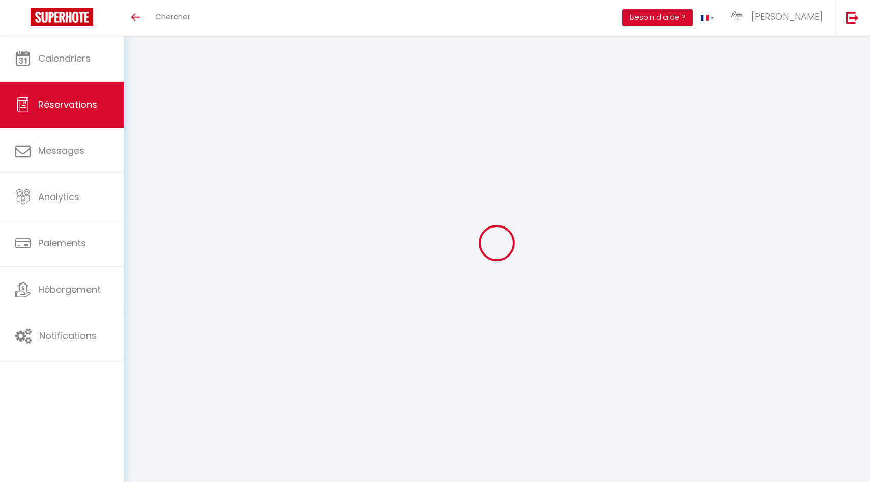
select select "29705"
select select "1"
select select
type input "2"
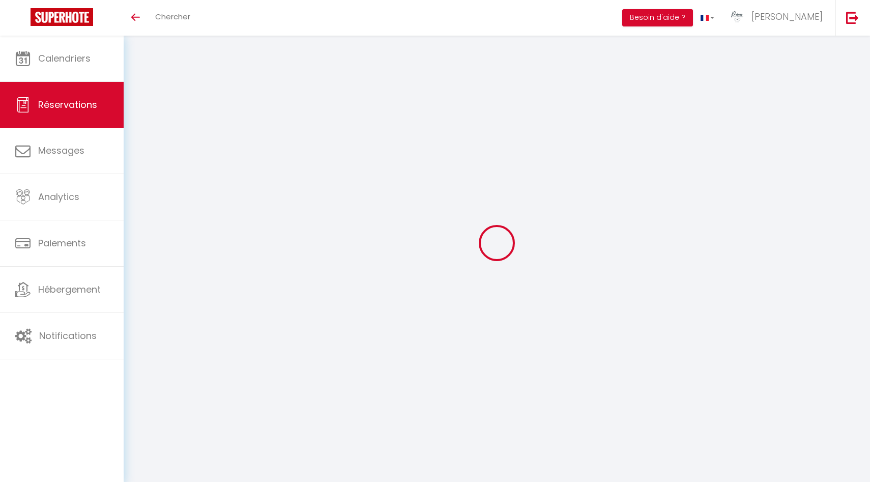
select select "12"
select select "15"
type input "102.51"
checkbox input "false"
type input "0"
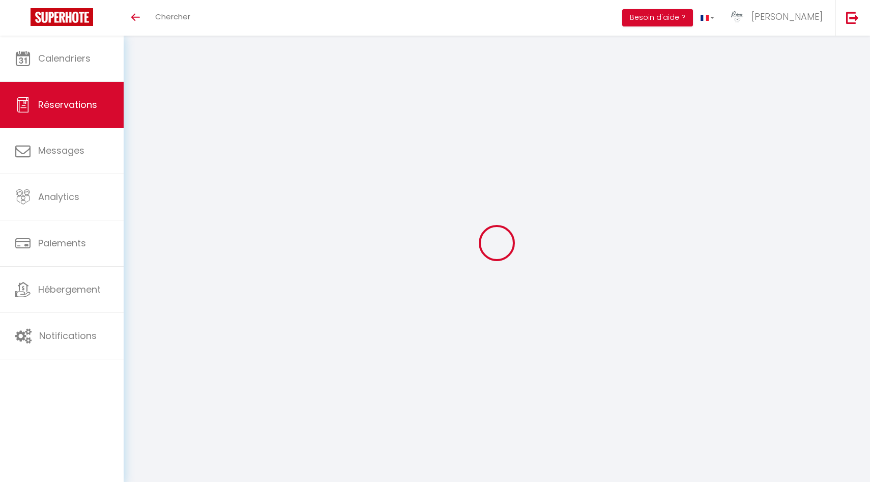
select select "2"
type input "0"
select select
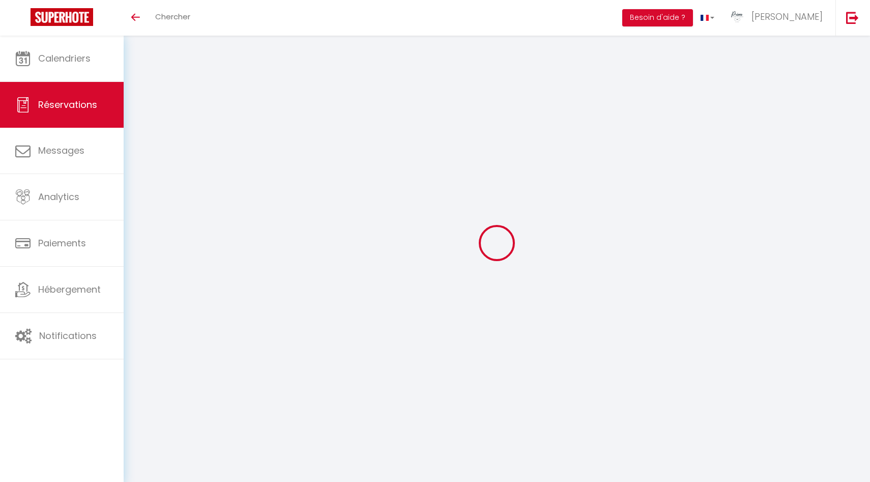
select select
checkbox input "false"
select select
checkbox input "false"
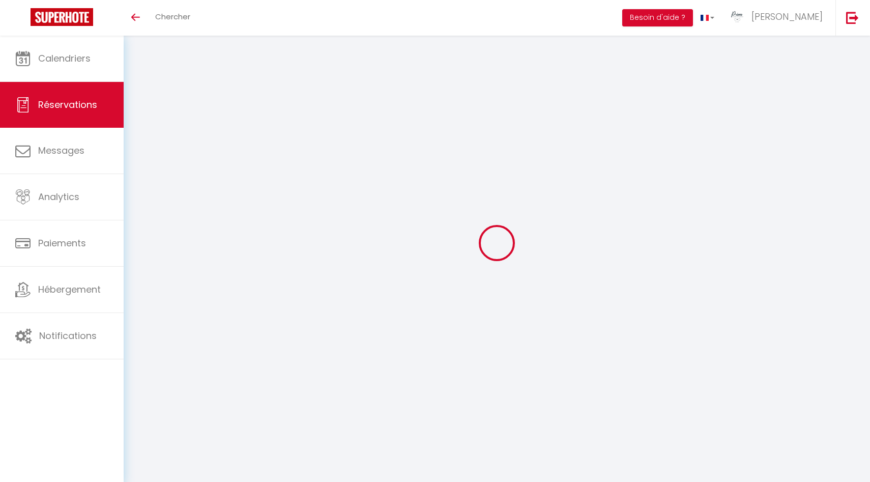
select select
checkbox input "false"
type voyageur0 "** THIS RESERVATION HAS BEEN PRE-PAID ** BOOKING NOTE : Payment charge is EUR 1…"
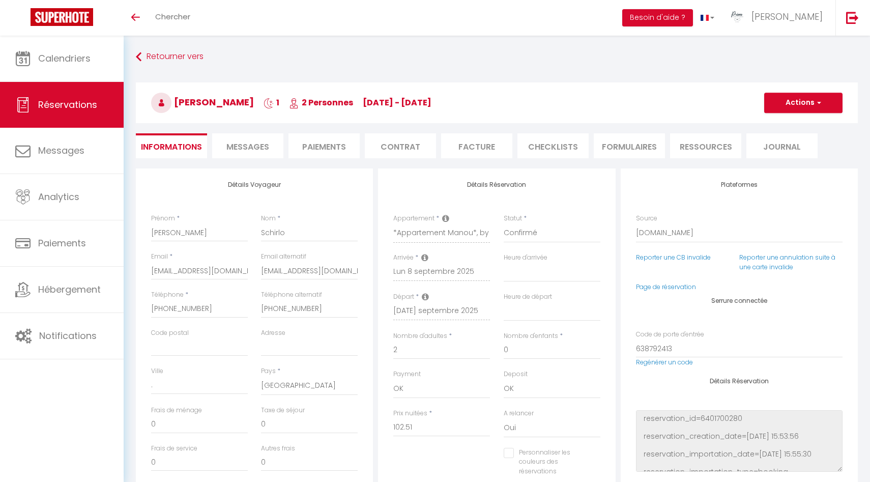
type input "5.13"
select select
checkbox input "false"
select select "16:00"
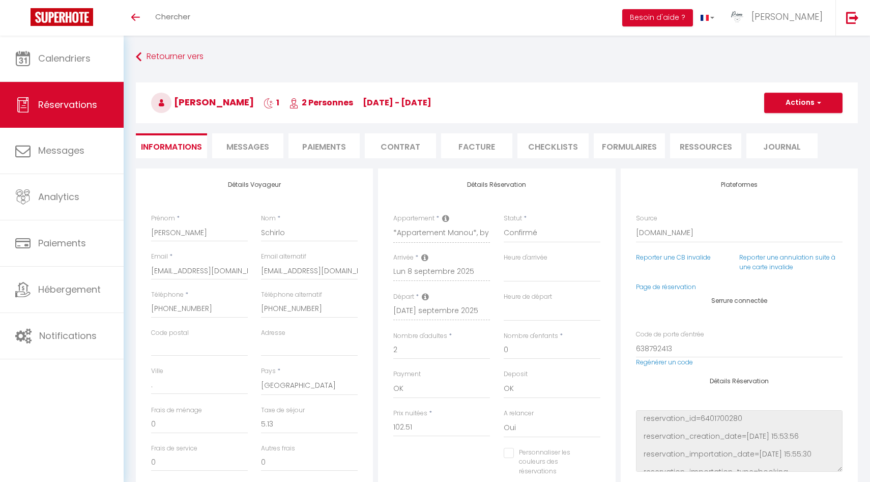
select select "10:00"
click at [315, 145] on li "Paiements" at bounding box center [323, 145] width 71 height 25
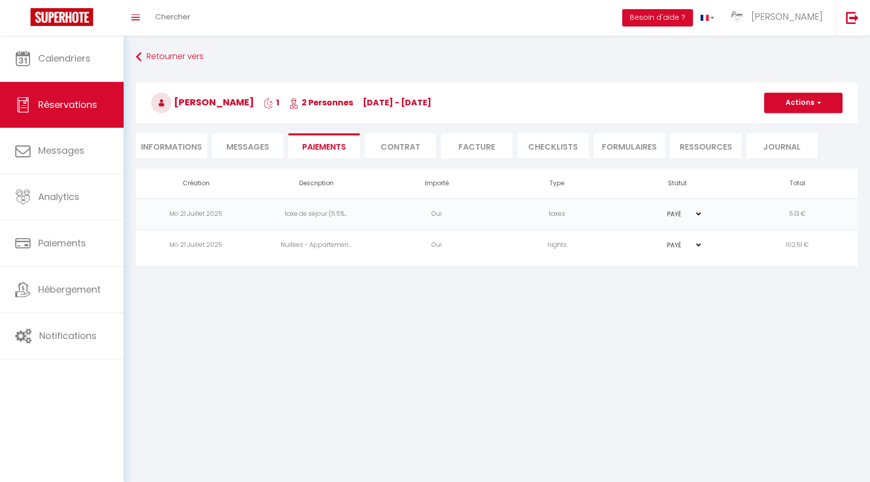
click at [262, 152] on span "Messages" at bounding box center [247, 147] width 43 height 12
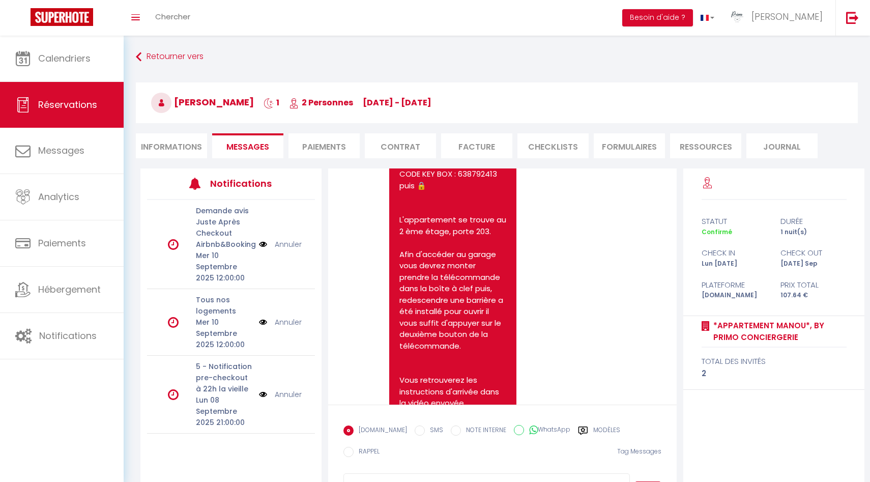
scroll to position [1746, 0]
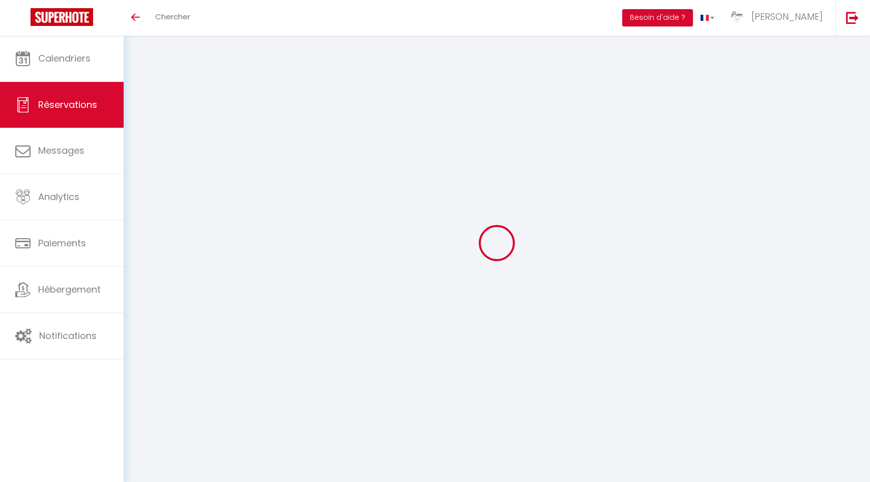
select select
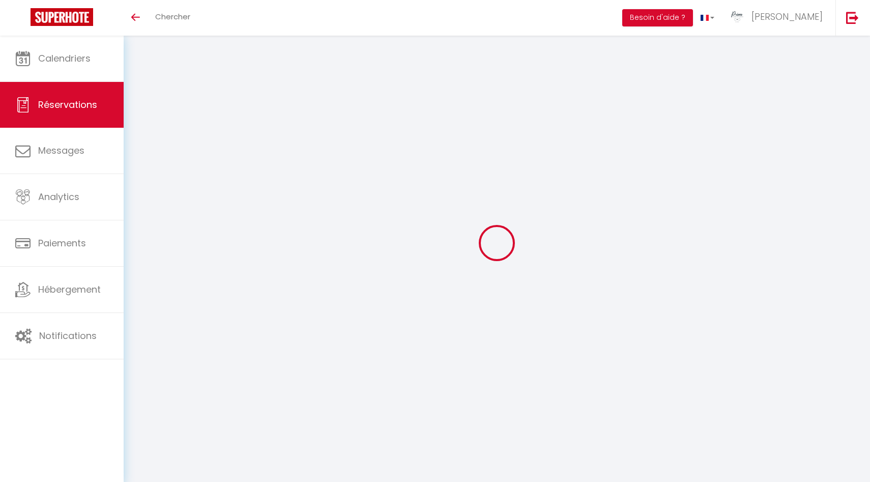
type input "Thibault"
type input "Rosolen"
type input "[EMAIL_ADDRESS][DOMAIN_NAME]"
type input "[PHONE_NUMBER]"
select select
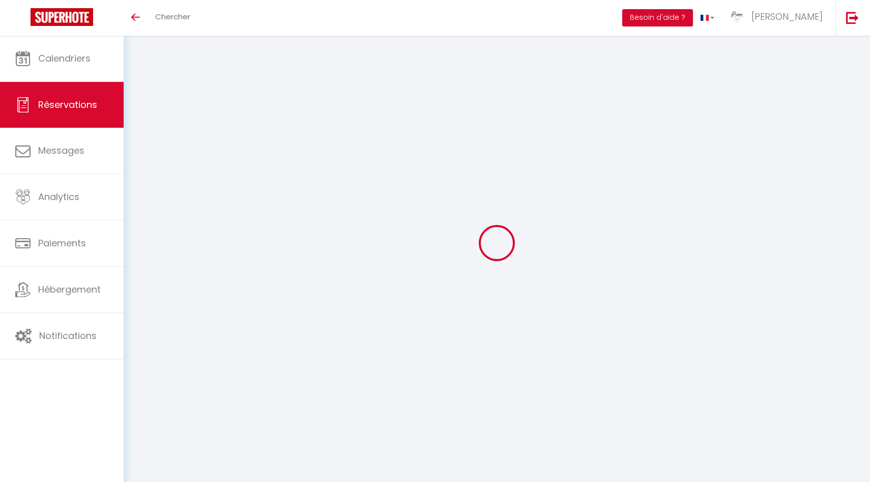
type input "44.55"
select select "19760"
select select "1"
select select
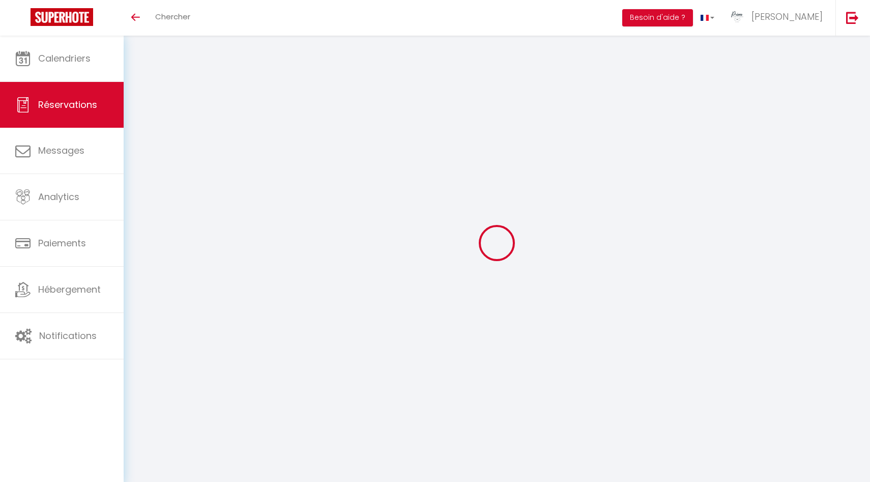
type input "1"
select select "12"
select select
type input "244"
checkbox input "false"
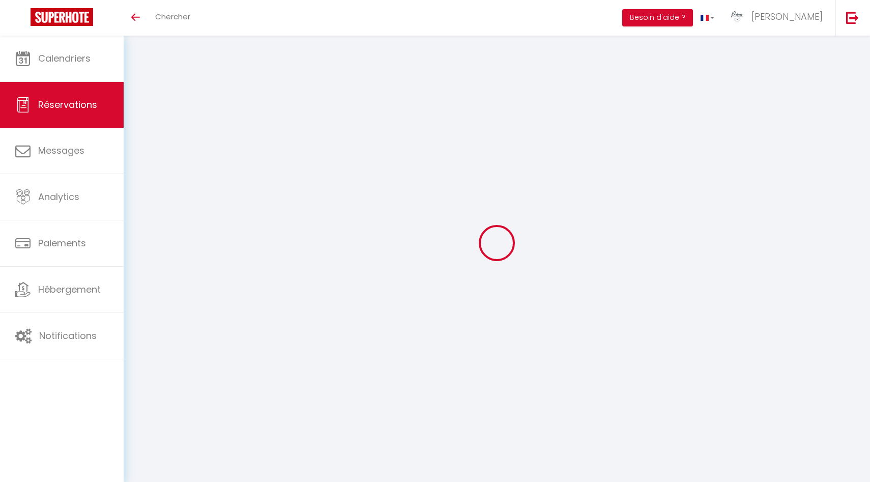
type input "7.56"
select select "1"
type input "0"
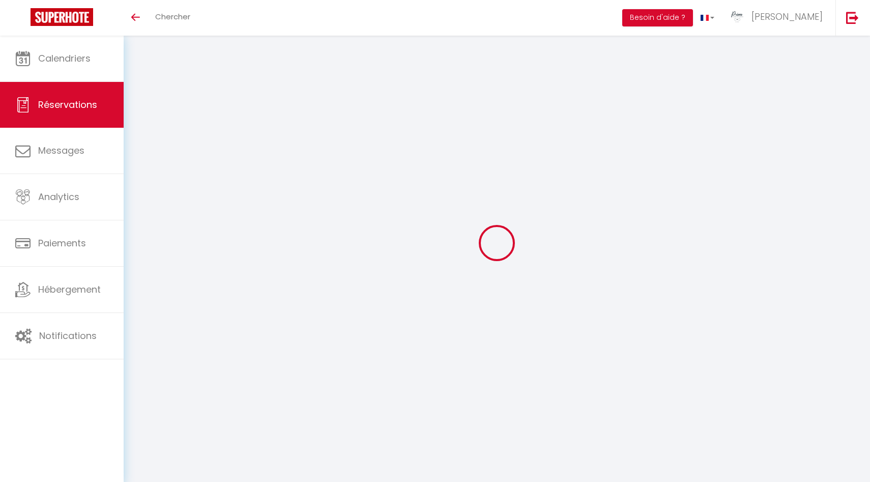
select select
select select "15"
checkbox input "false"
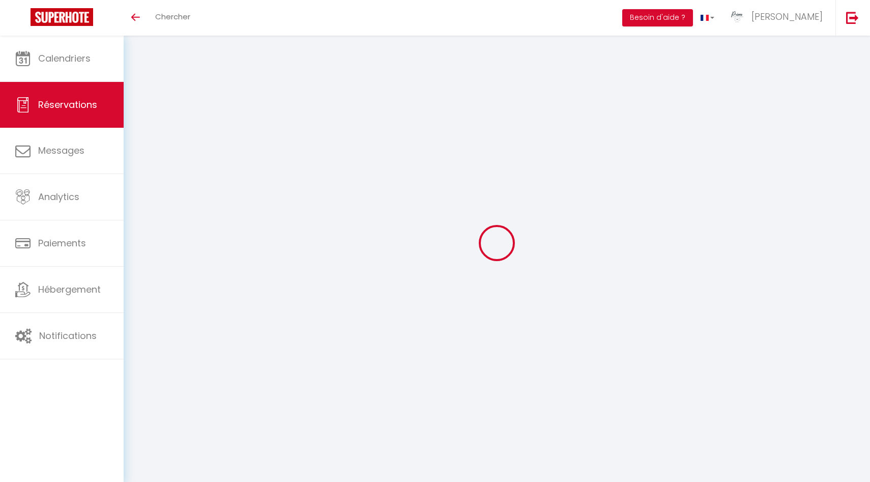
select select
checkbox input "false"
select select
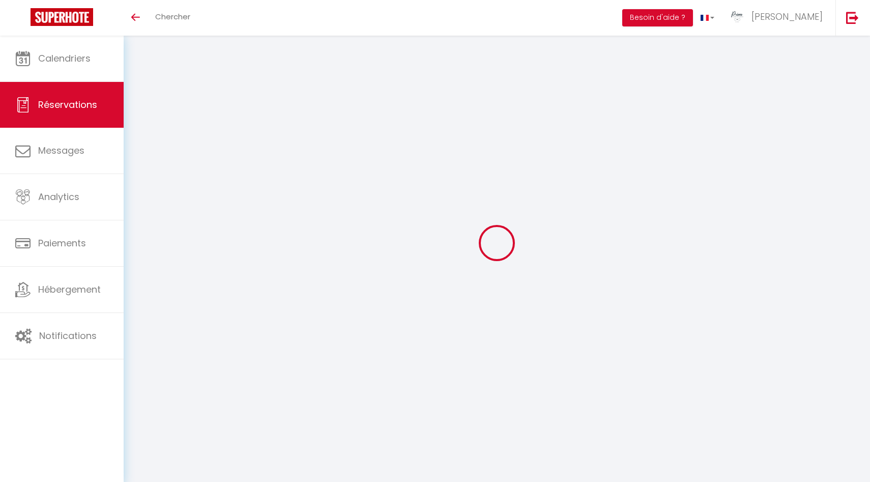
select select
checkbox input "false"
select select
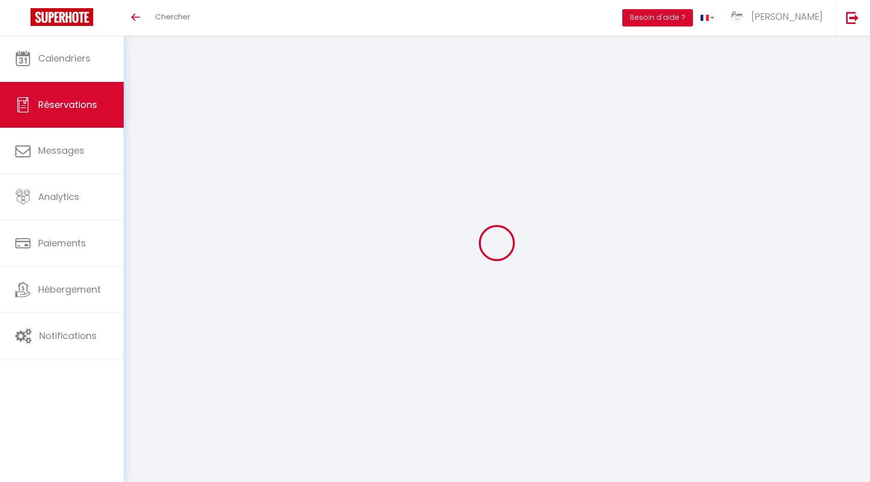
select select
checkbox input "false"
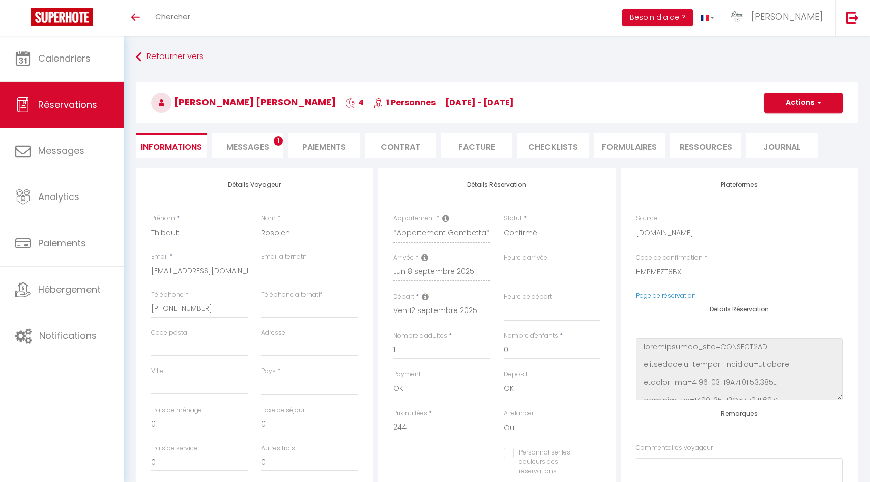
select select
type input "5"
type input "13"
select select
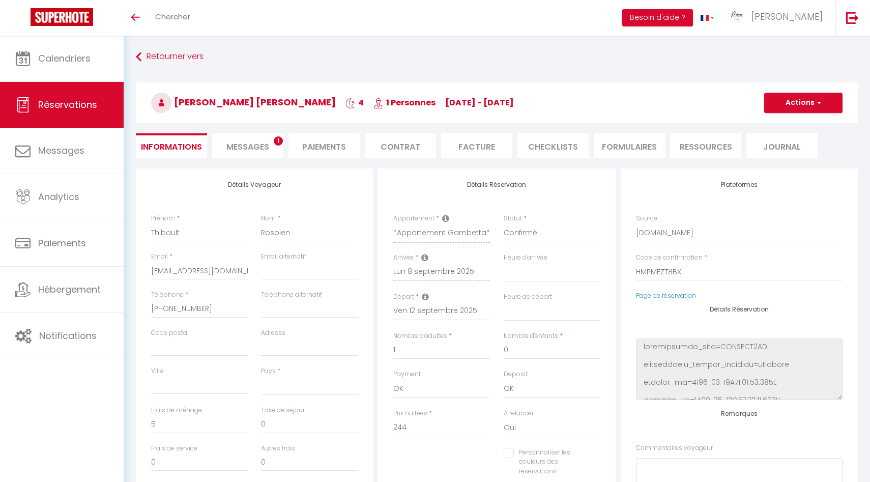
checkbox input "false"
select select
checkbox input "false"
select select
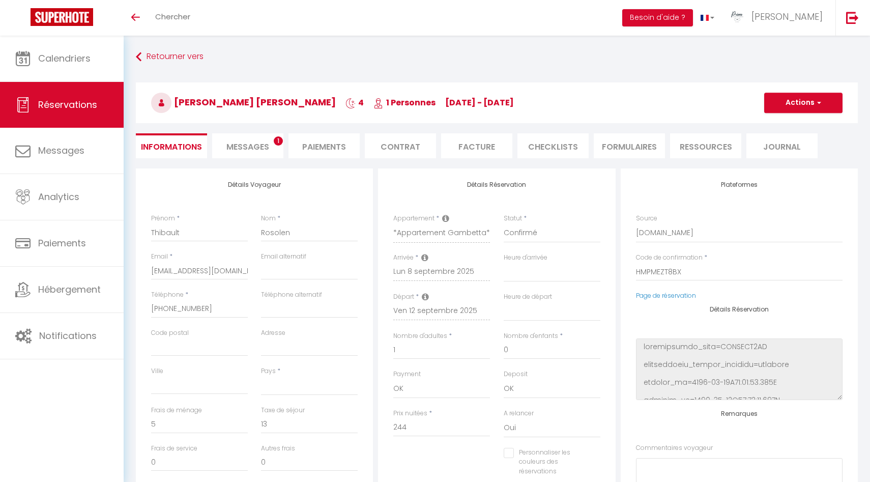
click at [267, 139] on li "Messages 1" at bounding box center [247, 145] width 71 height 25
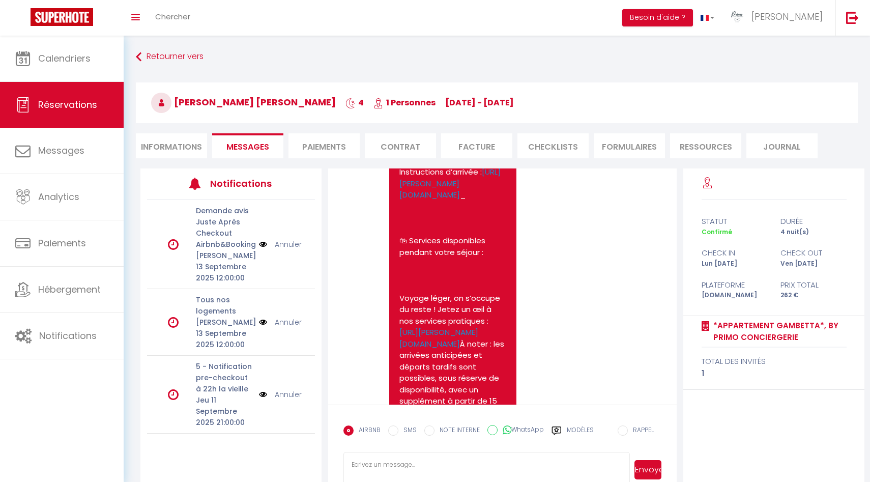
scroll to position [1678, 0]
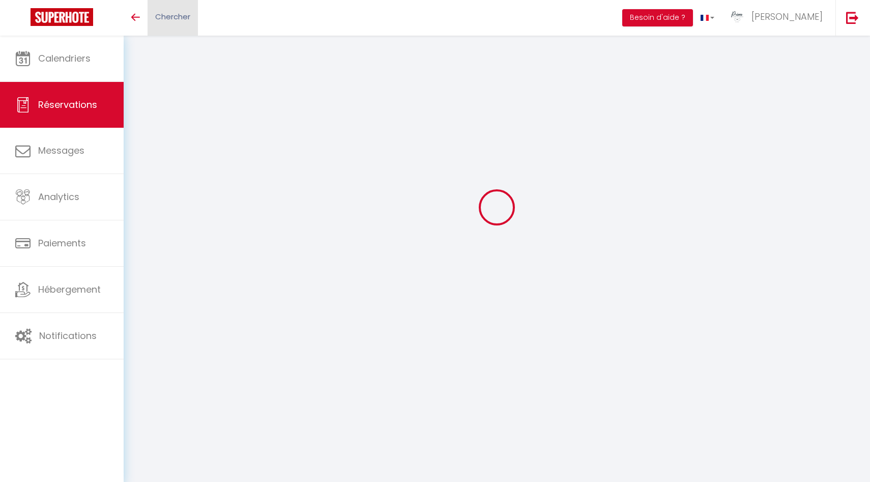
click at [170, 24] on link "Chercher" at bounding box center [173, 18] width 50 height 36
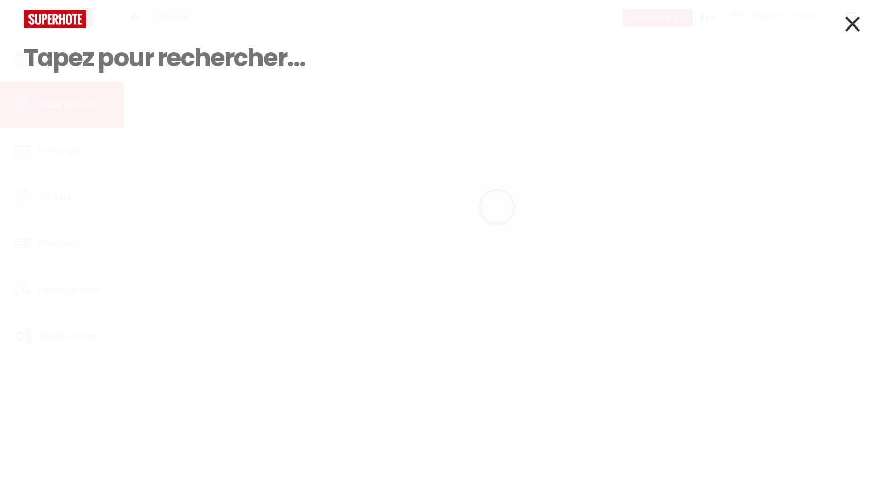
type input "i"
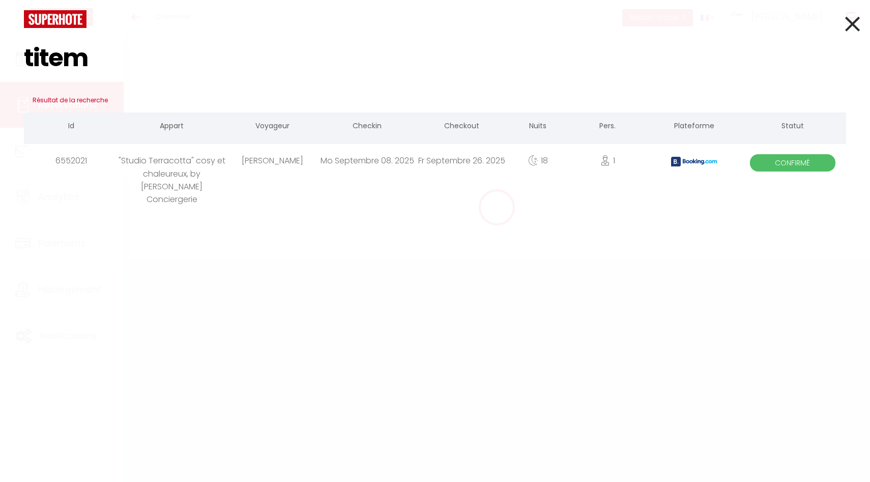
type input "titem"
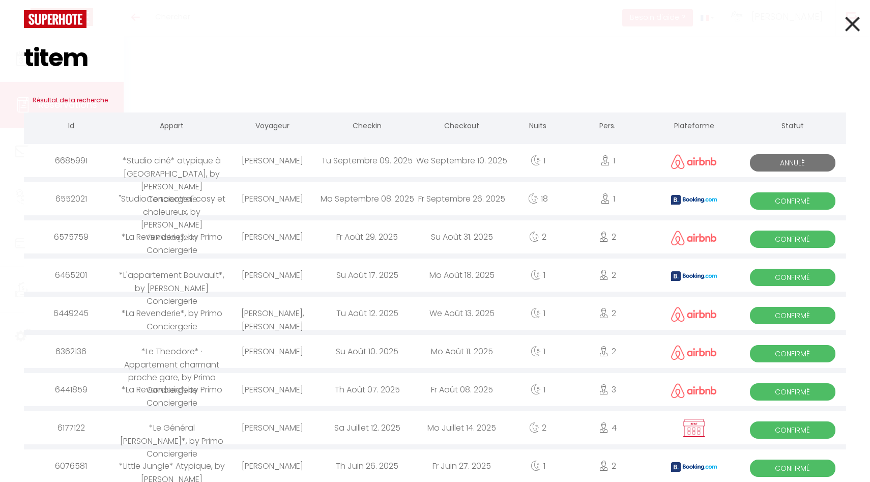
click at [243, 171] on div "[PERSON_NAME]" at bounding box center [272, 160] width 95 height 33
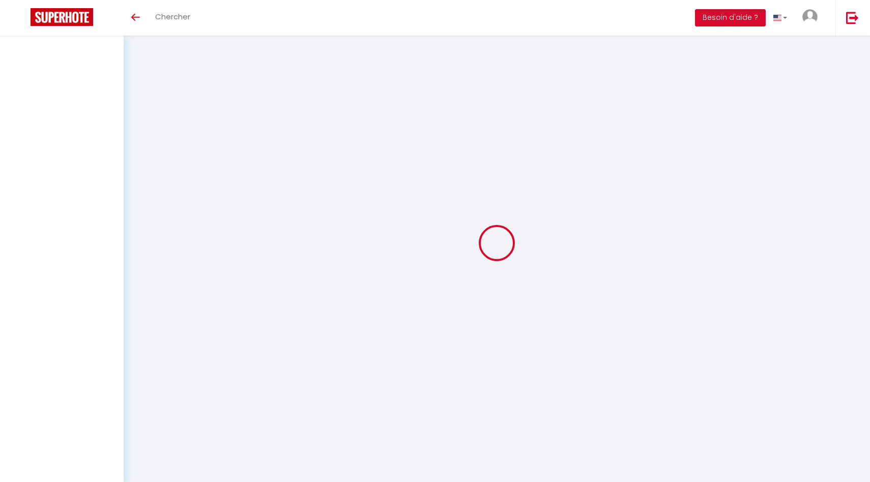
scroll to position [36, 0]
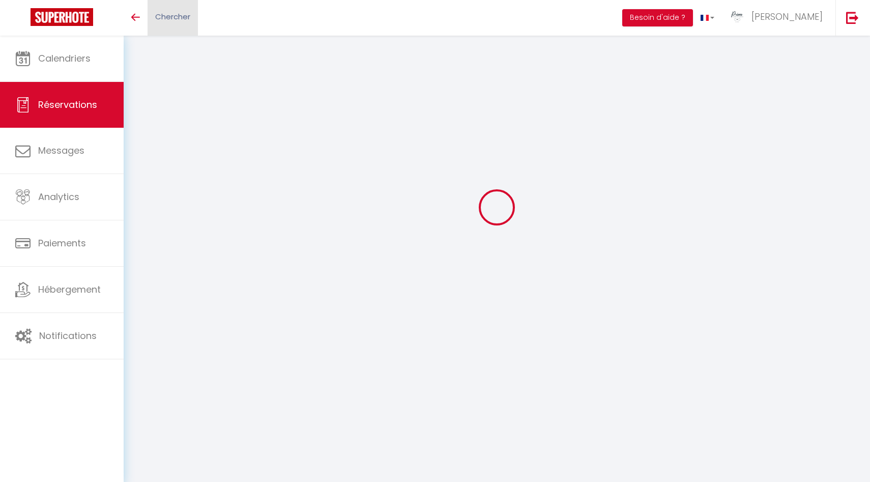
click at [175, 11] on link "Chercher" at bounding box center [173, 18] width 50 height 36
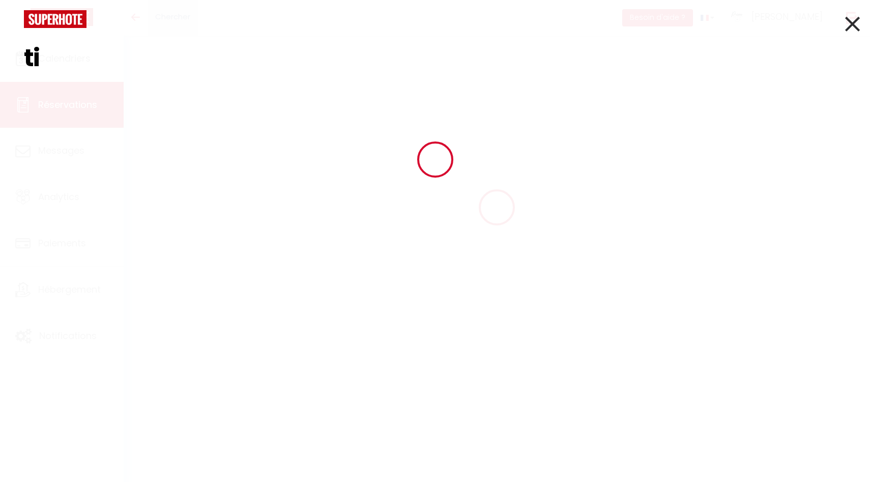
scroll to position [0, 0]
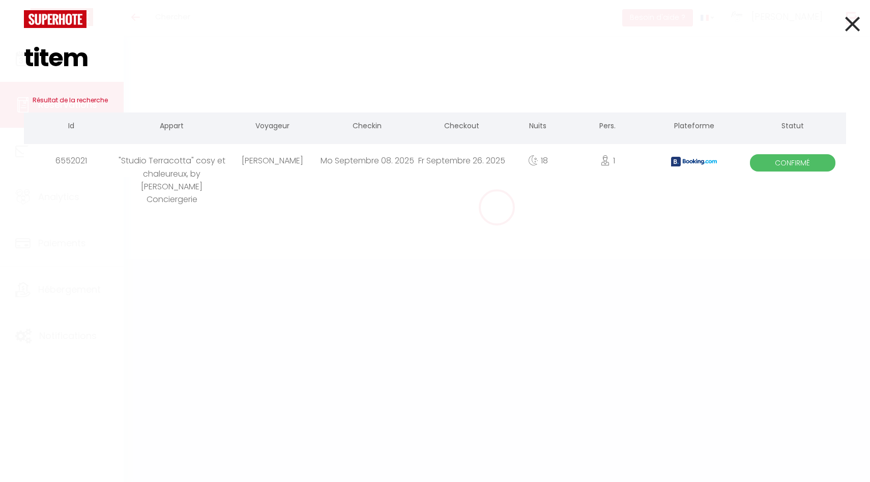
type input "titem"
click at [197, 171] on div ""Studio Terracotta" cosy et chaleureux, by [PERSON_NAME] Conciergerie" at bounding box center [172, 160] width 107 height 33
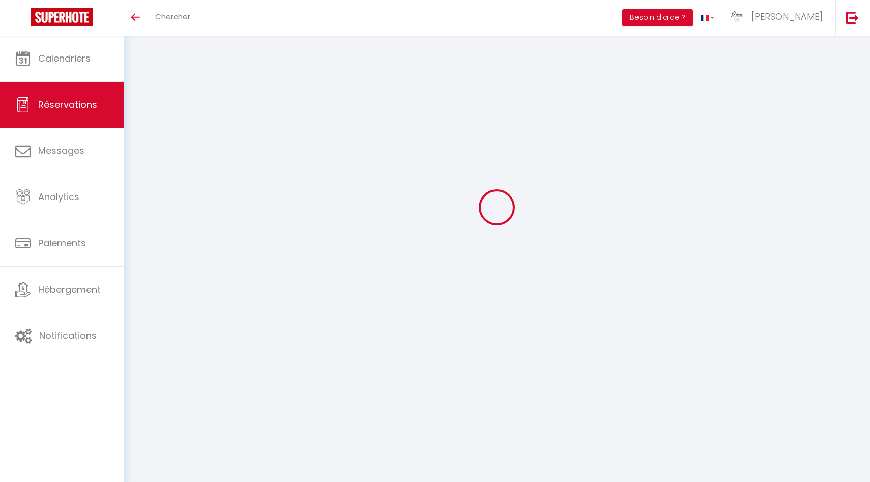
type input "[PERSON_NAME]"
type input "Titem"
select select
select select "75734"
select select "1"
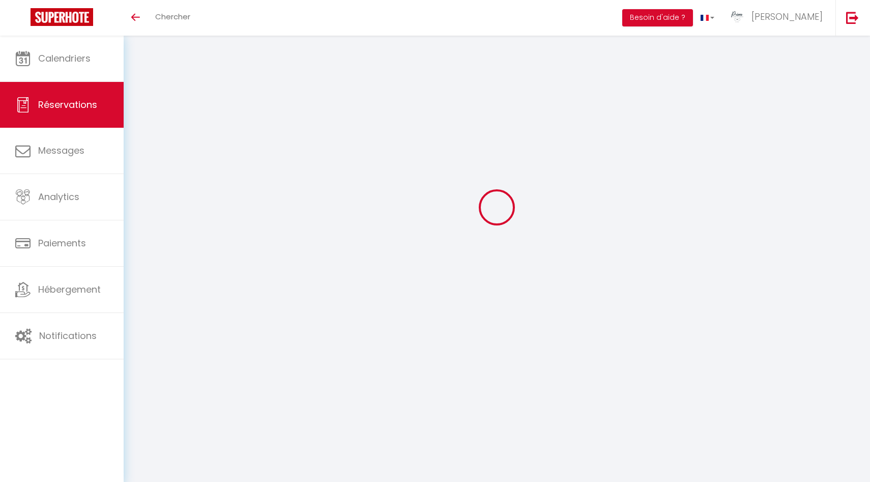
select select
type input "1"
select select "12"
select select "15"
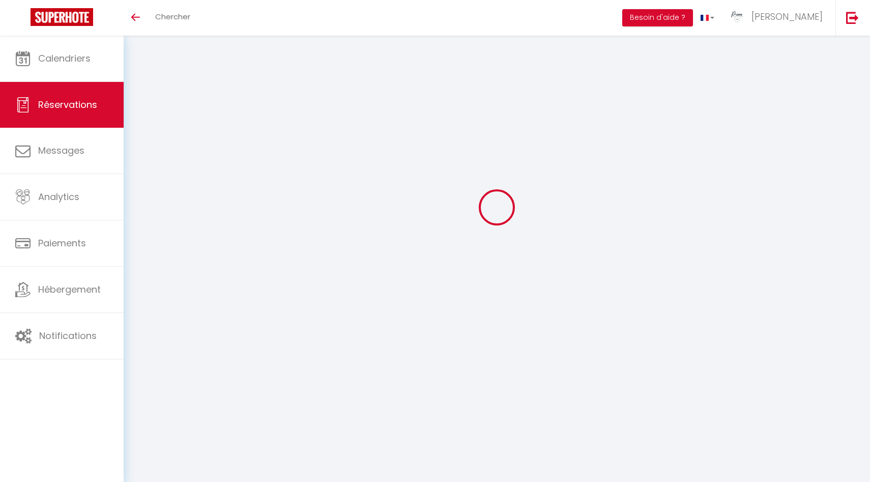
type input "468"
checkbox input "false"
type input "20"
select select "2"
type input "0"
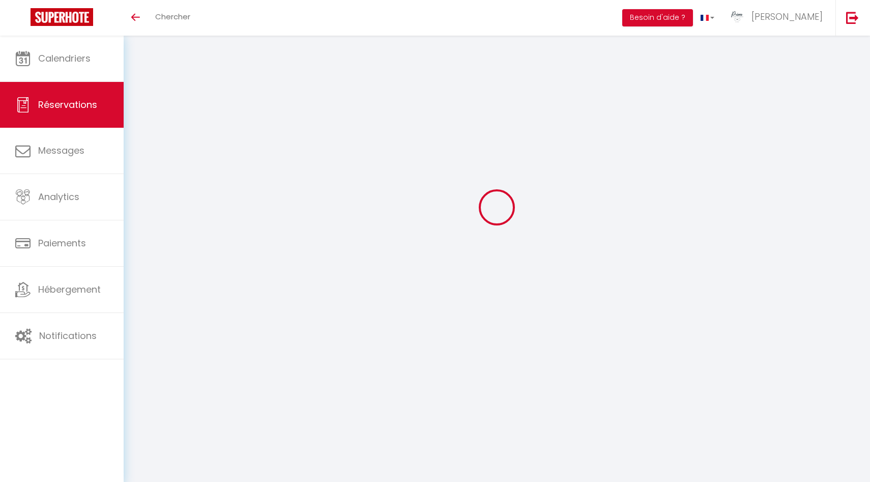
type input "0"
select select
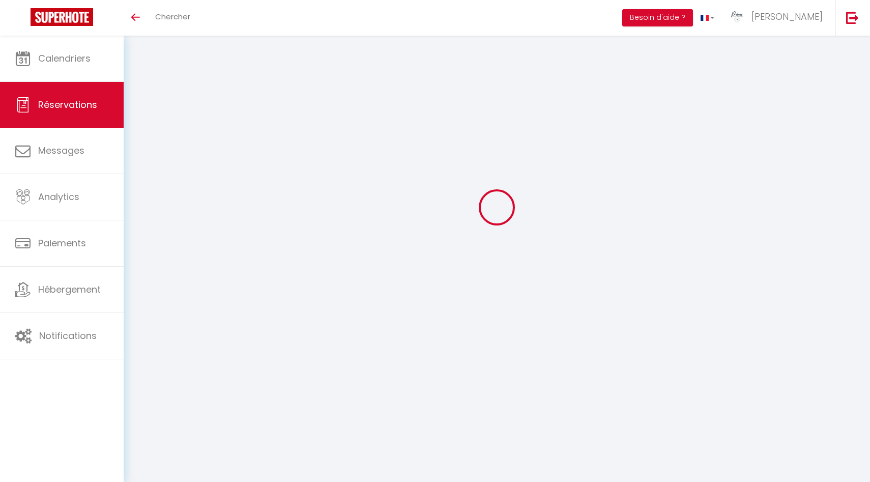
checkbox input "false"
select select
checkbox input "false"
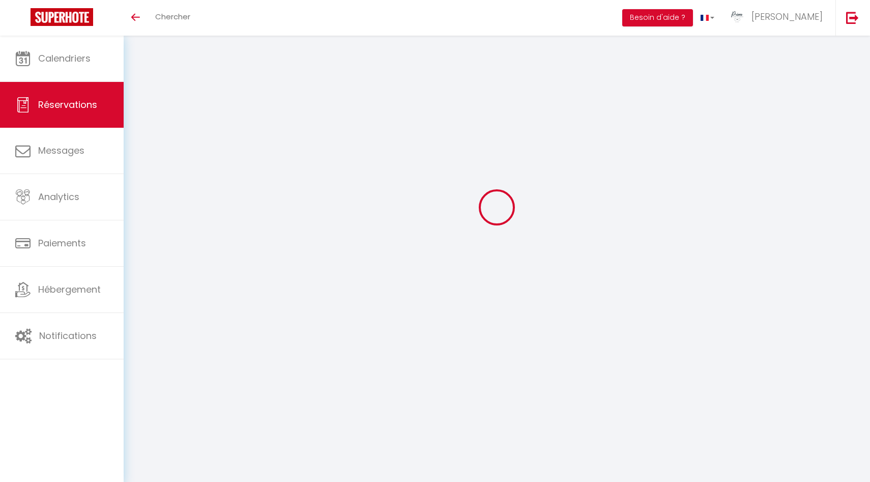
select select
checkbox input "false"
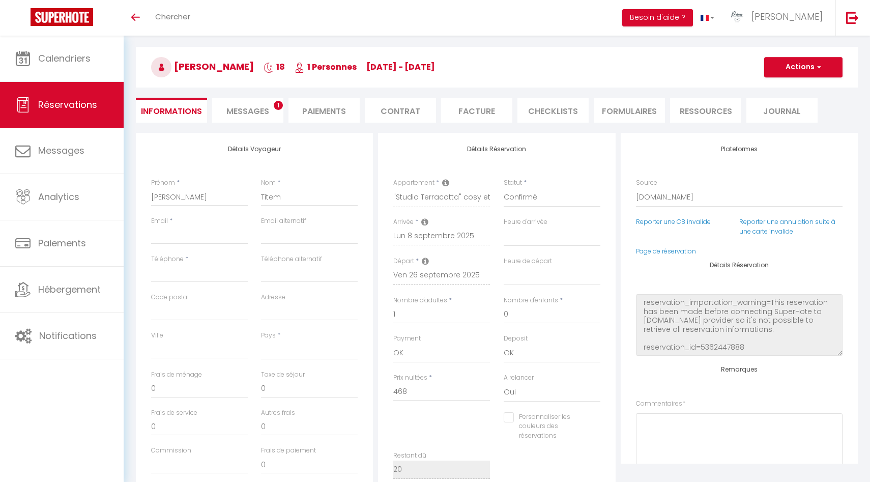
select select
type input "40"
select select
checkbox input "false"
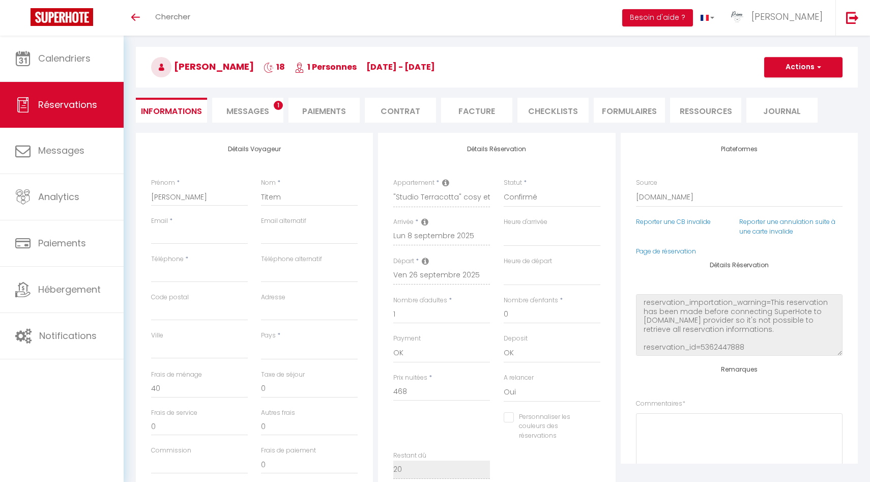
select select
checkbox input "false"
select select
click at [271, 106] on li "Messages 1" at bounding box center [247, 110] width 71 height 25
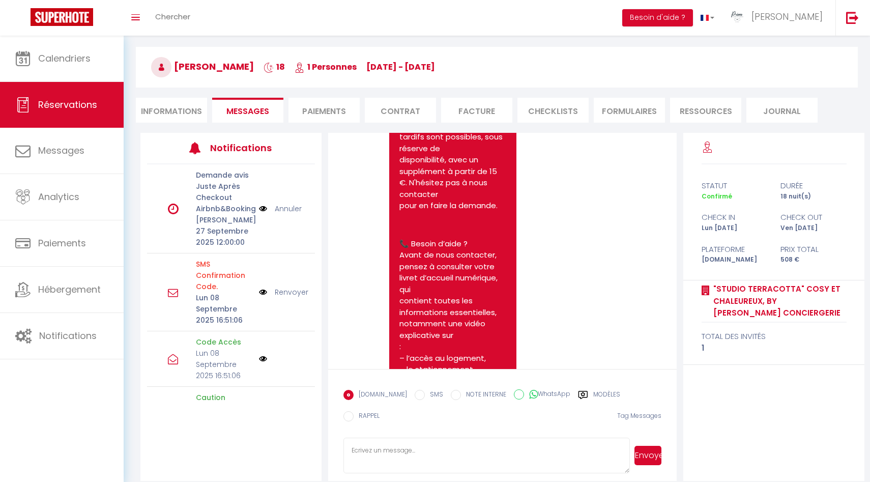
scroll to position [3411, 0]
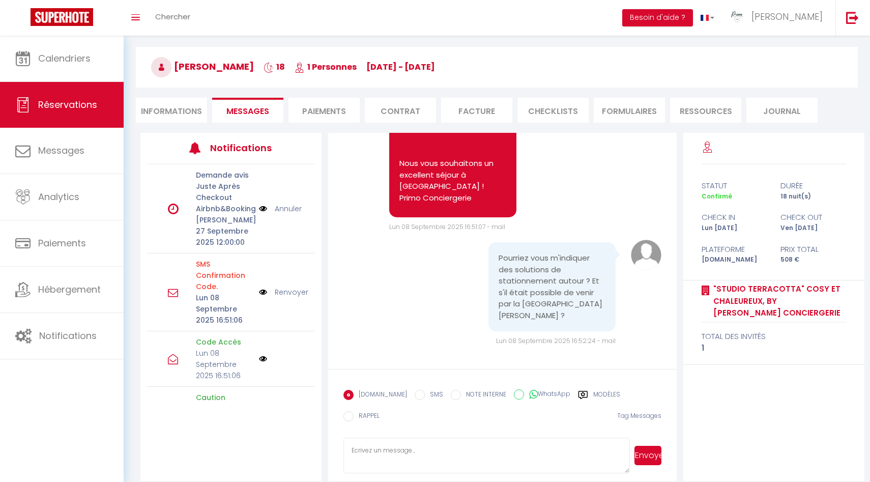
click at [392, 449] on textarea at bounding box center [486, 455] width 286 height 36
type textarea "vous pouvez vous garer sur les places blanches autour du logement dans les rues…"
click at [645, 453] on button "Envoyer" at bounding box center [647, 455] width 27 height 19
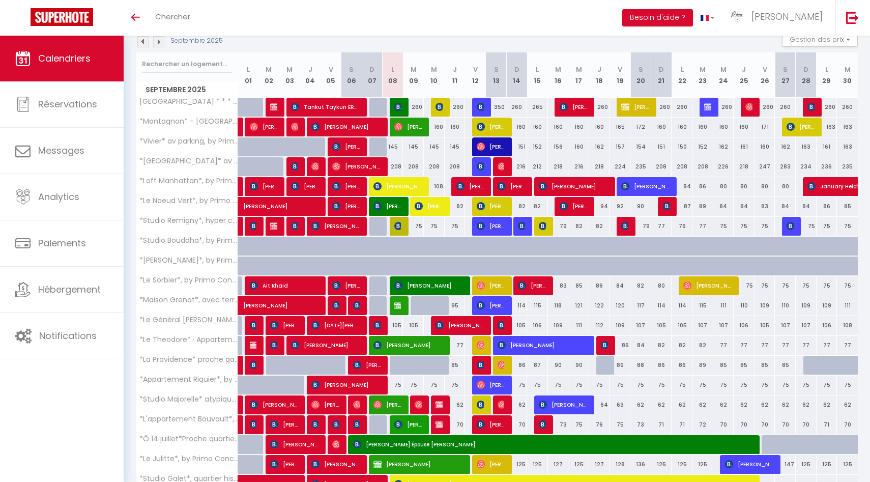
scroll to position [194, 0]
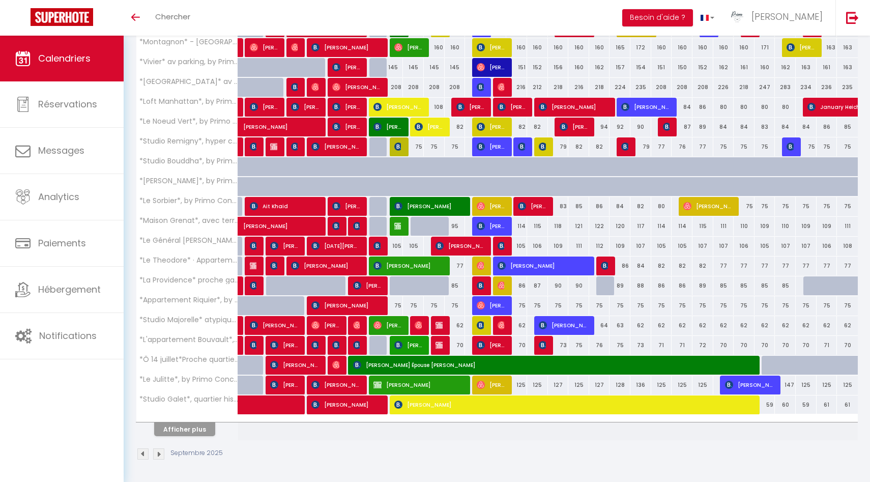
click at [395, 245] on div "105" at bounding box center [393, 246] width 21 height 19
type input "105"
type input "Lun 08 Septembre 2025"
type input "[DATE] Septembre 2025"
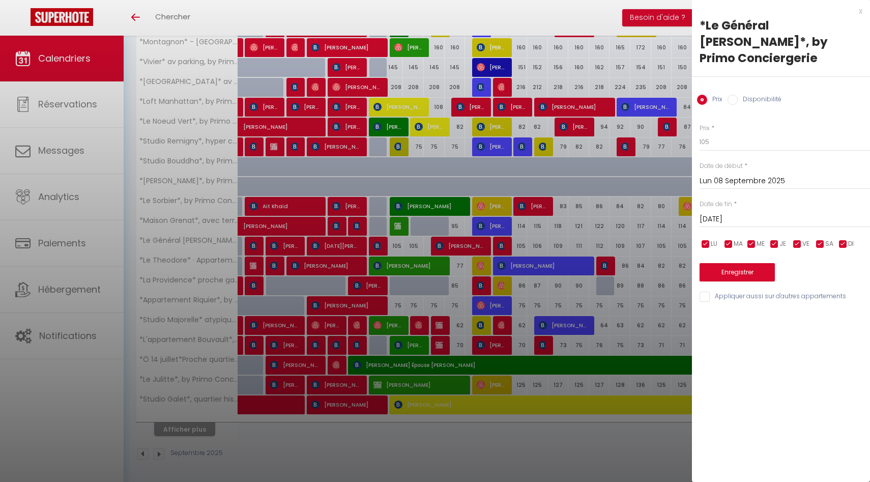
click at [740, 95] on label "Disponibilité" at bounding box center [760, 100] width 44 height 11
click at [738, 95] on input "Disponibilité" at bounding box center [732, 100] width 10 height 10
radio input "true"
radio input "false"
click at [735, 133] on select "Disponible Indisponible" at bounding box center [784, 142] width 170 height 19
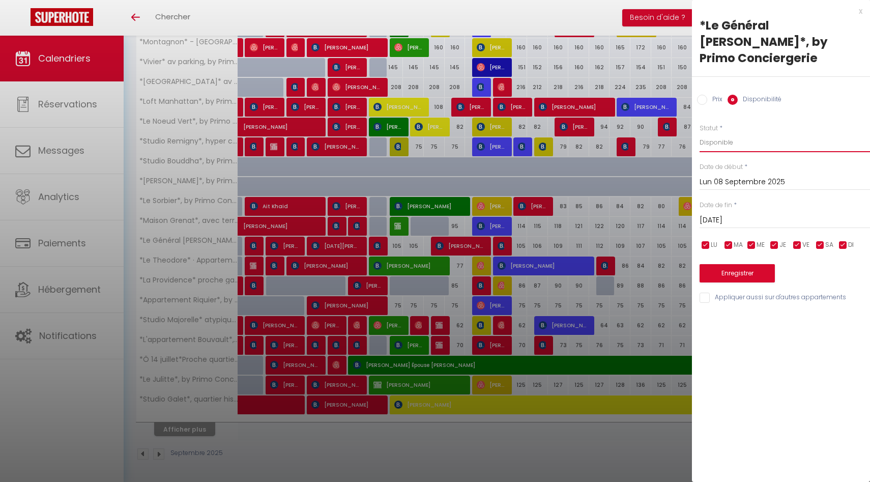
select select "0"
click at [699, 133] on select "Disponible Indisponible" at bounding box center [784, 142] width 170 height 19
click at [756, 175] on input "Lun 08 Septembre 2025" at bounding box center [784, 181] width 170 height 13
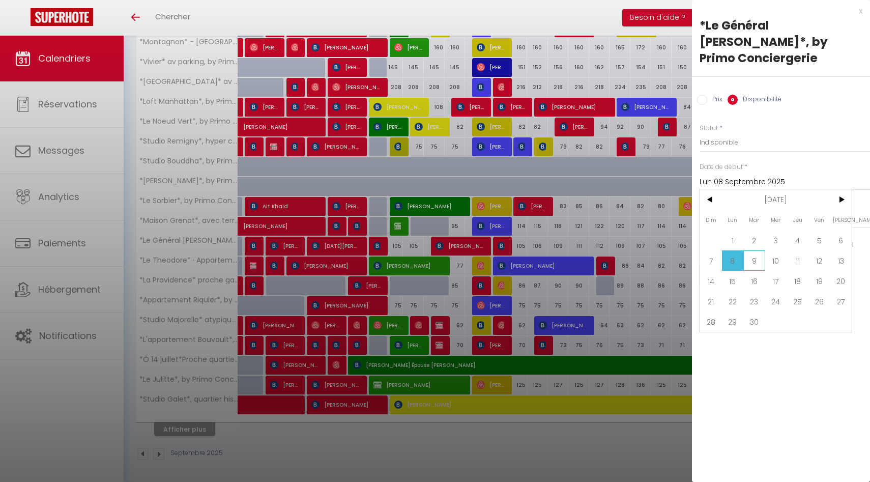
click at [755, 250] on span "9" at bounding box center [754, 260] width 22 height 20
type input "[DATE] Septembre 2025"
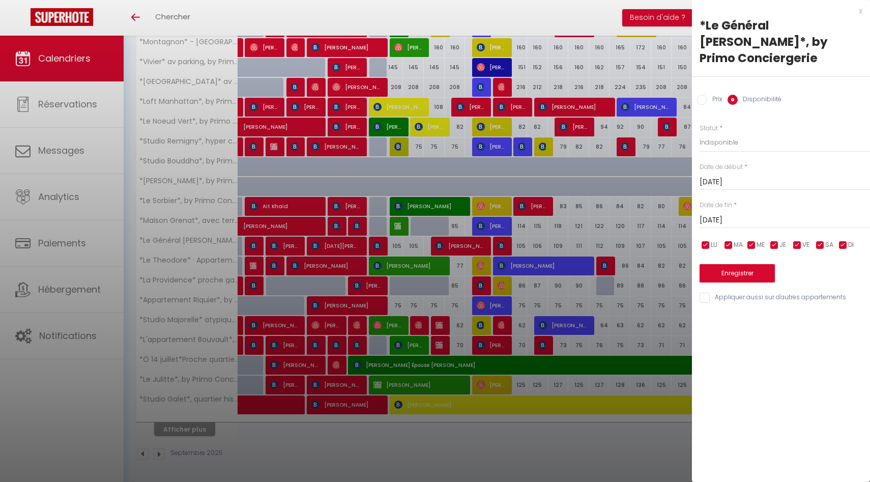
click at [755, 214] on input "[DATE] Septembre 2025" at bounding box center [784, 220] width 170 height 13
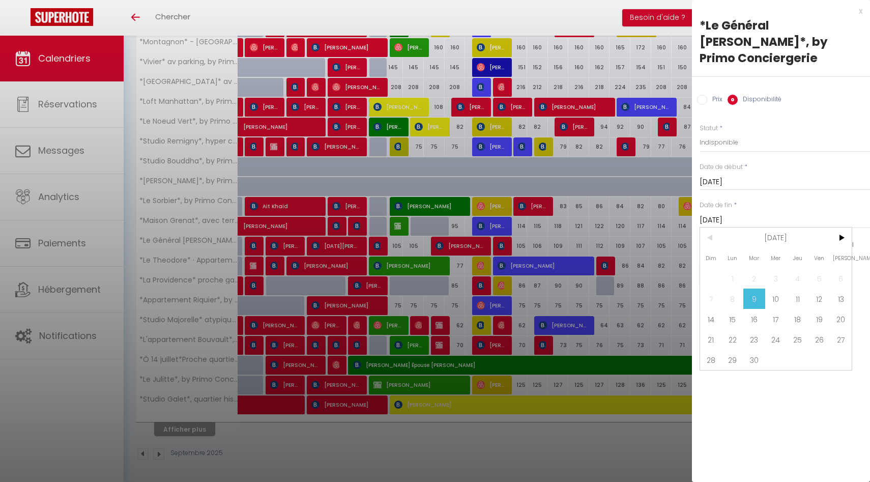
scroll to position [1, 0]
click at [773, 288] on span "10" at bounding box center [776, 298] width 22 height 20
type input "Mer 10 Septembre 2025"
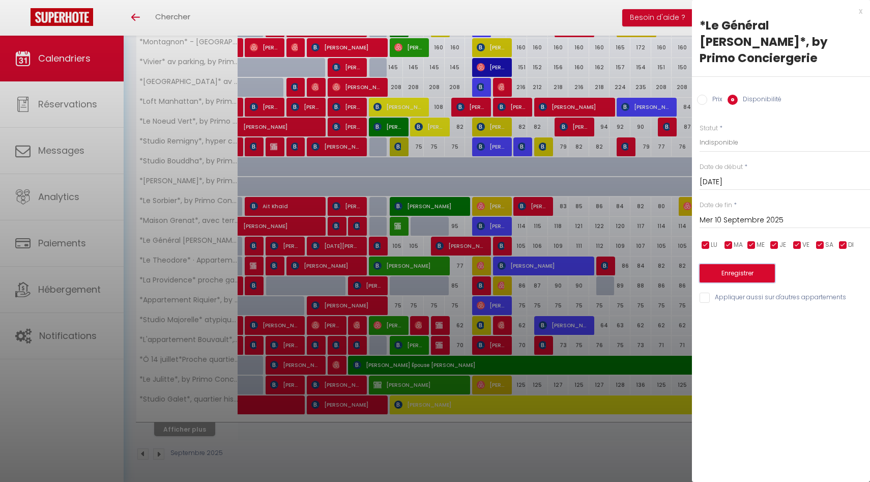
click at [758, 264] on button "Enregistrer" at bounding box center [736, 273] width 75 height 18
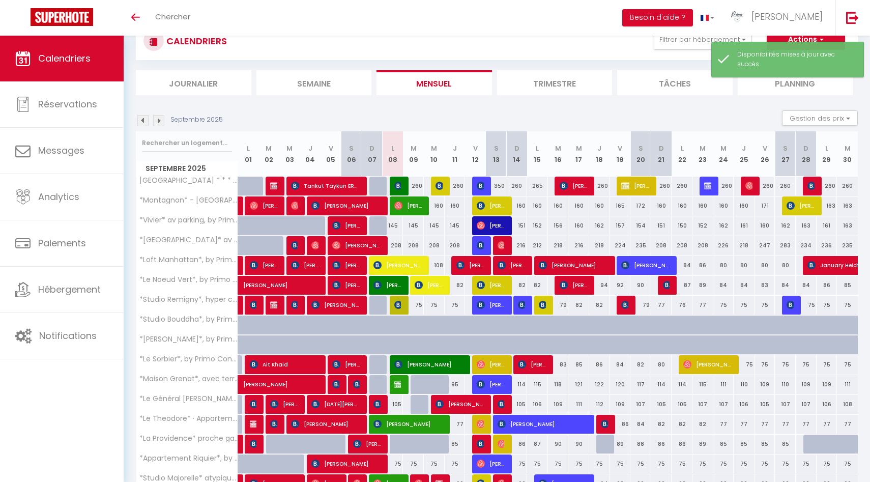
scroll to position [194, 0]
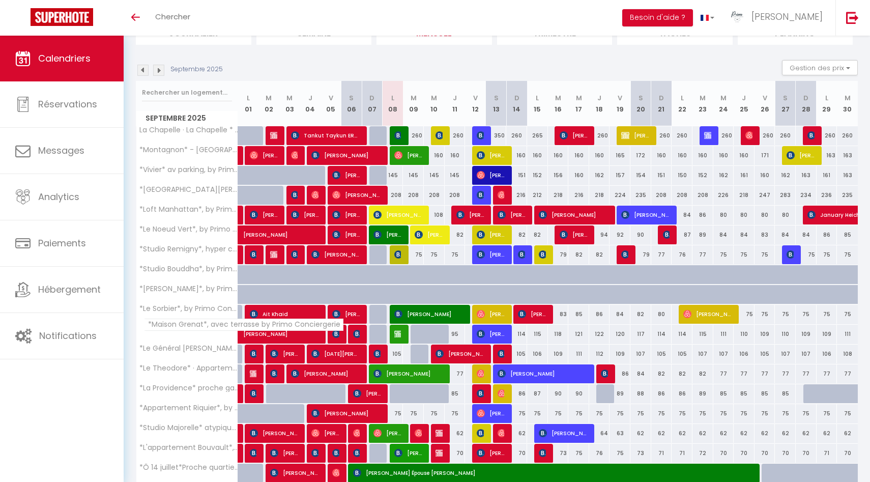
scroll to position [194, 0]
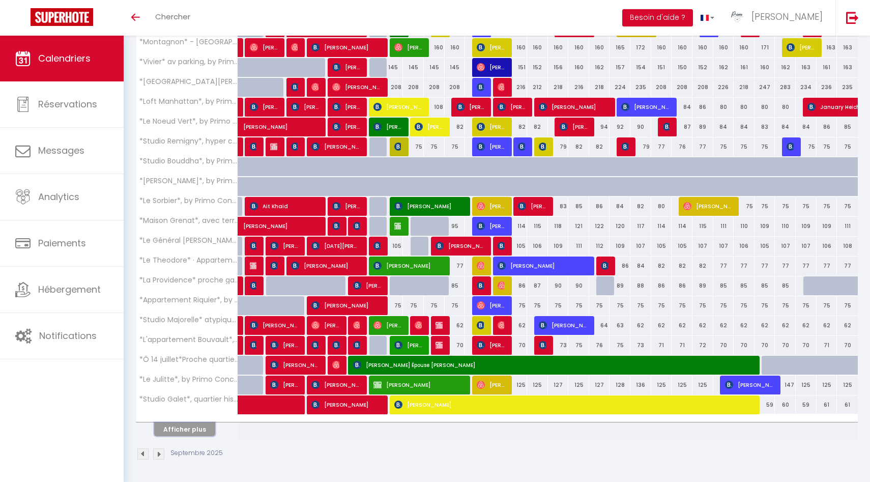
click at [200, 430] on button "Afficher plus" at bounding box center [184, 429] width 61 height 14
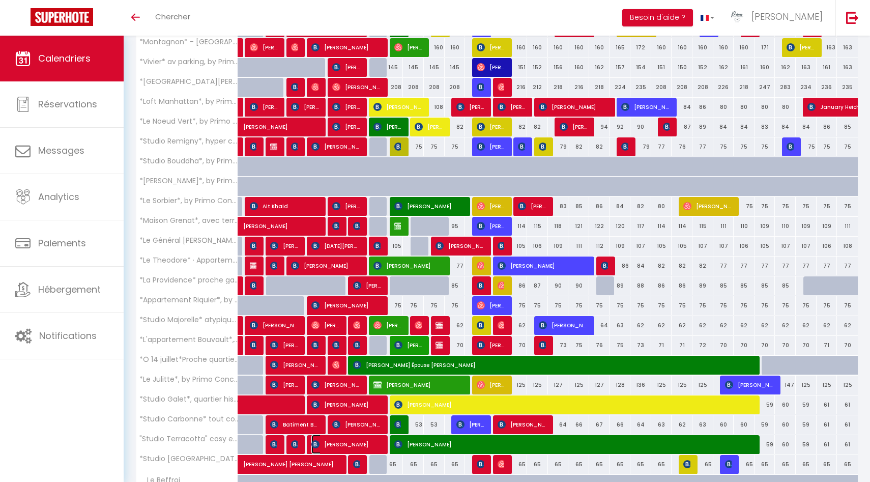
click at [346, 442] on span "[PERSON_NAME]" at bounding box center [346, 443] width 70 height 19
select select "OK"
select select "1"
select select "0"
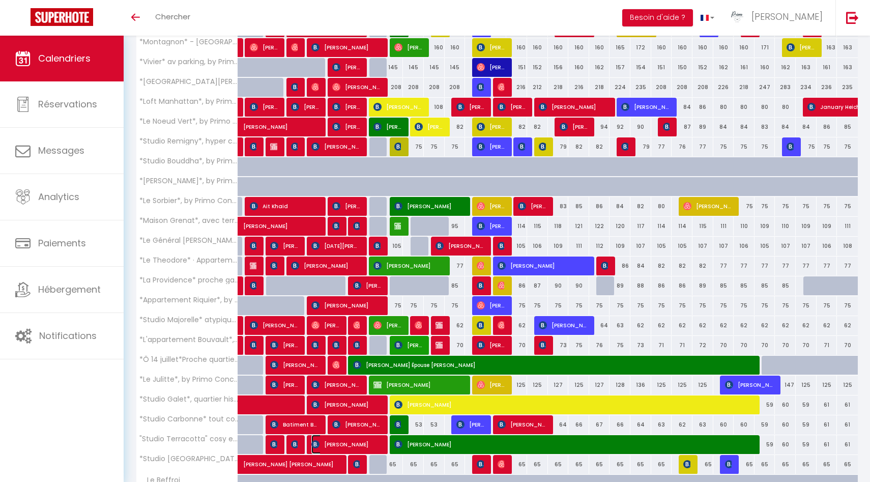
select select "1"
select select
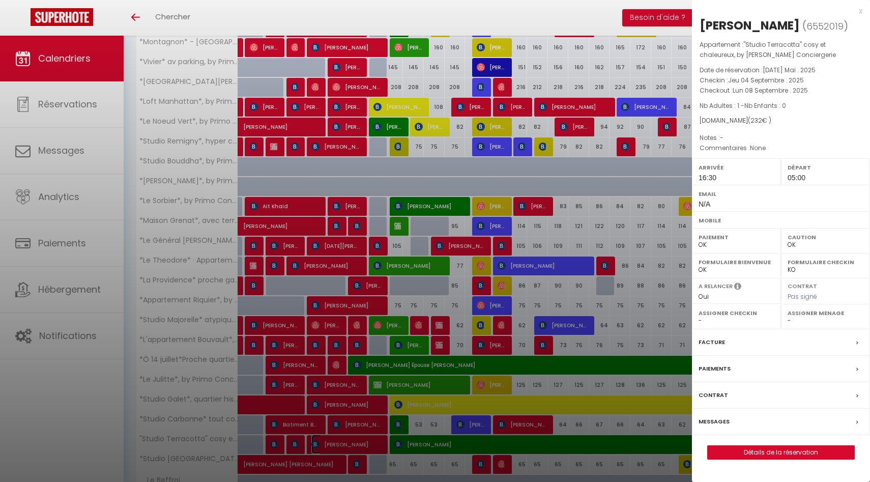
select select "49559"
click at [724, 421] on label "Messages" at bounding box center [713, 421] width 31 height 11
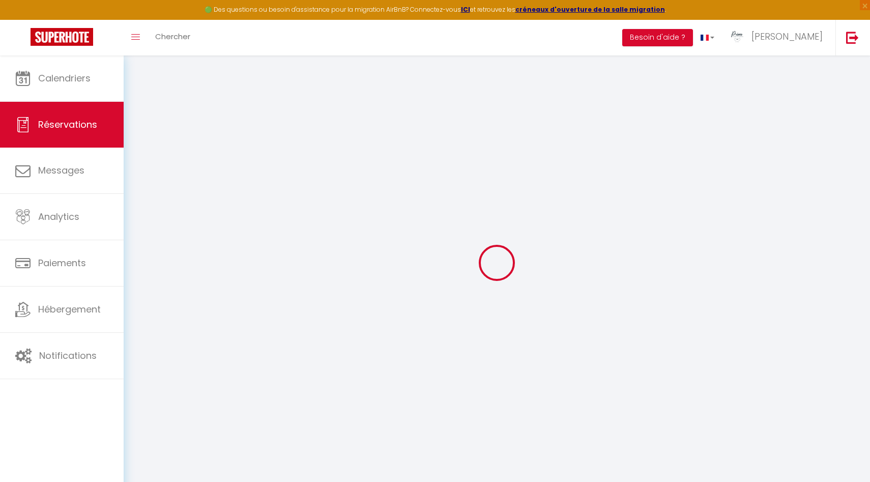
select select
checkbox input "false"
type textarea "None"
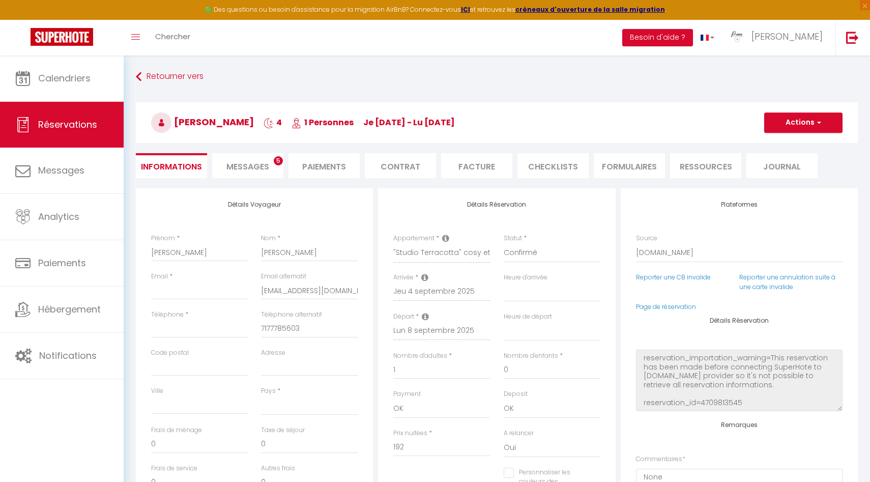
click at [258, 167] on span "Messages" at bounding box center [247, 167] width 43 height 12
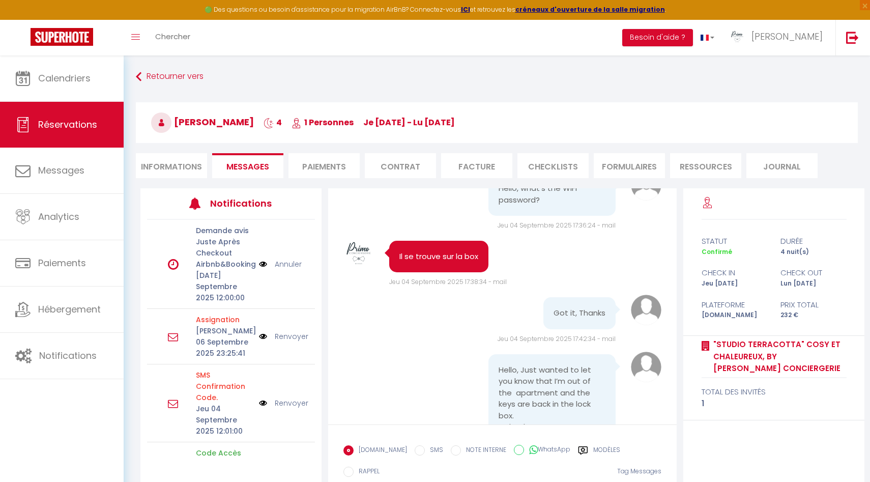
scroll to position [2546, 0]
